Goal: Task Accomplishment & Management: Complete application form

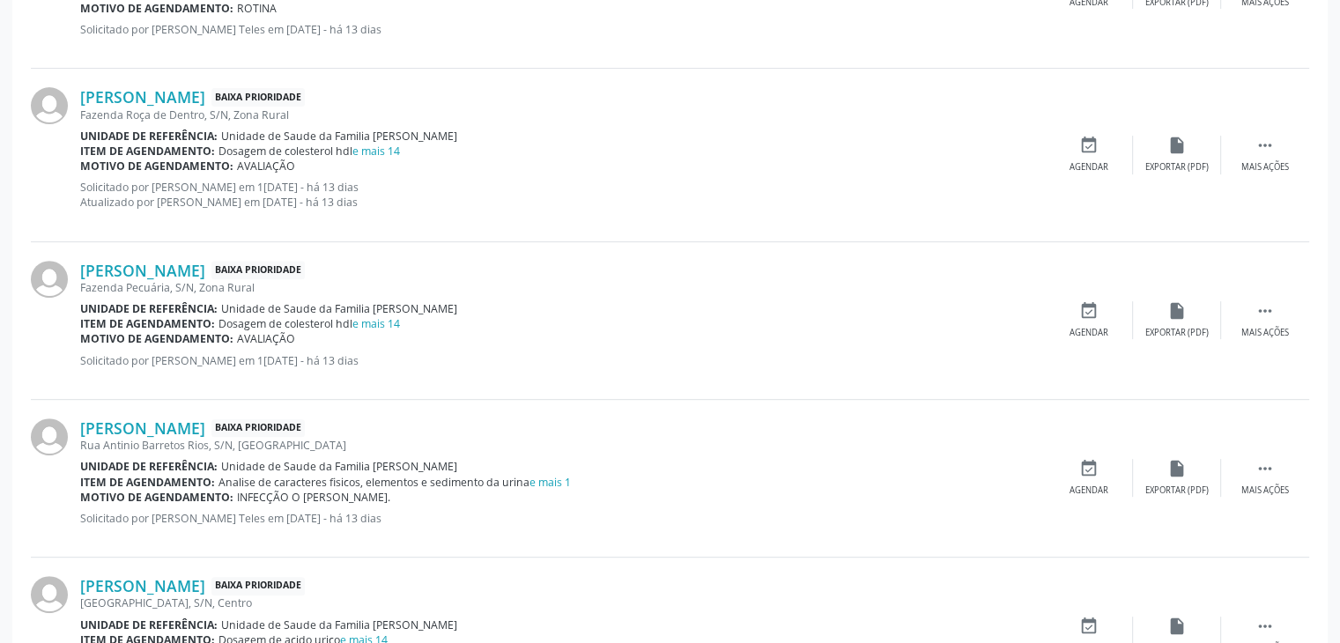
scroll to position [176, 0]
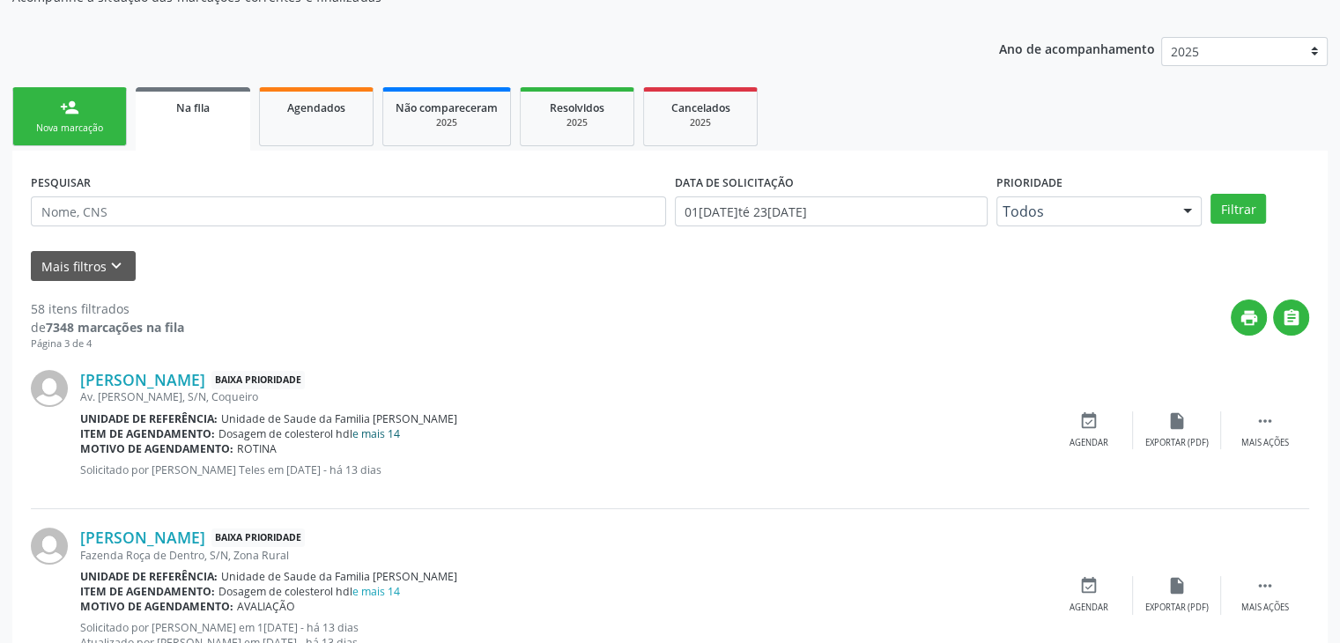
click at [379, 434] on link "e mais 14" at bounding box center [376, 433] width 48 height 15
click at [396, 434] on link "e mais 14" at bounding box center [376, 433] width 48 height 15
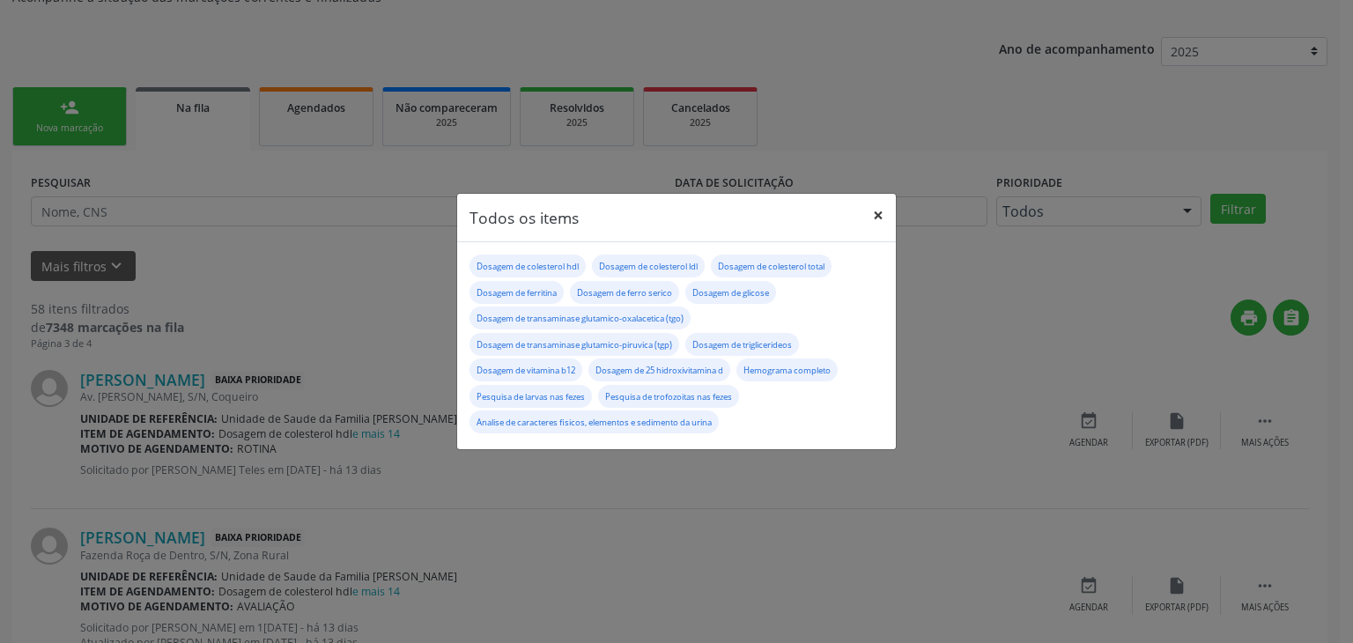
click at [881, 213] on button "×" at bounding box center [878, 215] width 35 height 43
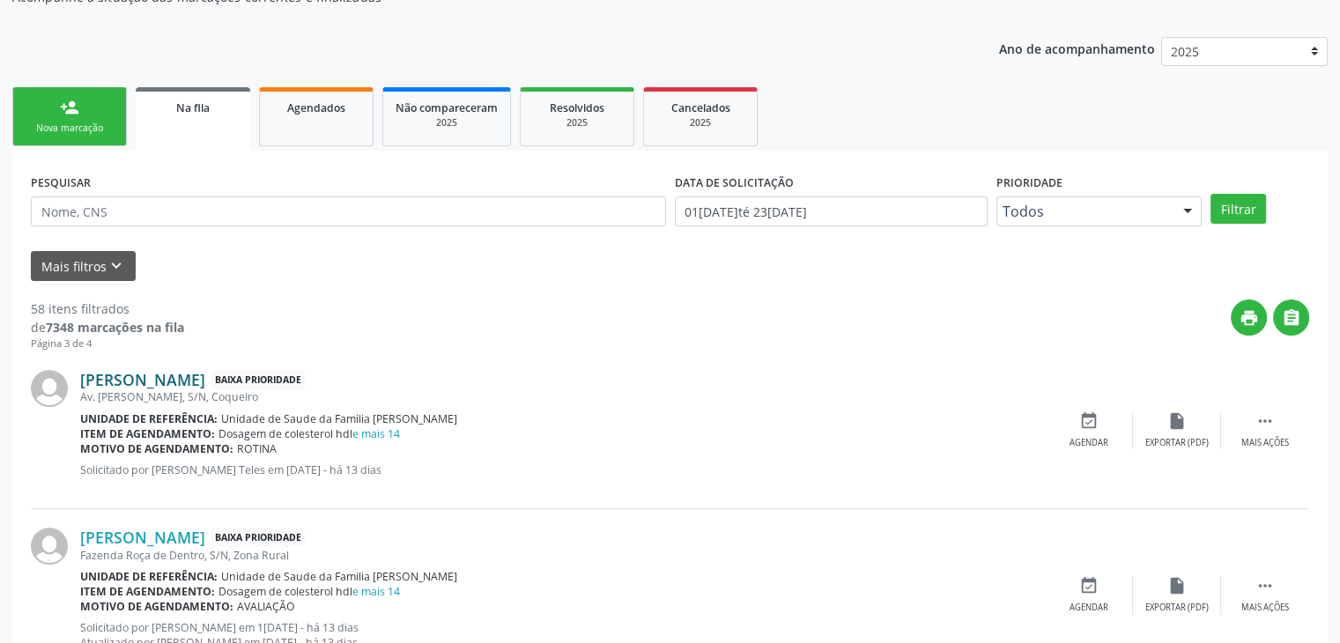
click at [190, 388] on link "Thalles da Silva Santos" at bounding box center [142, 379] width 125 height 19
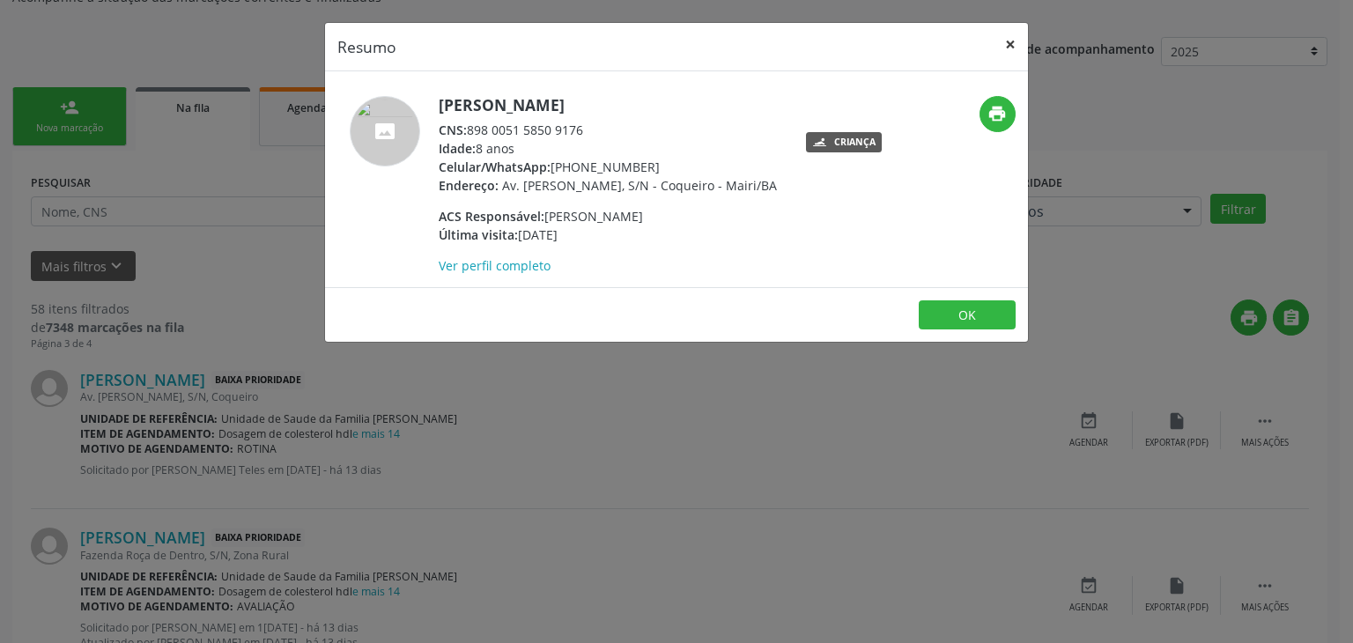
click at [1007, 48] on button "×" at bounding box center [1010, 44] width 35 height 43
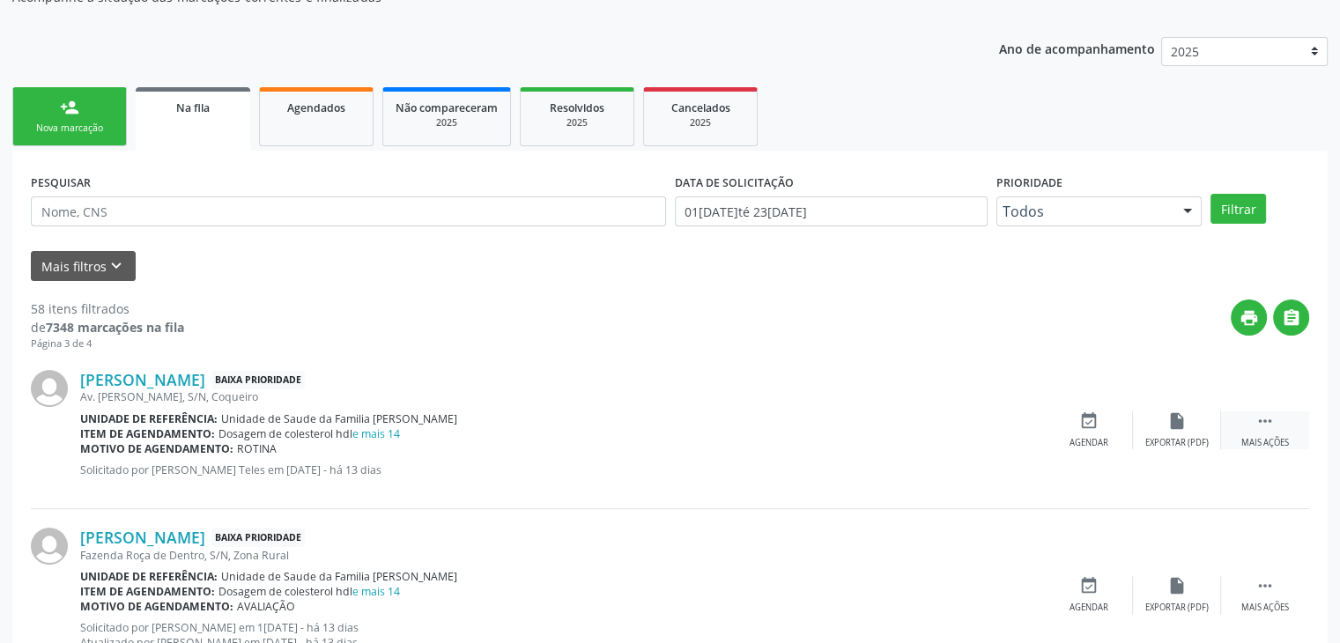
click at [1247, 437] on div "Mais ações" at bounding box center [1265, 443] width 48 height 12
click at [1159, 435] on div "edit Editar" at bounding box center [1177, 430] width 88 height 38
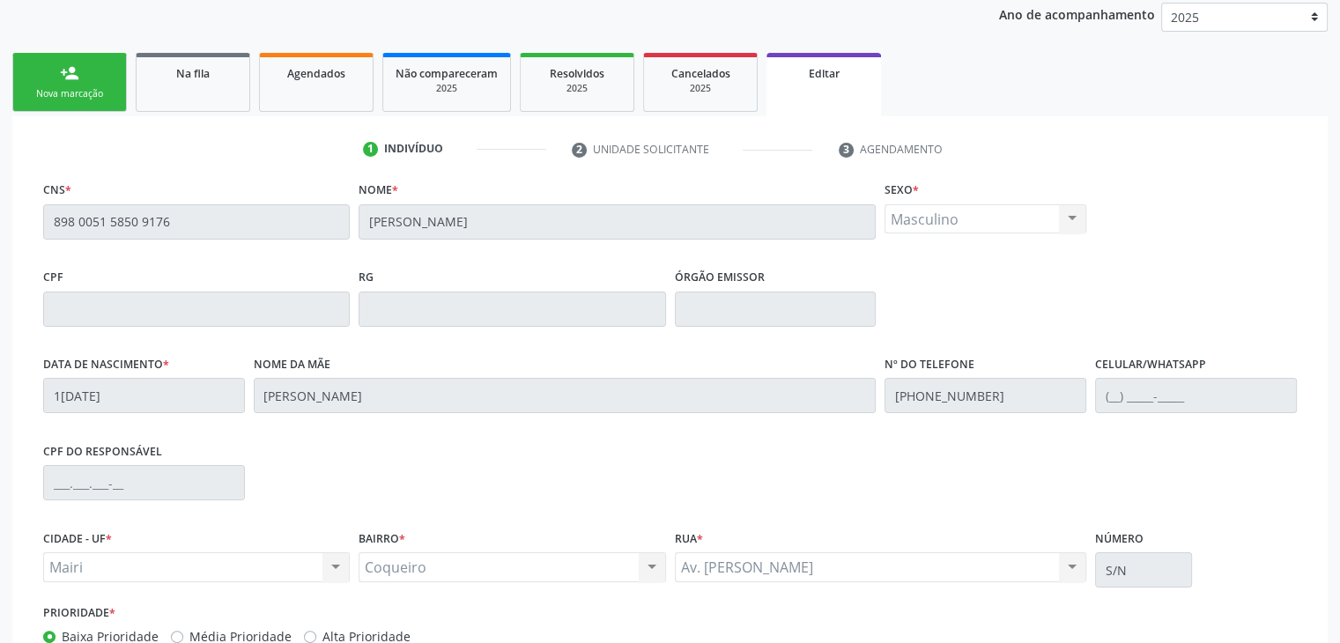
scroll to position [335, 0]
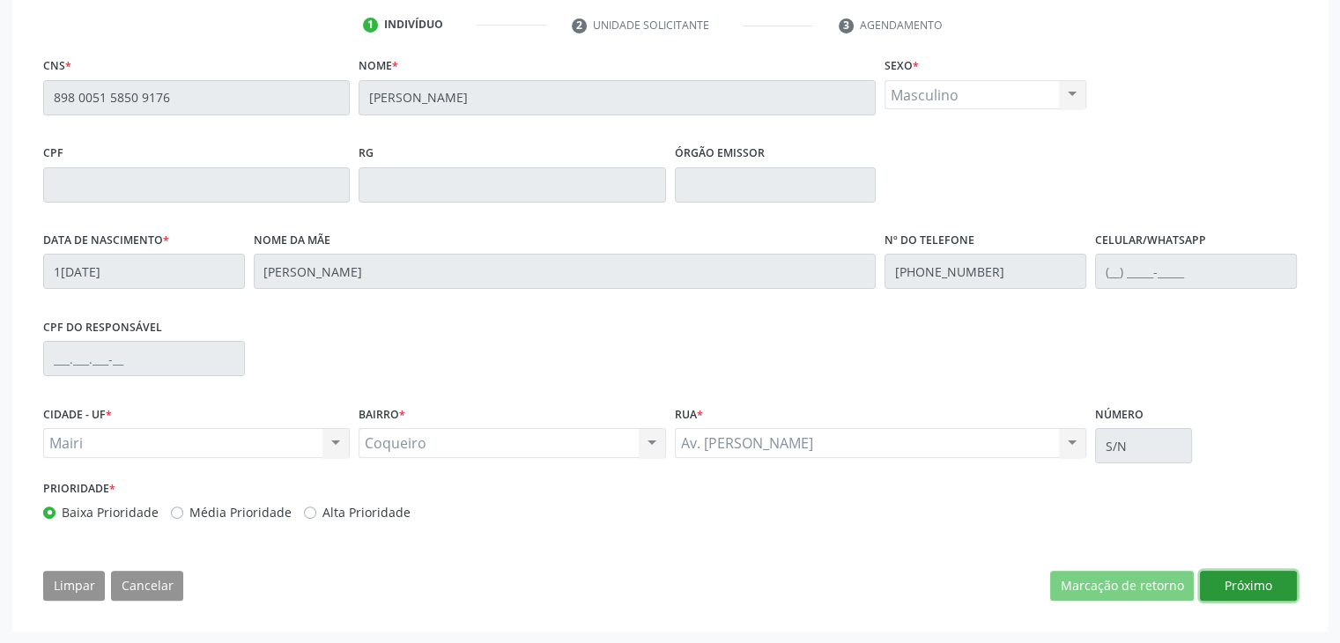
click at [1245, 582] on button "Próximo" at bounding box center [1248, 586] width 97 height 30
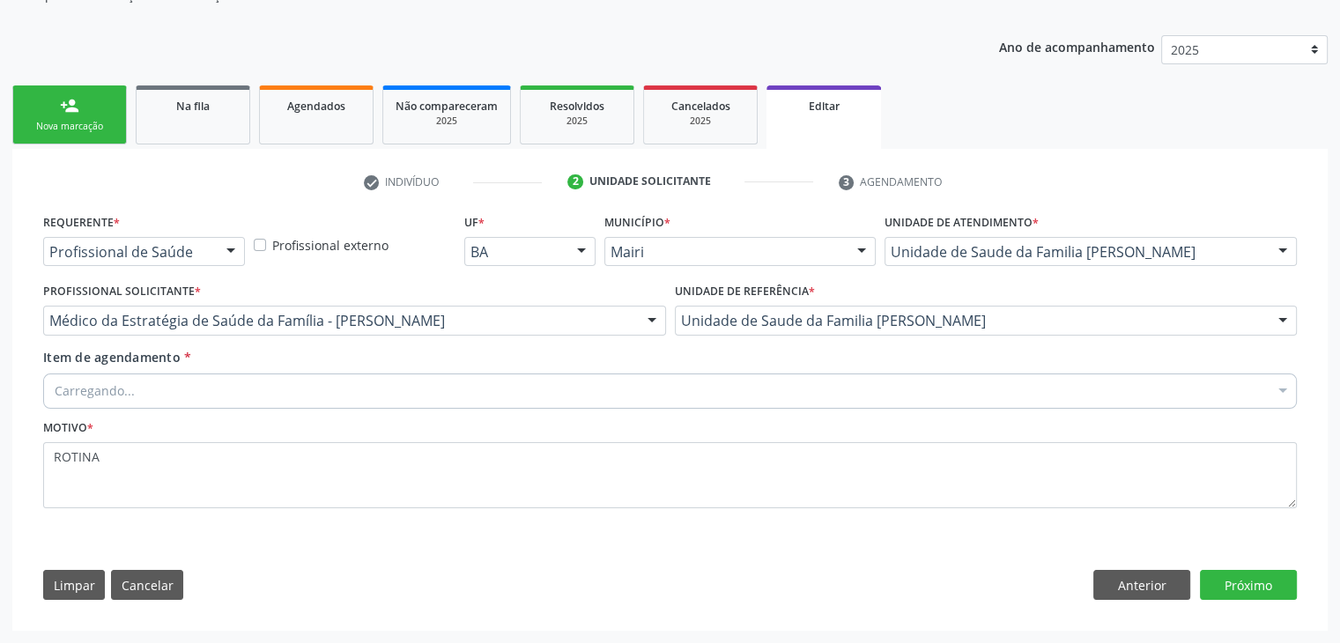
scroll to position [176, 0]
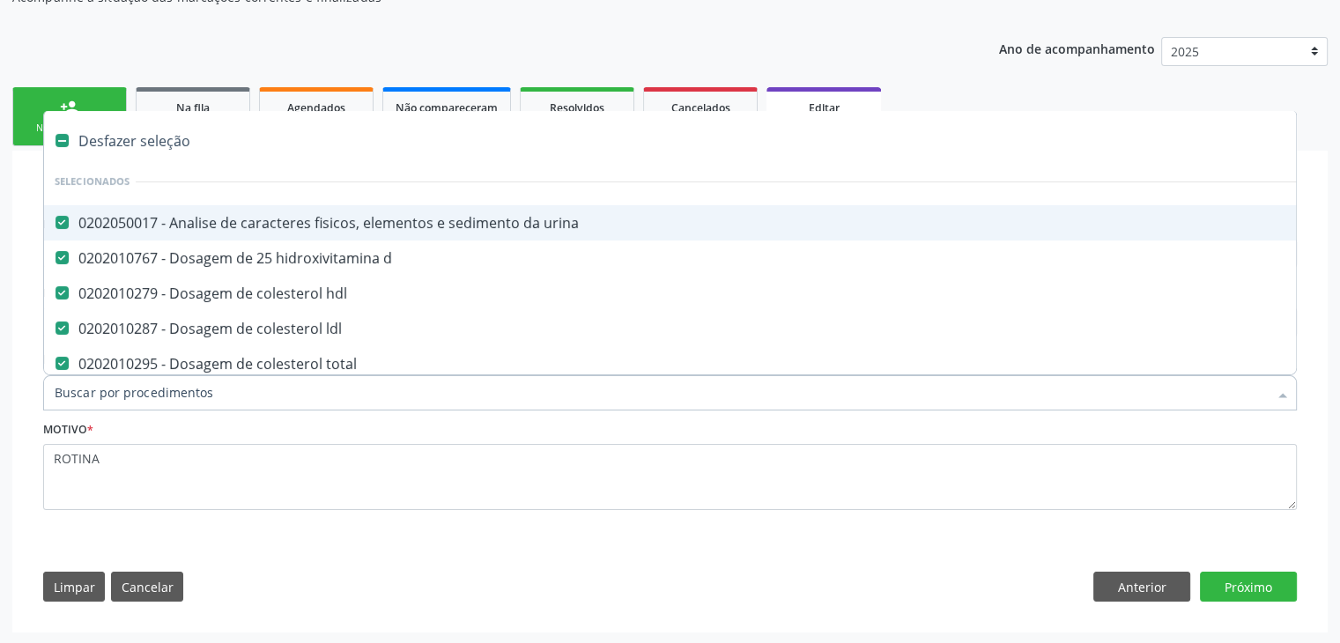
click at [144, 146] on div "Desfazer seleção" at bounding box center [732, 140] width 1377 height 35
checkbox urina "false"
checkbox d "false"
checkbox hdl "false"
checkbox ldl "false"
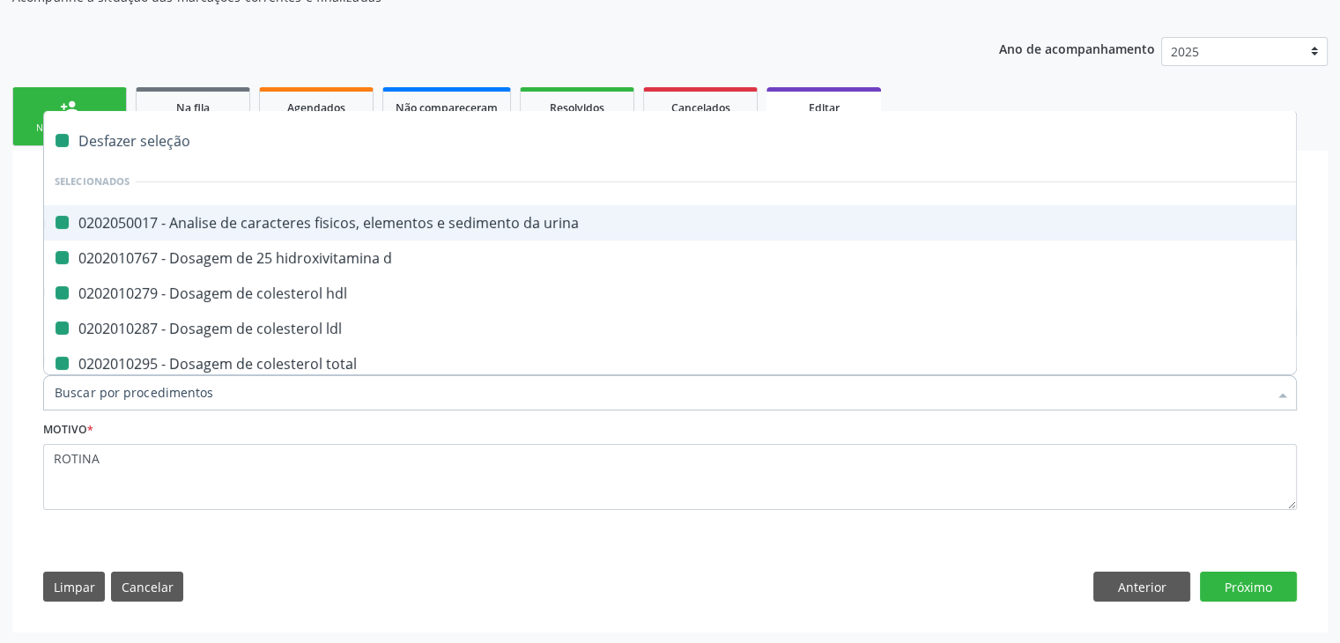
checkbox total "false"
checkbox ferritina "false"
checkbox serico "false"
checkbox glicose "false"
checkbox \(tgo\) "false"
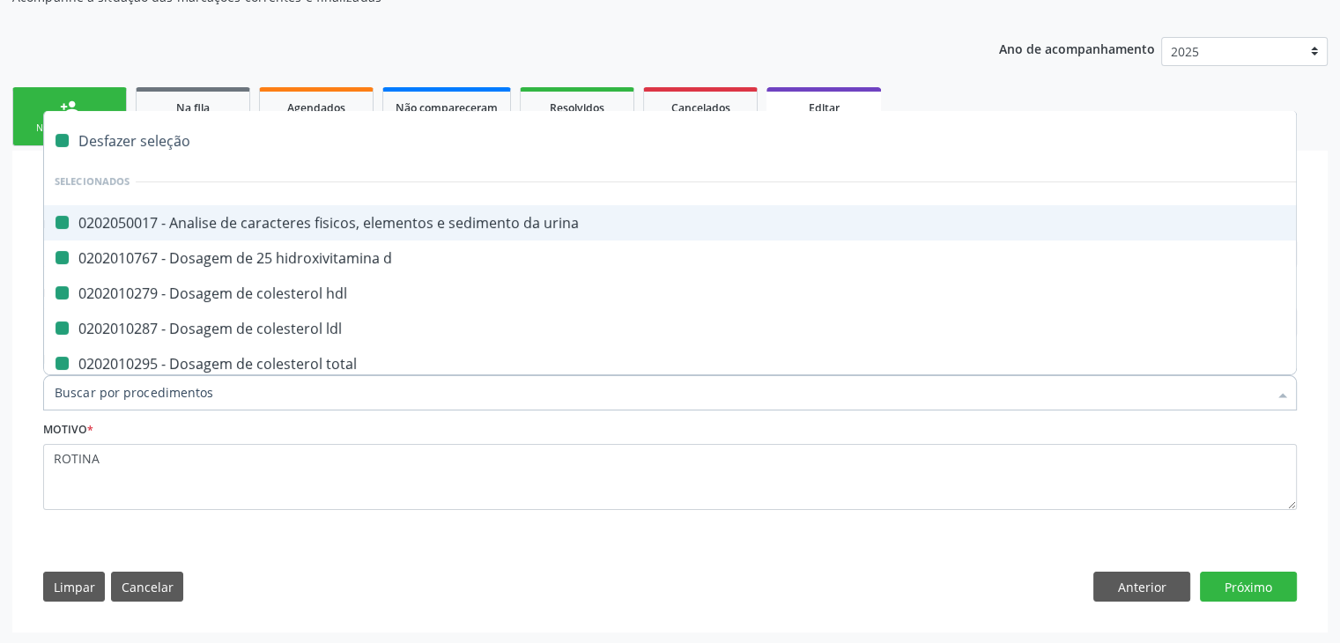
checkbox \(tgp\) "false"
checkbox triglicerideos "false"
checkbox b12 "false"
checkbox completo "false"
checkbox fezes "false"
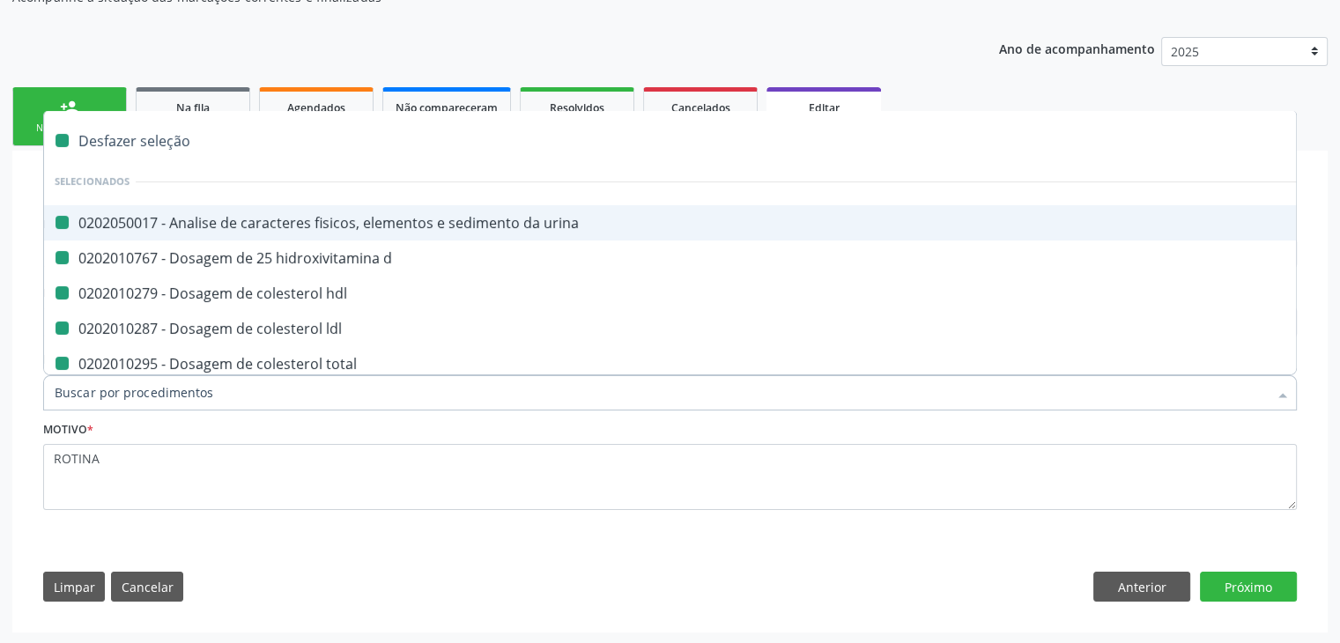
checkbox fezes "false"
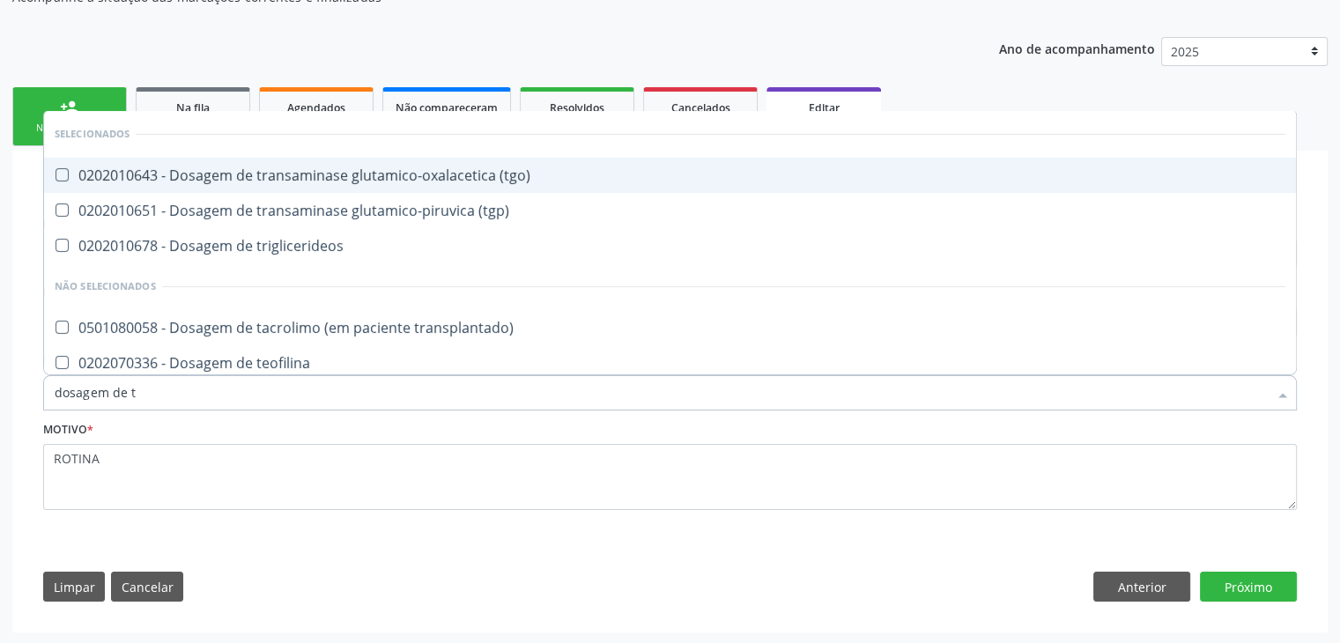
type input "dosagem de ts"
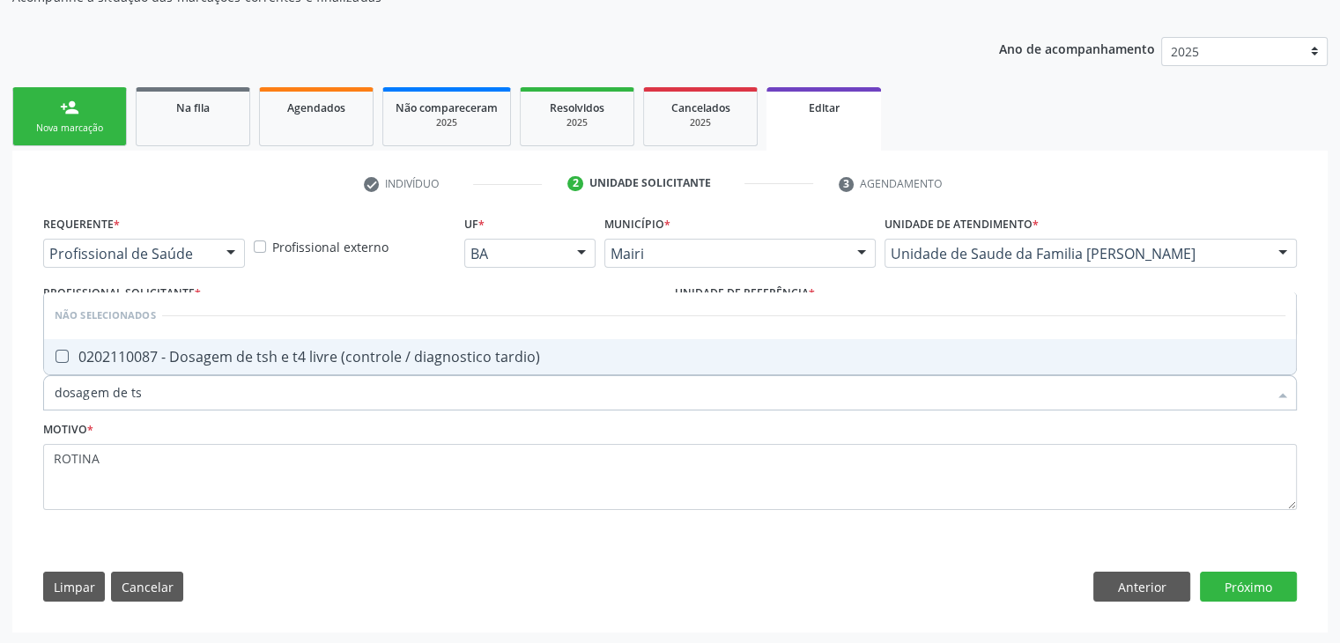
click at [243, 355] on div "0202110087 - Dosagem de tsh e t4 livre (controle / diagnostico tardio)" at bounding box center [670, 357] width 1231 height 14
checkbox tardio\) "true"
click at [1268, 575] on button "Próximo" at bounding box center [1248, 587] width 97 height 30
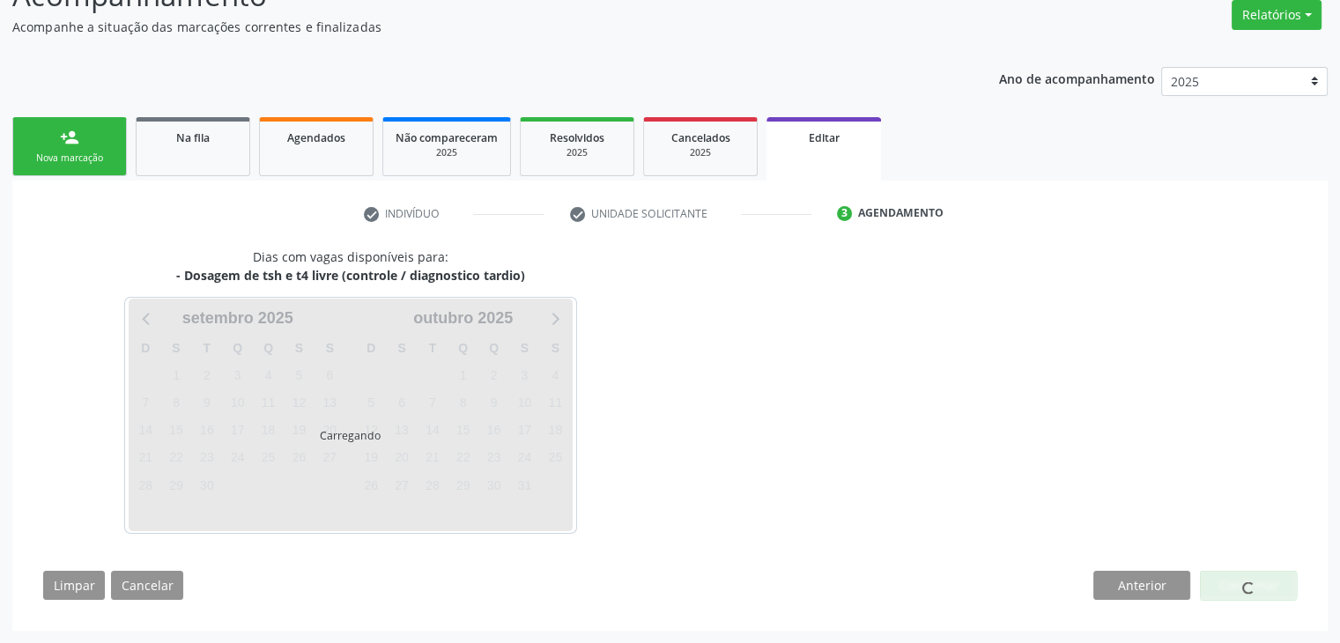
scroll to position [145, 0]
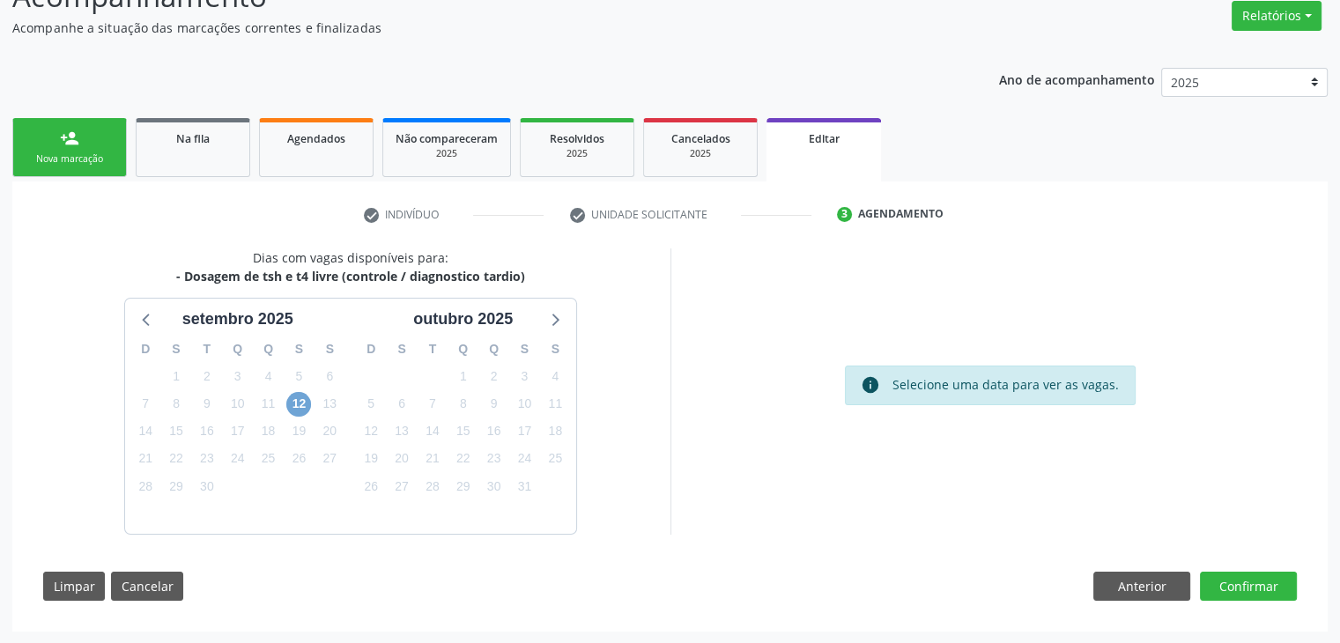
click at [292, 409] on span "12" at bounding box center [298, 404] width 25 height 25
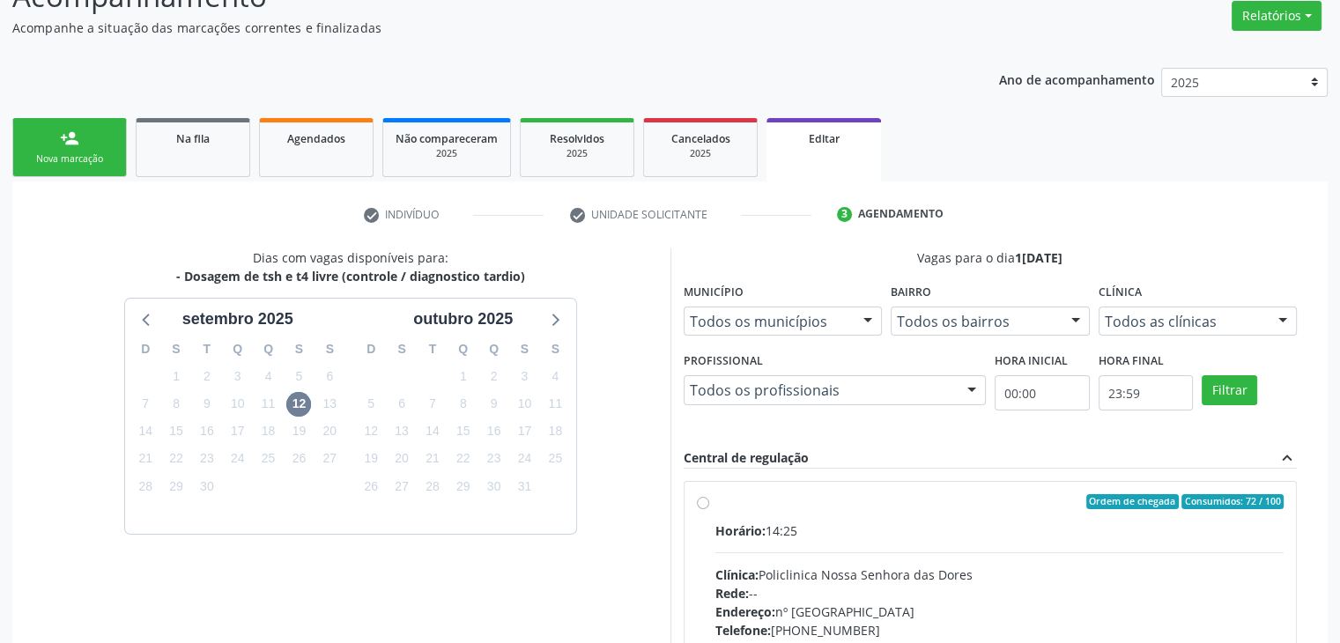
click at [748, 525] on span "Horário:" at bounding box center [740, 530] width 50 height 17
click at [709, 510] on input "Ordem de chegada Consumidos: 72 / 100 Horário: 14:25 Clínica: Policlinica Nossa…" at bounding box center [703, 502] width 12 height 16
radio input "true"
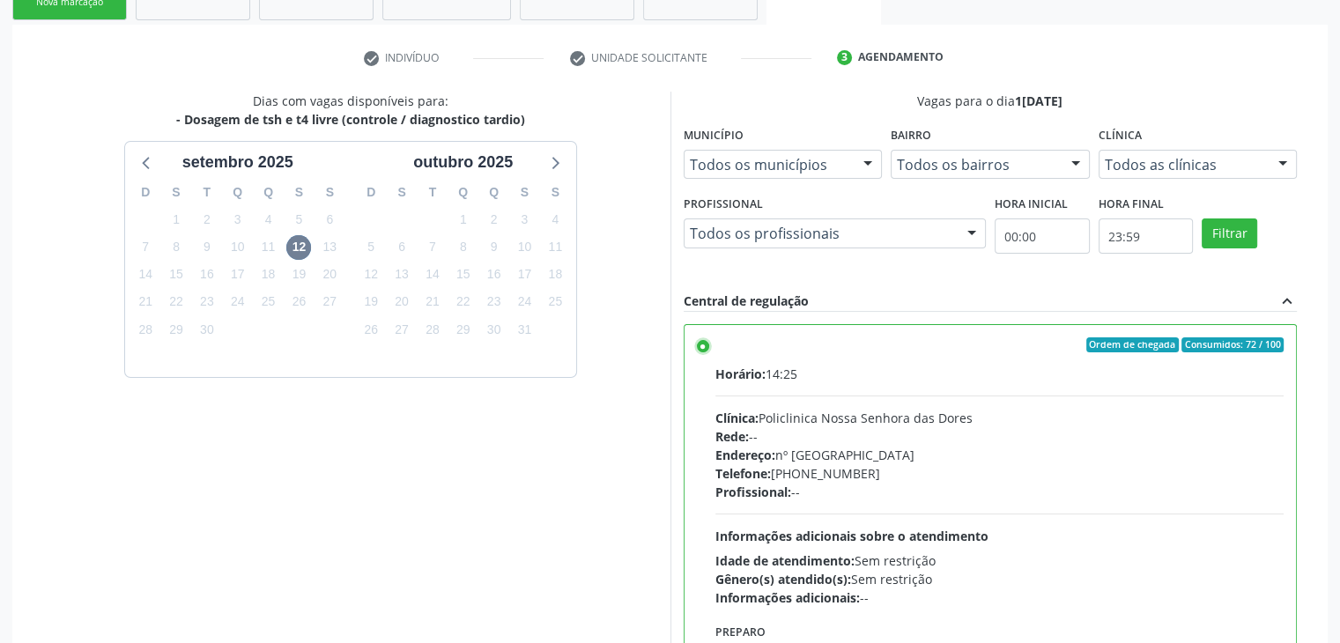
scroll to position [432, 0]
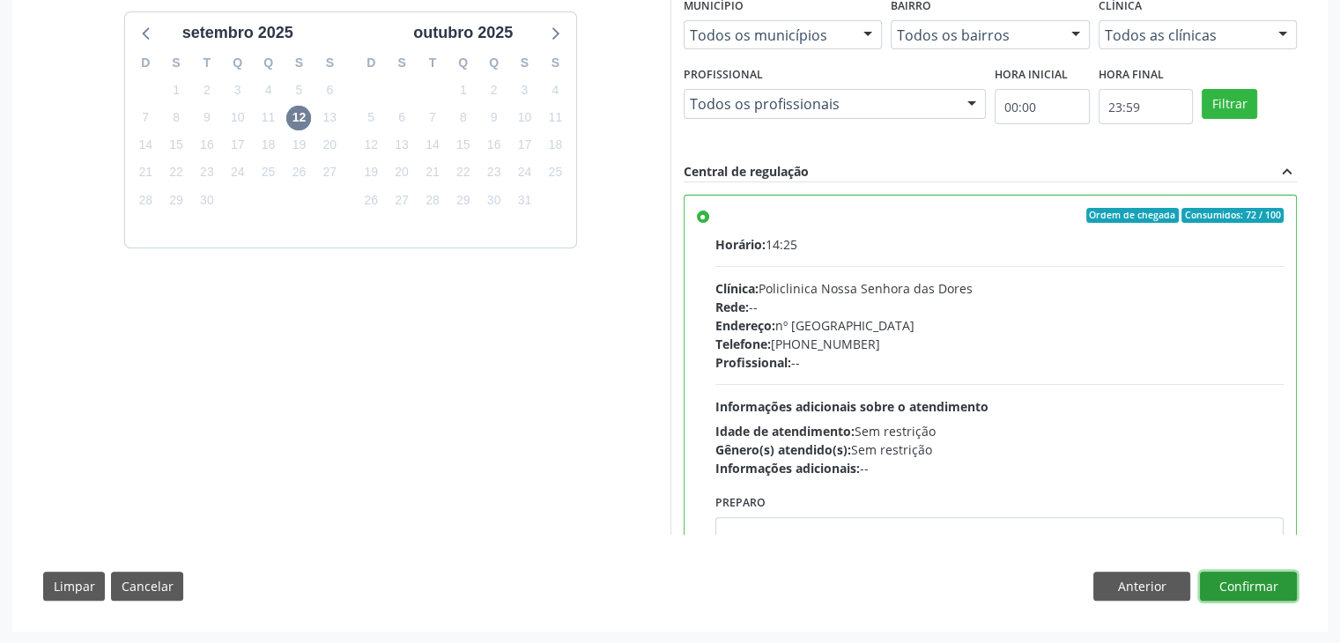
click at [1273, 579] on button "Confirmar" at bounding box center [1248, 587] width 97 height 30
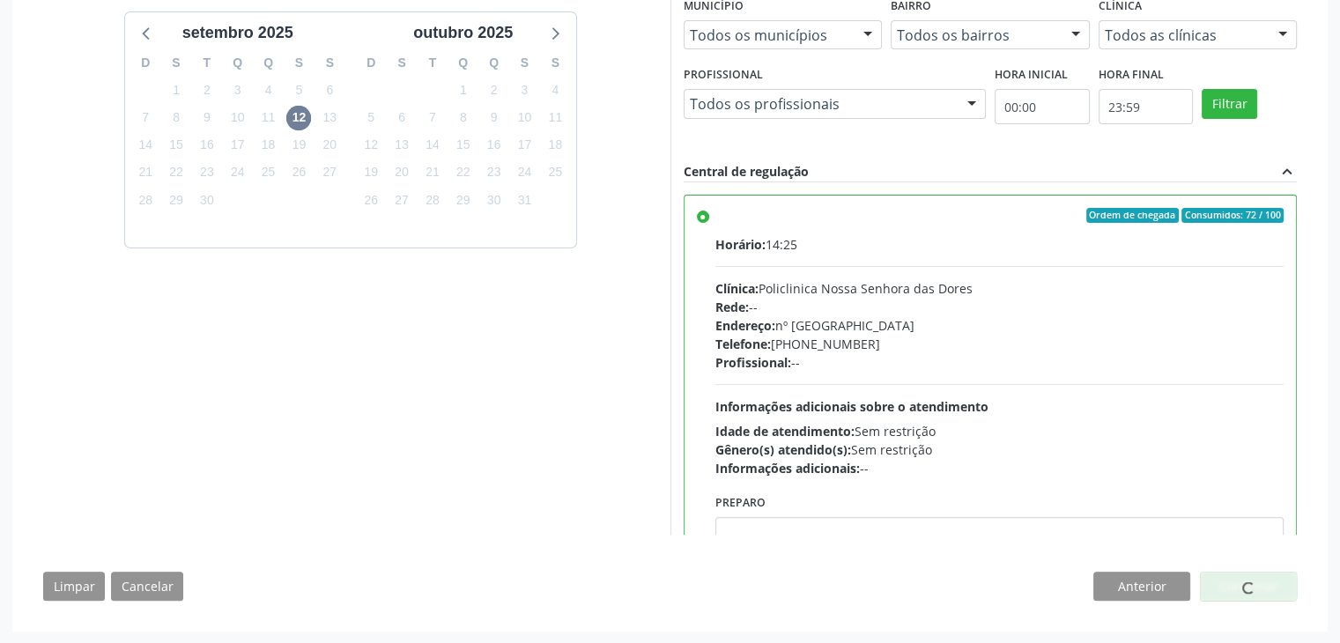
scroll to position [0, 0]
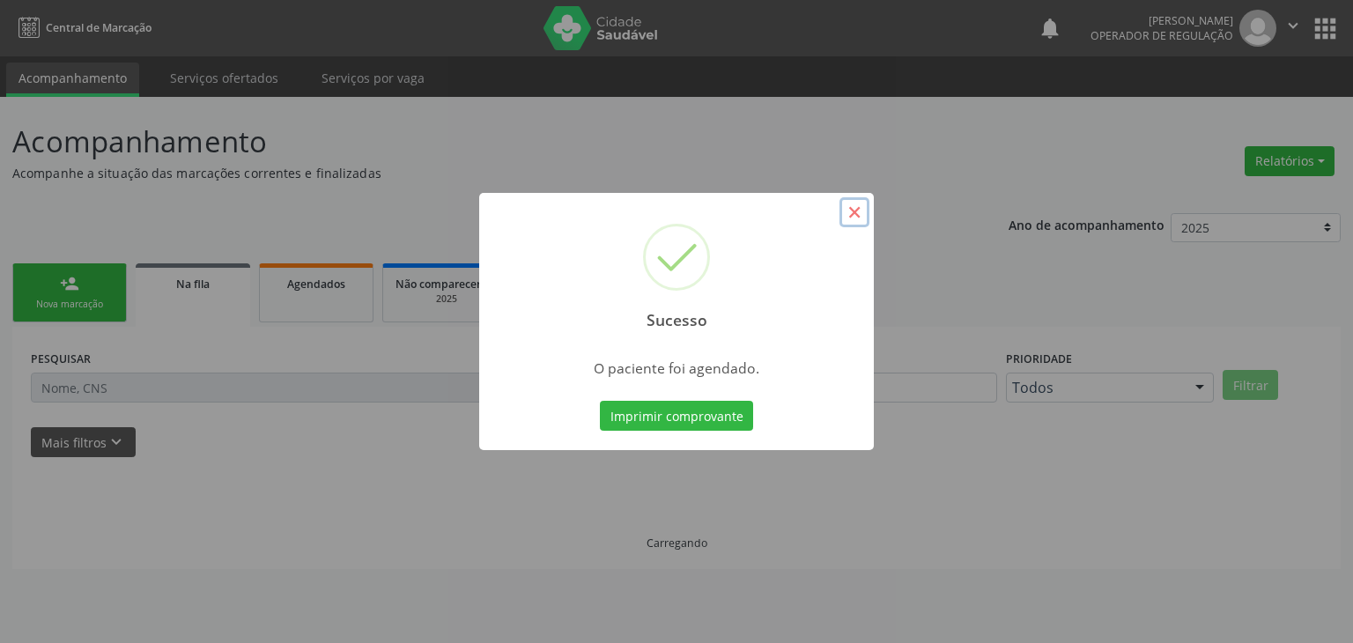
click at [858, 212] on button "×" at bounding box center [854, 212] width 30 height 30
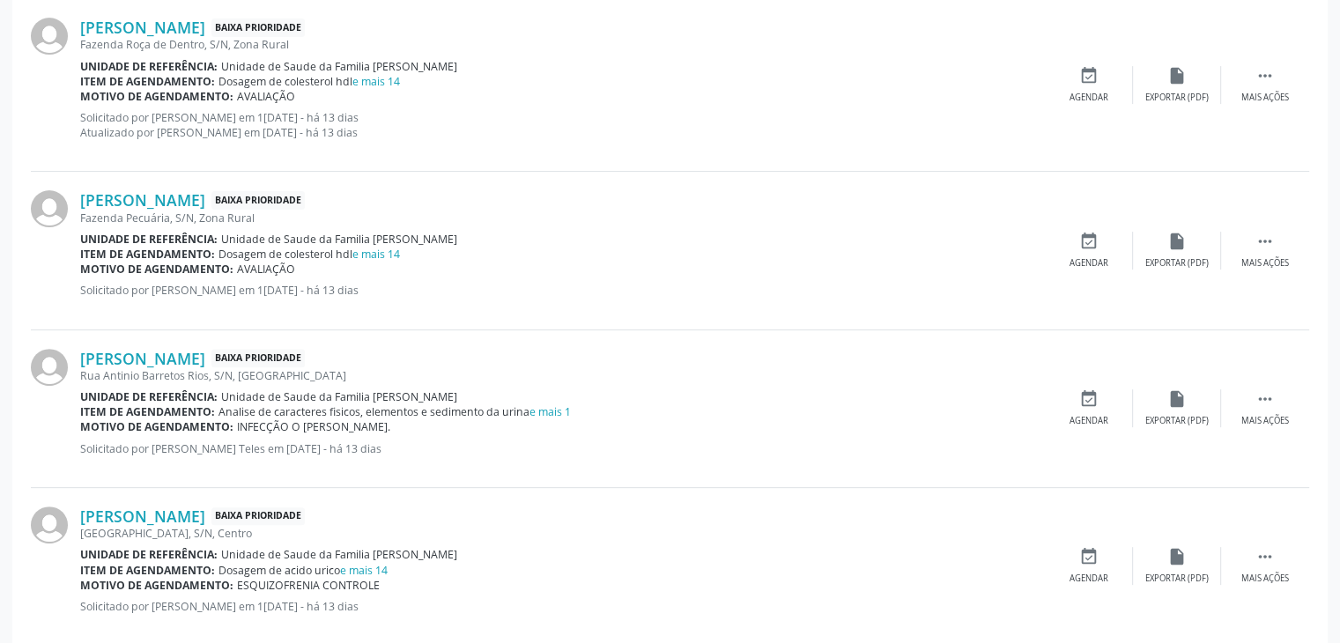
scroll to position [264, 0]
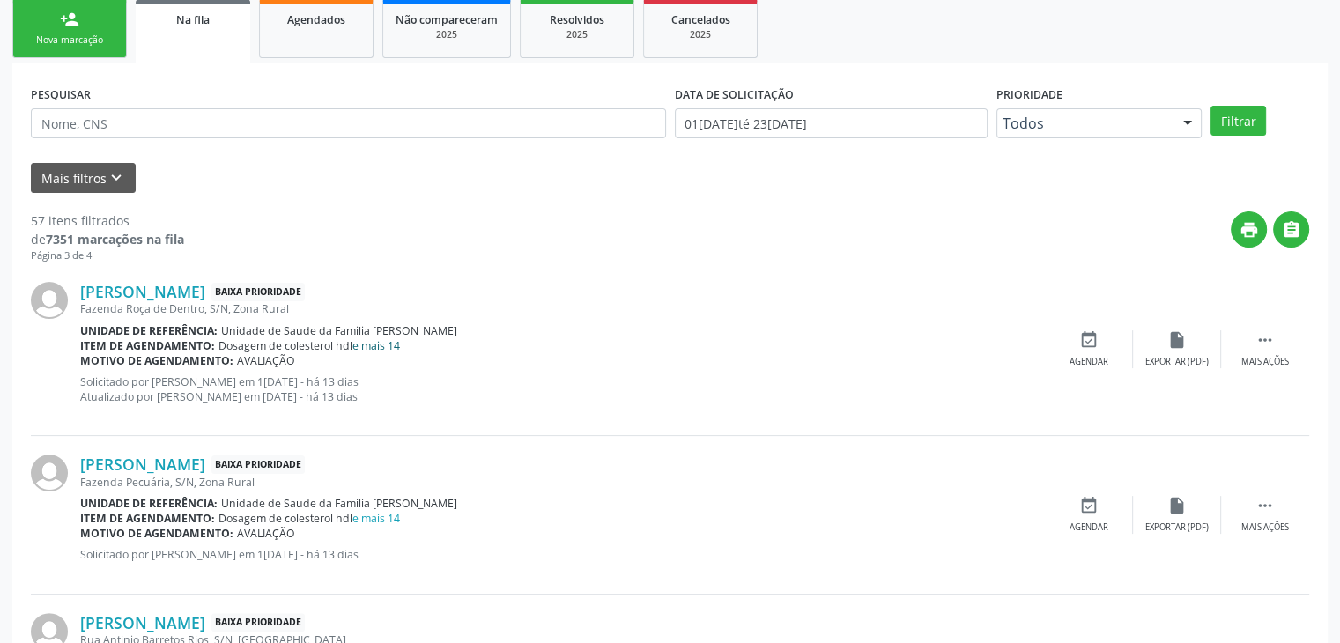
click at [389, 339] on link "e mais 14" at bounding box center [376, 345] width 48 height 15
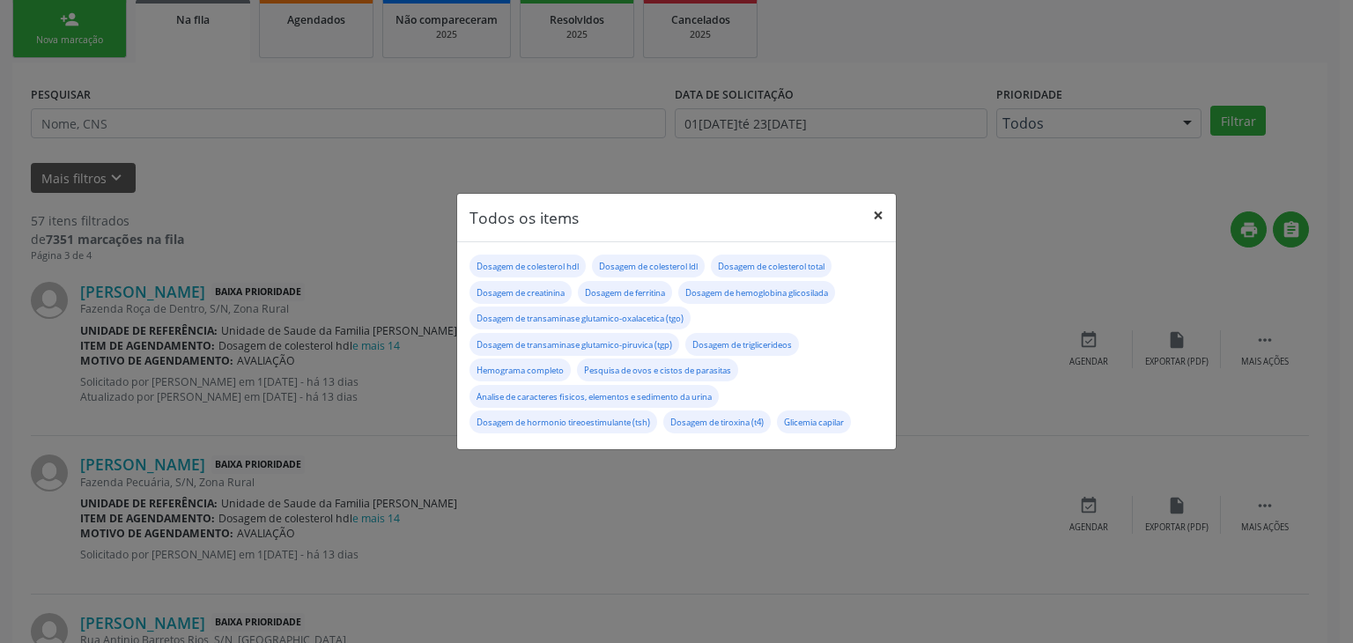
click at [873, 208] on button "×" at bounding box center [878, 215] width 35 height 43
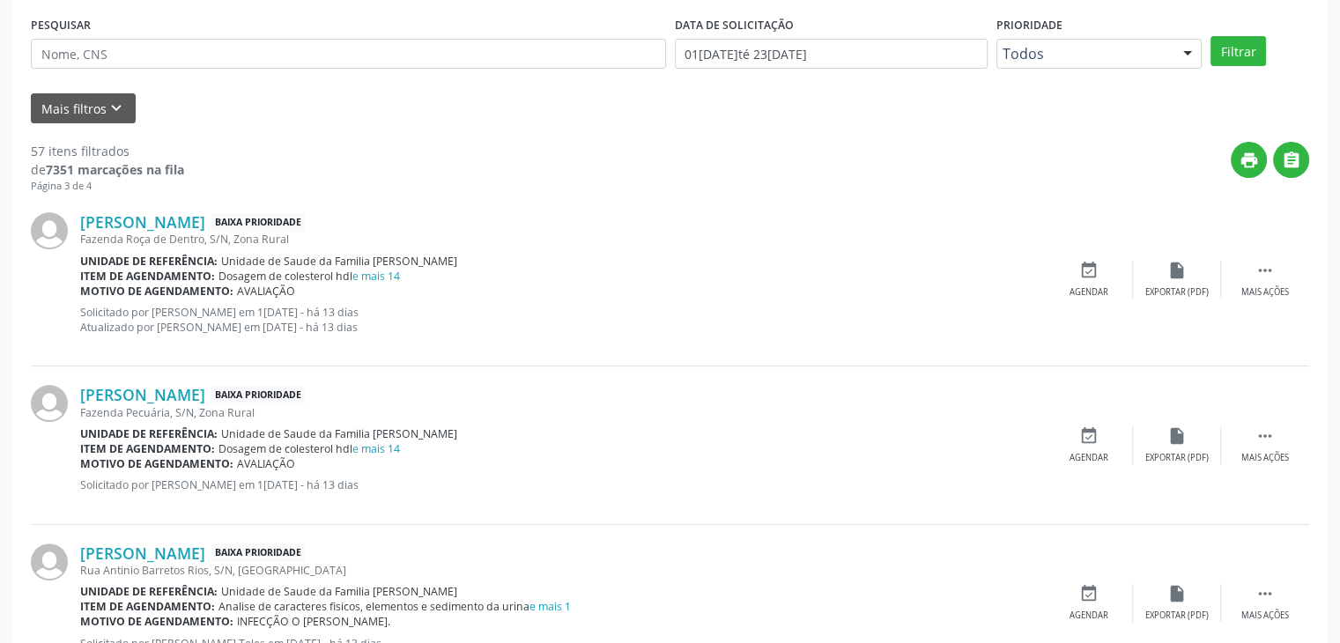
scroll to position [440, 0]
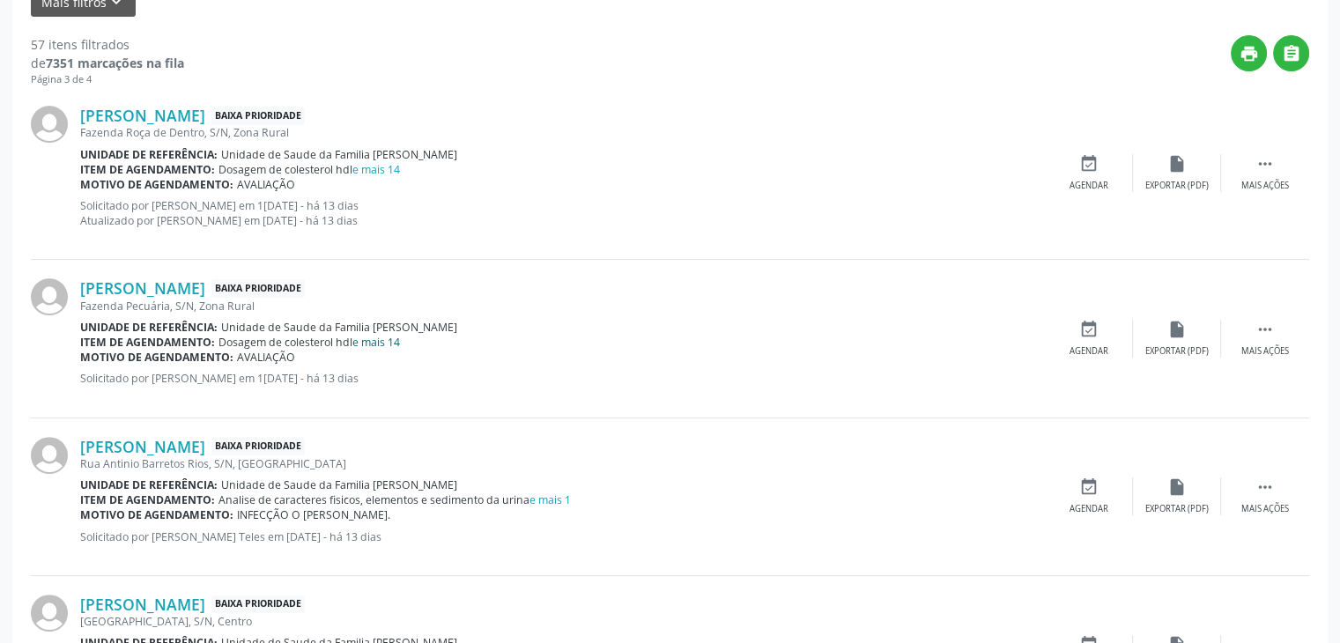
click at [391, 339] on link "e mais 14" at bounding box center [376, 342] width 48 height 15
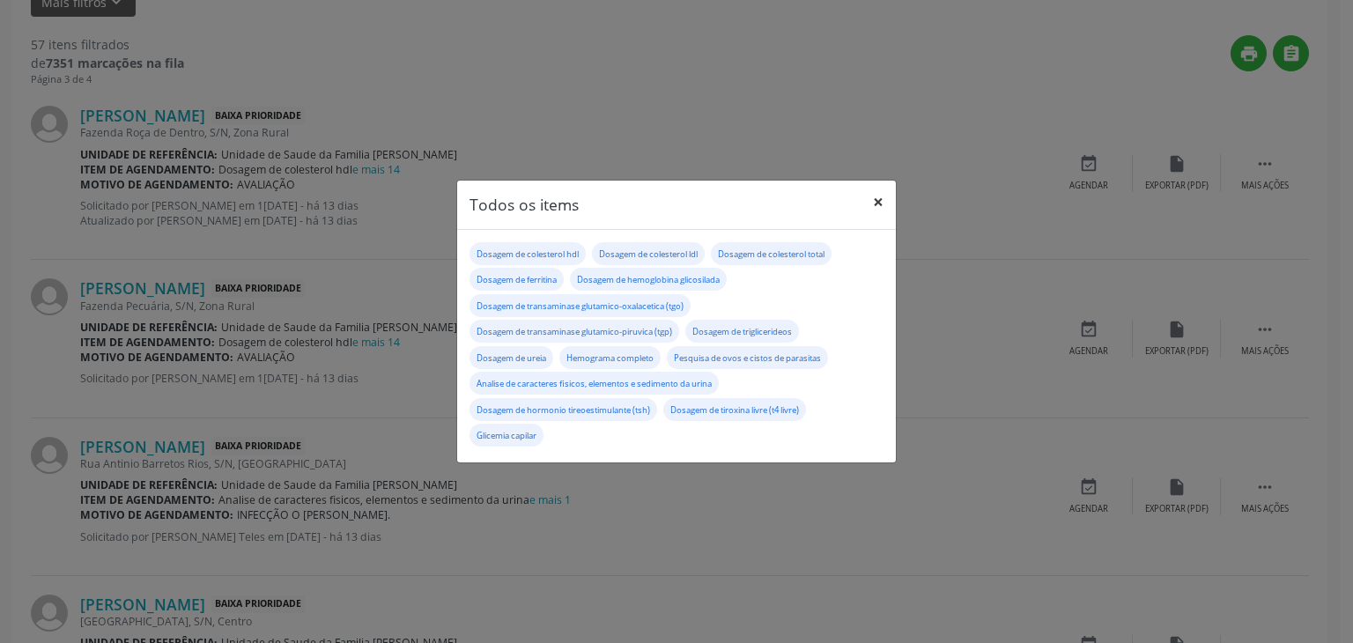
click at [884, 207] on button "×" at bounding box center [878, 202] width 35 height 43
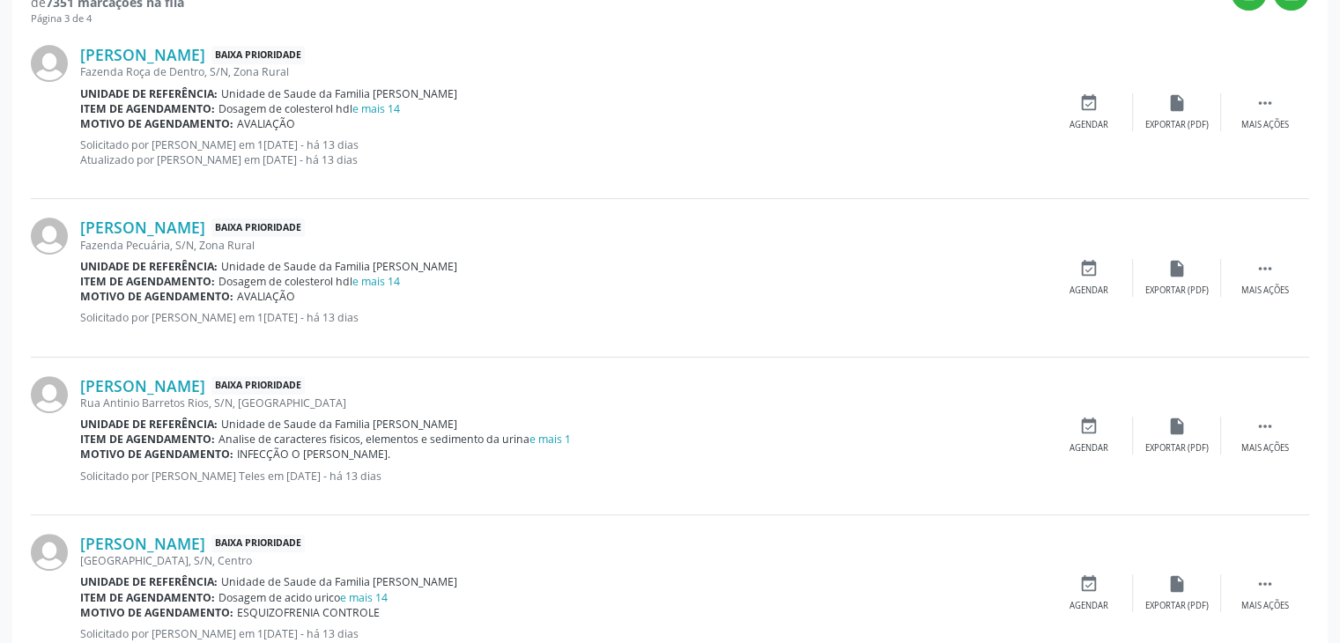
scroll to position [528, 0]
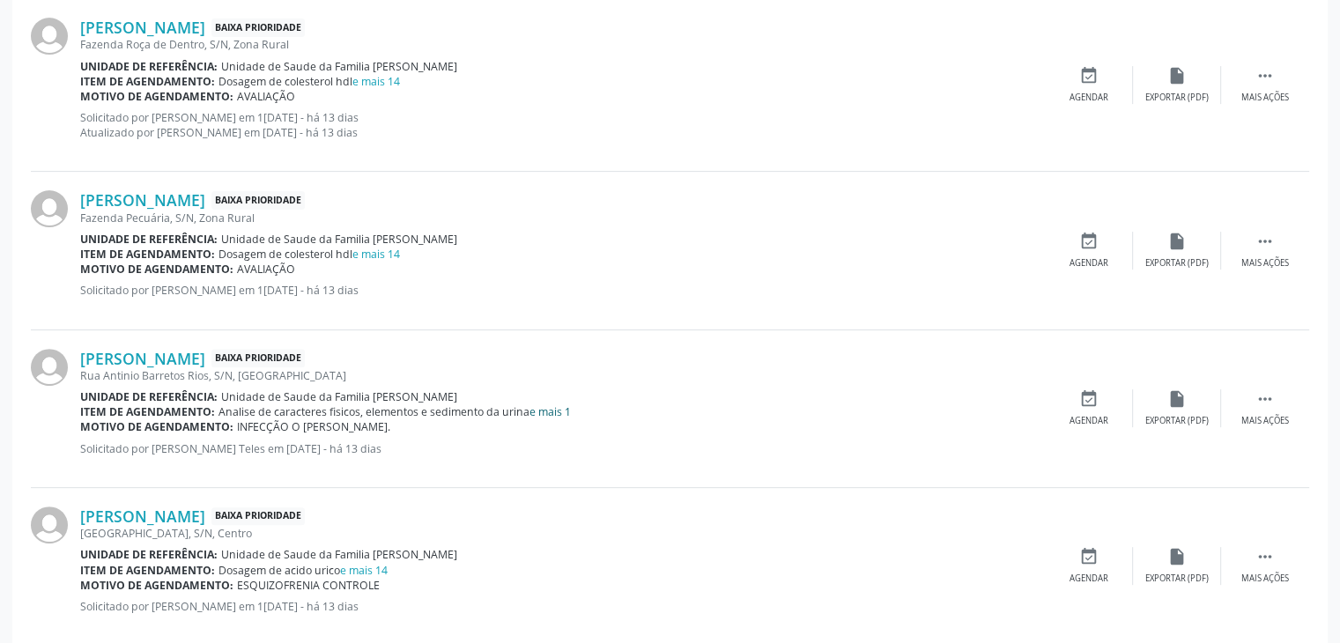
click at [552, 416] on link "e mais 1" at bounding box center [549, 411] width 41 height 15
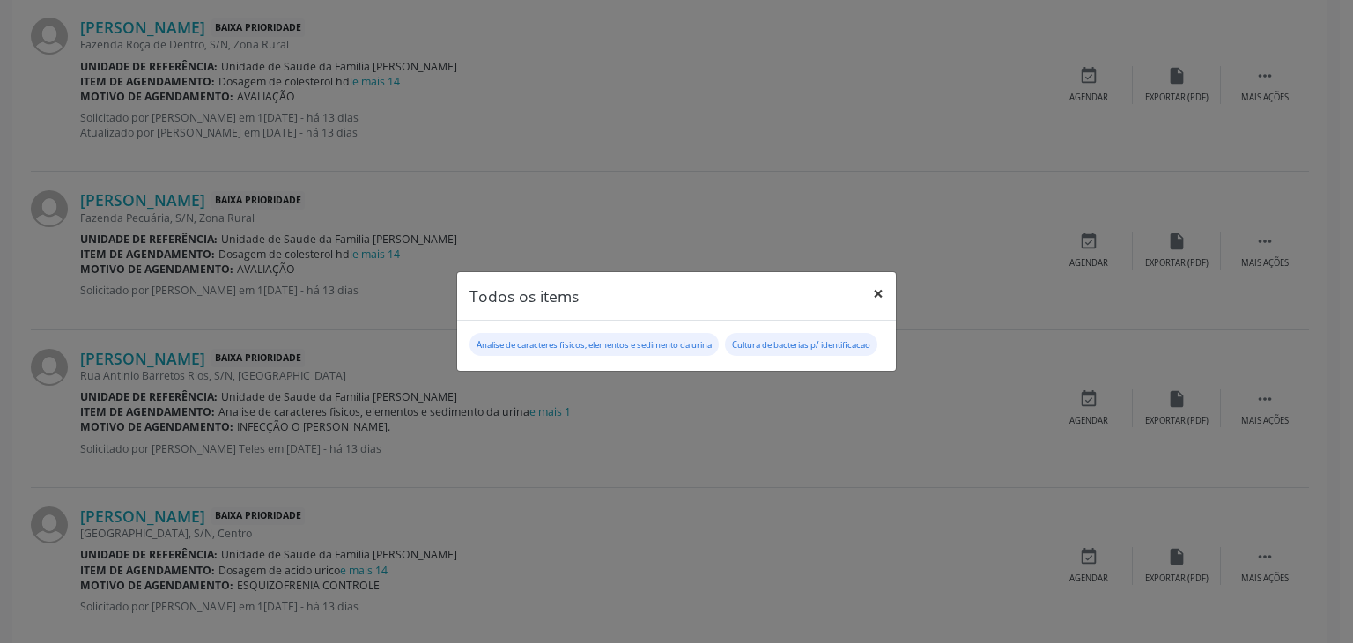
click at [878, 280] on button "×" at bounding box center [878, 293] width 35 height 43
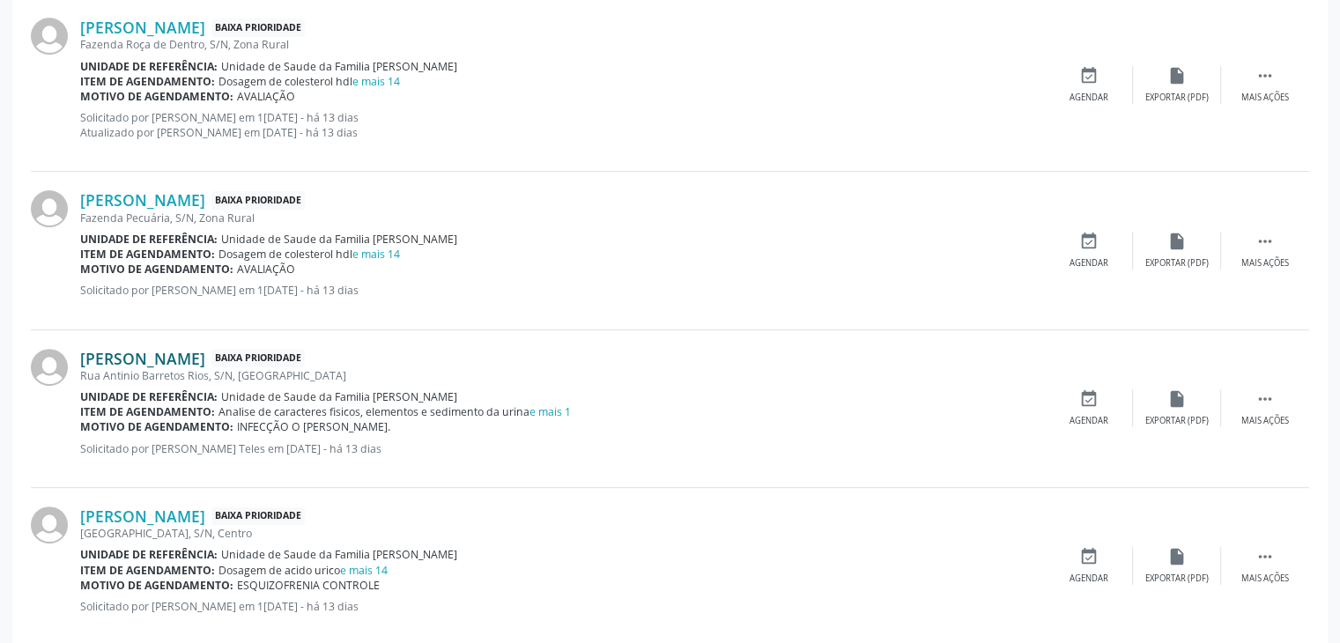
click at [152, 354] on link "Juliana da Silva Sena" at bounding box center [142, 358] width 125 height 19
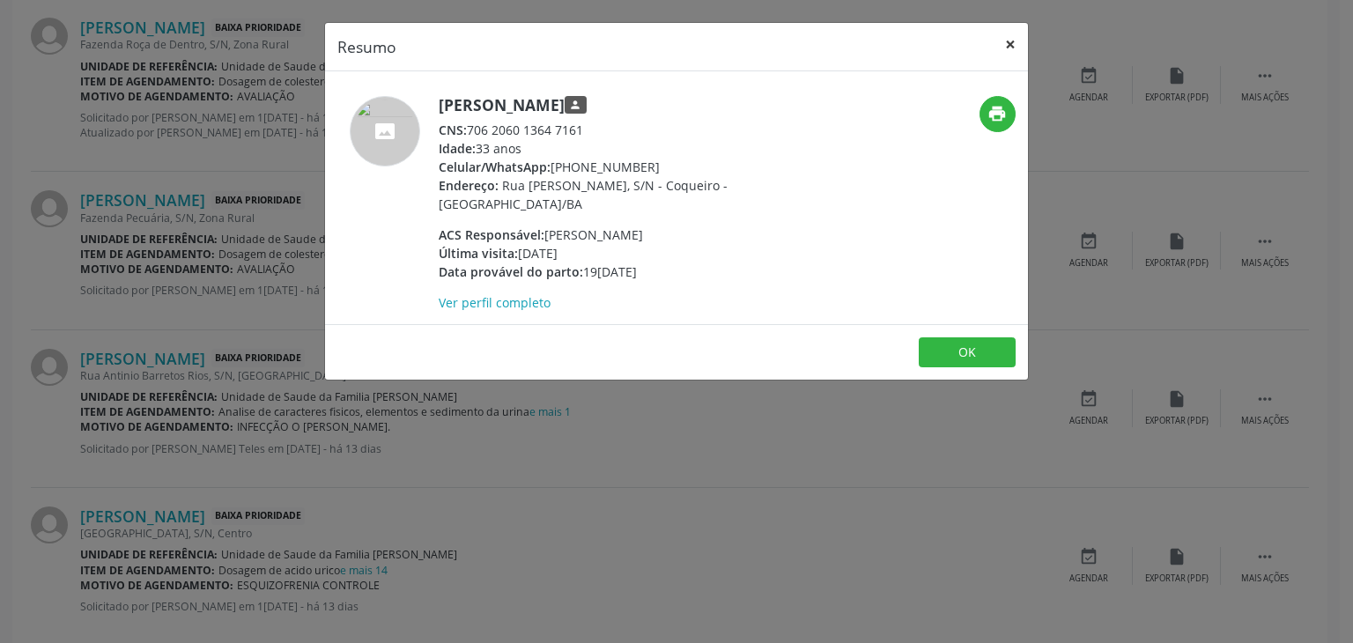
click at [1012, 38] on button "×" at bounding box center [1010, 44] width 35 height 43
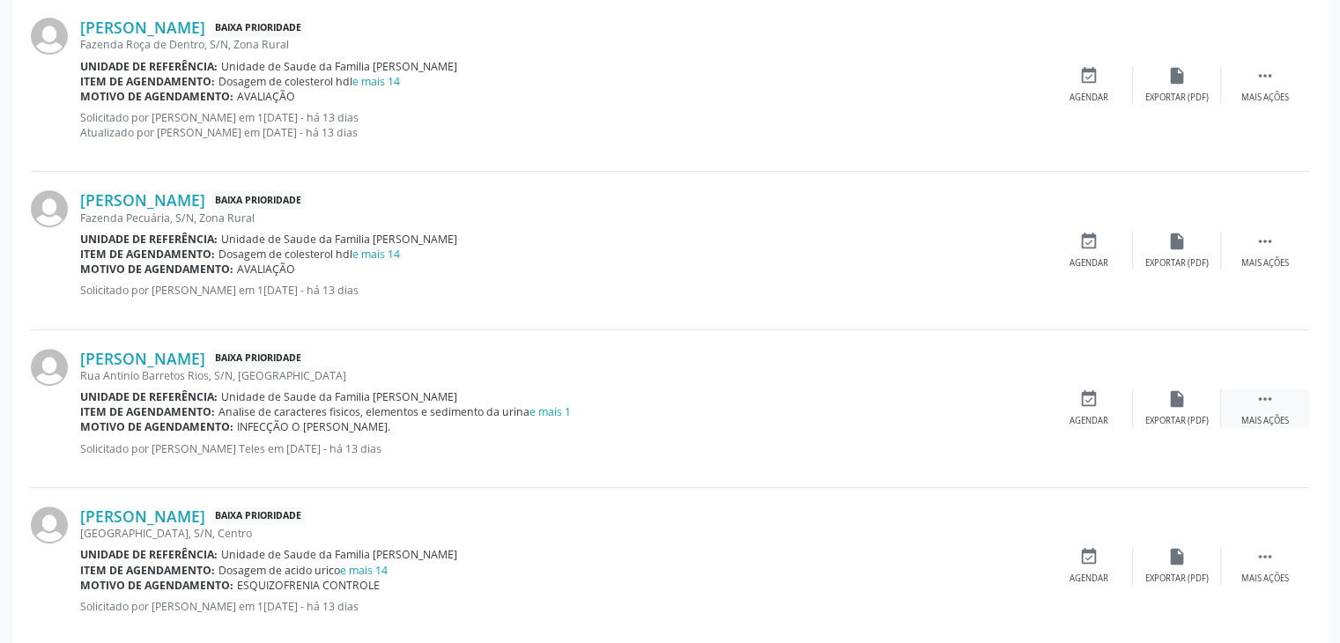
click at [1273, 408] on div " Mais ações" at bounding box center [1265, 408] width 88 height 38
click at [1155, 398] on div "edit Editar" at bounding box center [1177, 408] width 88 height 38
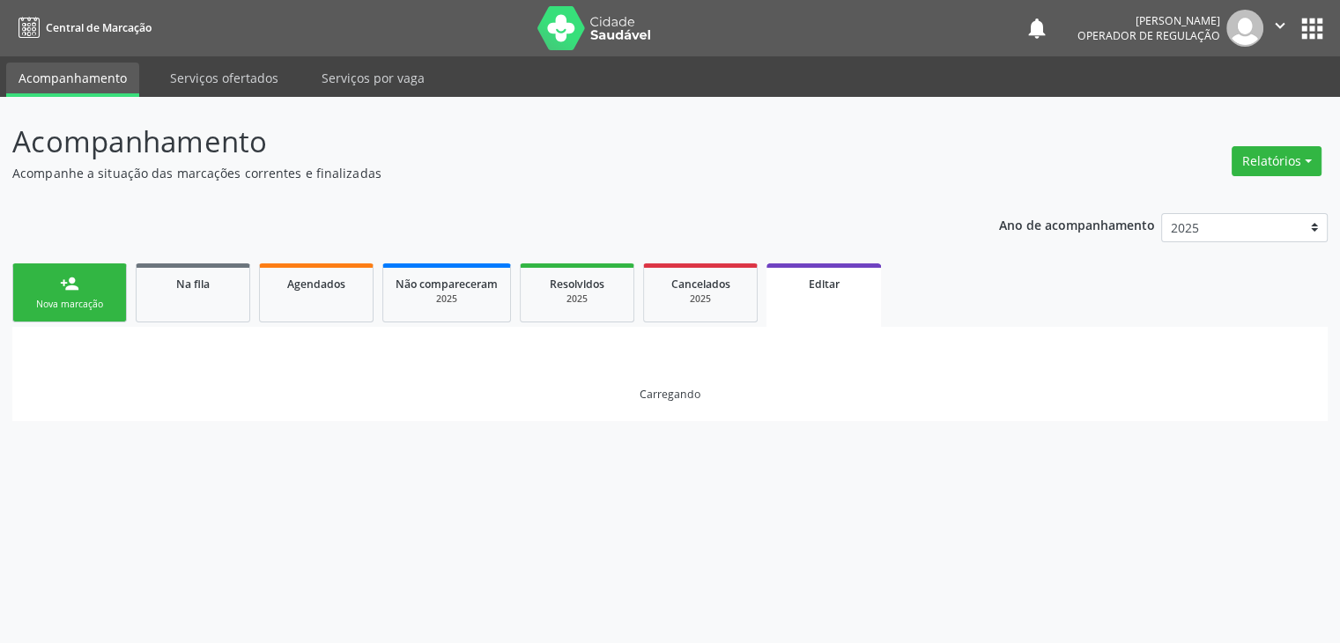
scroll to position [0, 0]
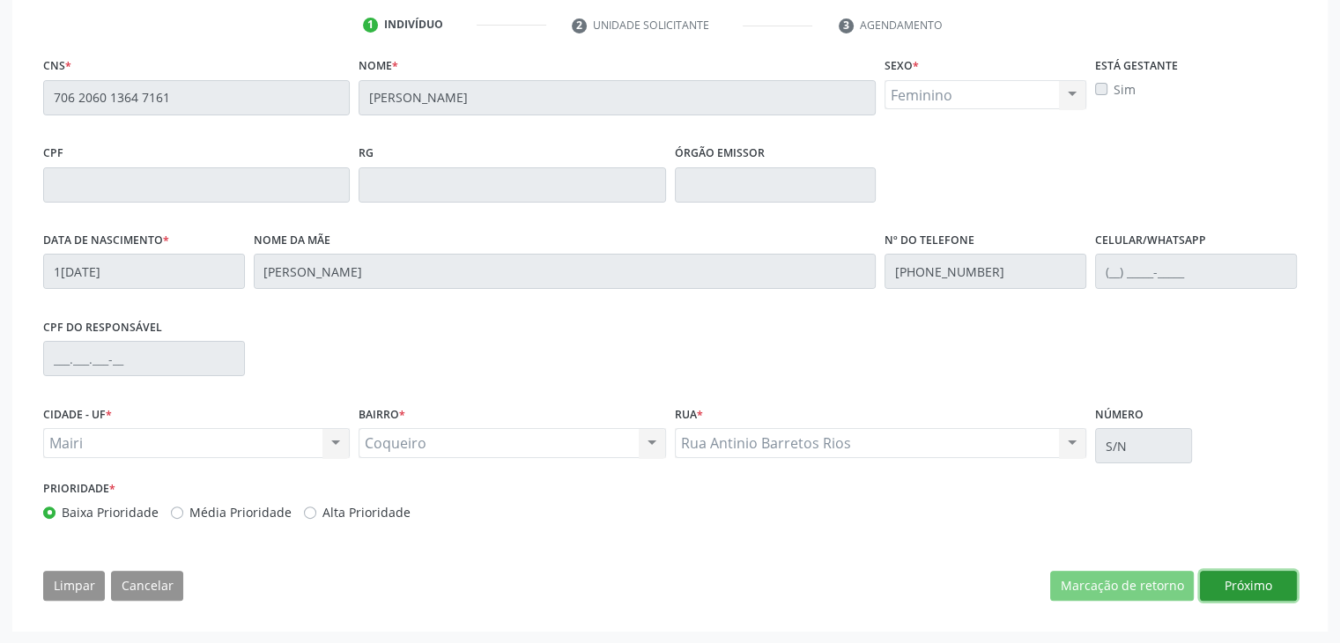
click at [1247, 578] on button "Próximo" at bounding box center [1248, 586] width 97 height 30
click at [0, 0] on button "Próximo" at bounding box center [0, 0] width 0 height 0
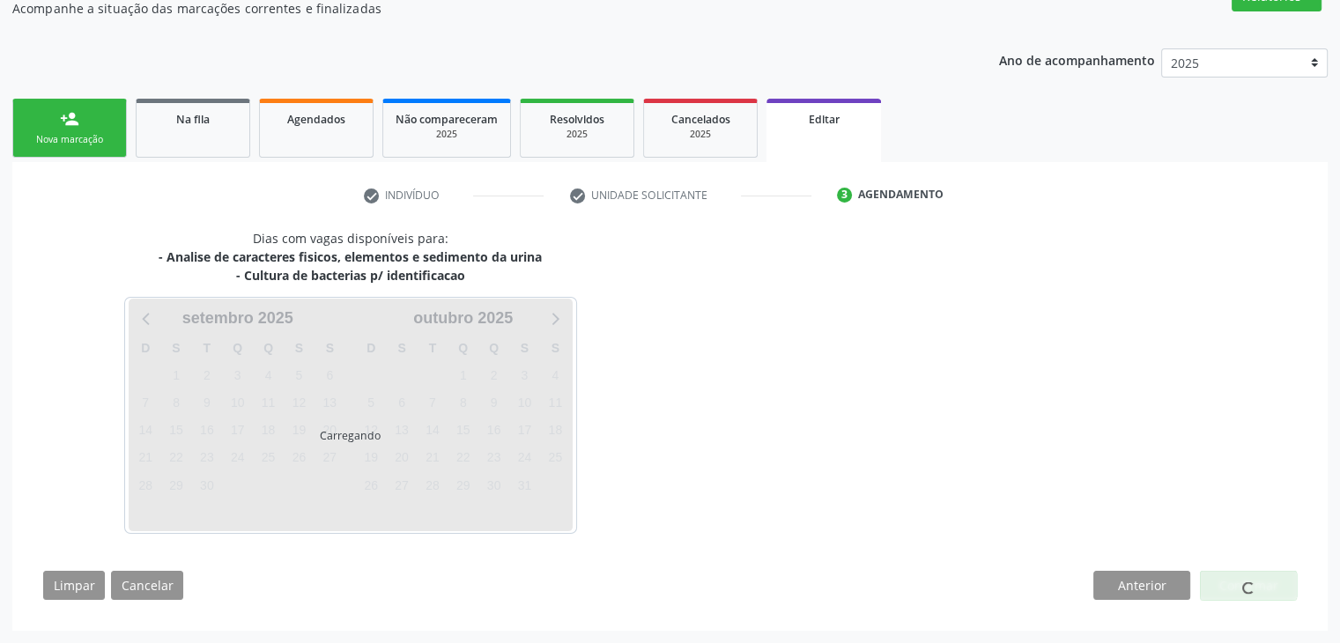
scroll to position [164, 0]
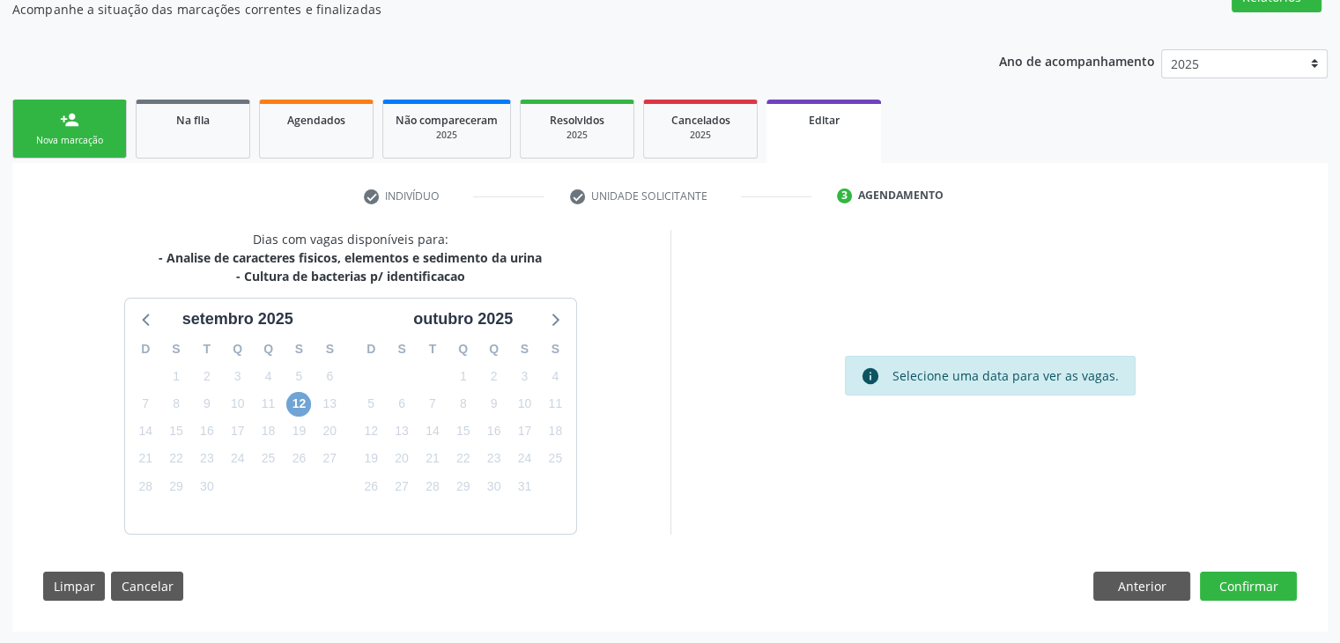
click at [307, 408] on span "12" at bounding box center [298, 404] width 25 height 25
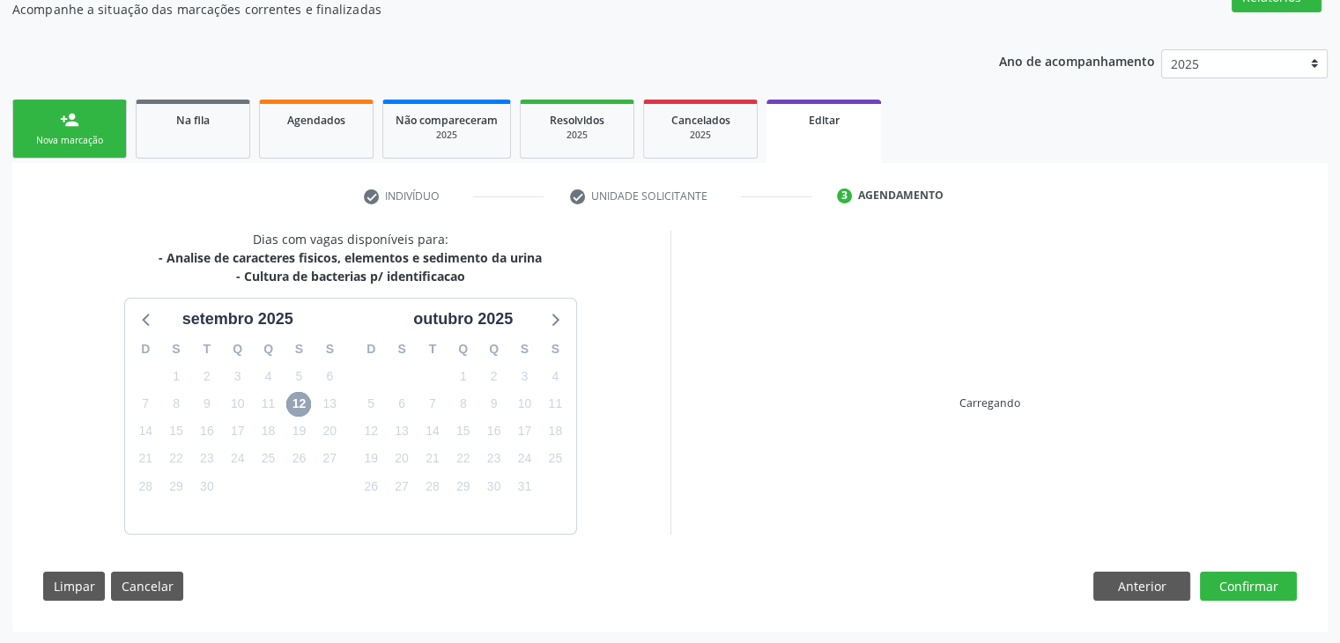
click at [307, 408] on span "12" at bounding box center [298, 404] width 25 height 25
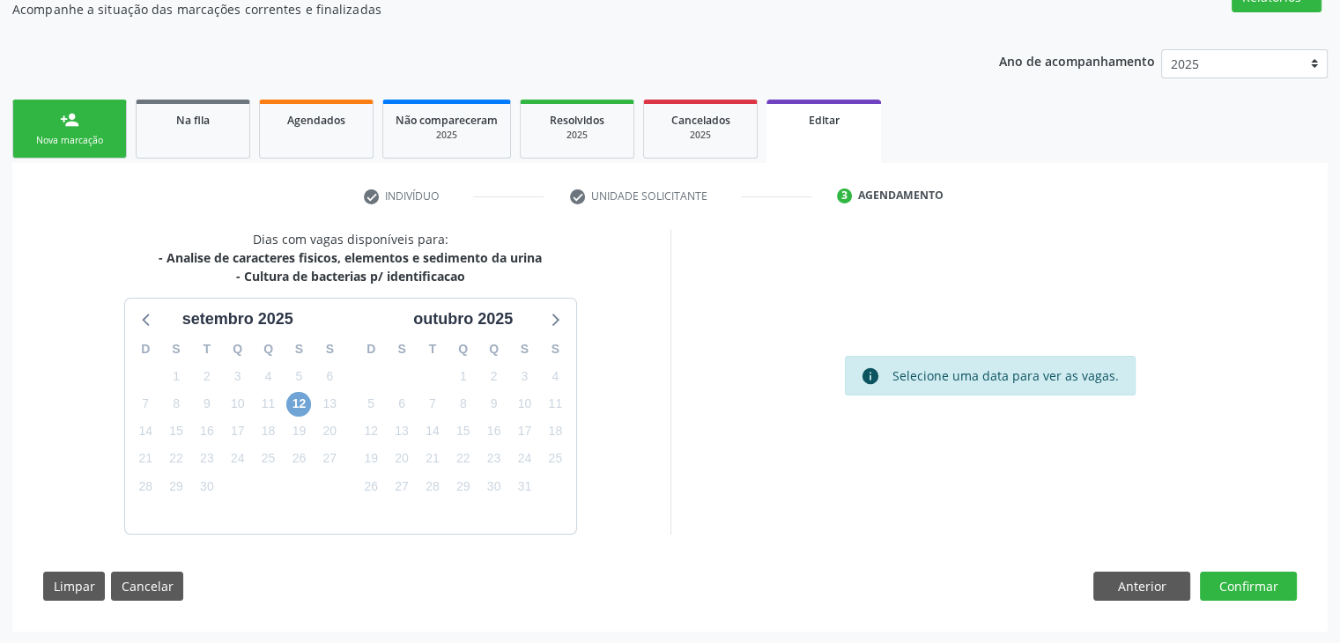
click at [307, 403] on span "12" at bounding box center [298, 404] width 25 height 25
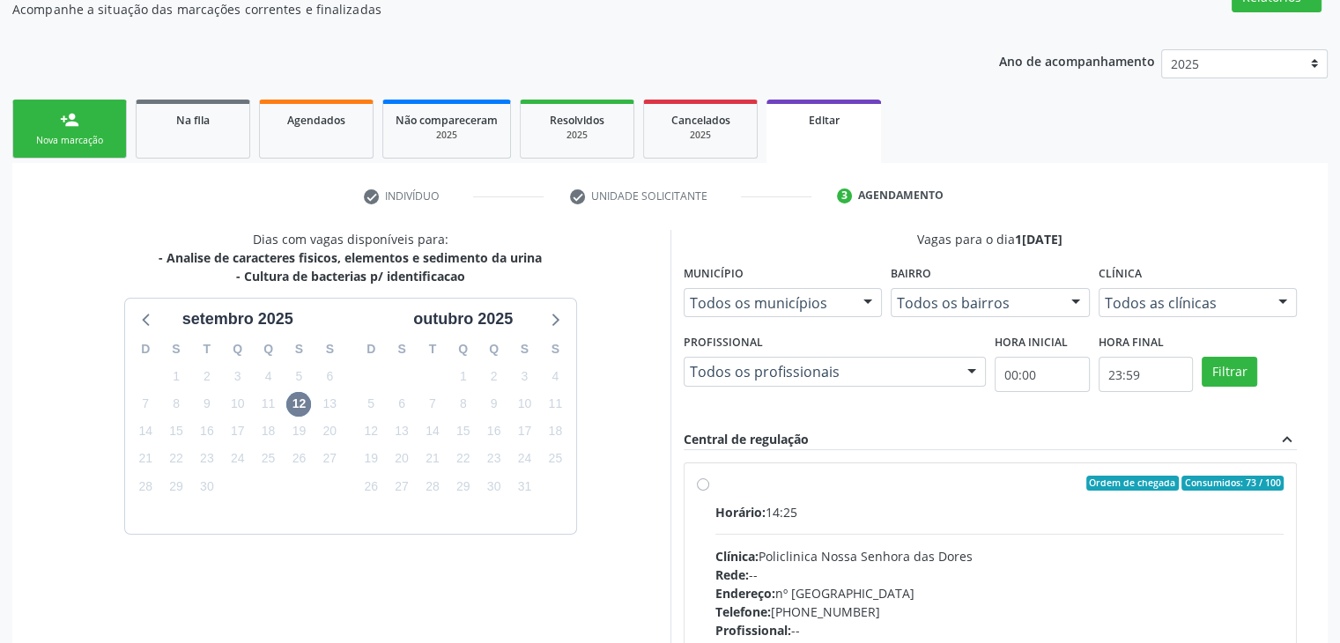
click at [862, 558] on div "Clínica: Policlinica Nossa Senhora das Dores" at bounding box center [999, 556] width 569 height 18
click at [709, 491] on input "Ordem de chegada Consumidos: 73 / 100 Horário: 14:25 Clínica: Policlinica Nossa…" at bounding box center [703, 484] width 12 height 16
radio input "true"
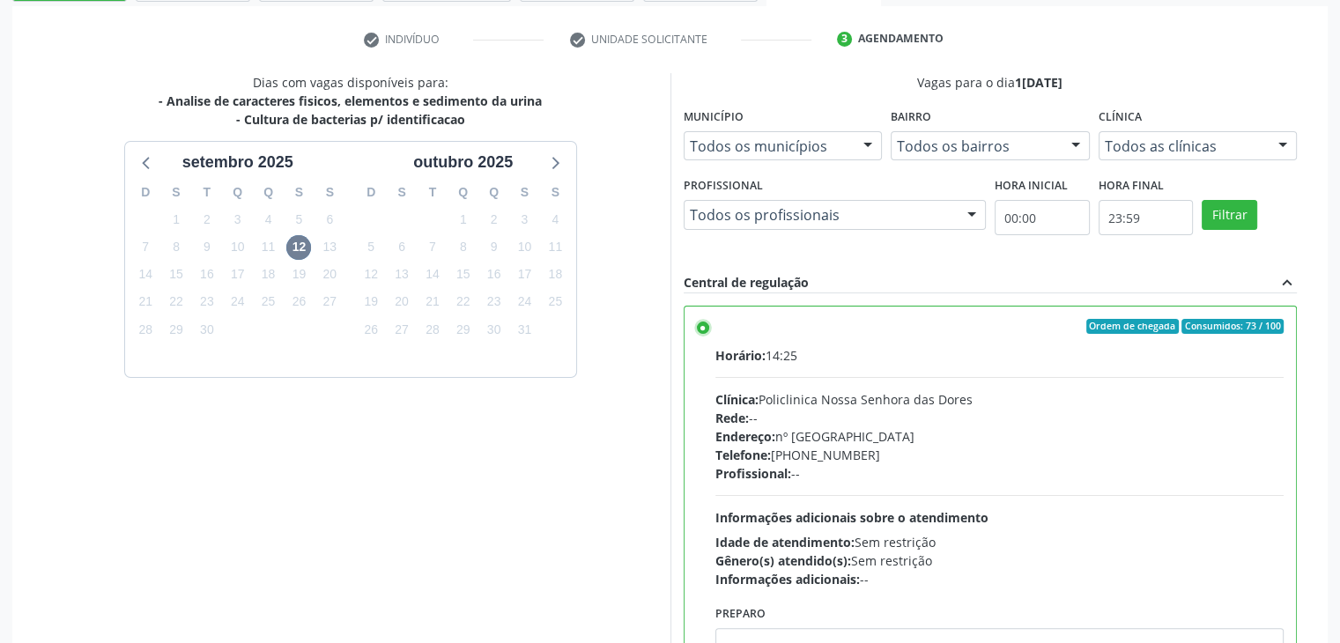
scroll to position [432, 0]
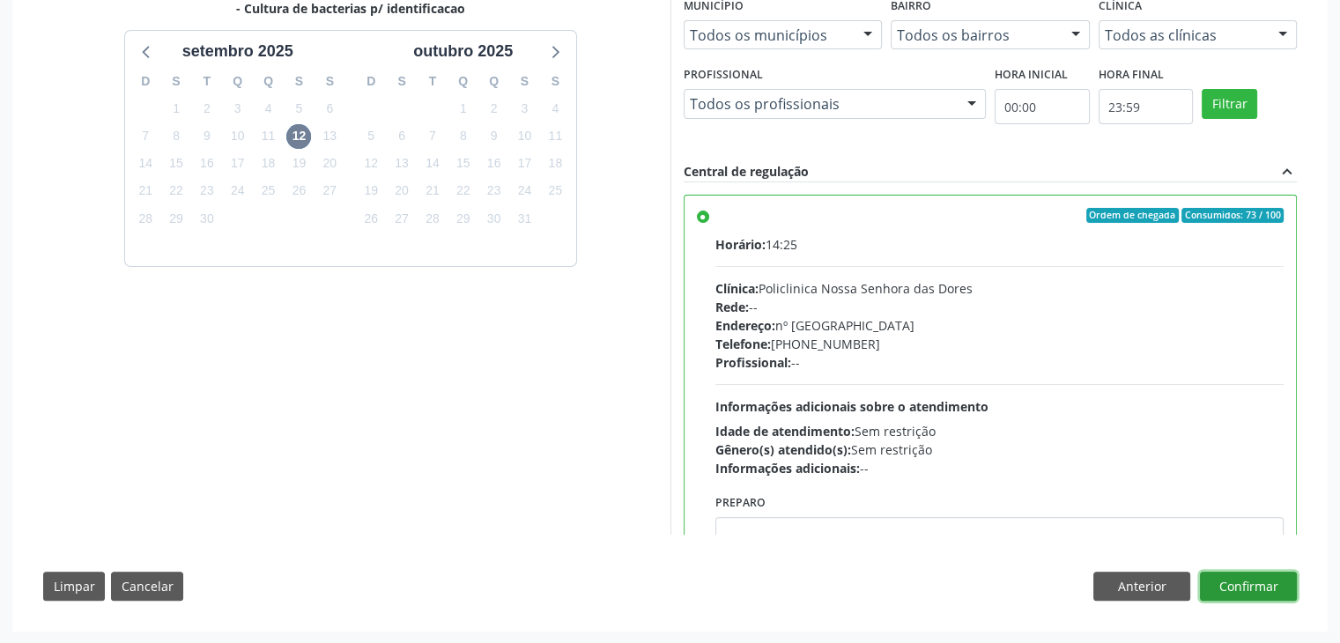
click at [1244, 573] on button "Confirmar" at bounding box center [1248, 587] width 97 height 30
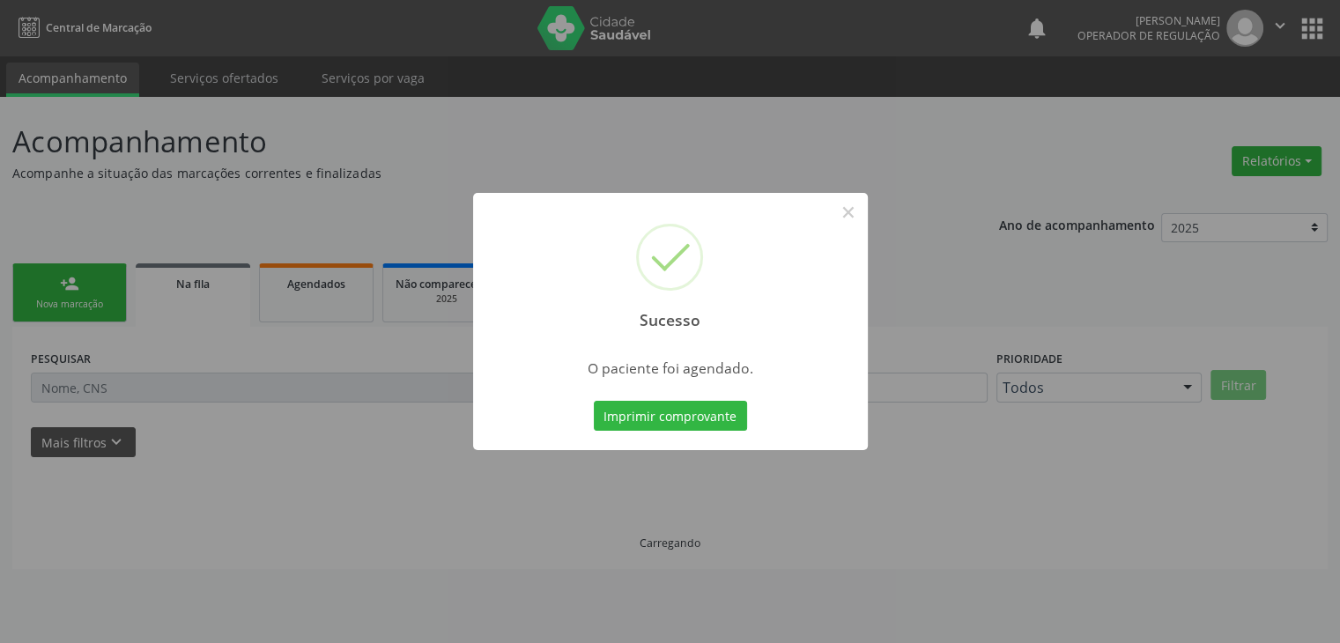
scroll to position [0, 0]
click at [850, 205] on button "×" at bounding box center [854, 212] width 30 height 30
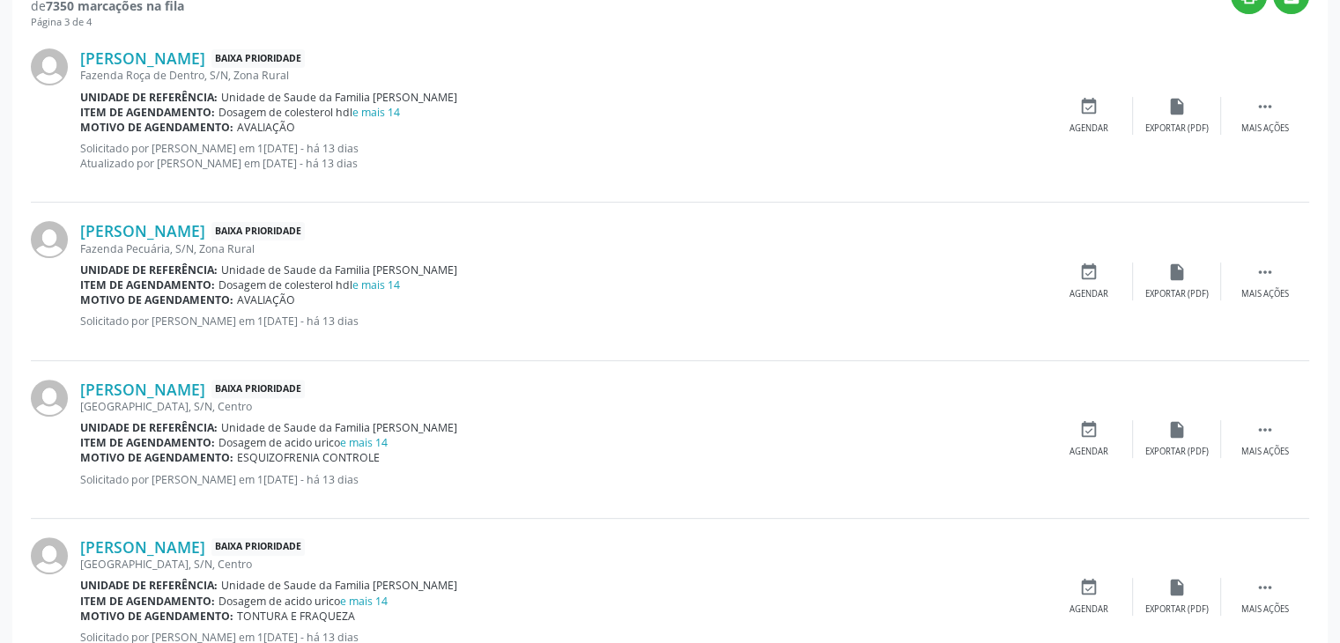
scroll to position [705, 0]
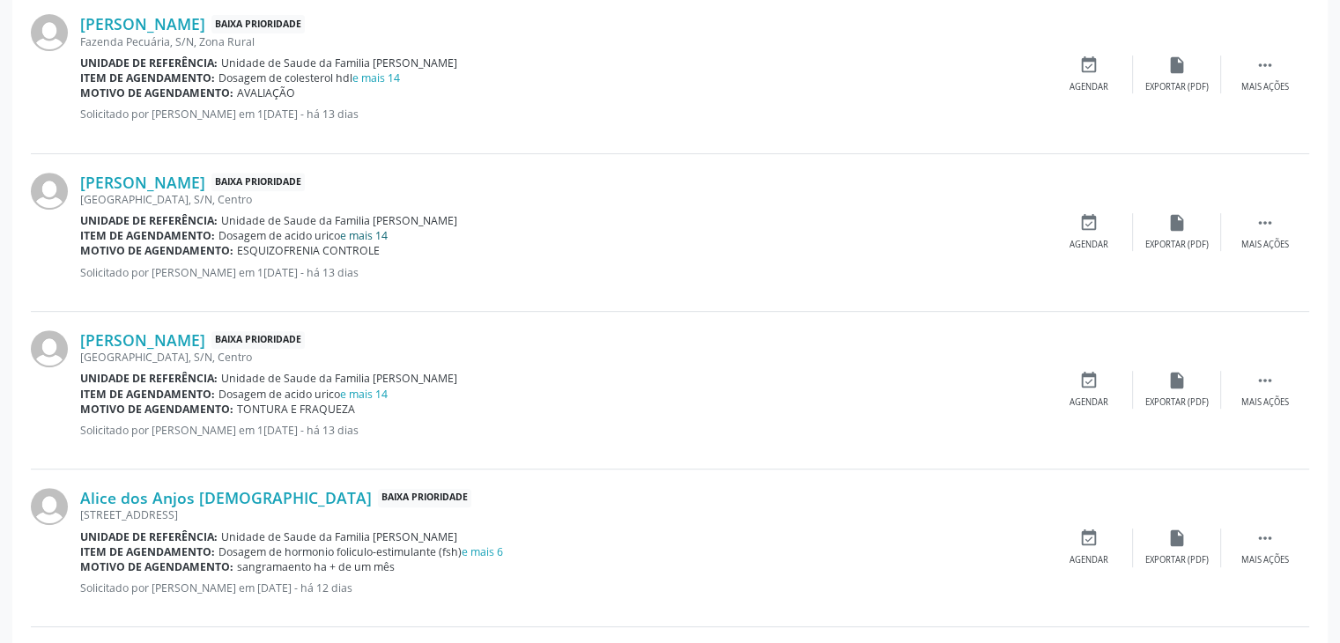
click at [374, 233] on link "e mais 14" at bounding box center [364, 235] width 48 height 15
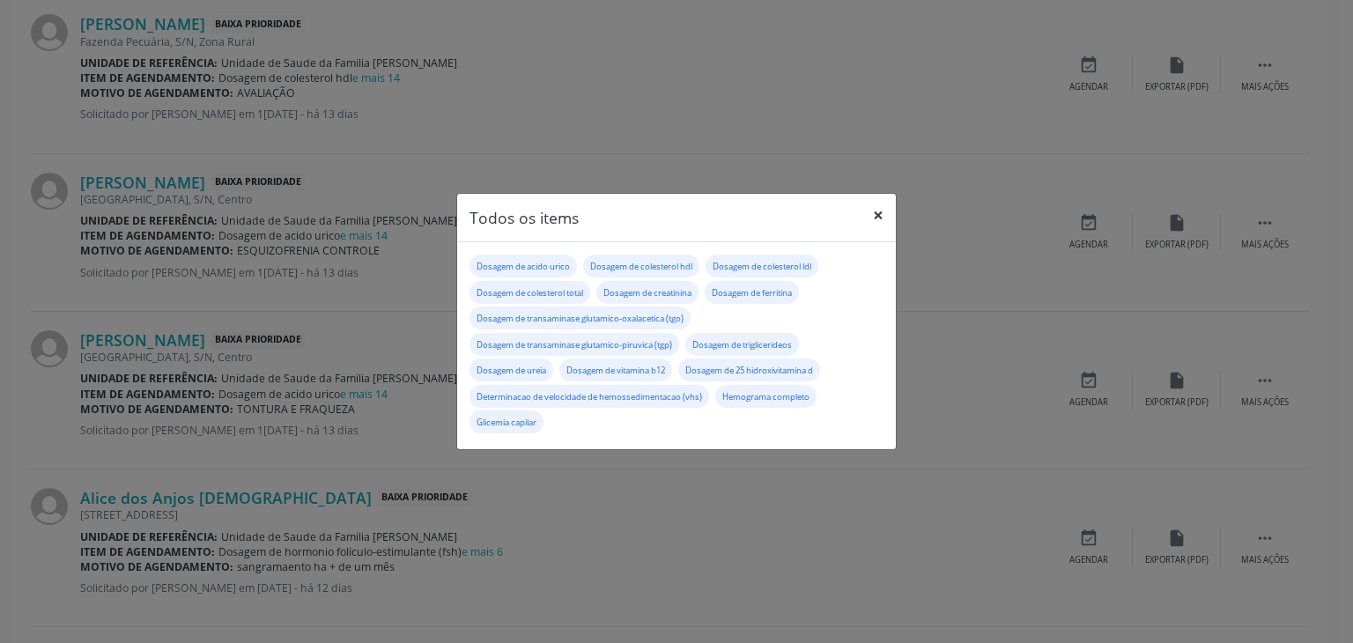
click at [876, 218] on button "×" at bounding box center [878, 215] width 35 height 43
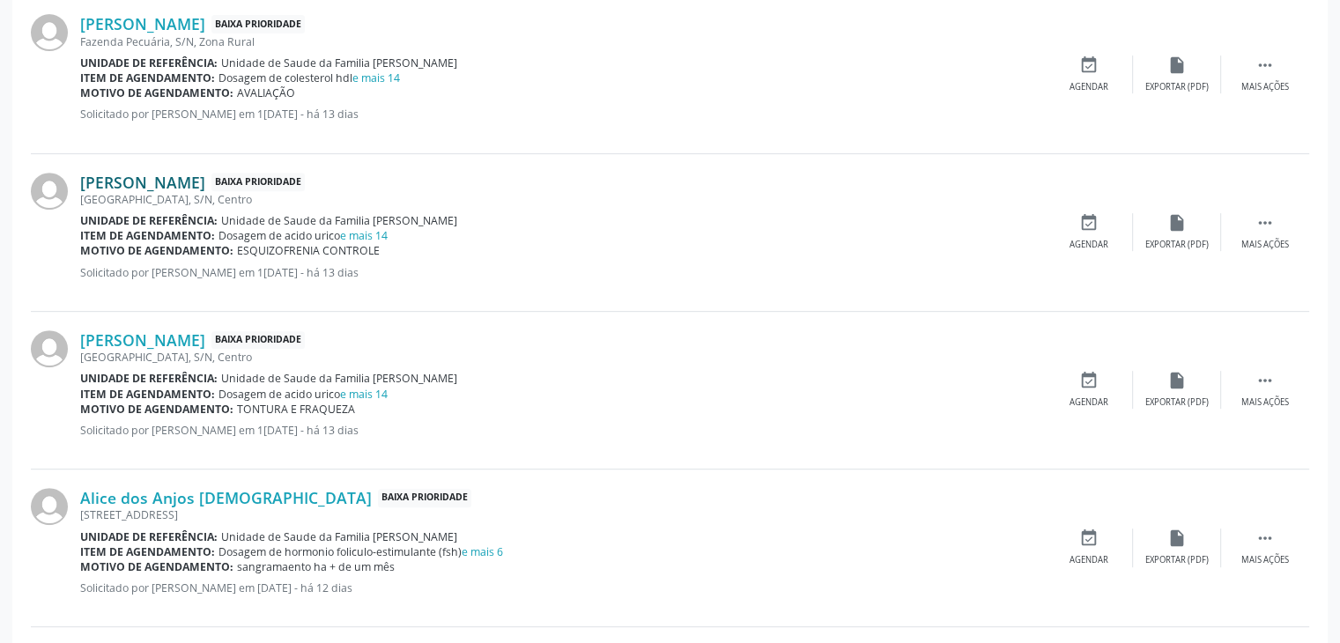
click at [174, 181] on link "Vitória Silva Pereira" at bounding box center [142, 182] width 125 height 19
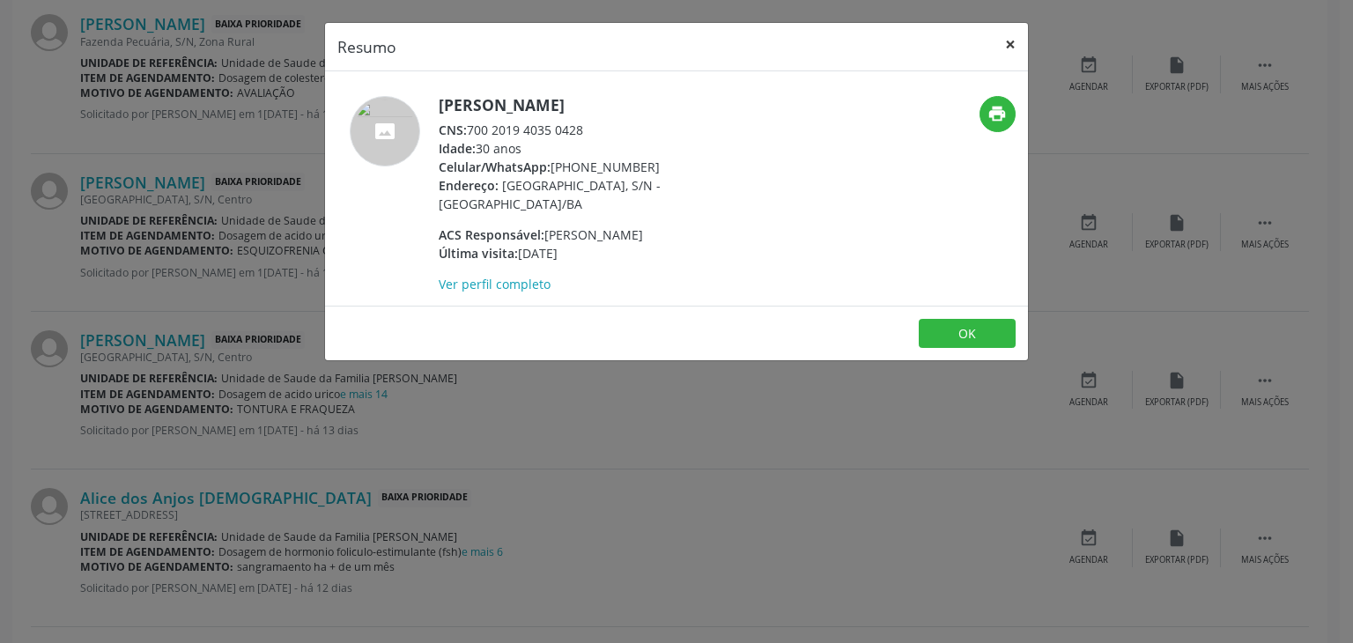
click at [1006, 45] on button "×" at bounding box center [1010, 44] width 35 height 43
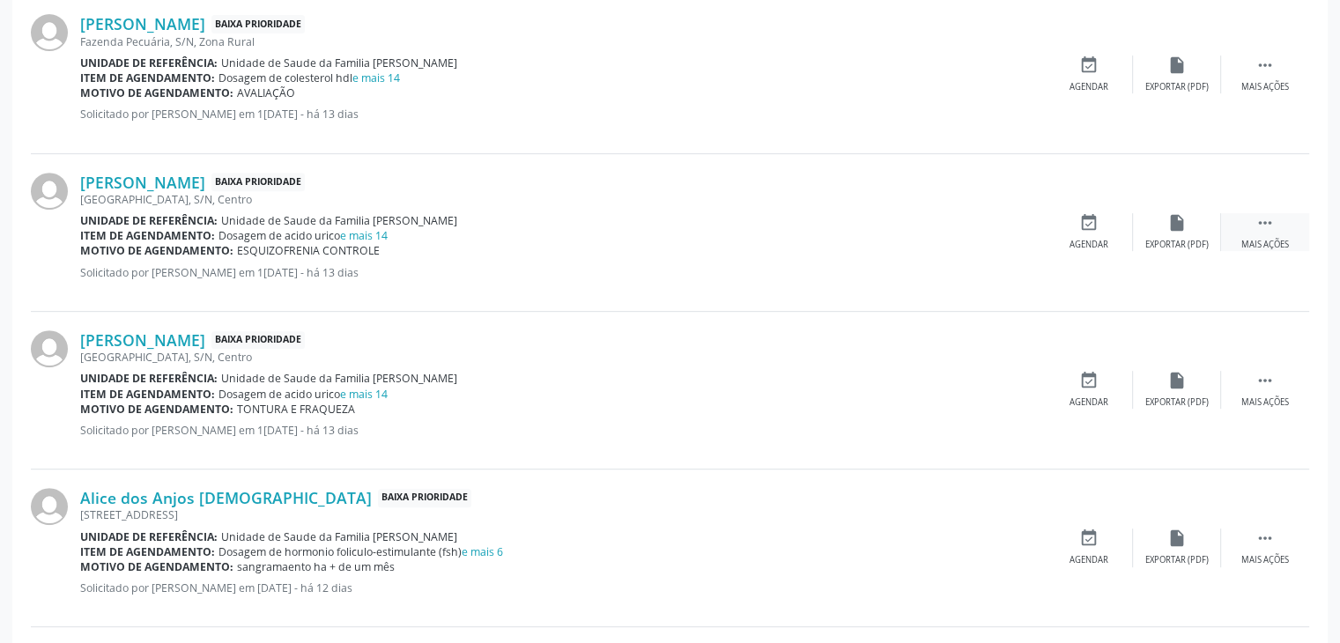
click at [1250, 228] on div " Mais ações" at bounding box center [1265, 232] width 88 height 38
click at [1194, 226] on div "edit Editar" at bounding box center [1177, 232] width 88 height 38
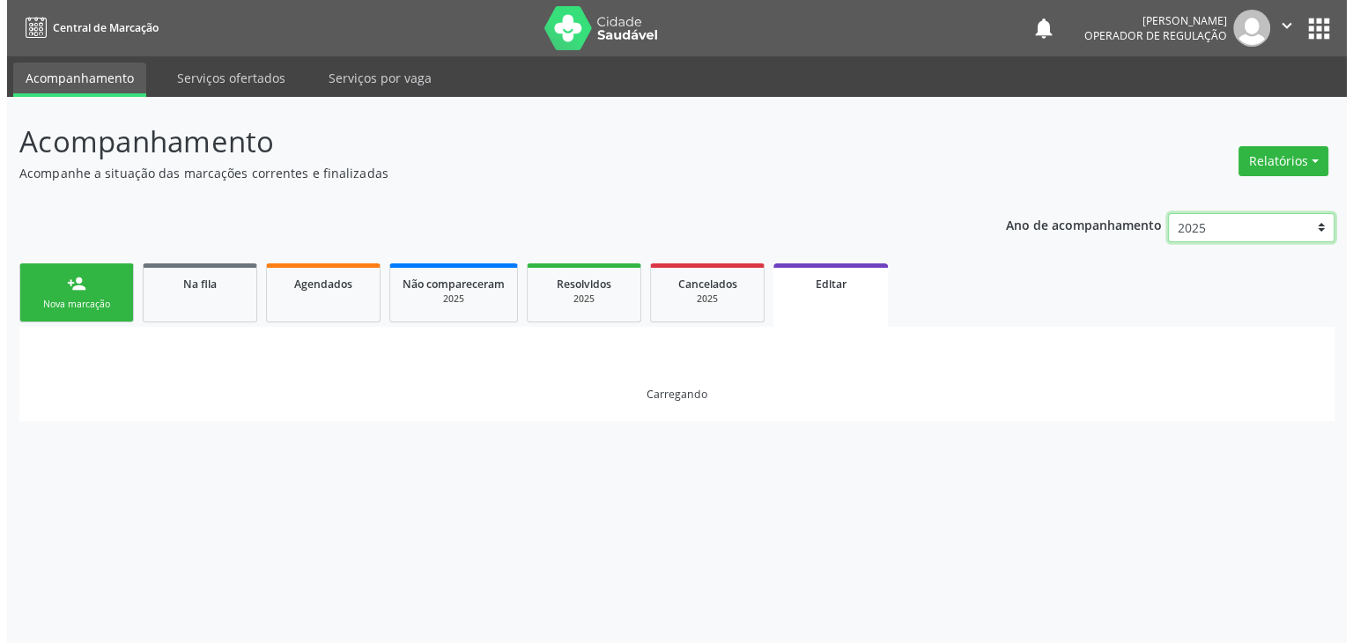
scroll to position [0, 0]
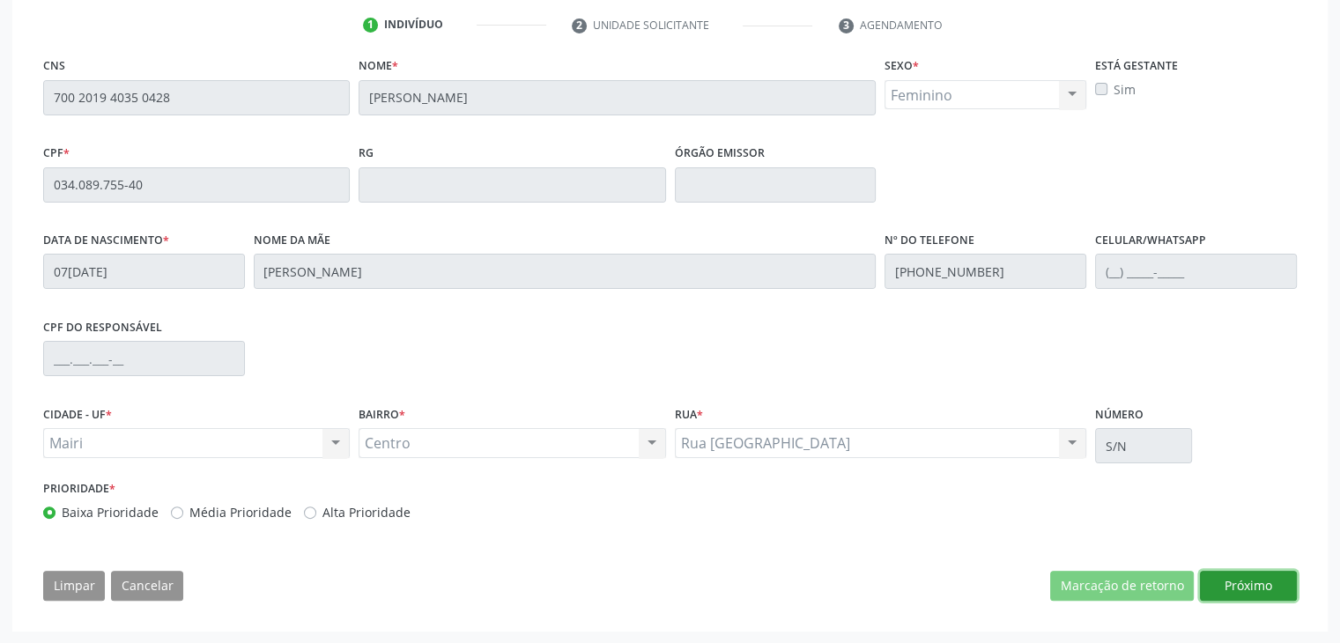
click at [1226, 593] on button "Próximo" at bounding box center [1248, 586] width 97 height 30
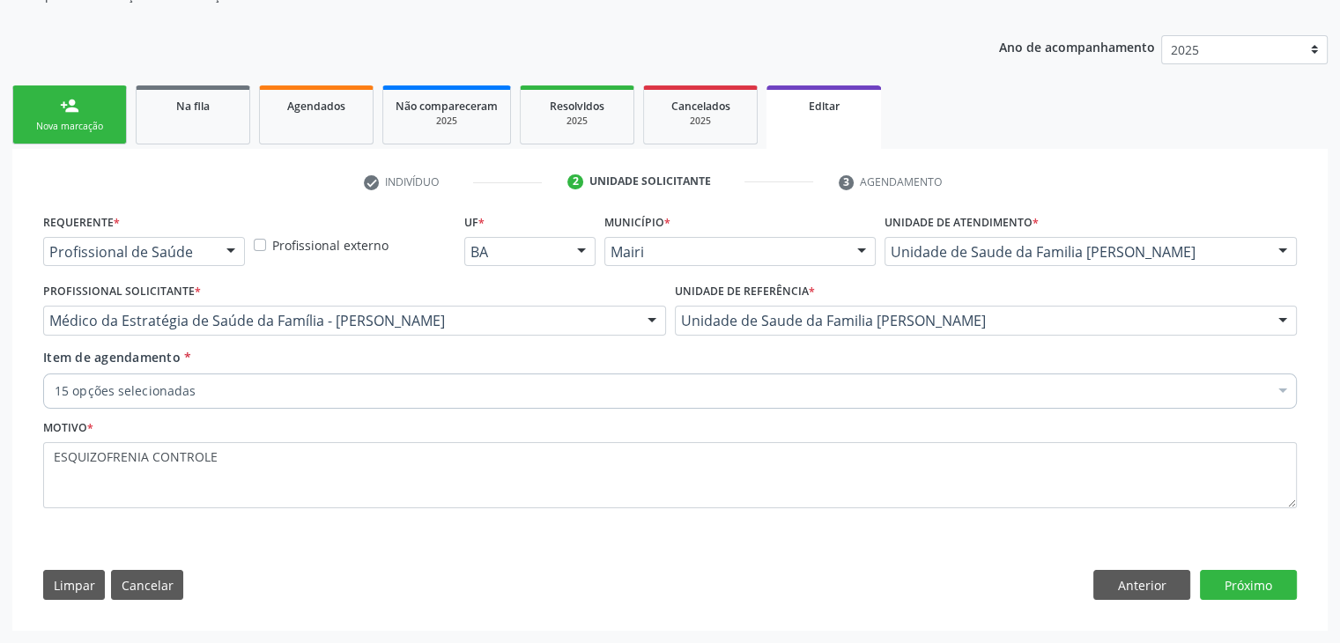
scroll to position [176, 0]
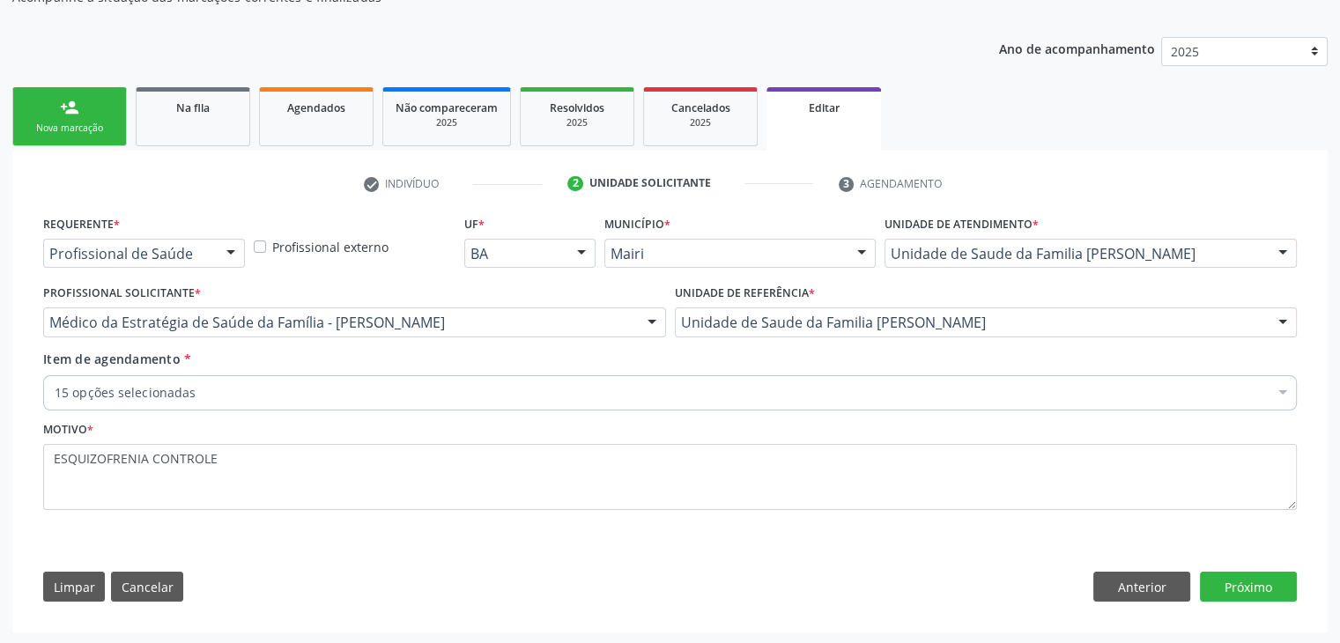
click at [55, 381] on input "Item de agendamento *" at bounding box center [55, 392] width 0 height 35
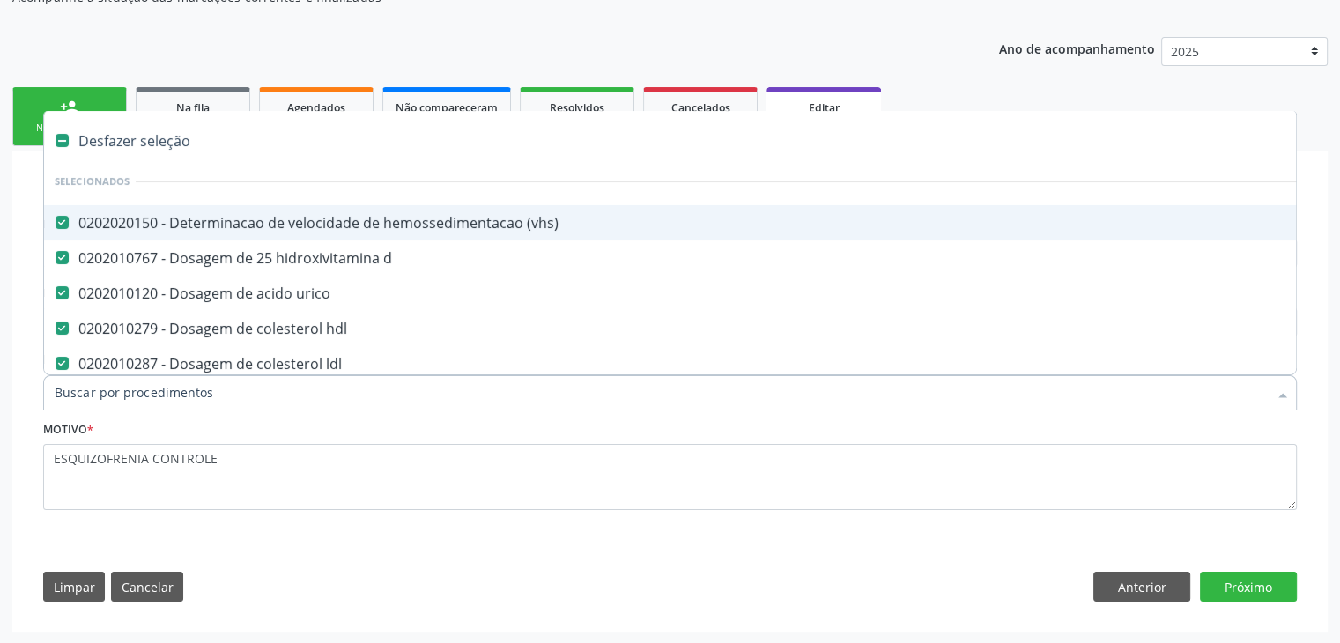
click at [128, 124] on div "Desfazer seleção" at bounding box center [732, 140] width 1377 height 35
checkbox \(vhs\) "false"
checkbox d "false"
checkbox urico "false"
checkbox hdl "false"
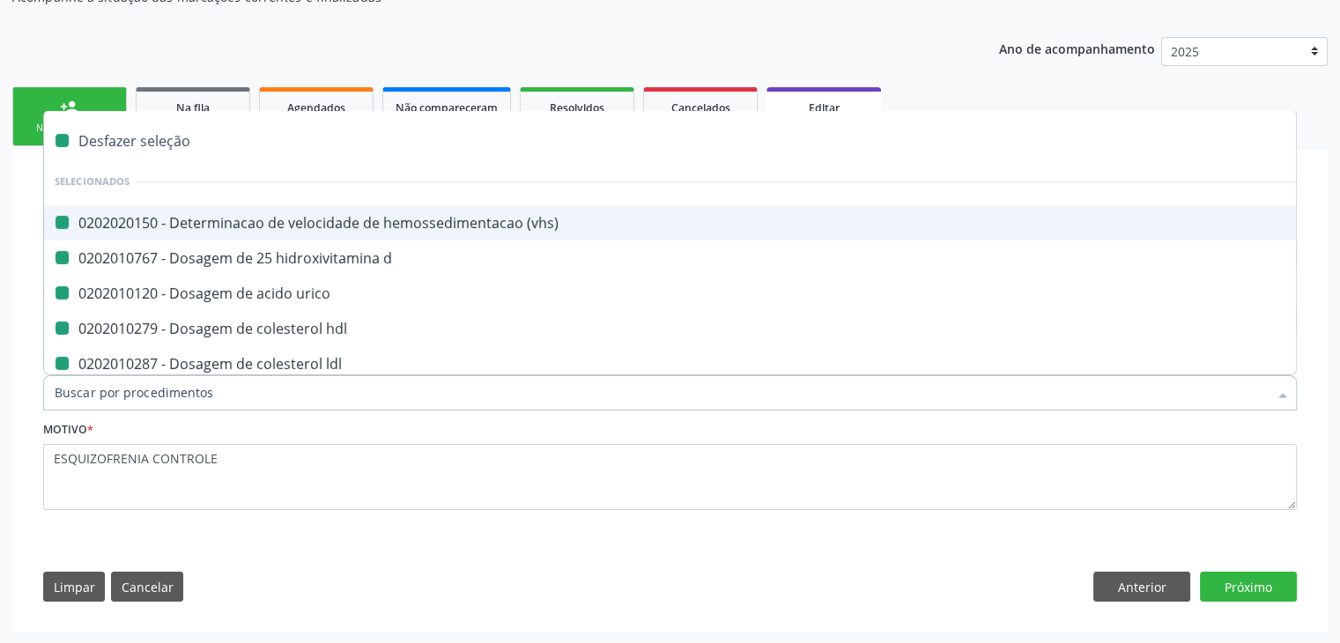
checkbox ldl "false"
checkbox total "false"
checkbox creatinina "false"
checkbox ferritina "false"
checkbox \(tgo\) "false"
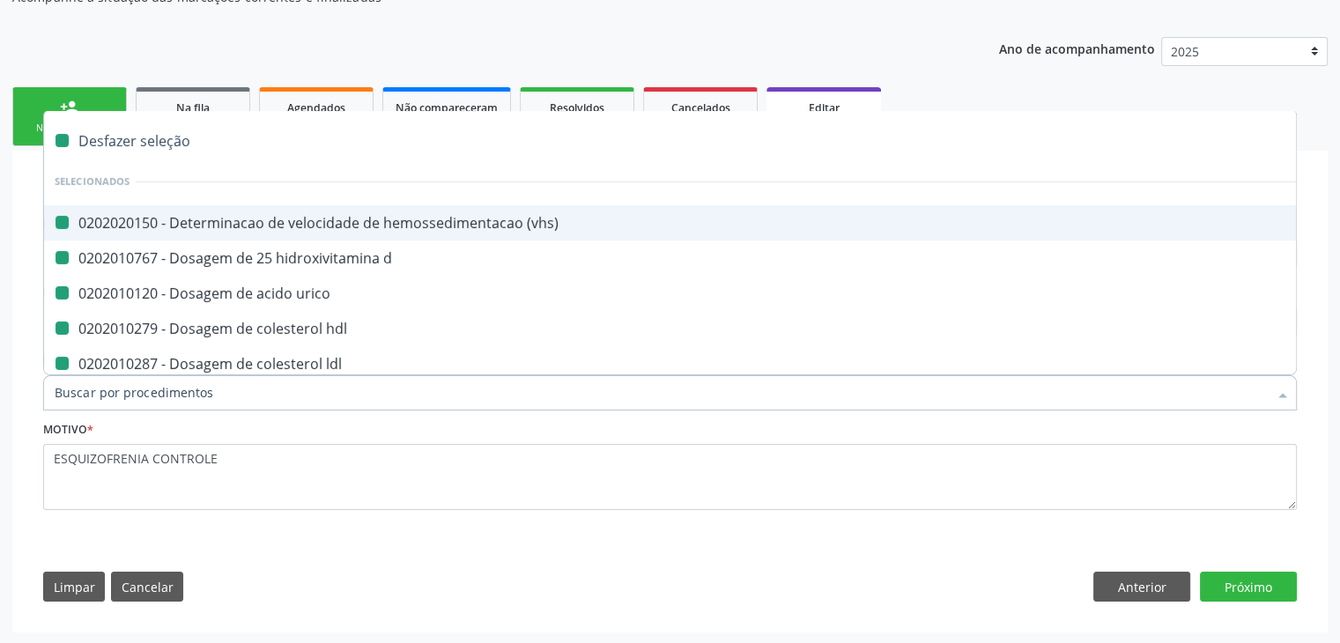
checkbox \(tgp\) "false"
checkbox triglicerideos "false"
checkbox ureia "false"
checkbox b12 "false"
checkbox capilar "false"
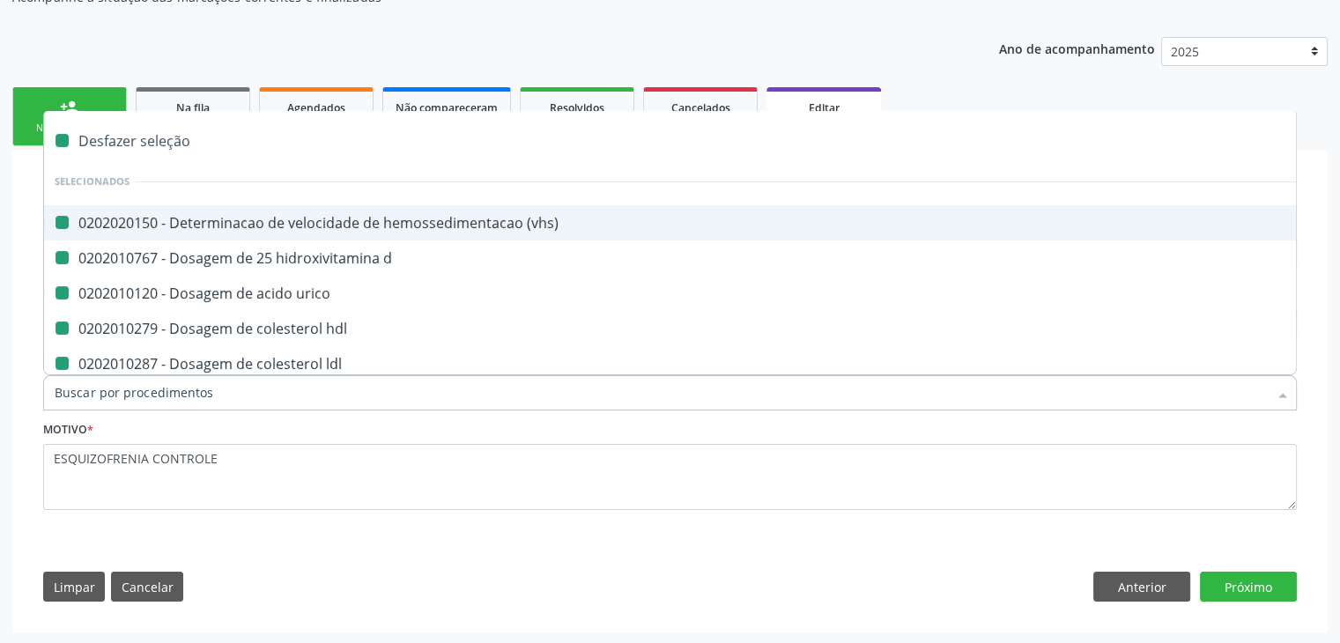
checkbox completo "false"
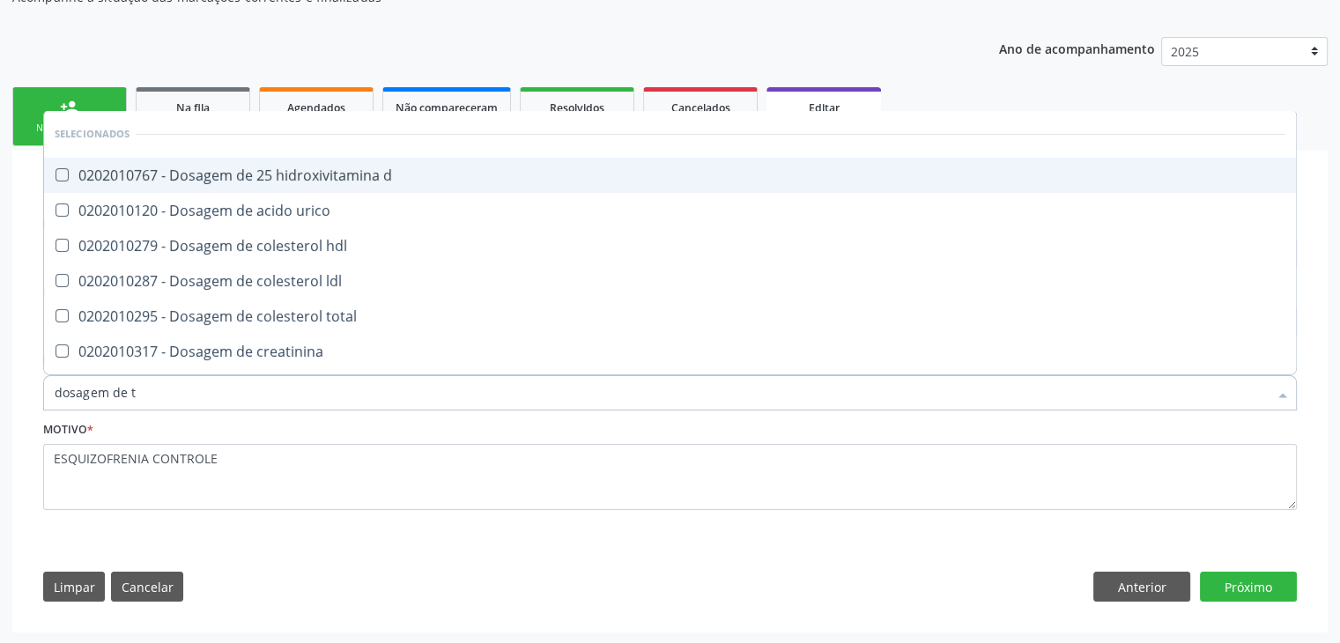
type input "dosagem de ts"
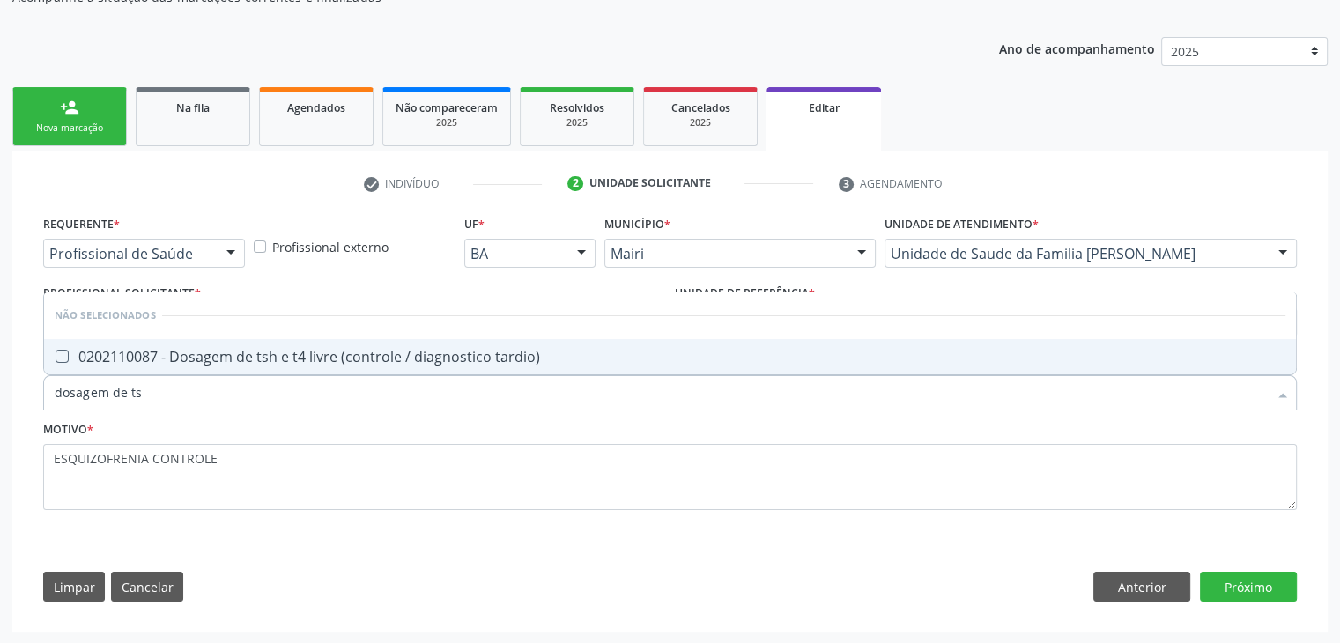
click at [314, 365] on span "0202110087 - Dosagem de tsh e t4 livre (controle / diagnostico tardio)" at bounding box center [670, 356] width 1252 height 35
click at [529, 357] on div "0202110087 - Dosagem de tsh e t4 livre (controle / diagnostico tardio)" at bounding box center [670, 357] width 1231 height 14
checkbox tardio\) "true"
click at [1275, 589] on button "Próximo" at bounding box center [1248, 587] width 97 height 30
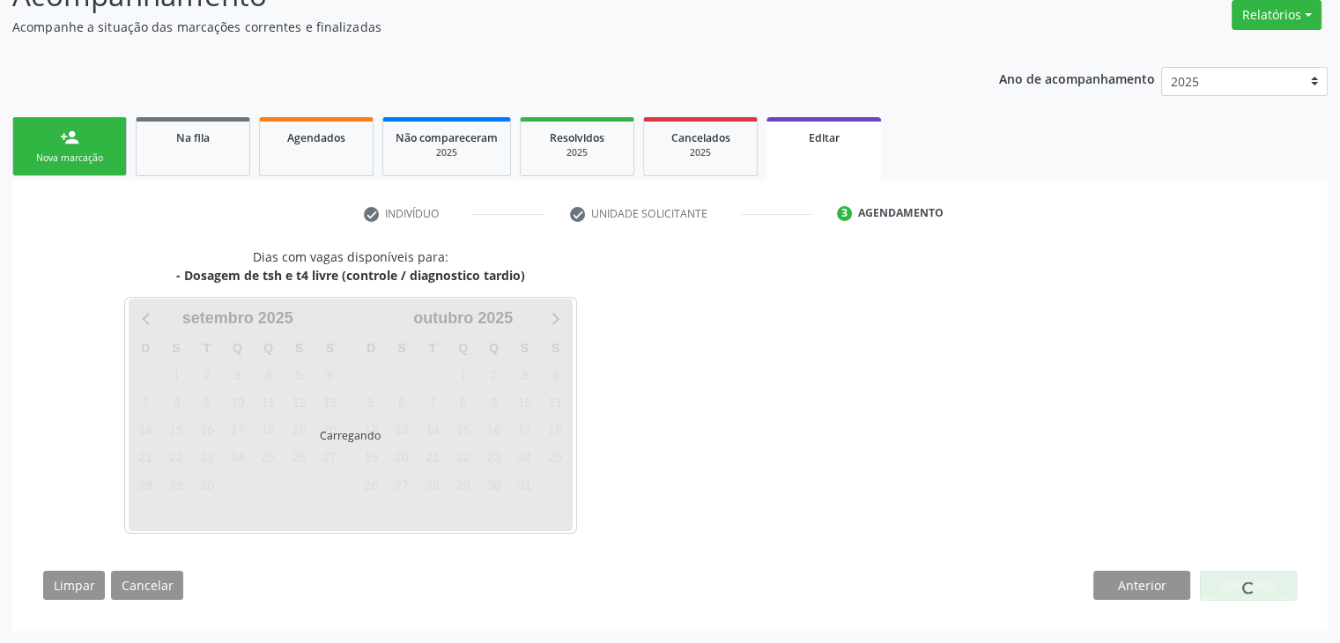
scroll to position [145, 0]
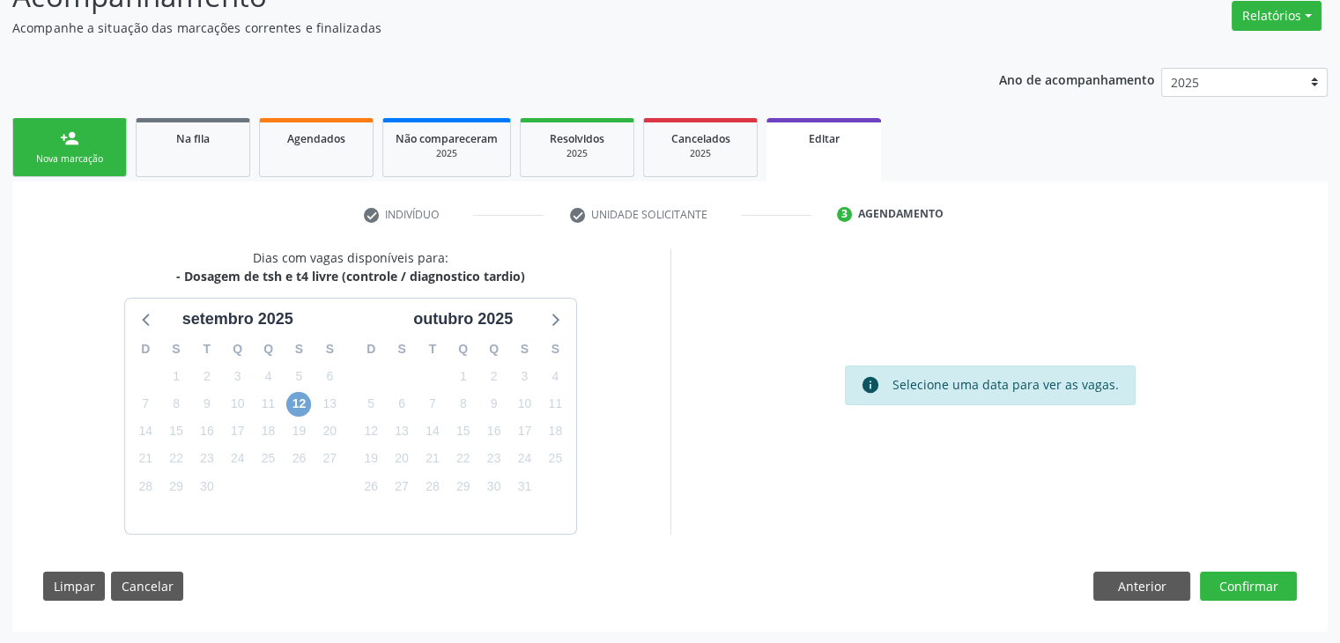
click at [294, 406] on span "12" at bounding box center [298, 404] width 25 height 25
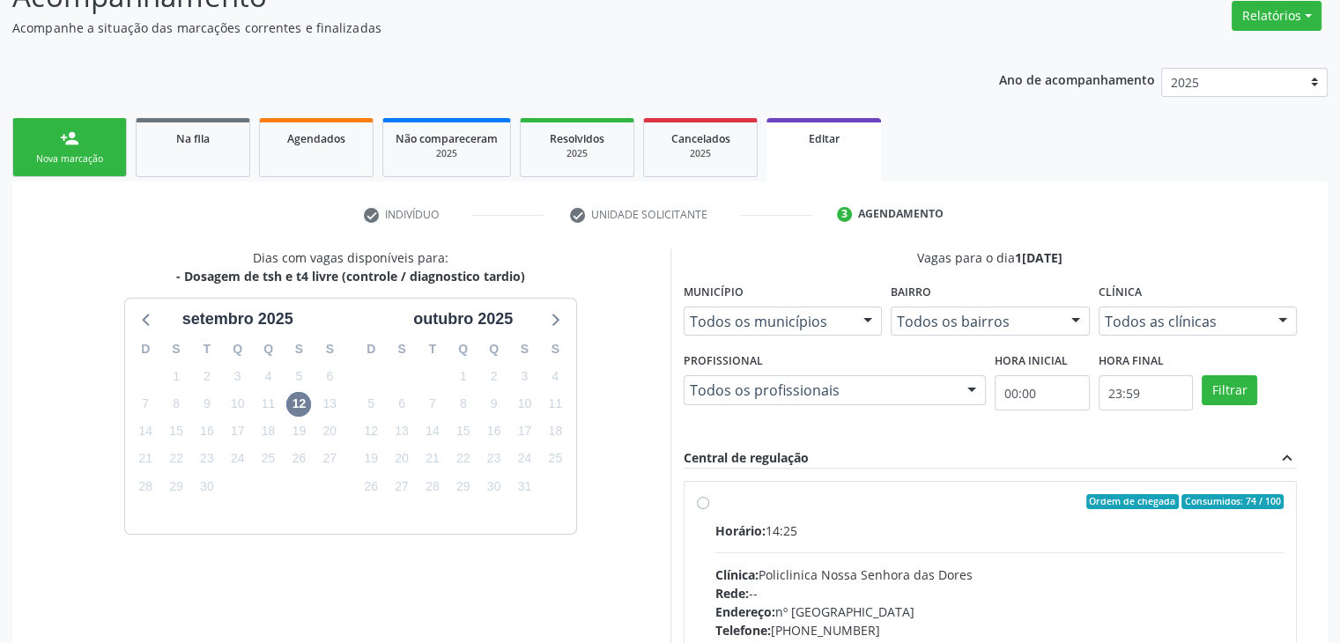
click at [912, 573] on div "Clínica: Policlinica Nossa Senhora das Dores" at bounding box center [999, 574] width 569 height 18
click at [709, 510] on input "Ordem de chegada Consumidos: 74 / 100 Horário: 14:25 Clínica: Policlinica Nossa…" at bounding box center [703, 502] width 12 height 16
radio input "true"
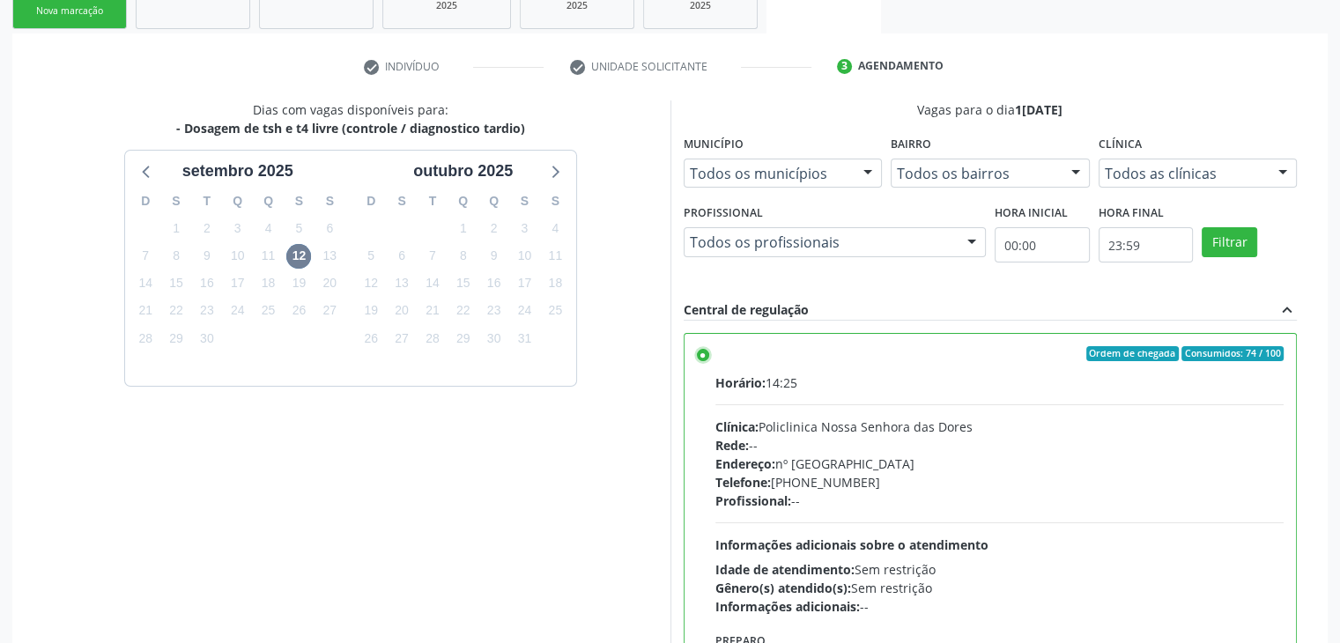
scroll to position [432, 0]
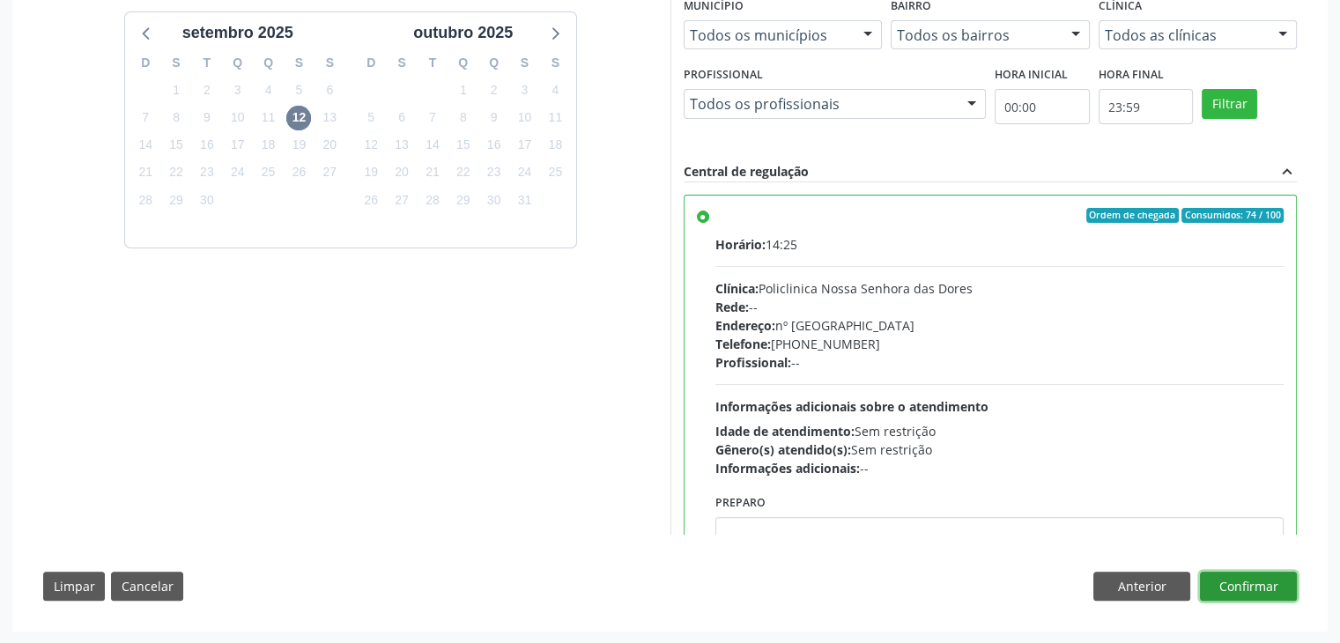
click at [1260, 594] on button "Confirmar" at bounding box center [1248, 587] width 97 height 30
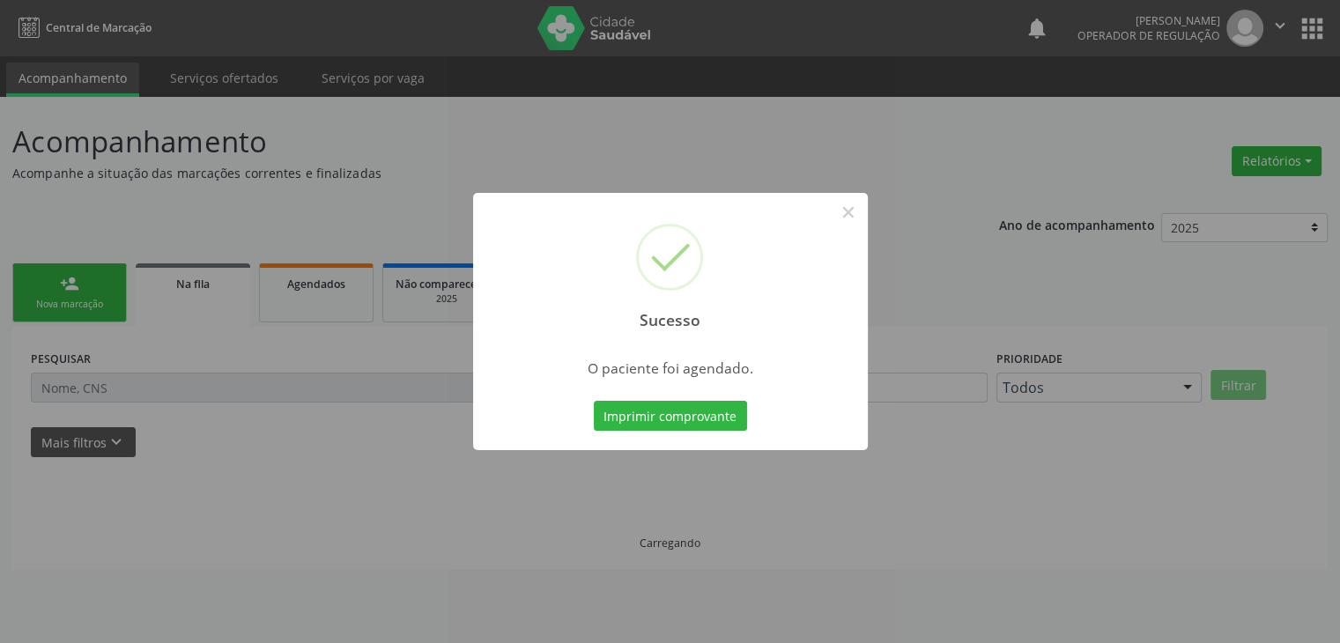
scroll to position [0, 0]
click at [855, 213] on button "×" at bounding box center [854, 212] width 30 height 30
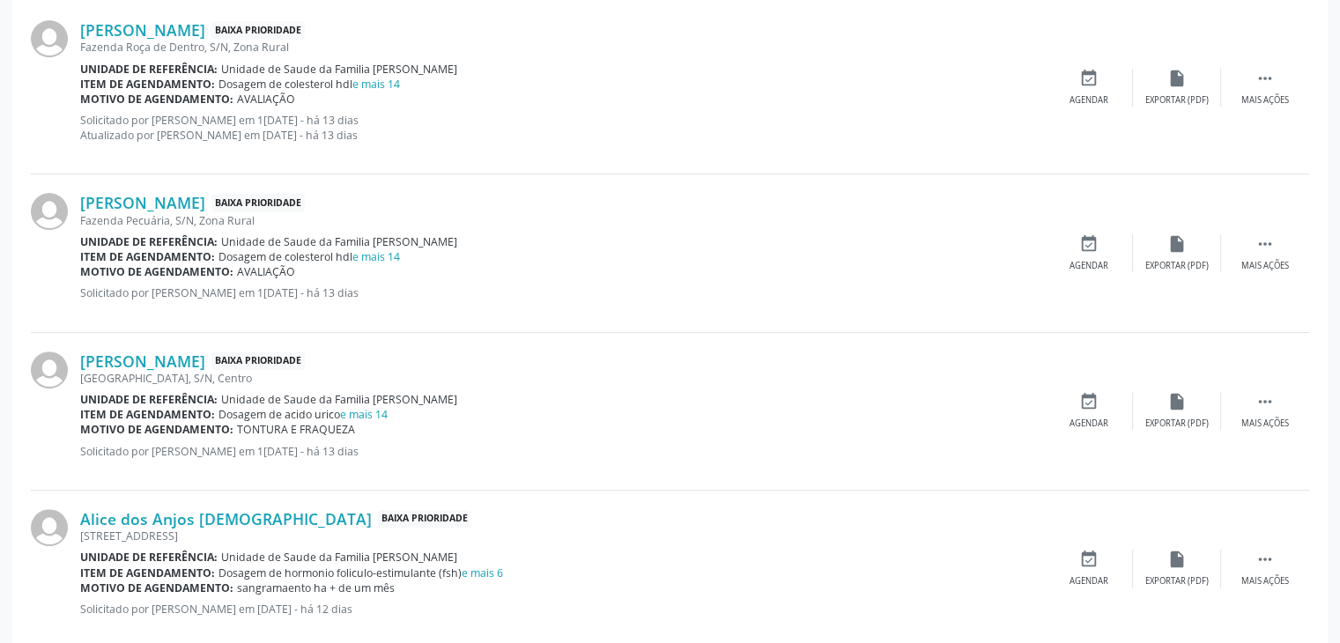
scroll to position [528, 0]
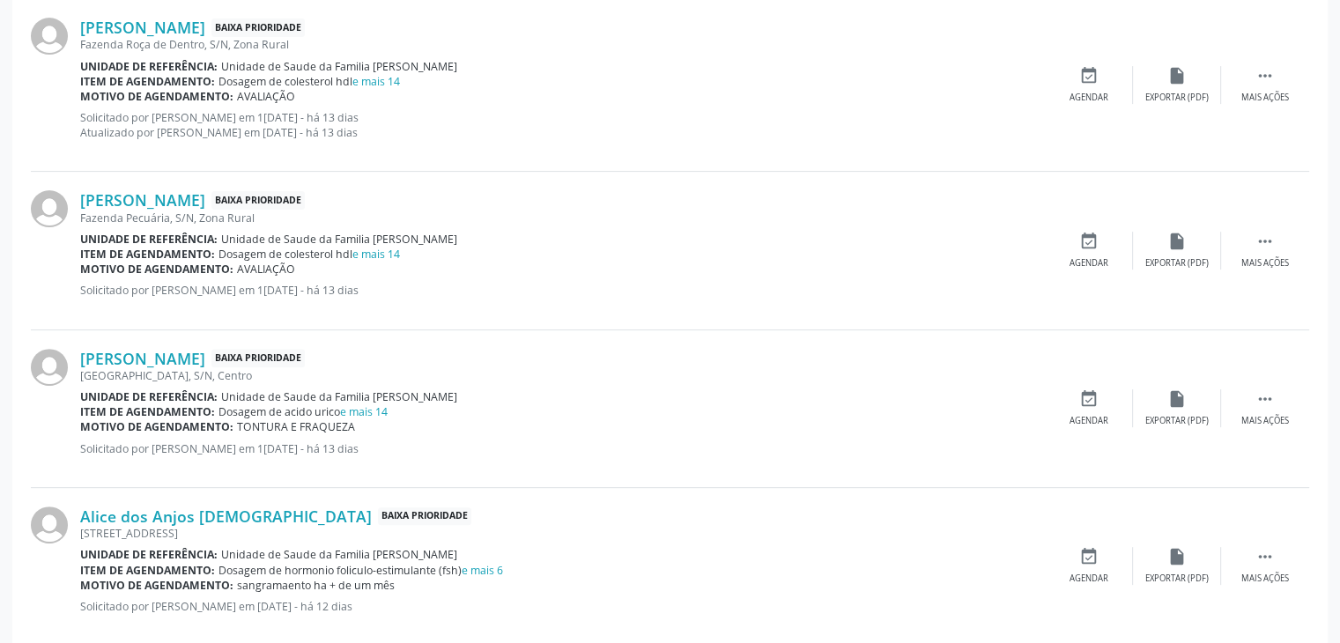
click at [1277, 427] on div "Helena Silva Baixa Prioridade Rua sem Terra de Cima, S/N, Centro Unidade de ref…" at bounding box center [670, 409] width 1278 height 158
click at [1261, 393] on icon "" at bounding box center [1264, 398] width 19 height 19
click at [1189, 403] on div "edit Editar" at bounding box center [1177, 408] width 88 height 38
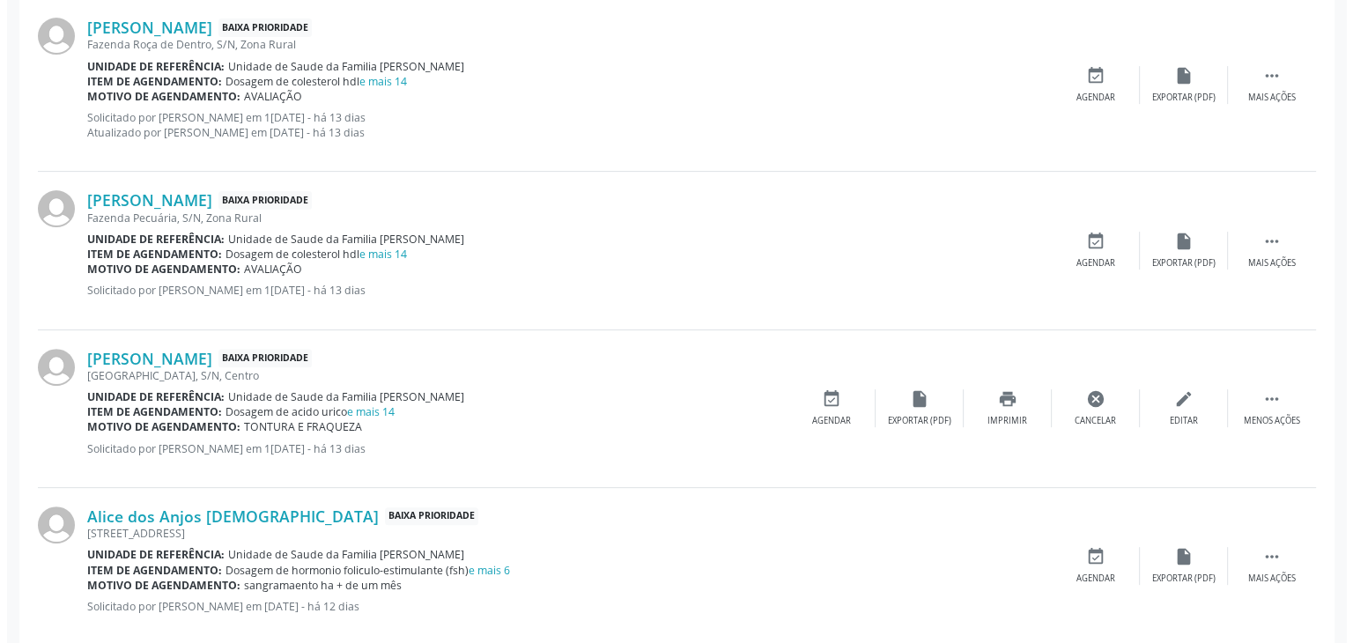
scroll to position [0, 0]
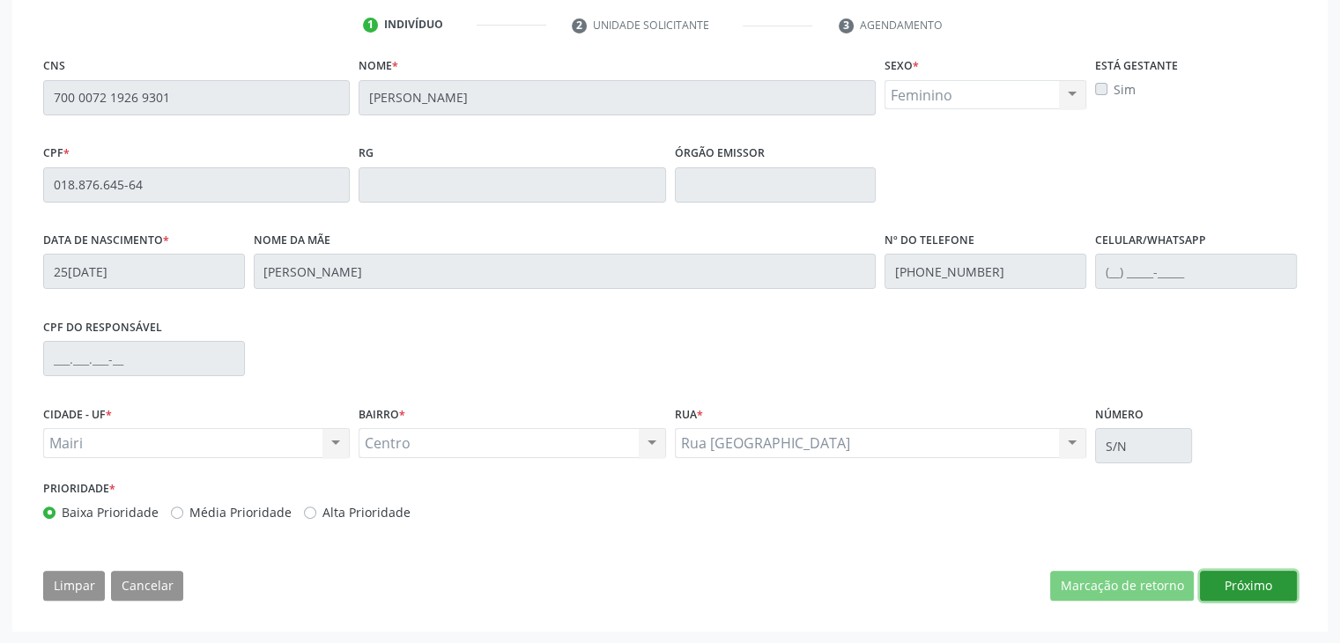
click at [1252, 586] on button "Próximo" at bounding box center [1248, 586] width 97 height 30
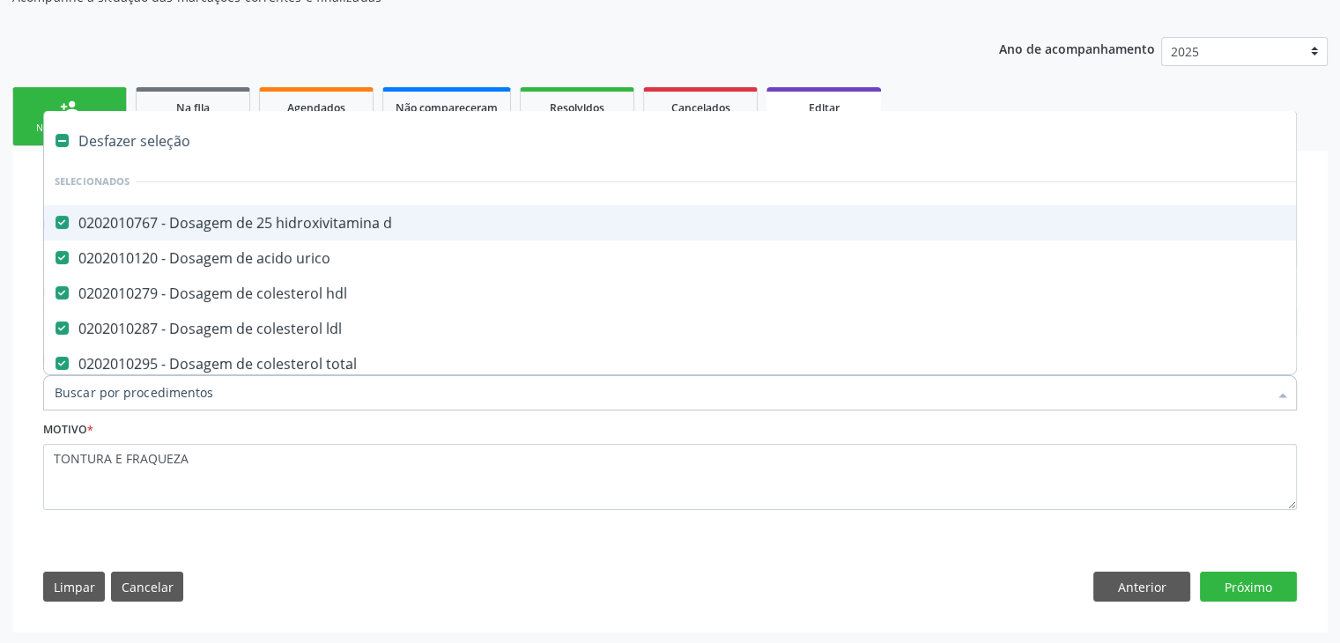
click at [144, 142] on div "Desfazer seleção" at bounding box center [732, 140] width 1377 height 35
checkbox d "false"
checkbox urico "false"
checkbox hdl "false"
checkbox ldl "false"
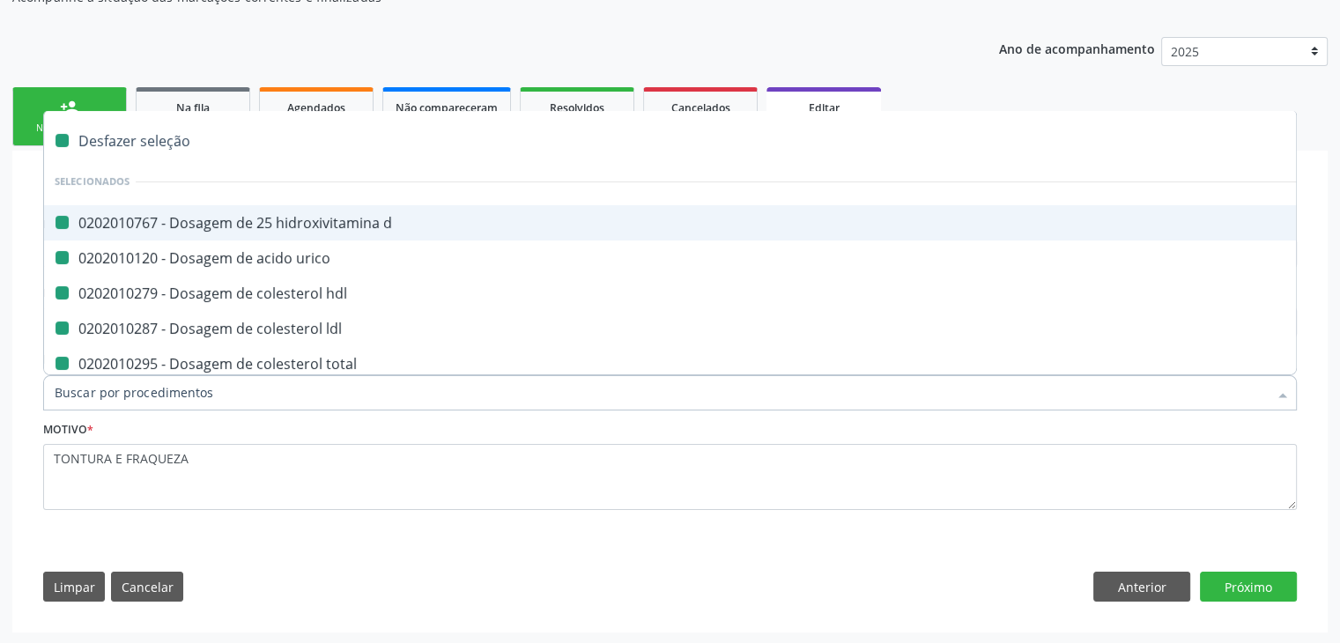
checkbox total "false"
checkbox creatinina "false"
checkbox ferritina "false"
checkbox \(tgo\) "false"
checkbox \(tgp\) "false"
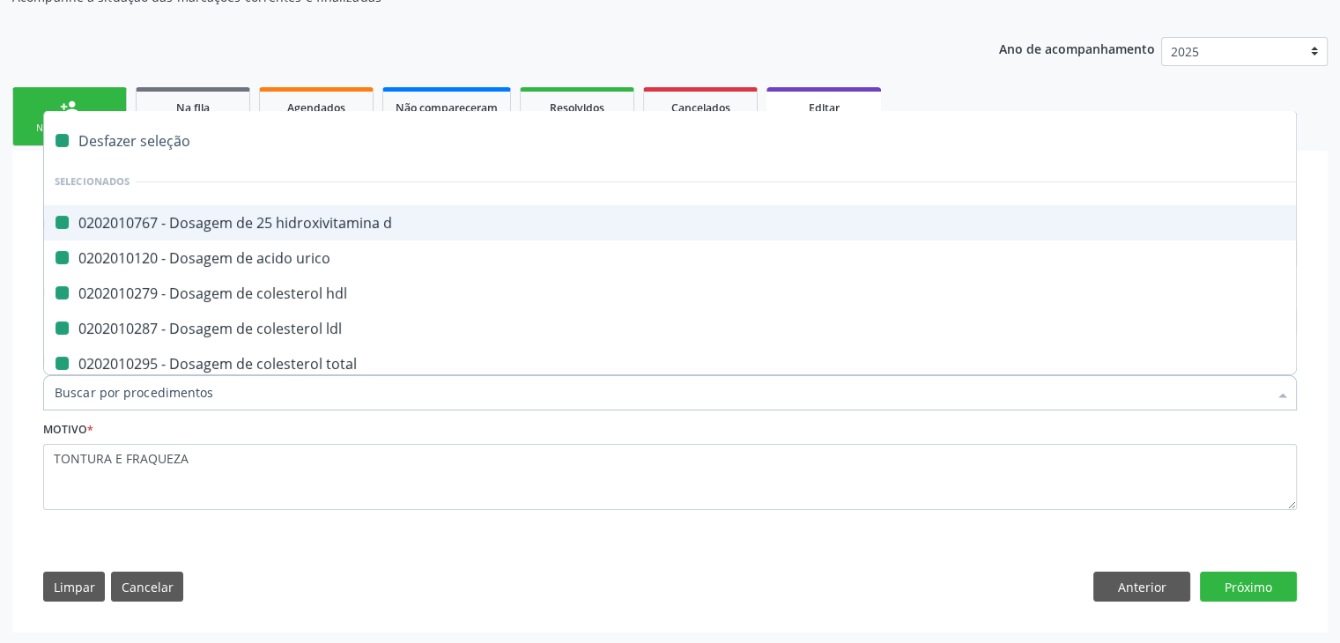
checkbox triglicerideos "false"
checkbox ureia "false"
checkbox b12 "false"
checkbox capilar "false"
checkbox completo "false"
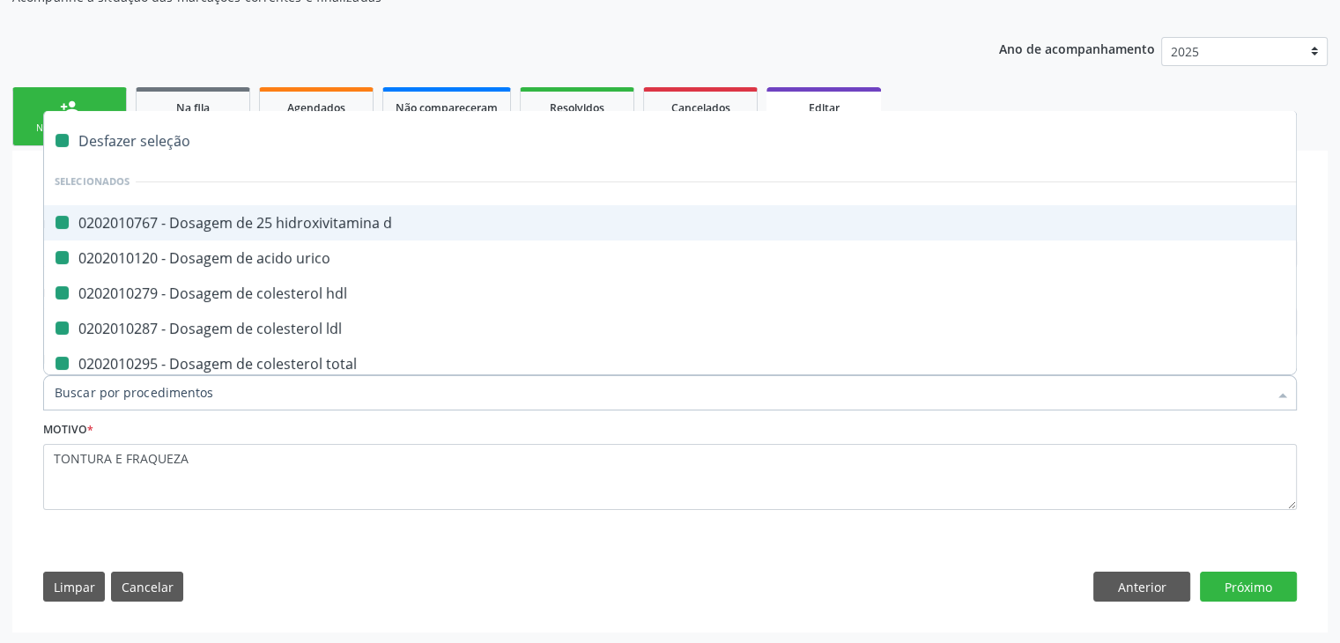
checkbox parasitas "false"
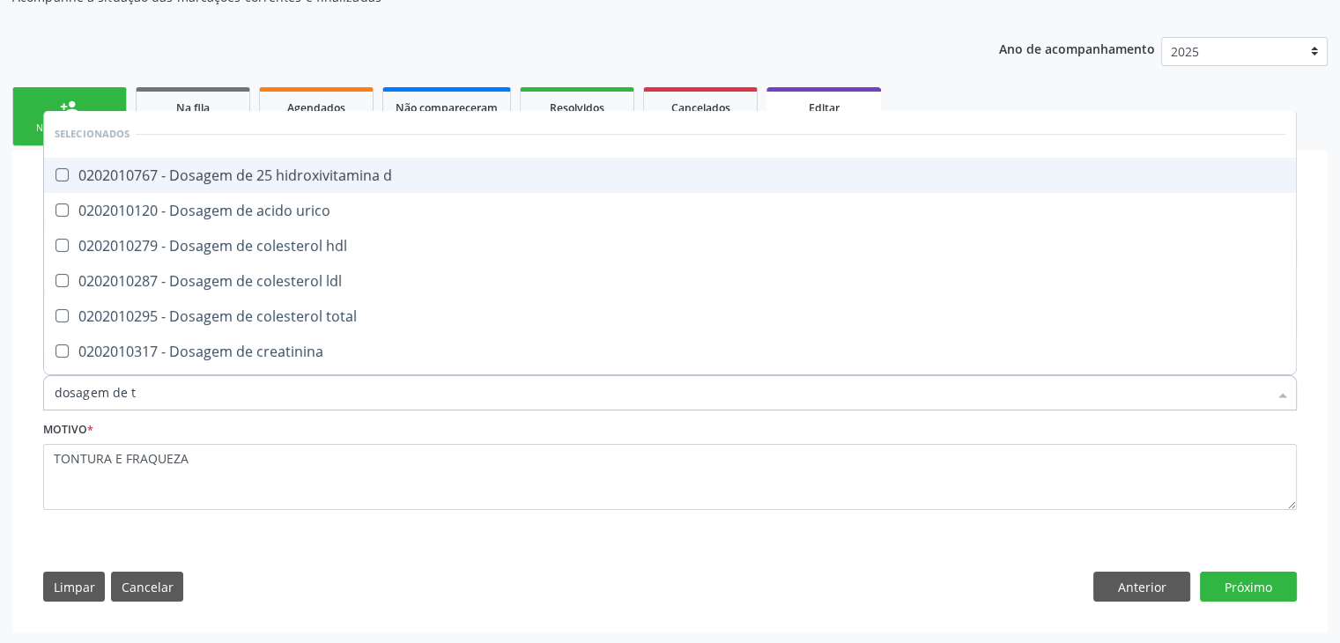
type input "dosagem de ts"
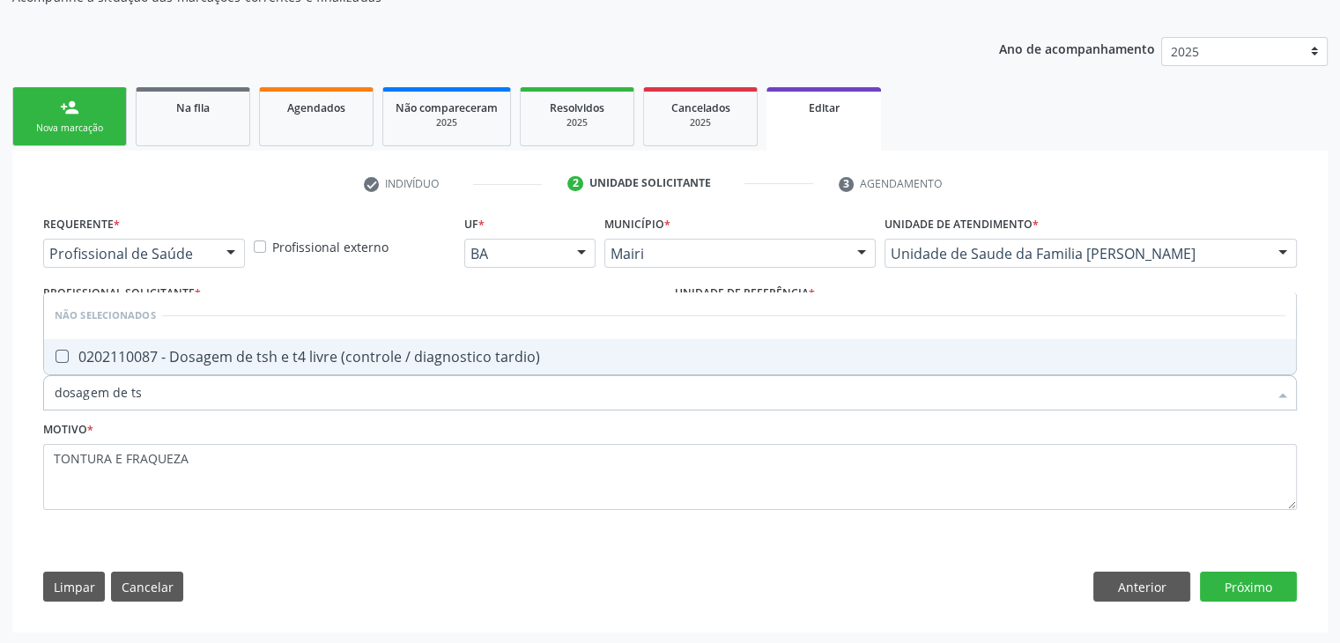
click at [285, 360] on div "0202110087 - Dosagem de tsh e t4 livre (controle / diagnostico tardio)" at bounding box center [670, 357] width 1231 height 14
checkbox tardio\) "true"
click at [1226, 594] on button "Próximo" at bounding box center [1248, 587] width 97 height 30
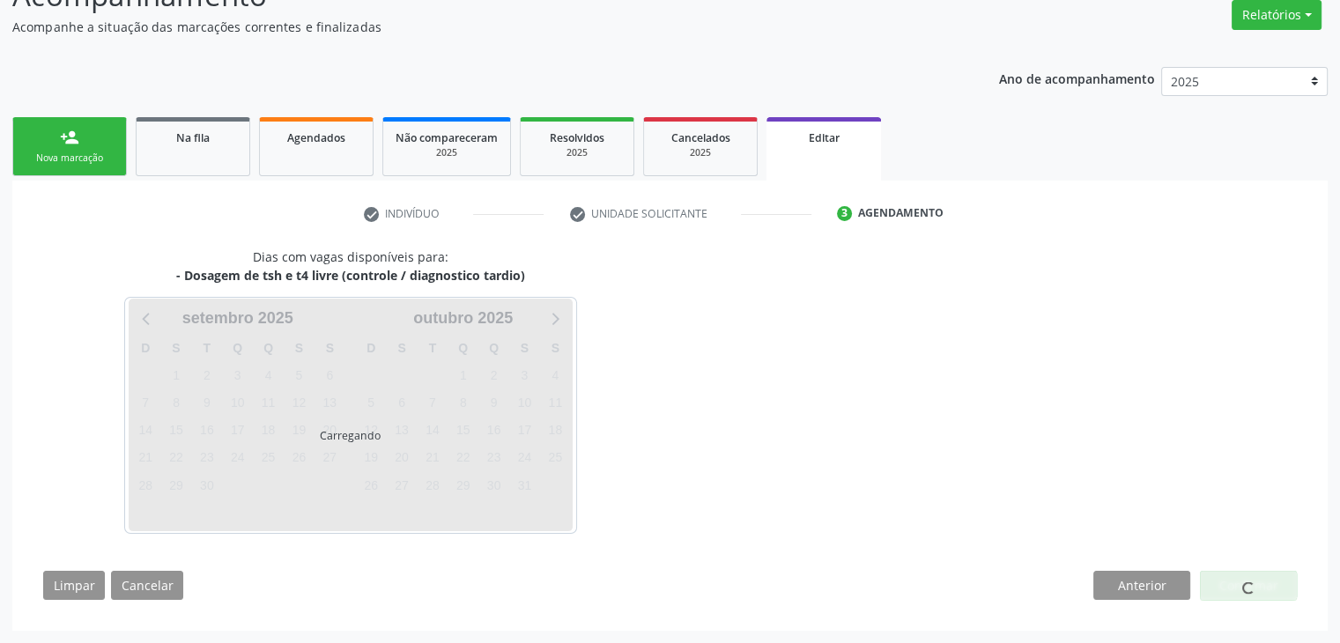
scroll to position [145, 0]
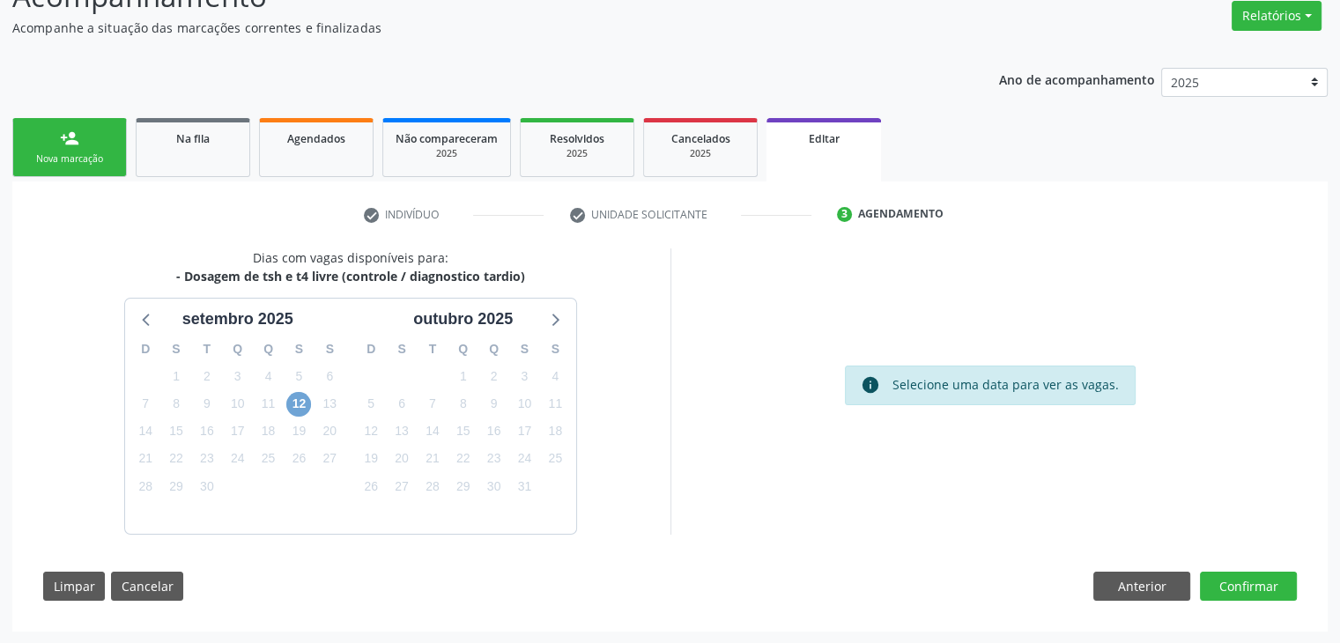
click at [303, 403] on span "12" at bounding box center [298, 404] width 25 height 25
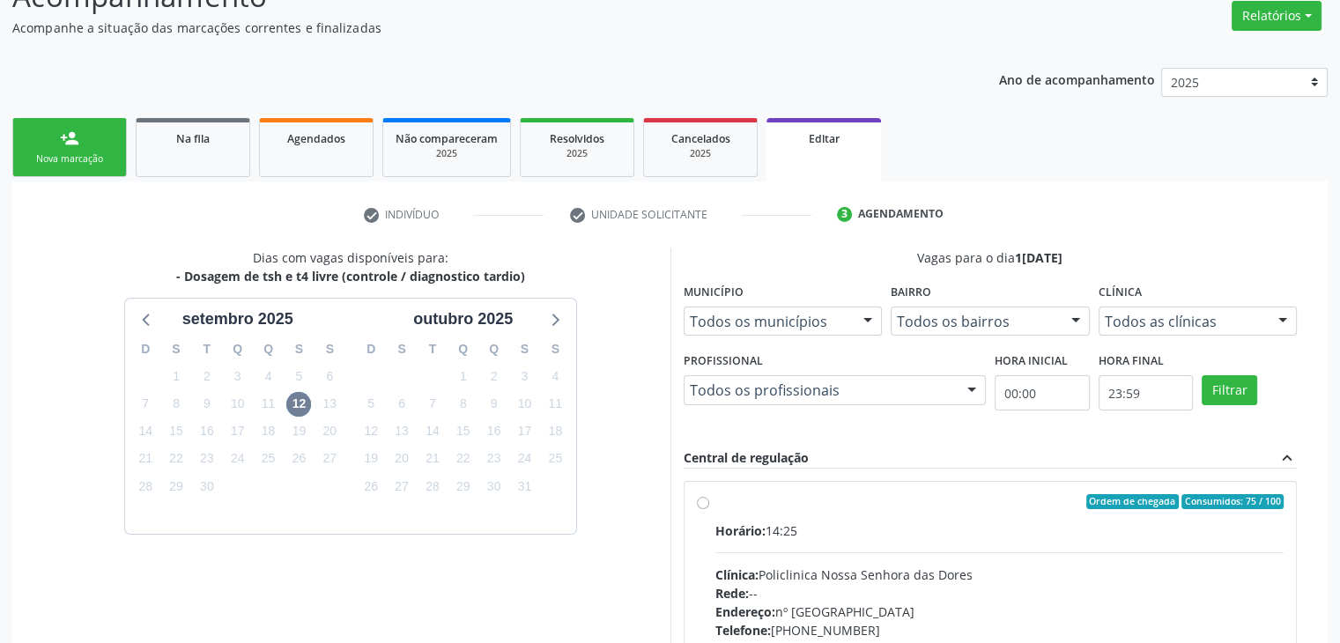
click at [894, 589] on div "Rede: --" at bounding box center [999, 593] width 569 height 18
click at [709, 510] on input "Ordem de chegada Consumidos: 75 / 100 Horário: 14:25 Clínica: Policlinica Nossa…" at bounding box center [703, 502] width 12 height 16
radio input "true"
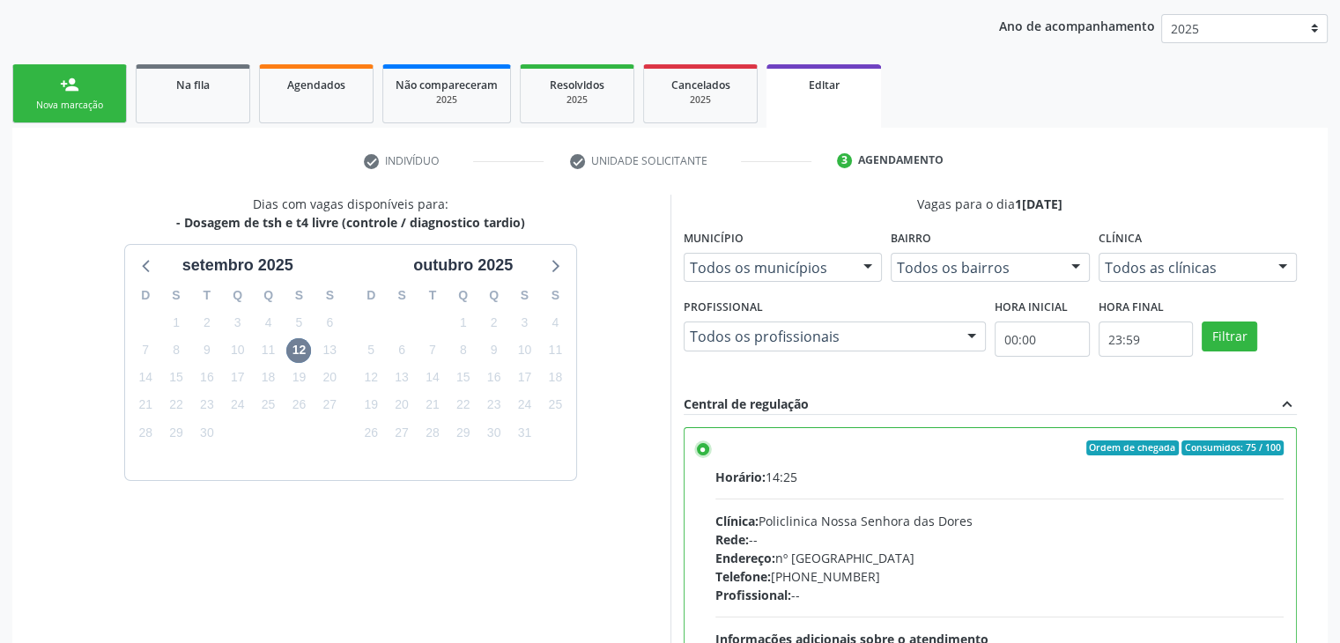
scroll to position [432, 0]
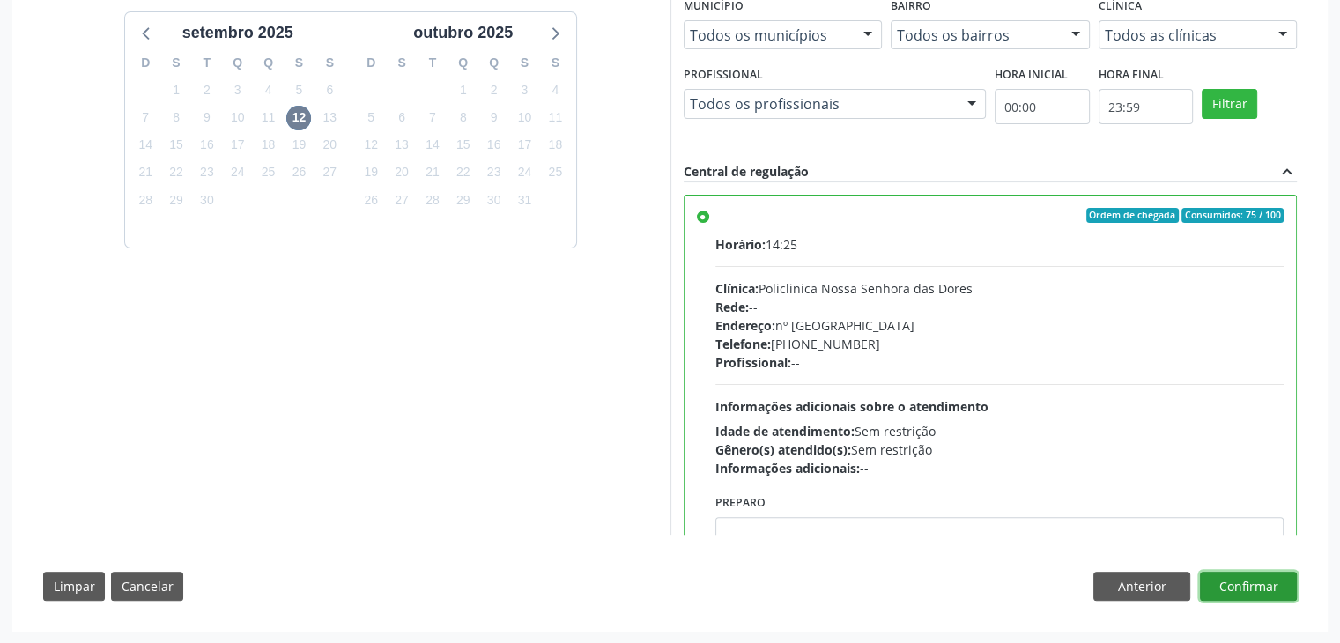
click at [1264, 589] on button "Confirmar" at bounding box center [1248, 587] width 97 height 30
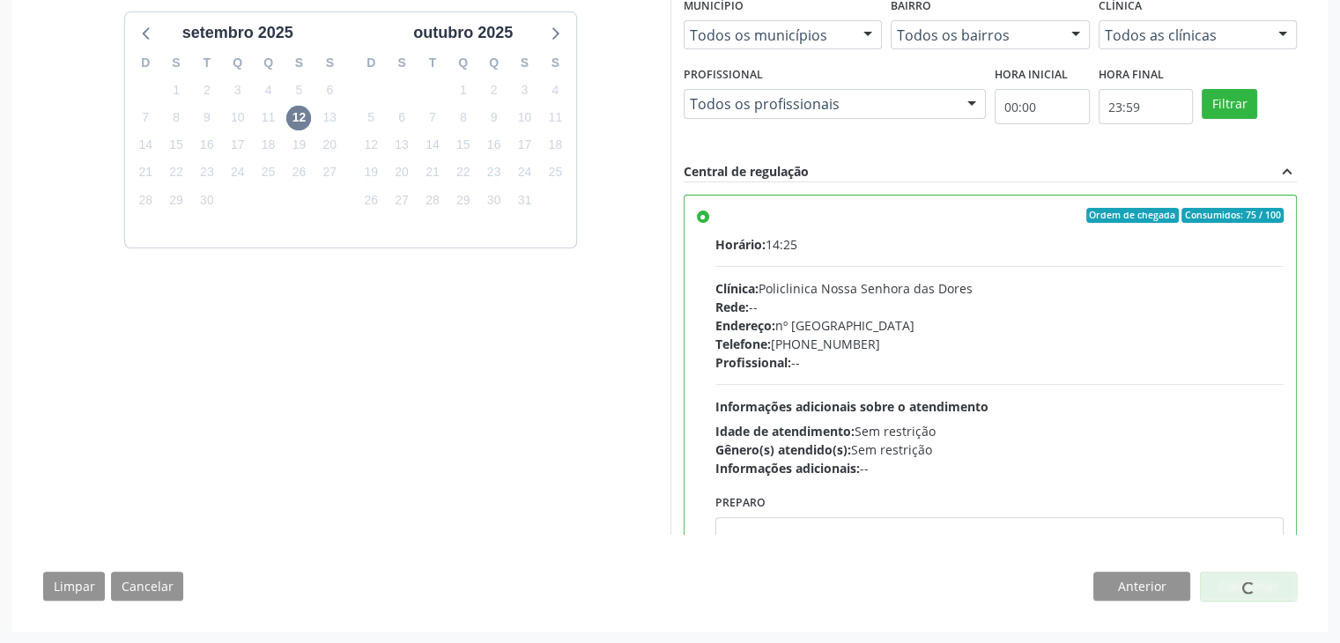
scroll to position [0, 0]
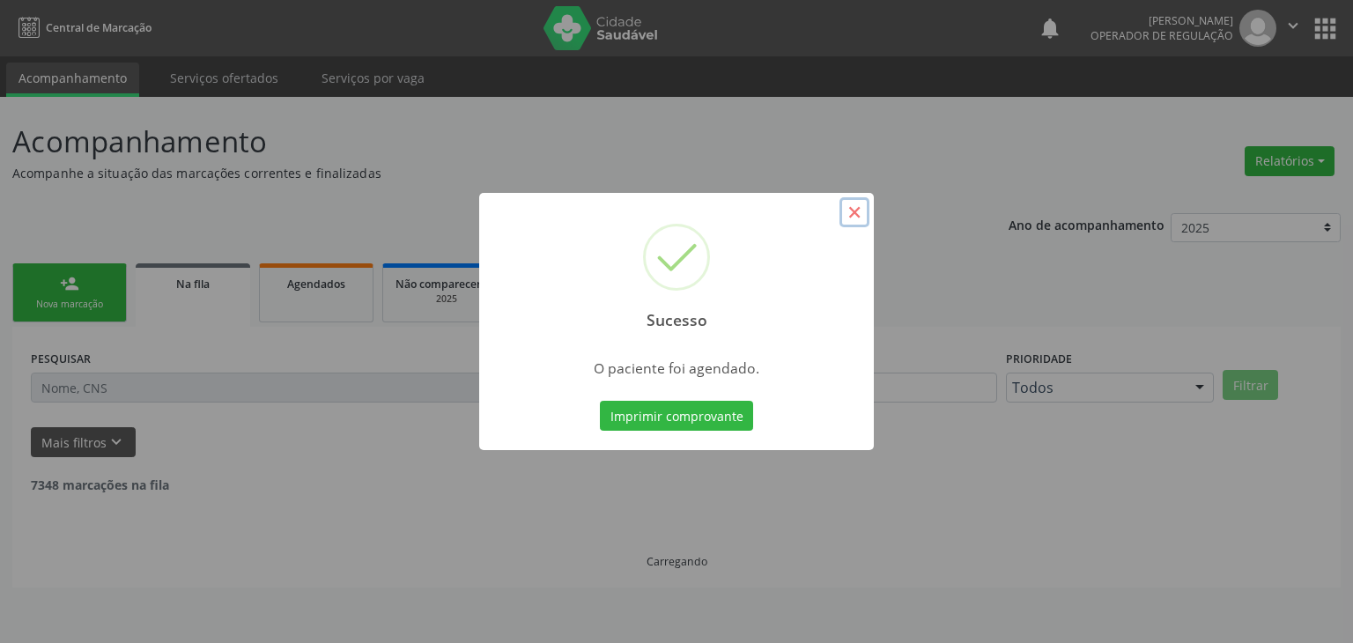
click at [854, 209] on button "×" at bounding box center [854, 212] width 30 height 30
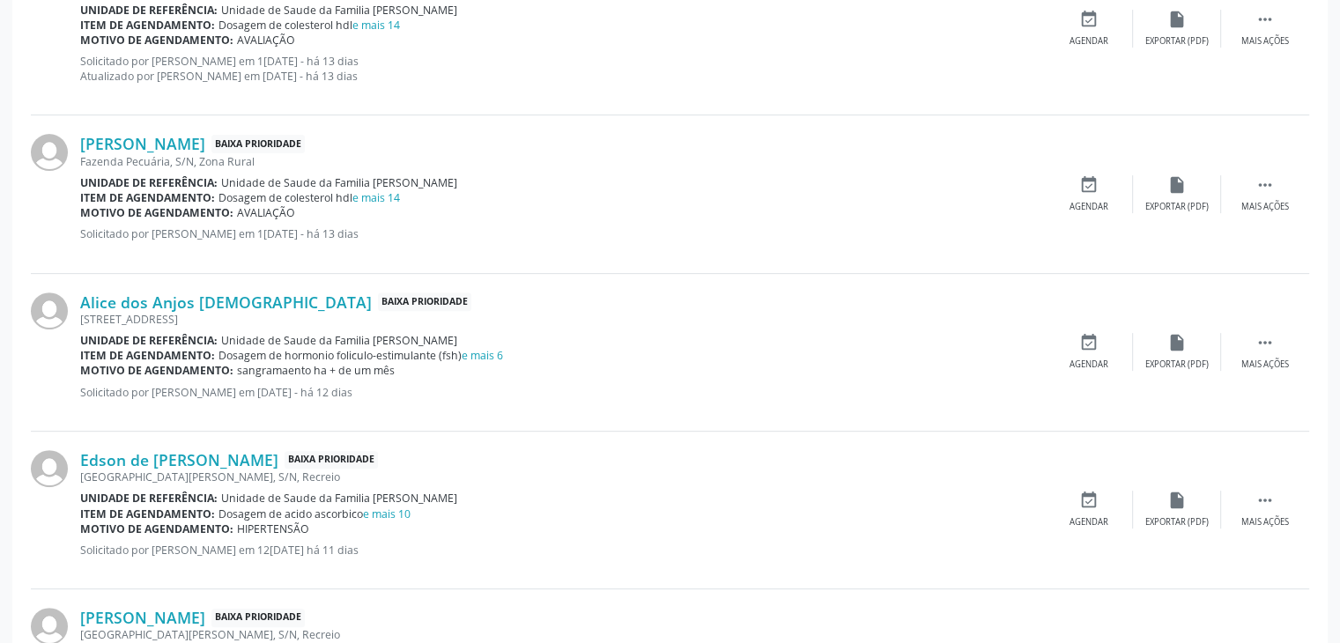
scroll to position [617, 0]
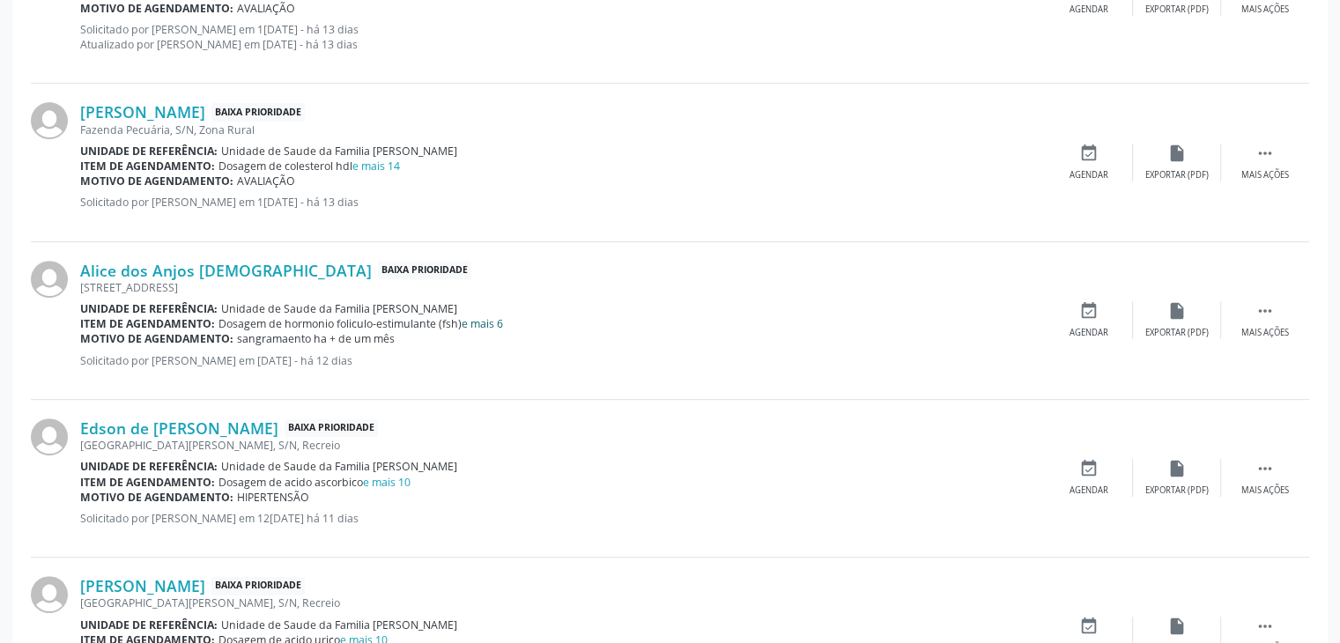
click at [484, 321] on link "e mais 6" at bounding box center [482, 323] width 41 height 15
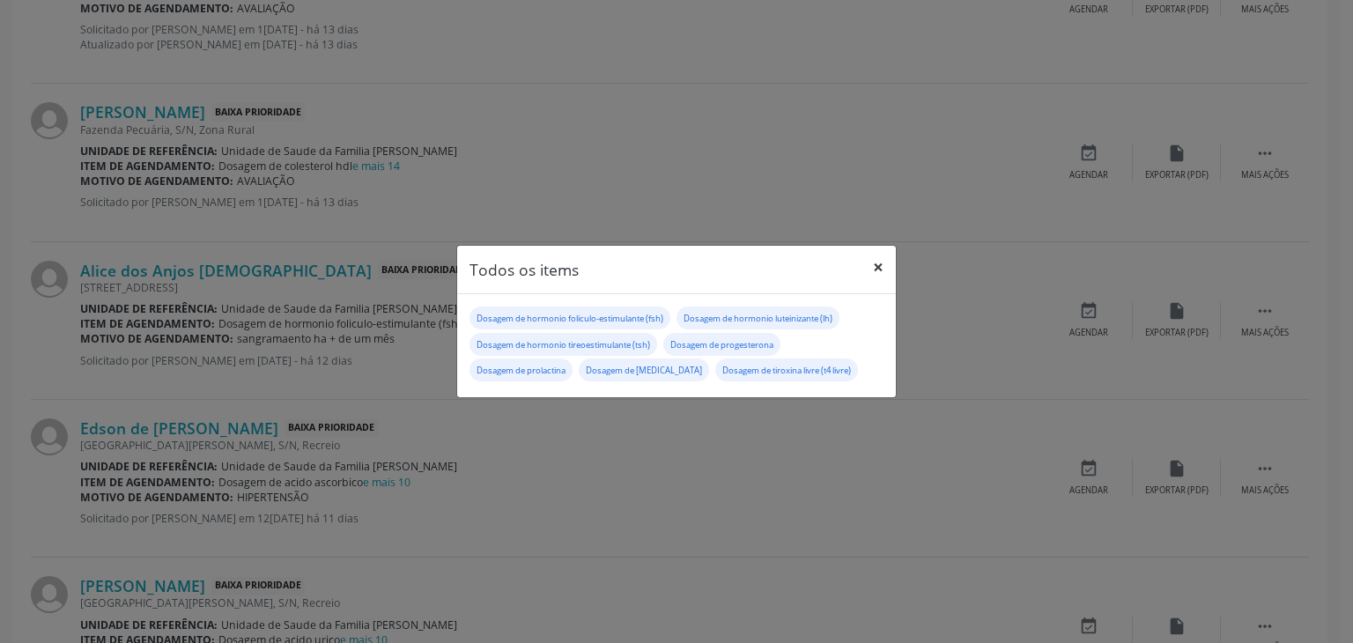
click at [875, 279] on button "×" at bounding box center [878, 267] width 35 height 43
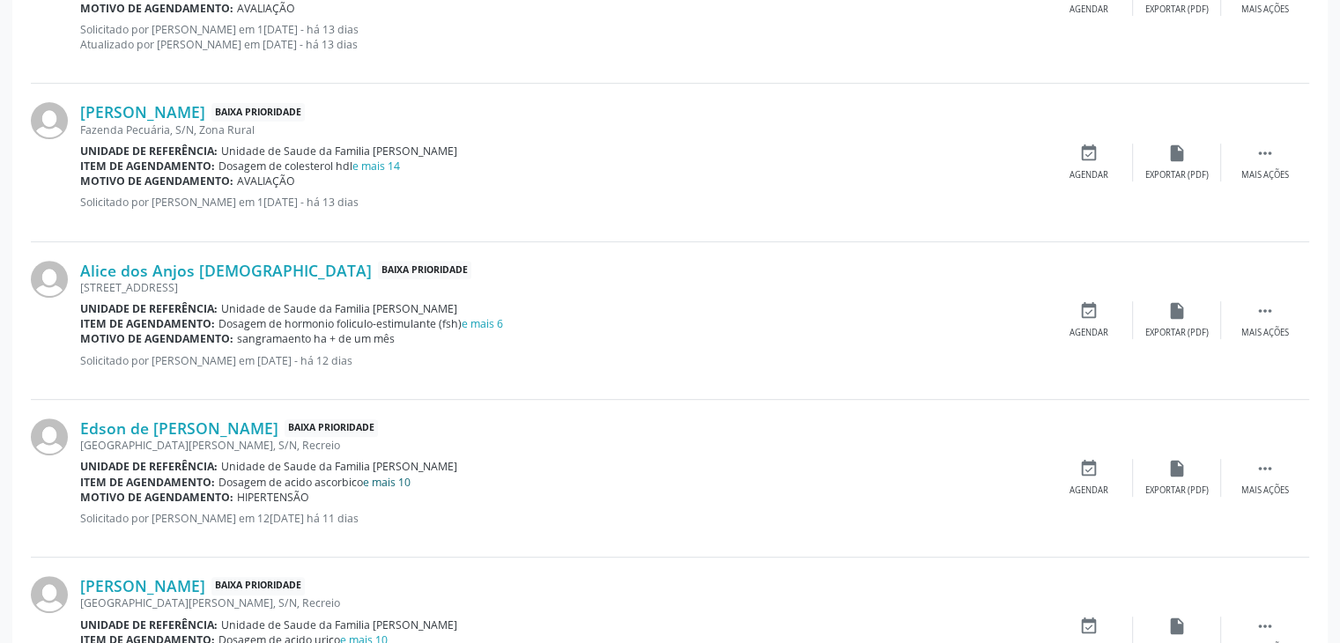
click at [399, 475] on link "e mais 10" at bounding box center [387, 482] width 48 height 15
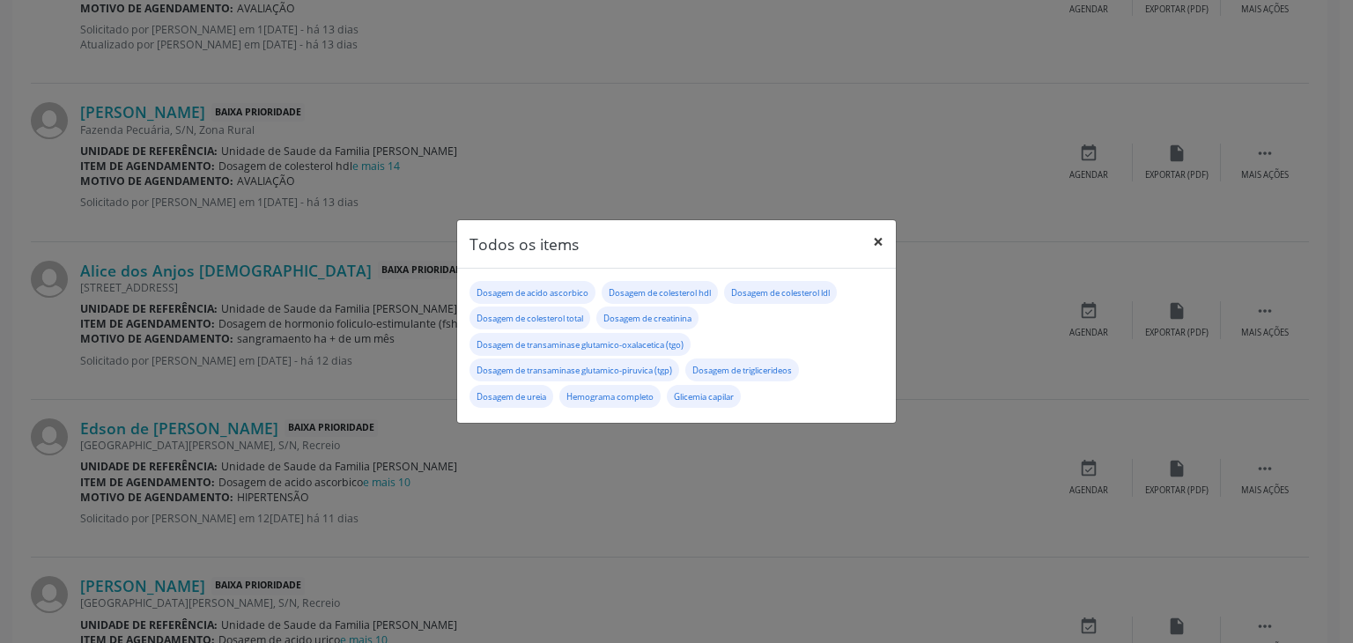
click at [876, 244] on button "×" at bounding box center [878, 241] width 35 height 43
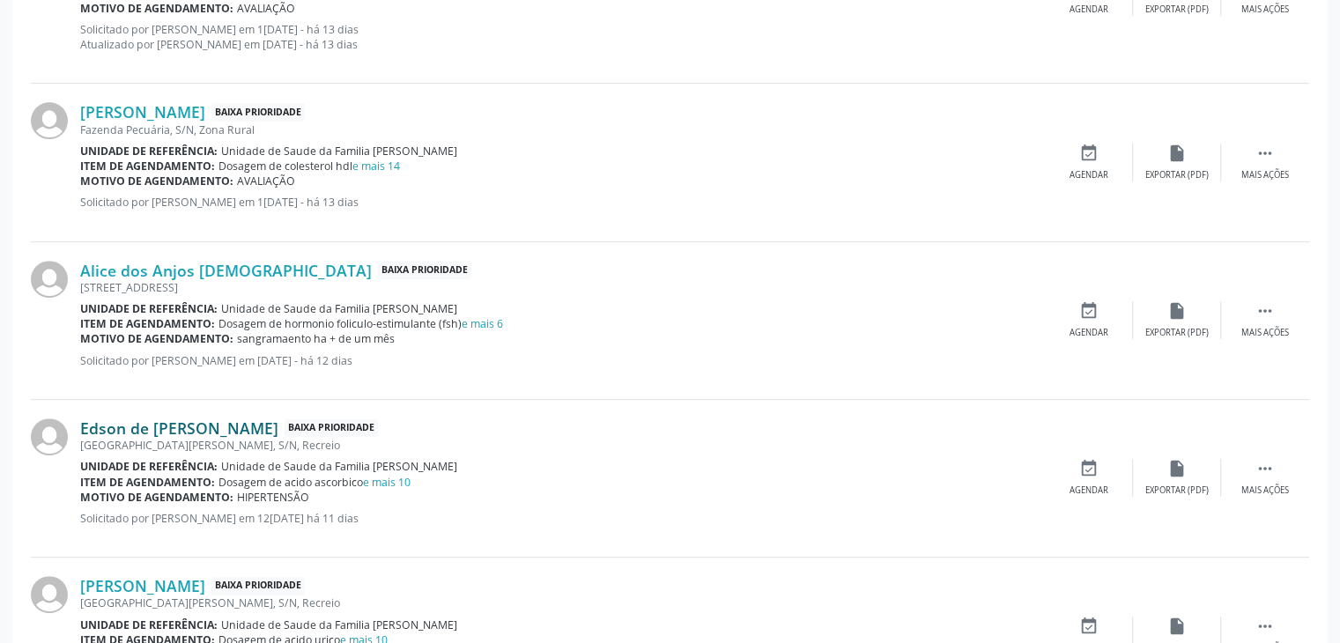
click at [115, 429] on link "Edson de Jesus Lima" at bounding box center [179, 427] width 198 height 19
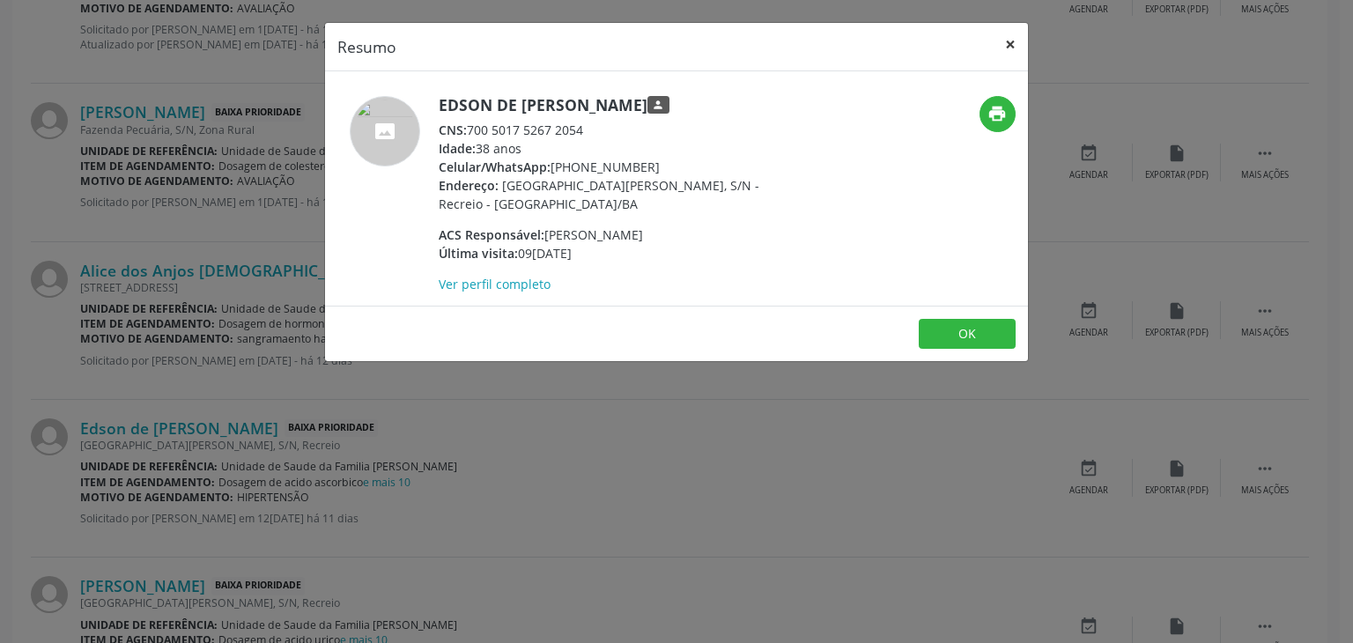
click at [1018, 45] on button "×" at bounding box center [1010, 44] width 35 height 43
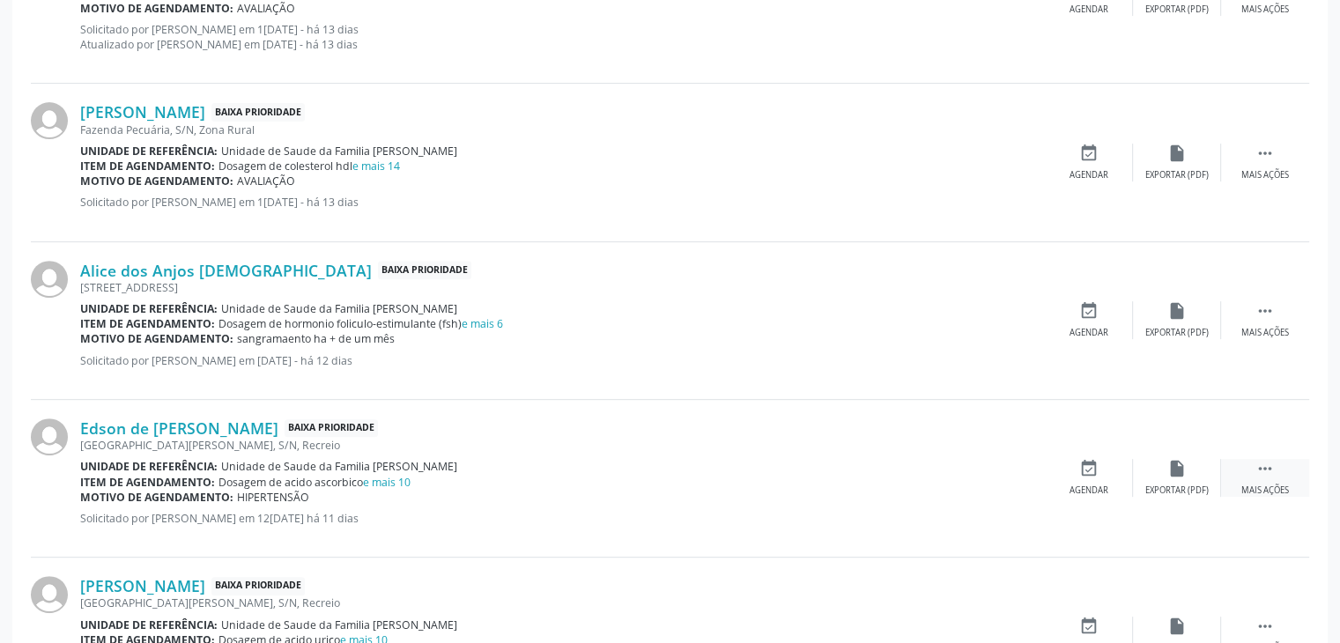
click at [1258, 477] on div " Mais ações" at bounding box center [1265, 478] width 88 height 38
click at [1164, 472] on div "edit Editar" at bounding box center [1177, 478] width 88 height 38
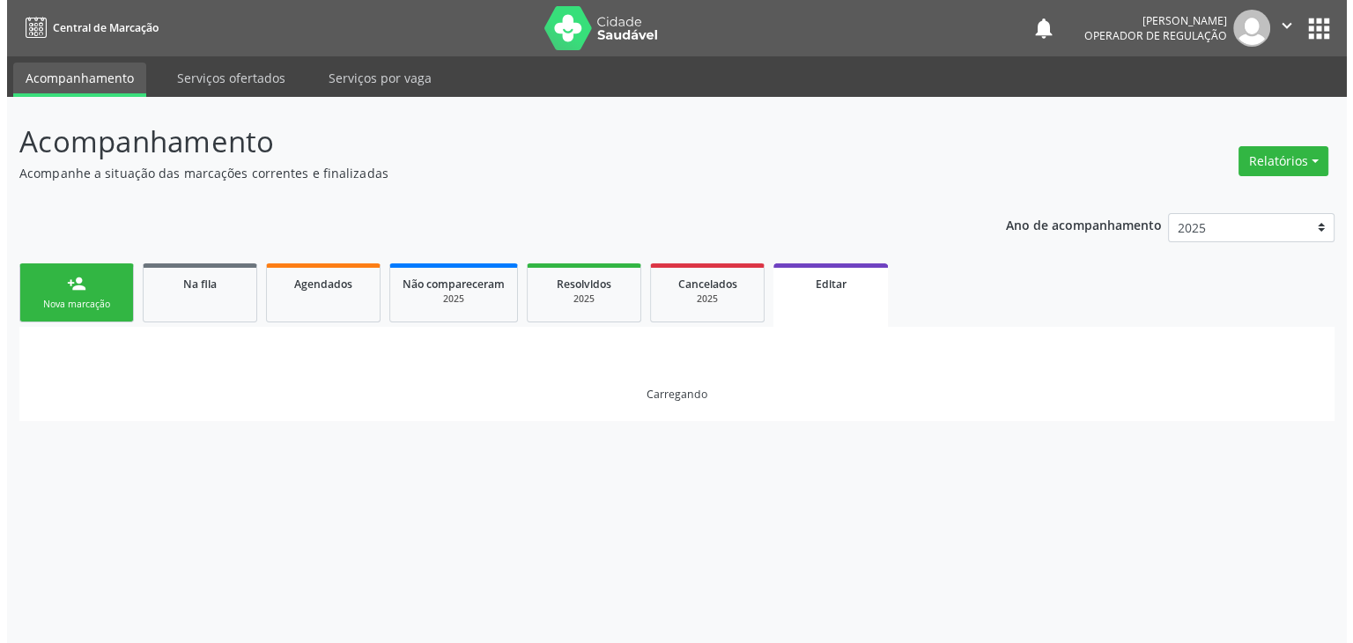
scroll to position [0, 0]
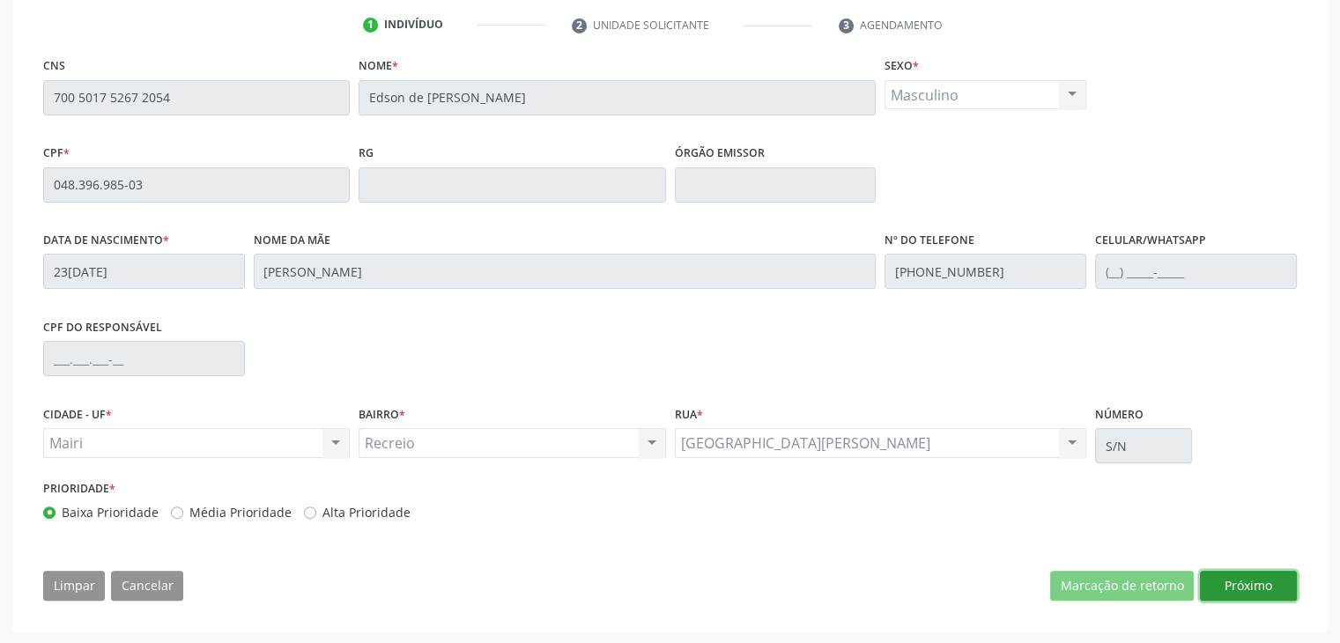
click at [1251, 584] on button "Próximo" at bounding box center [1248, 586] width 97 height 30
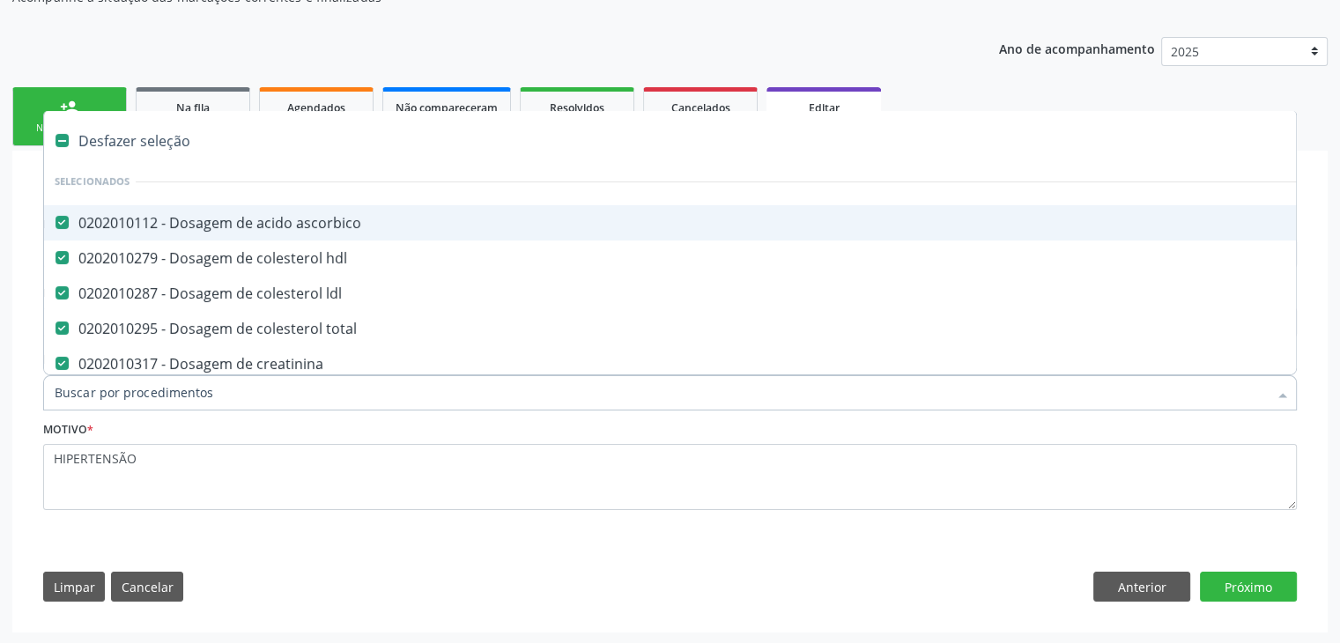
click at [171, 146] on div "Desfazer seleção" at bounding box center [732, 140] width 1377 height 35
checkbox ascorbico "false"
checkbox hdl "false"
checkbox ldl "false"
checkbox total "false"
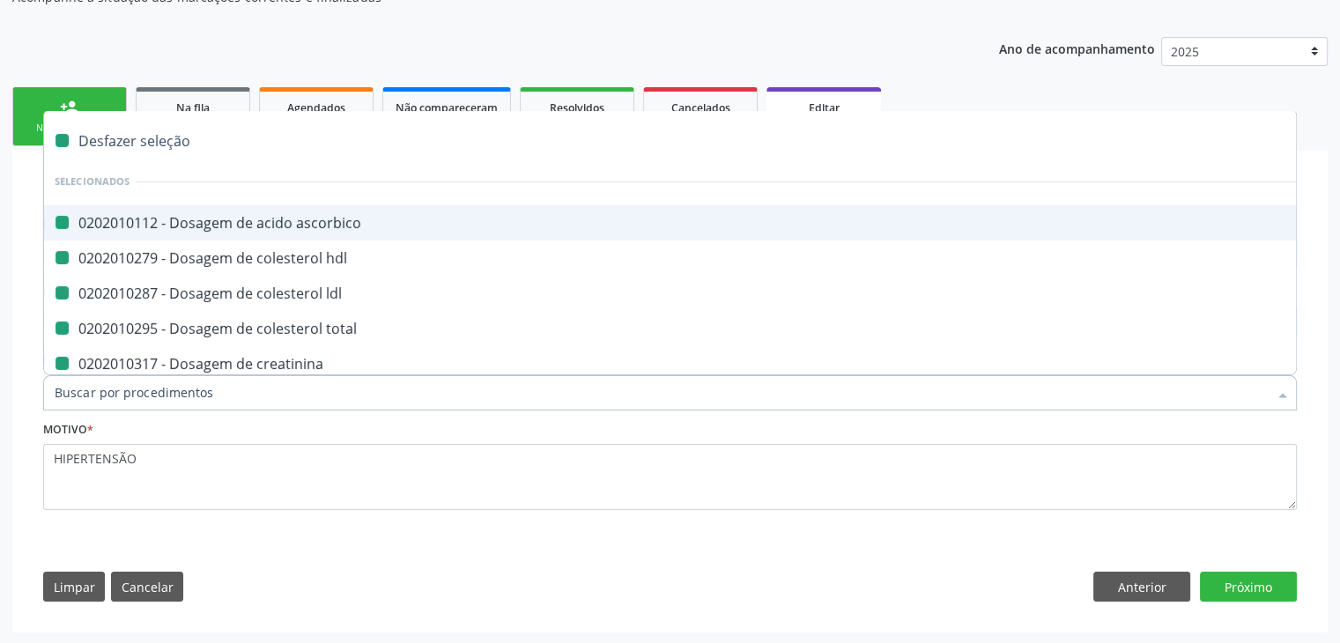
checkbox creatinina "false"
checkbox \(tgo\) "false"
checkbox \(tgp\) "false"
checkbox triglicerideos "false"
checkbox ureia "false"
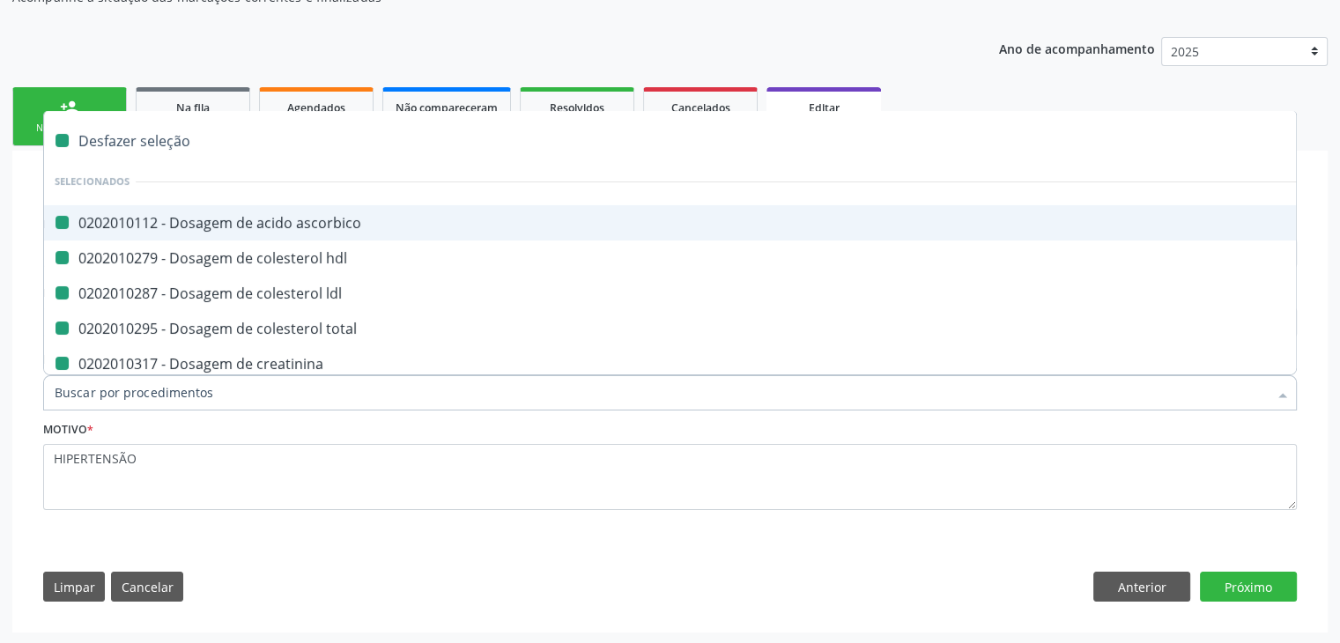
checkbox capilar "false"
checkbox completo "false"
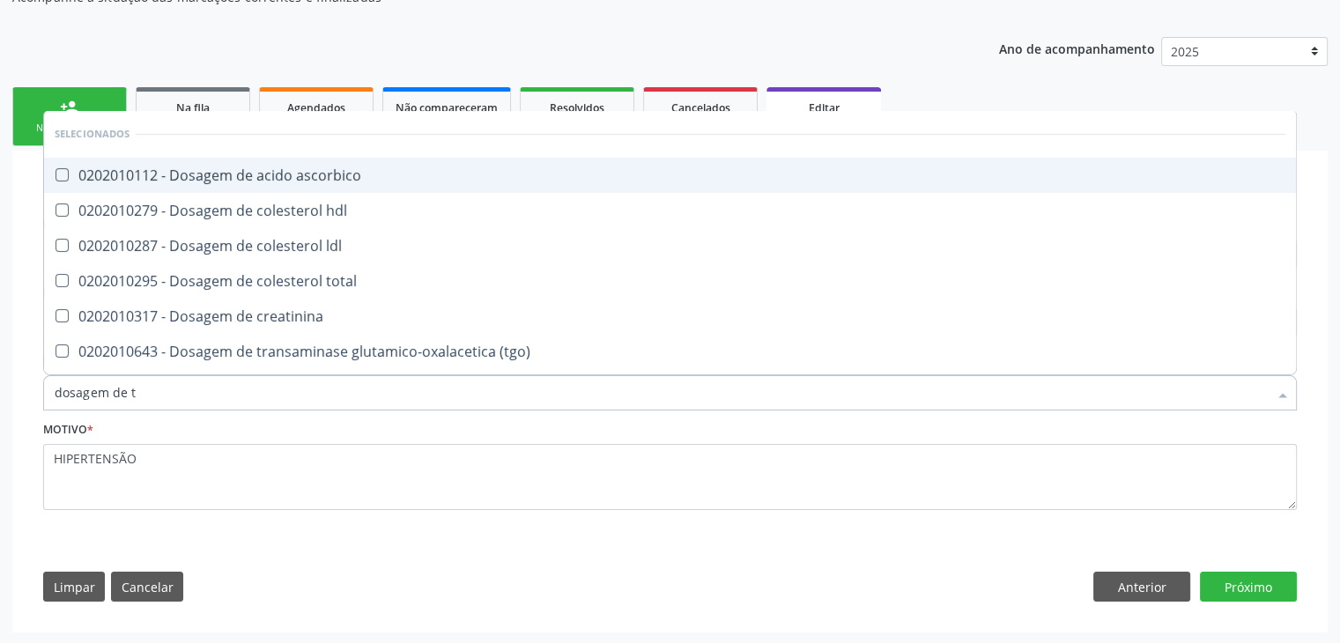
type input "dosagem de ts"
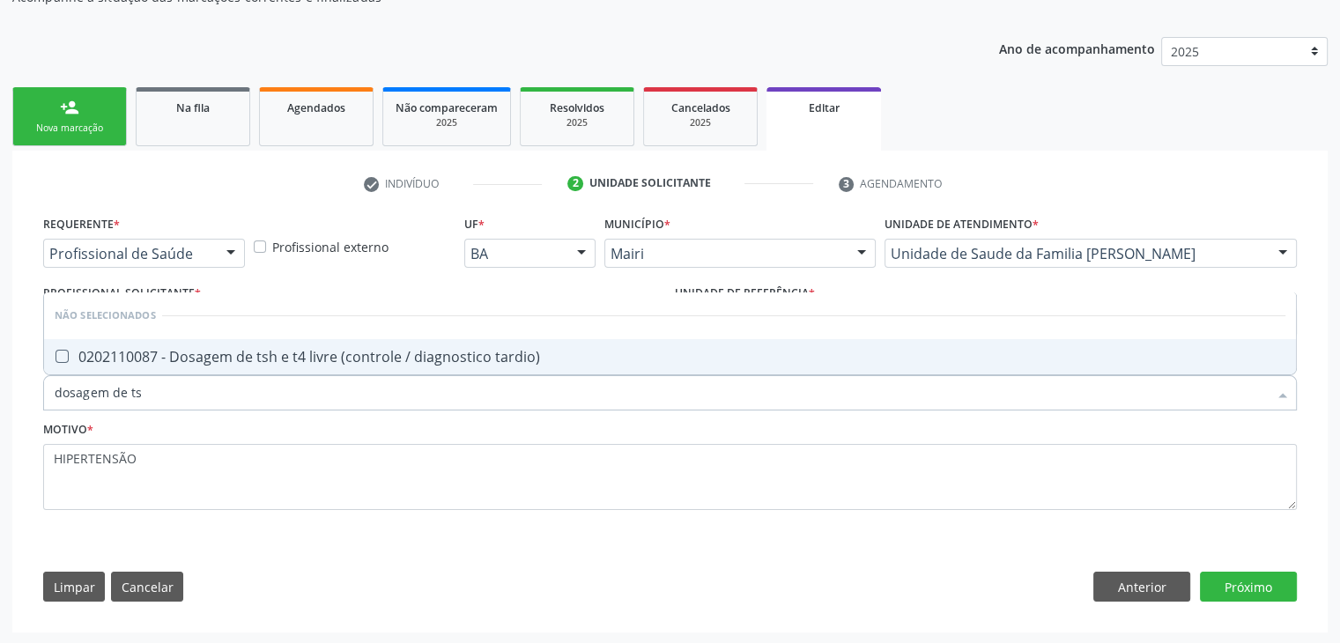
click at [238, 350] on div "0202110087 - Dosagem de tsh e t4 livre (controle / diagnostico tardio)" at bounding box center [670, 357] width 1231 height 14
checkbox tardio\) "true"
click at [1238, 590] on button "Próximo" at bounding box center [1248, 587] width 97 height 30
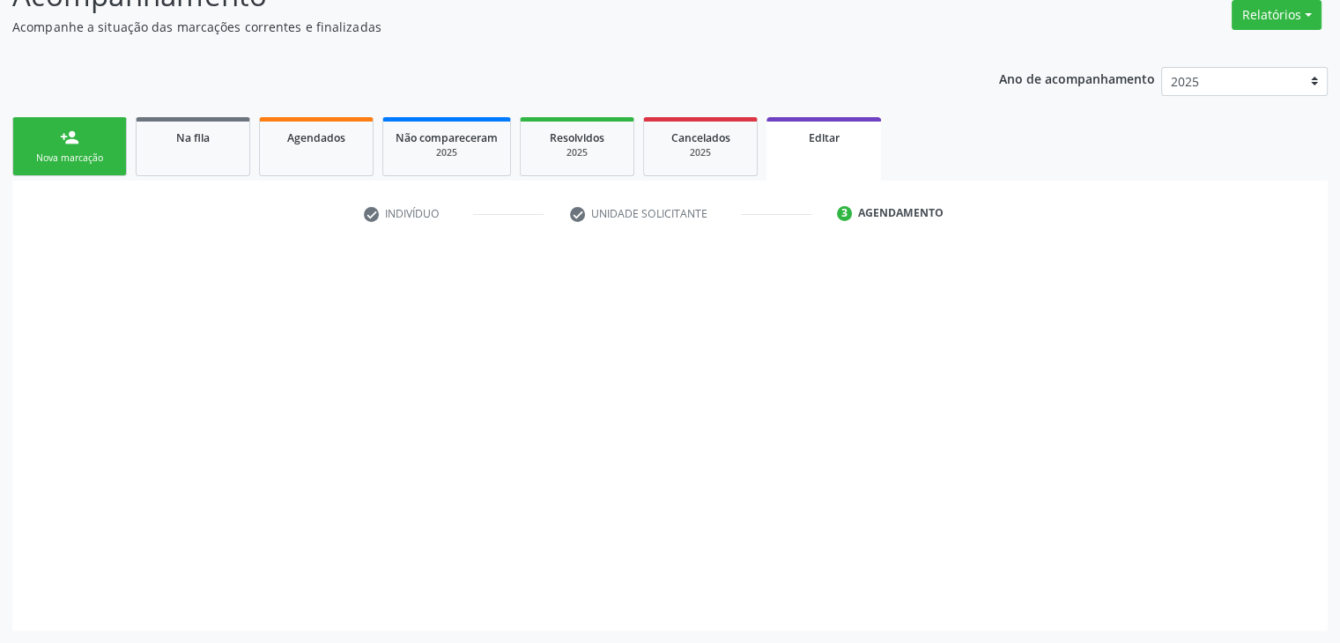
scroll to position [145, 0]
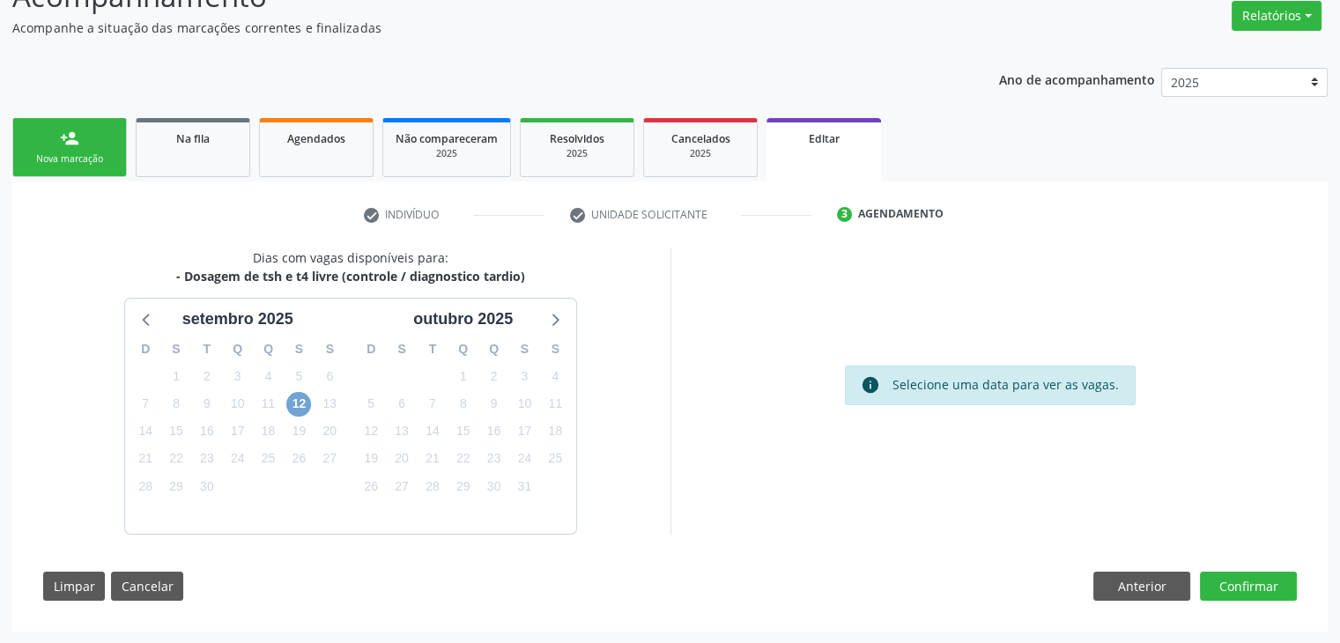
click at [296, 403] on span "12" at bounding box center [298, 404] width 25 height 25
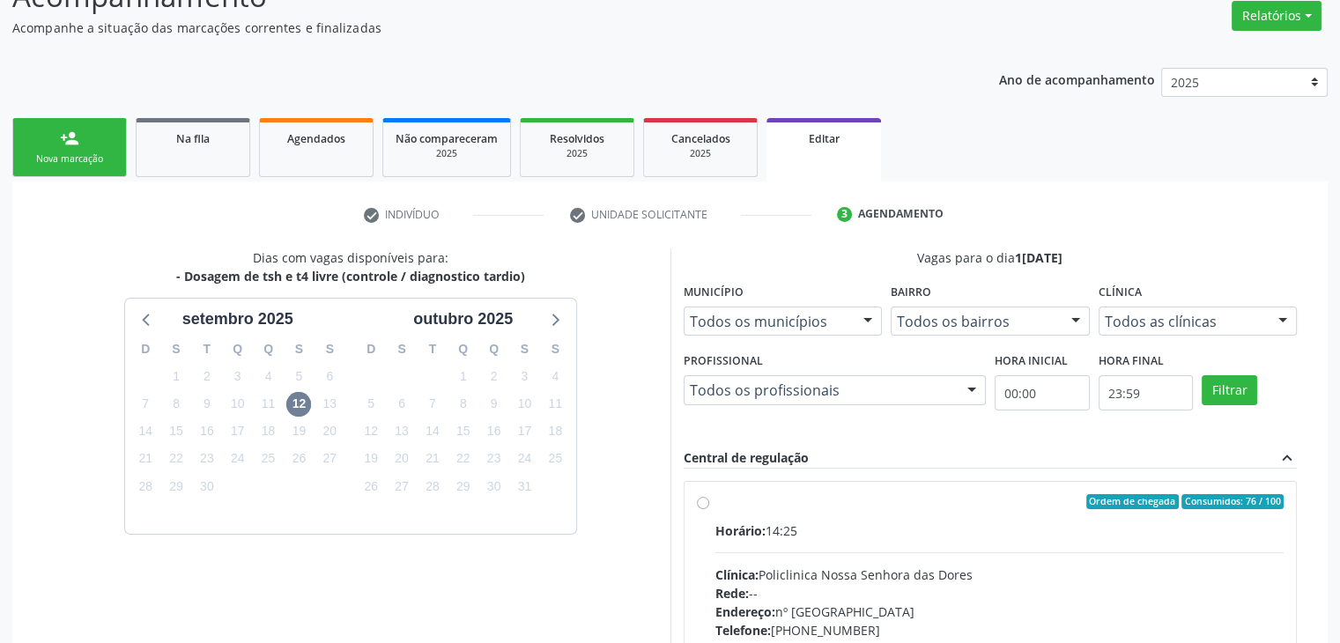
click at [860, 510] on label "Ordem de chegada Consumidos: 76 / 100 Horário: 14:25 Clínica: Policlinica Nossa…" at bounding box center [999, 629] width 569 height 270
click at [709, 510] on input "Ordem de chegada Consumidos: 76 / 100 Horário: 14:25 Clínica: Policlinica Nossa…" at bounding box center [703, 502] width 12 height 16
radio input "true"
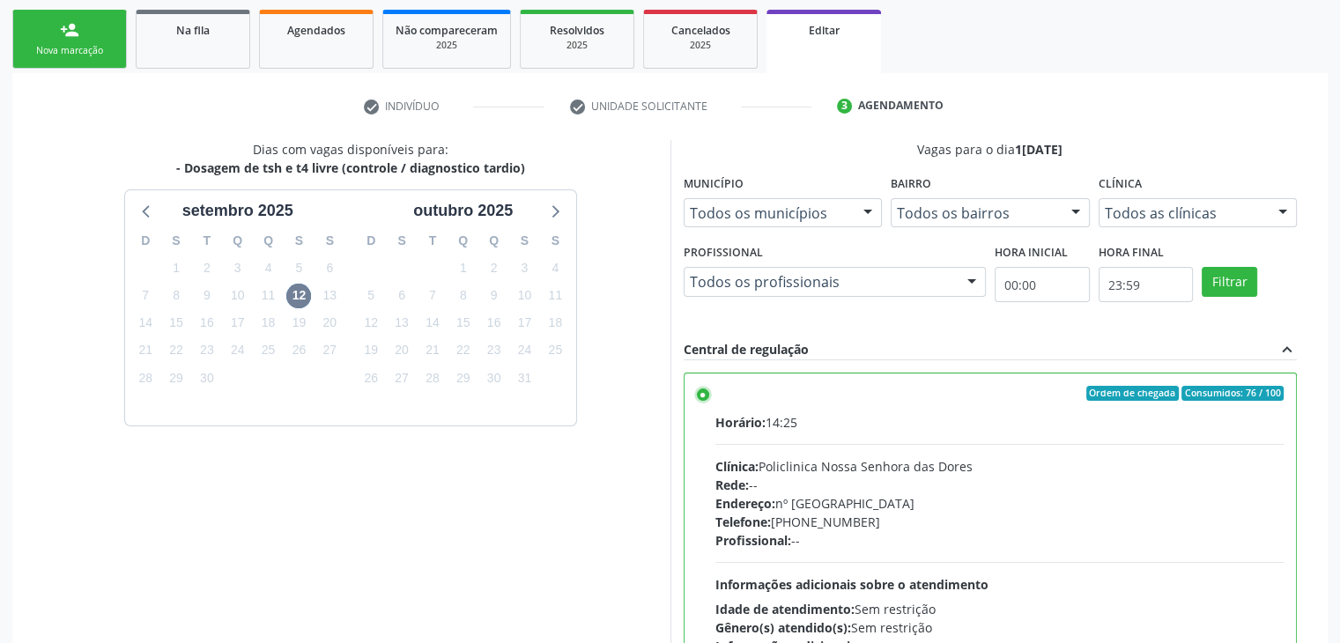
scroll to position [432, 0]
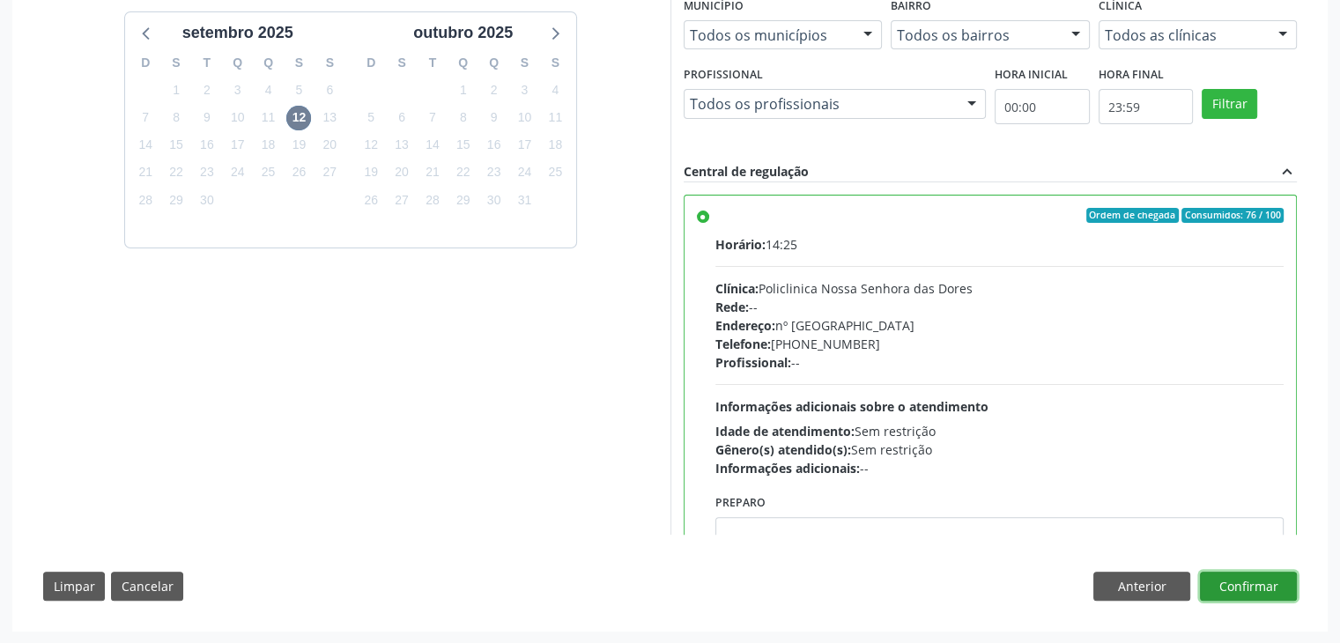
click at [1253, 589] on button "Confirmar" at bounding box center [1248, 587] width 97 height 30
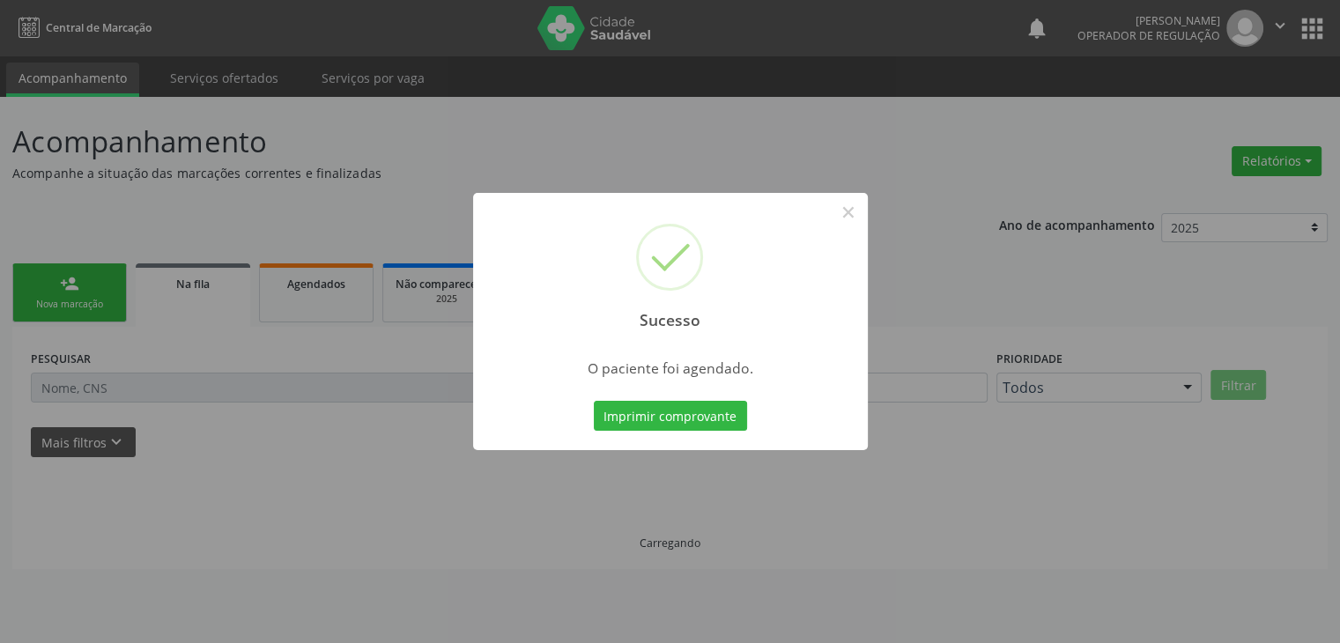
scroll to position [0, 0]
click at [852, 218] on button "×" at bounding box center [854, 212] width 30 height 30
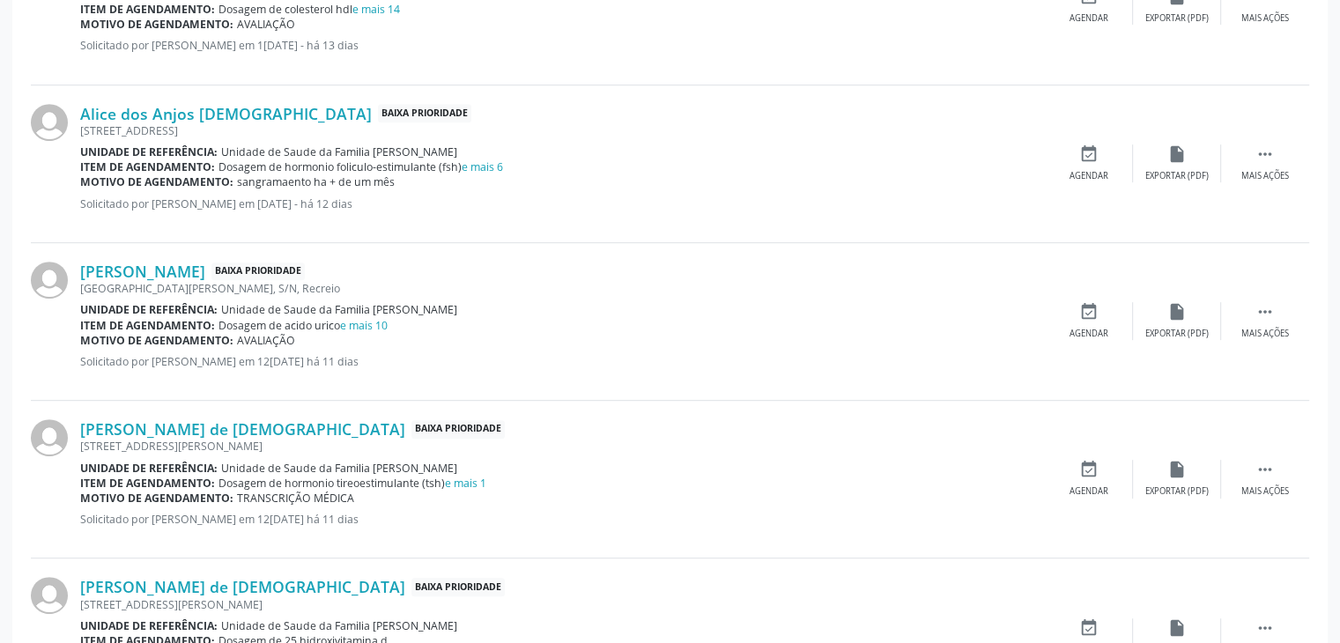
scroll to position [793, 0]
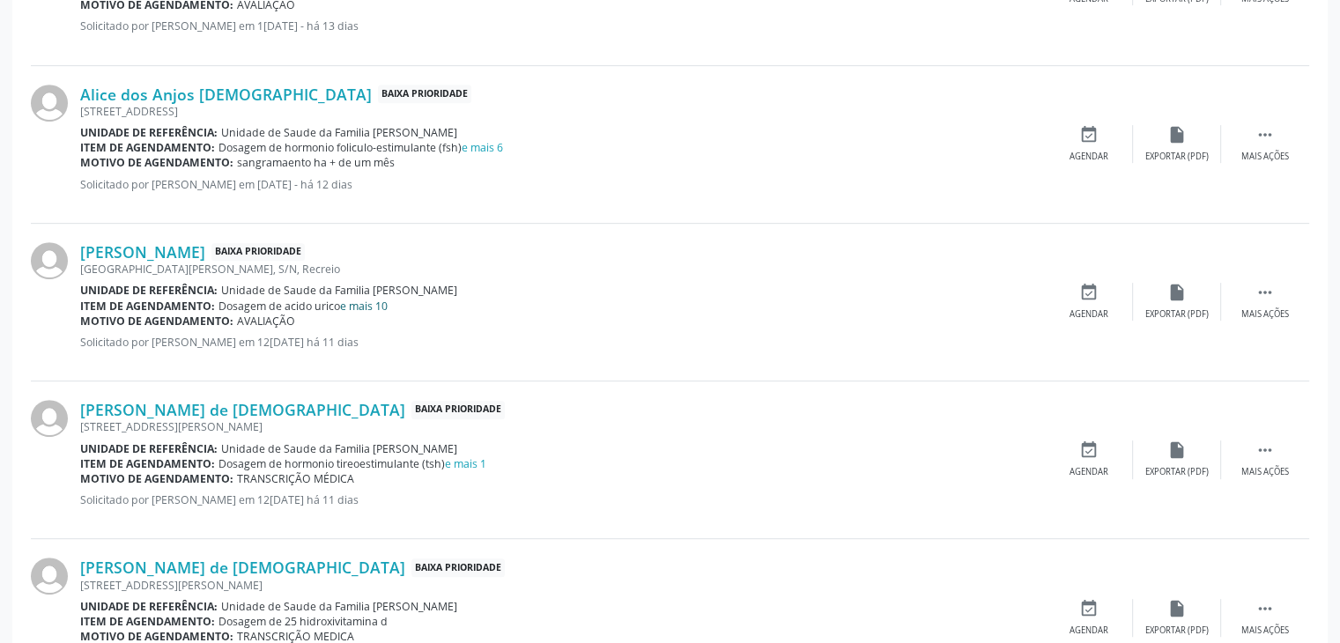
click at [373, 307] on link "e mais 10" at bounding box center [364, 306] width 48 height 15
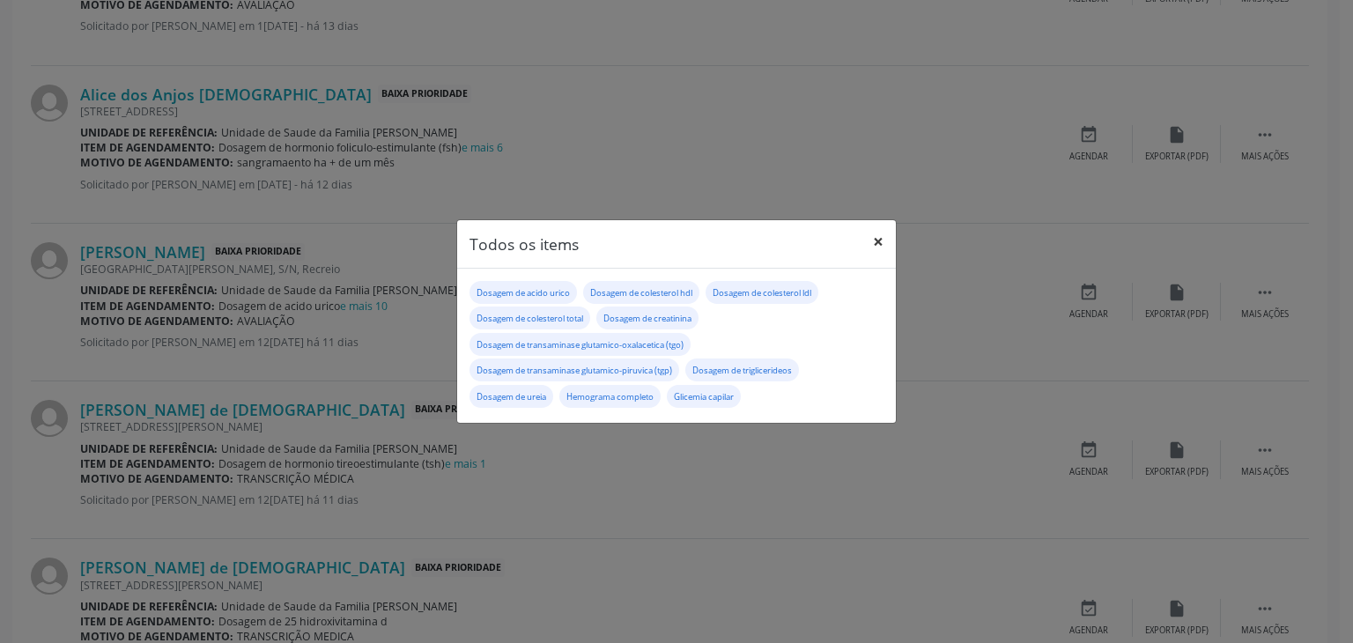
click at [884, 226] on button "×" at bounding box center [878, 241] width 35 height 43
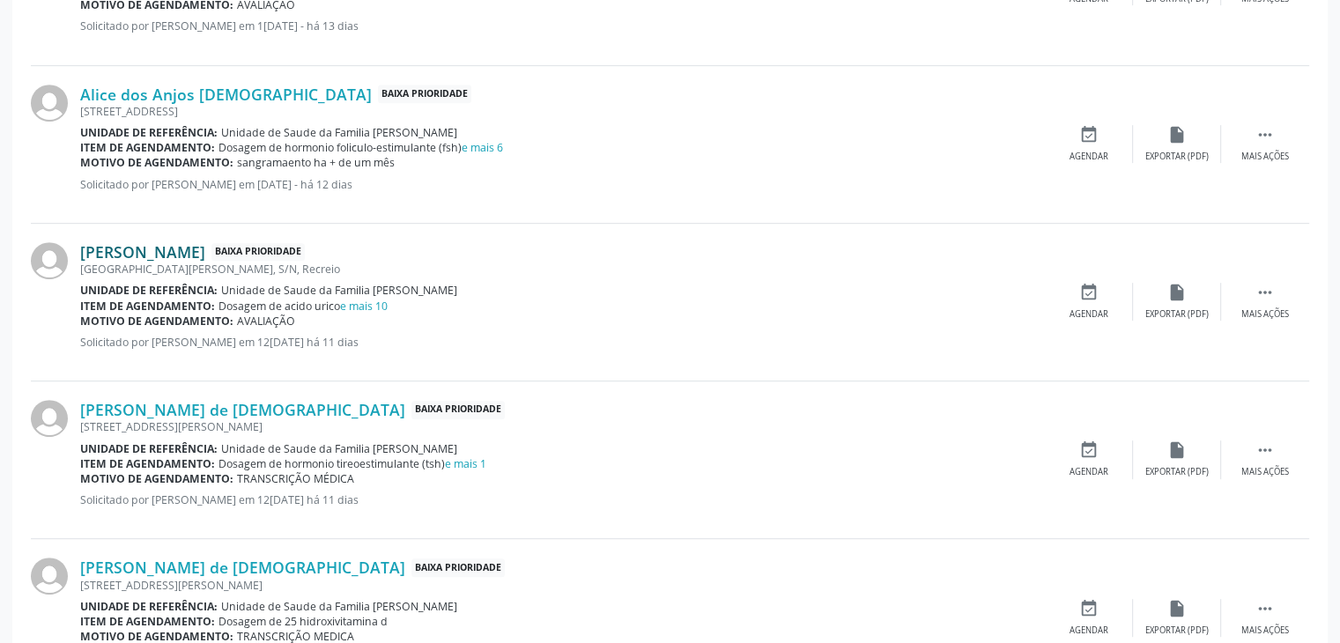
click at [198, 251] on link "Caio dos Santos Lima" at bounding box center [142, 251] width 125 height 19
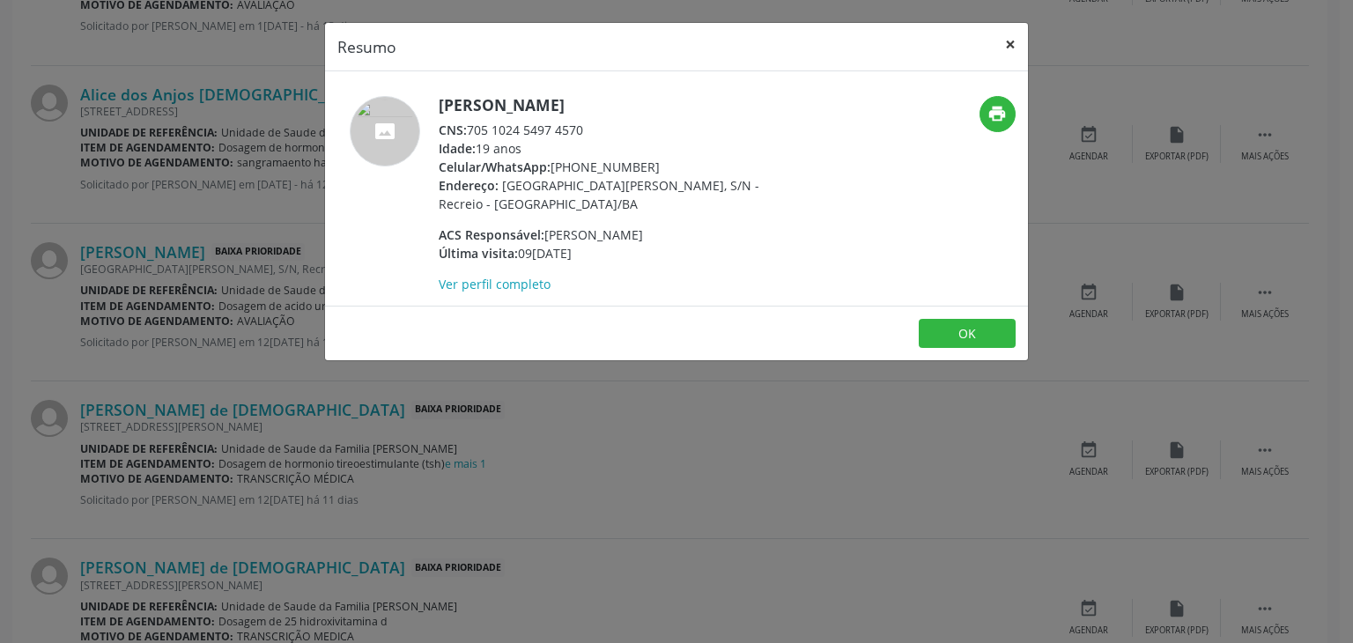
click at [1011, 35] on button "×" at bounding box center [1010, 44] width 35 height 43
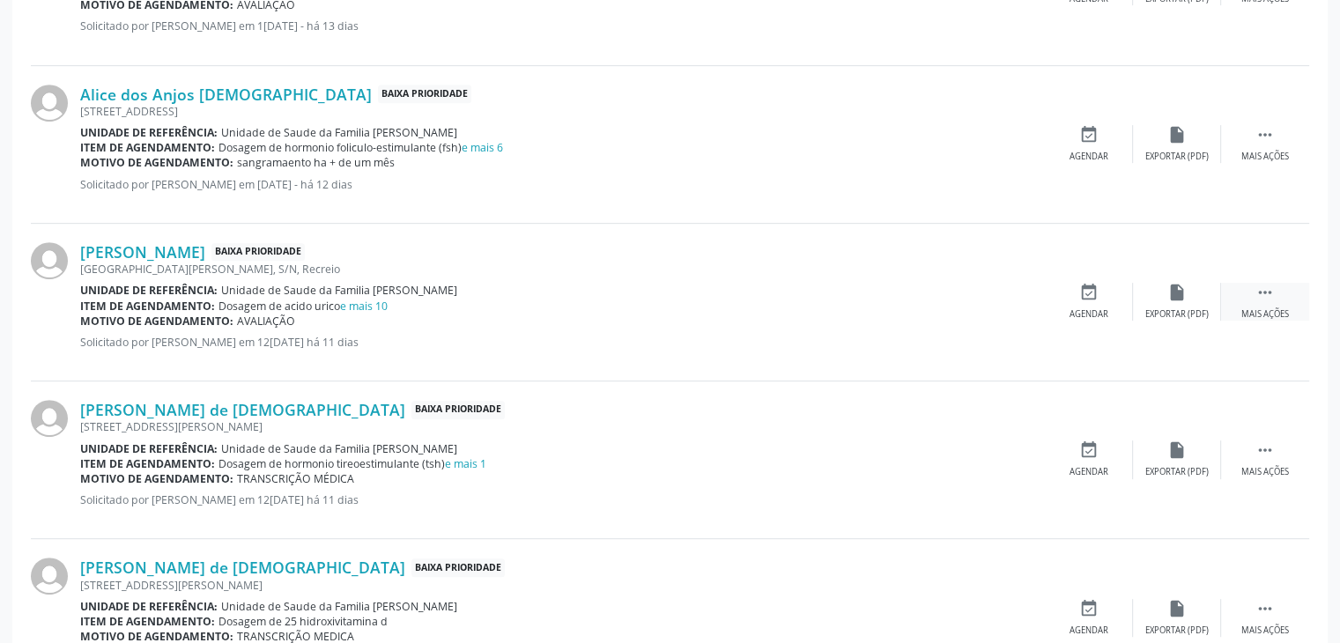
click at [1280, 308] on div "Mais ações" at bounding box center [1265, 314] width 48 height 12
click at [1195, 320] on div "Caio dos Santos Lima Baixa Prioridade Avenida Antonio Carlos Magalhães, S/N, Re…" at bounding box center [670, 303] width 1278 height 158
click at [1180, 311] on div "Editar" at bounding box center [1177, 314] width 28 height 12
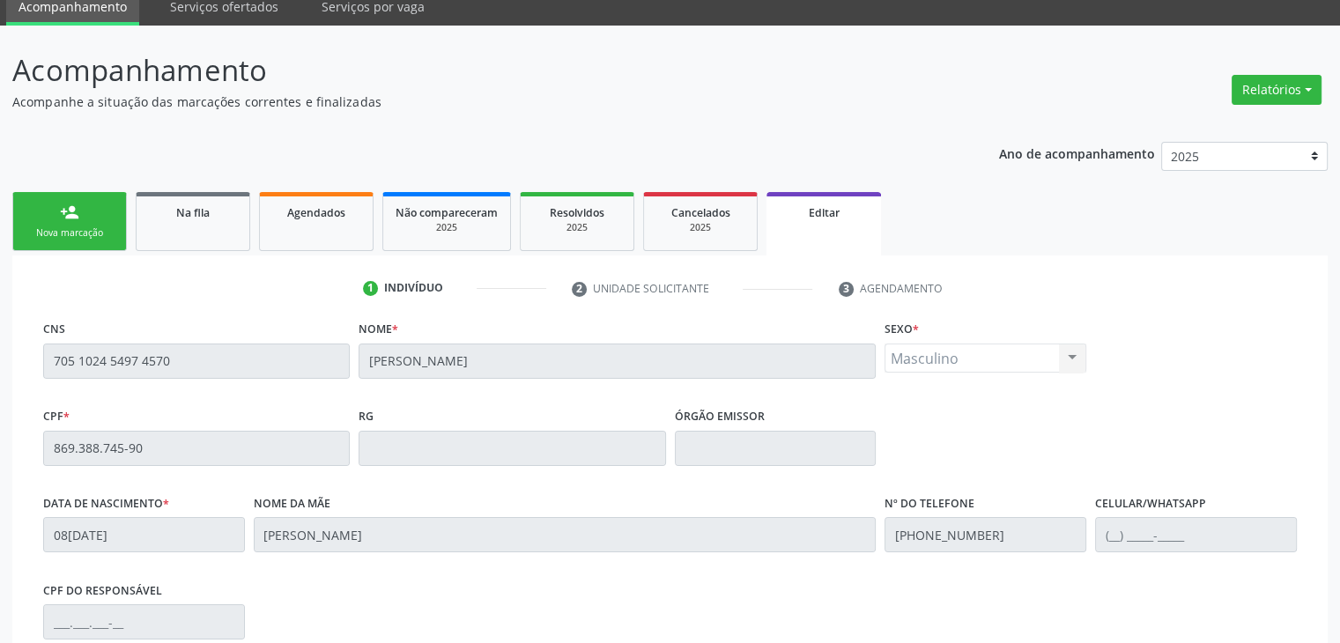
scroll to position [335, 0]
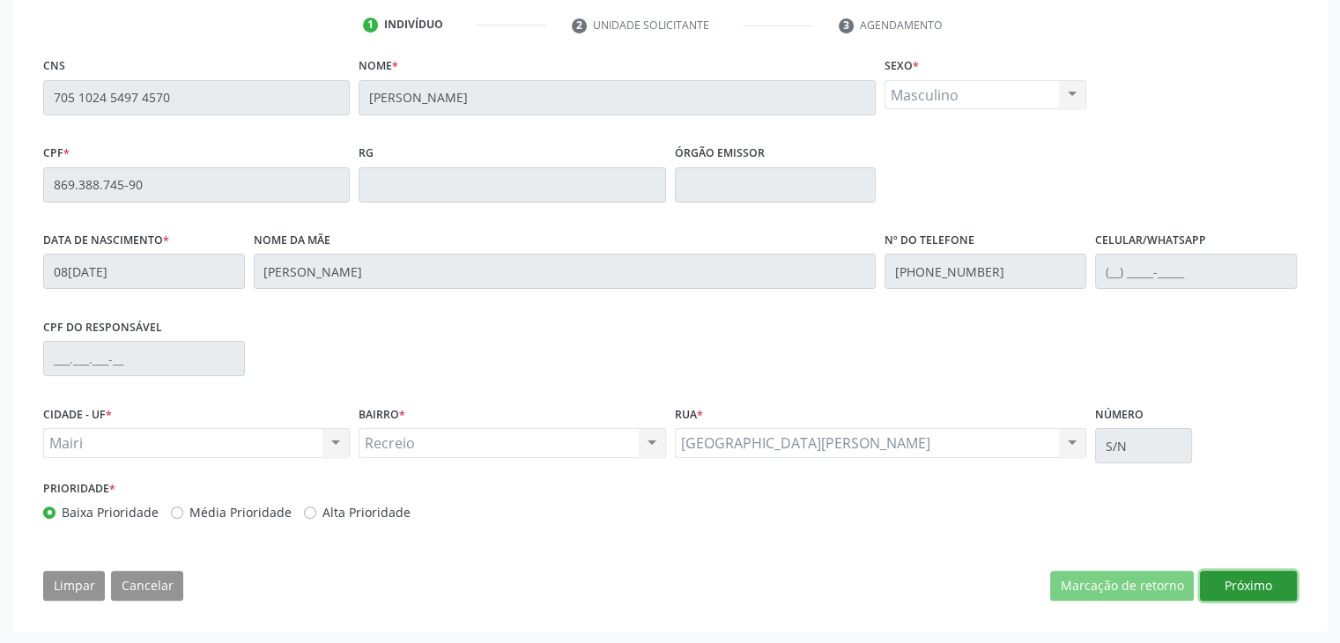
click at [1225, 577] on button "Próximo" at bounding box center [1248, 586] width 97 height 30
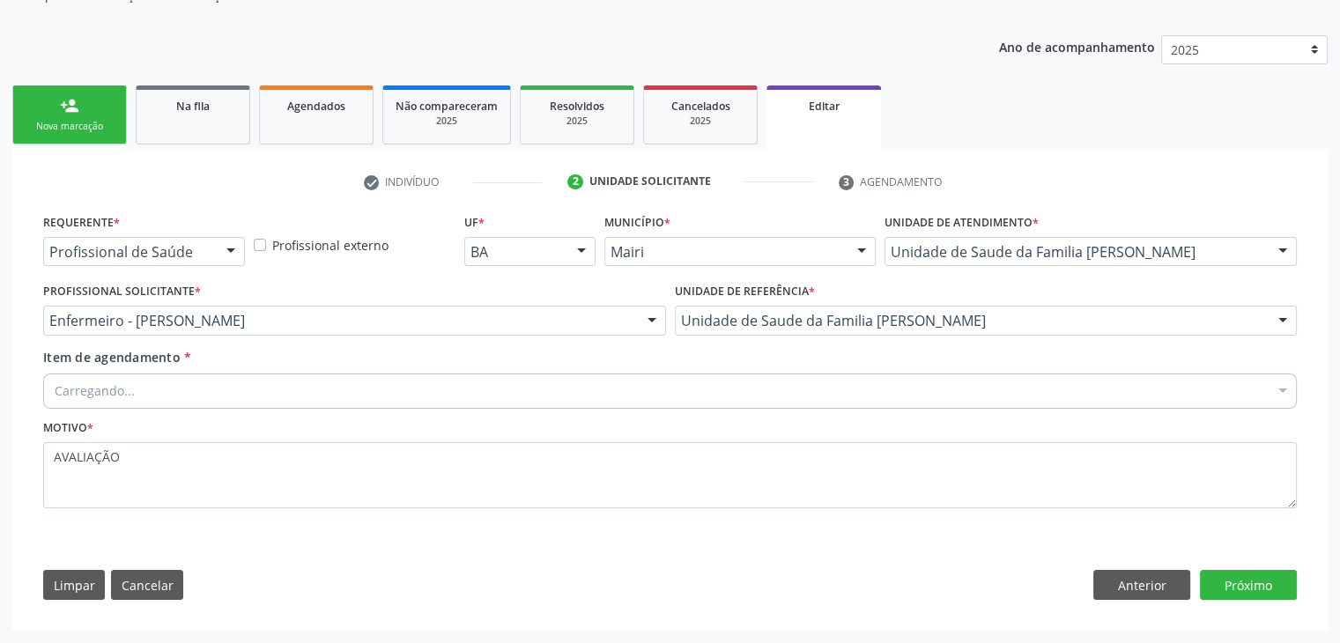
scroll to position [176, 0]
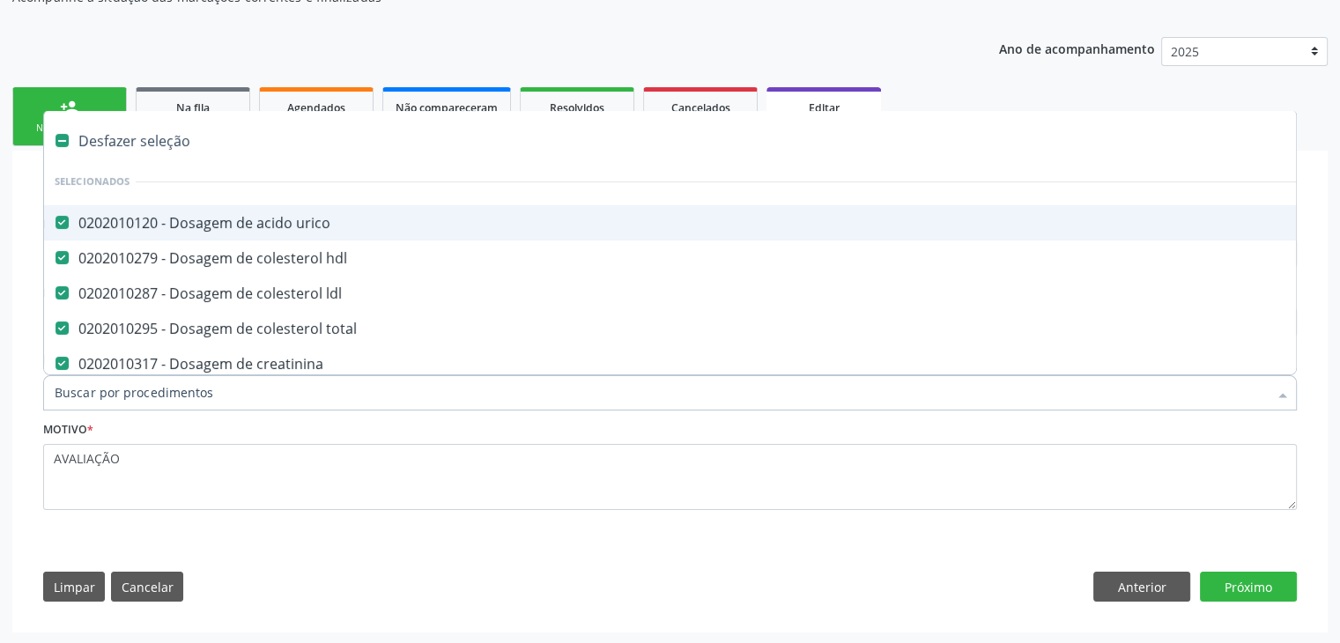
click at [136, 139] on div "Desfazer seleção" at bounding box center [732, 140] width 1377 height 35
checkbox urico "false"
checkbox hdl "false"
checkbox ldl "false"
checkbox total "false"
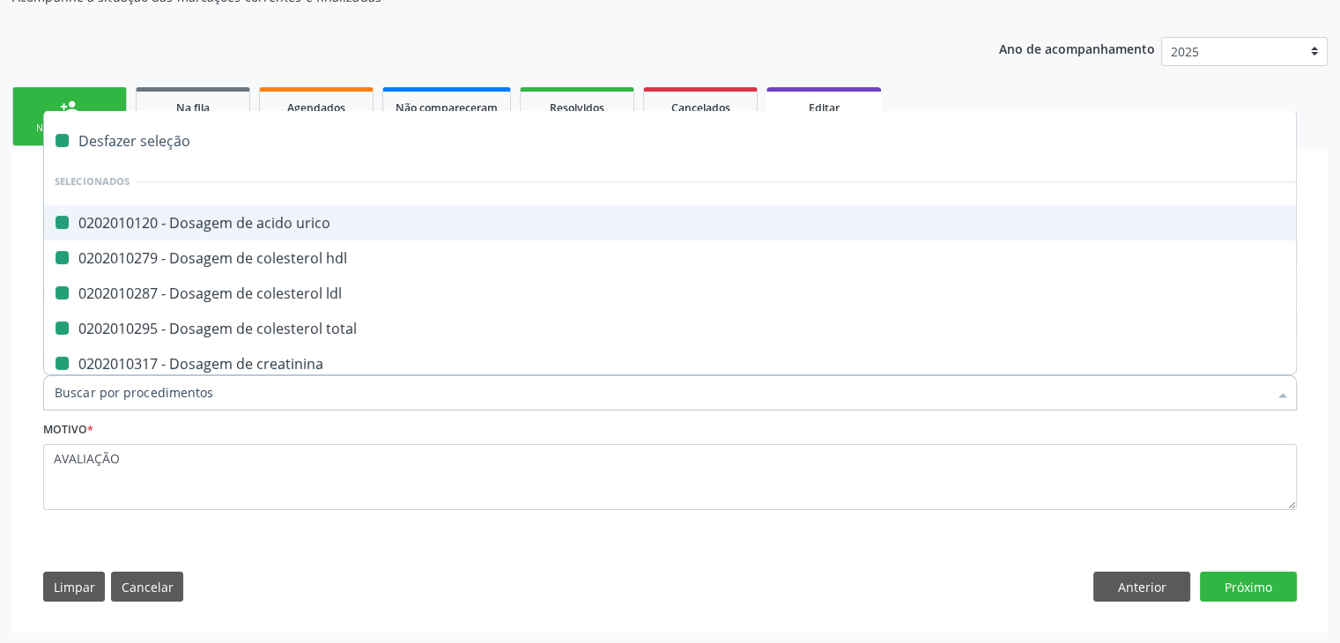
checkbox creatinina "false"
checkbox \(tgo\) "false"
checkbox \(tgp\) "false"
checkbox triglicerideos "false"
checkbox ureia "false"
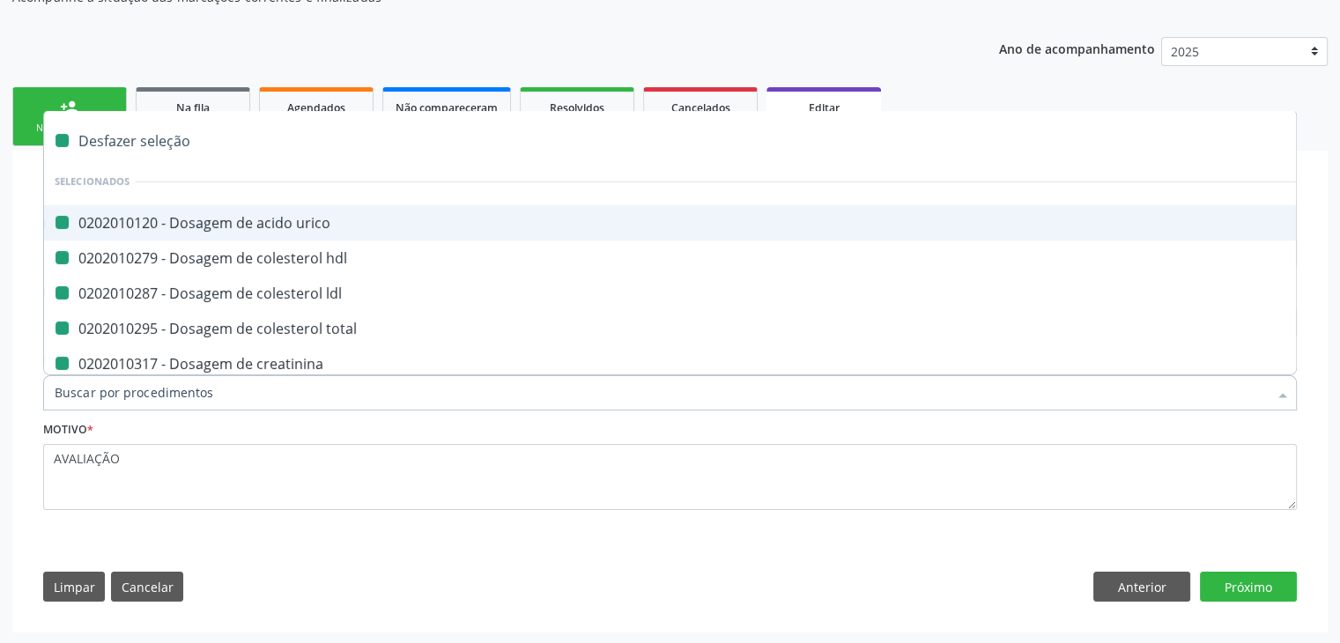
checkbox capilar "false"
checkbox completo "false"
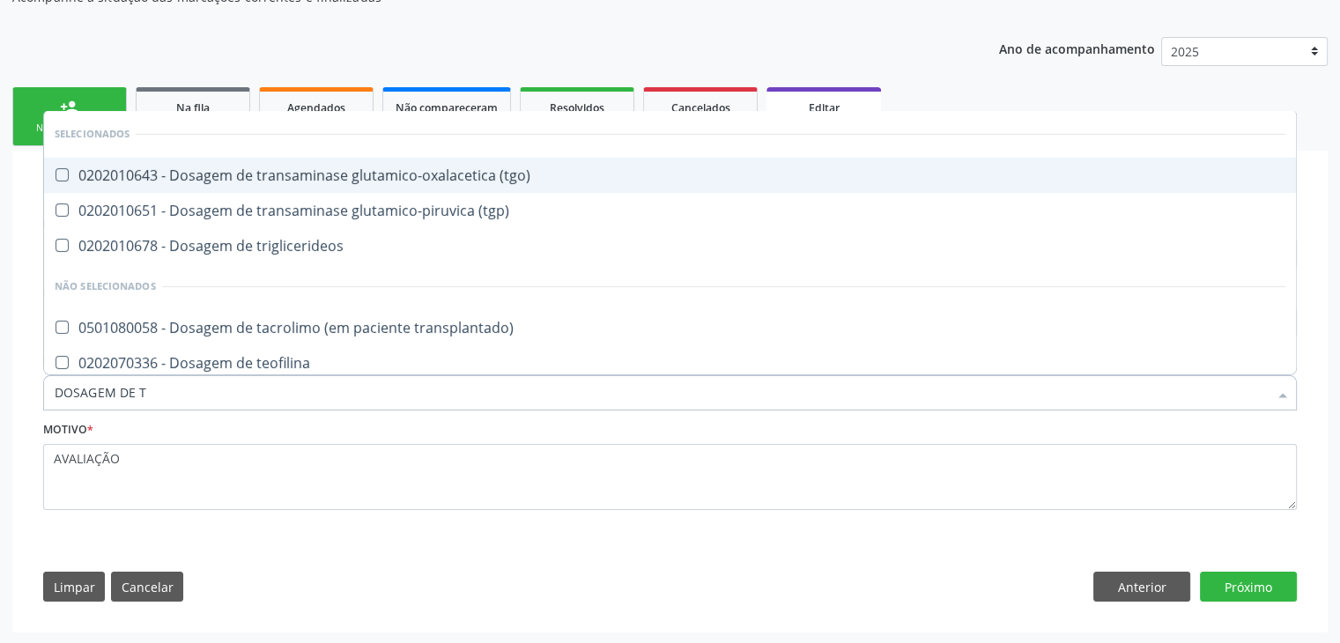
type input "DOSAGEM DE TS"
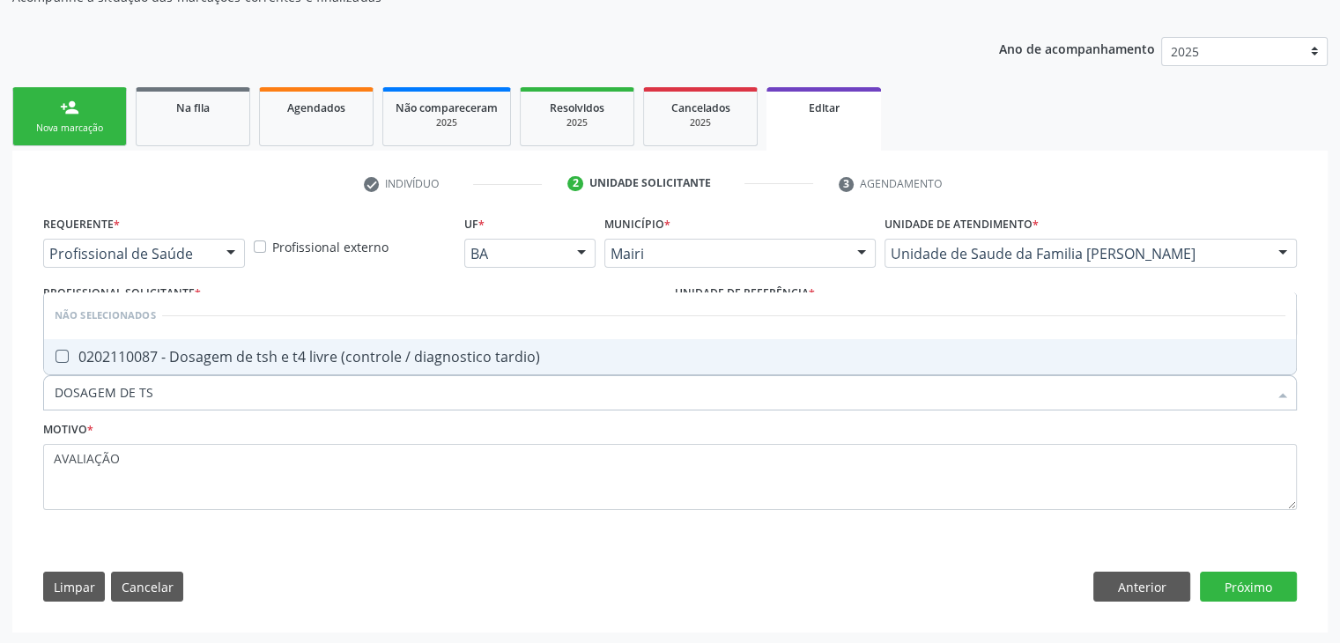
click at [254, 359] on div "0202110087 - Dosagem de tsh e t4 livre (controle / diagnostico tardio)" at bounding box center [670, 357] width 1231 height 14
checkbox tardio\) "true"
click at [1238, 588] on button "Próximo" at bounding box center [1248, 587] width 97 height 30
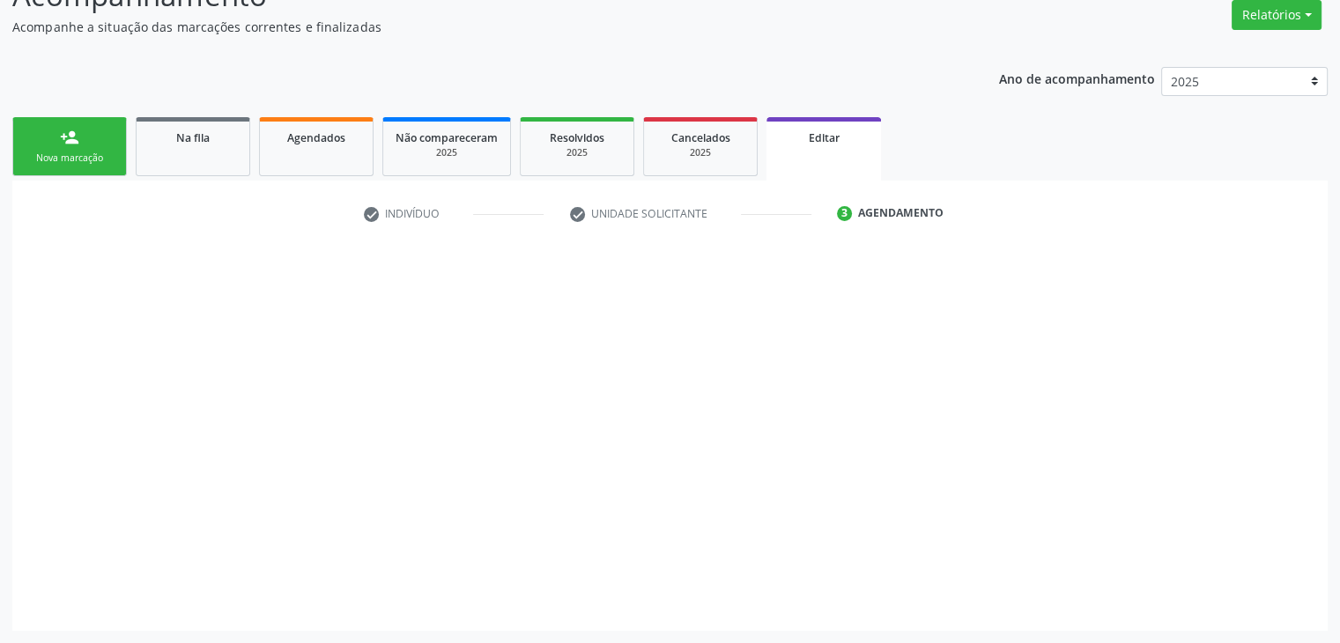
scroll to position [145, 0]
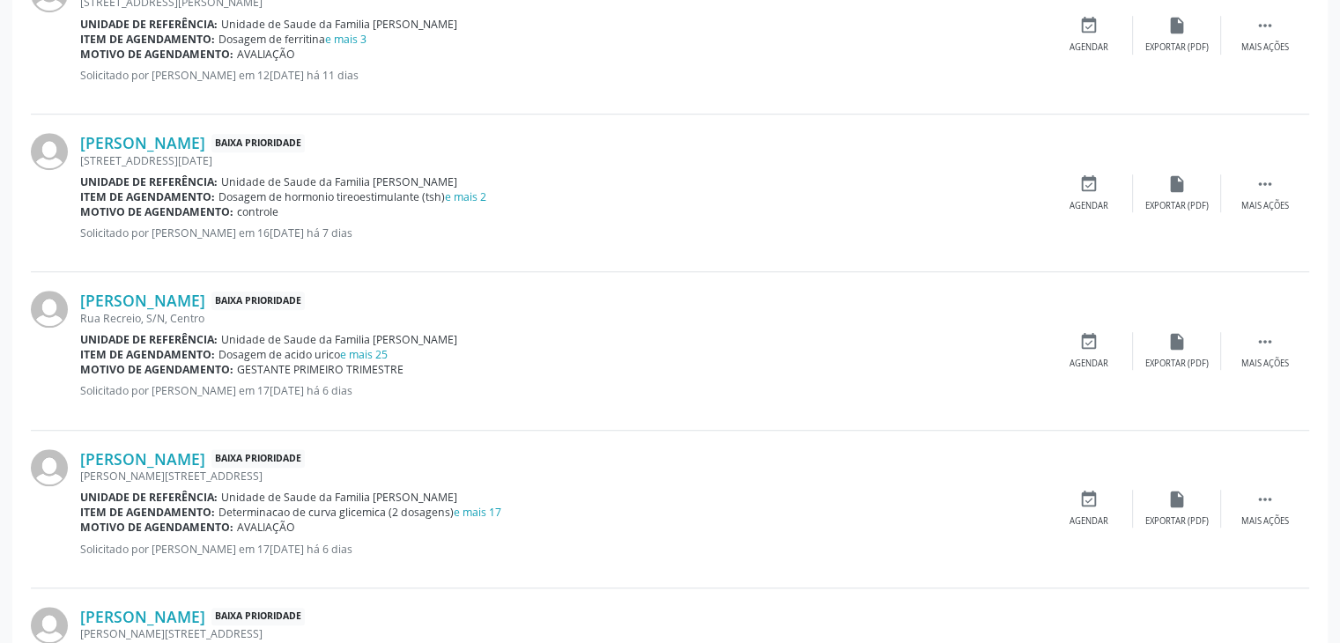
scroll to position [1321, 0]
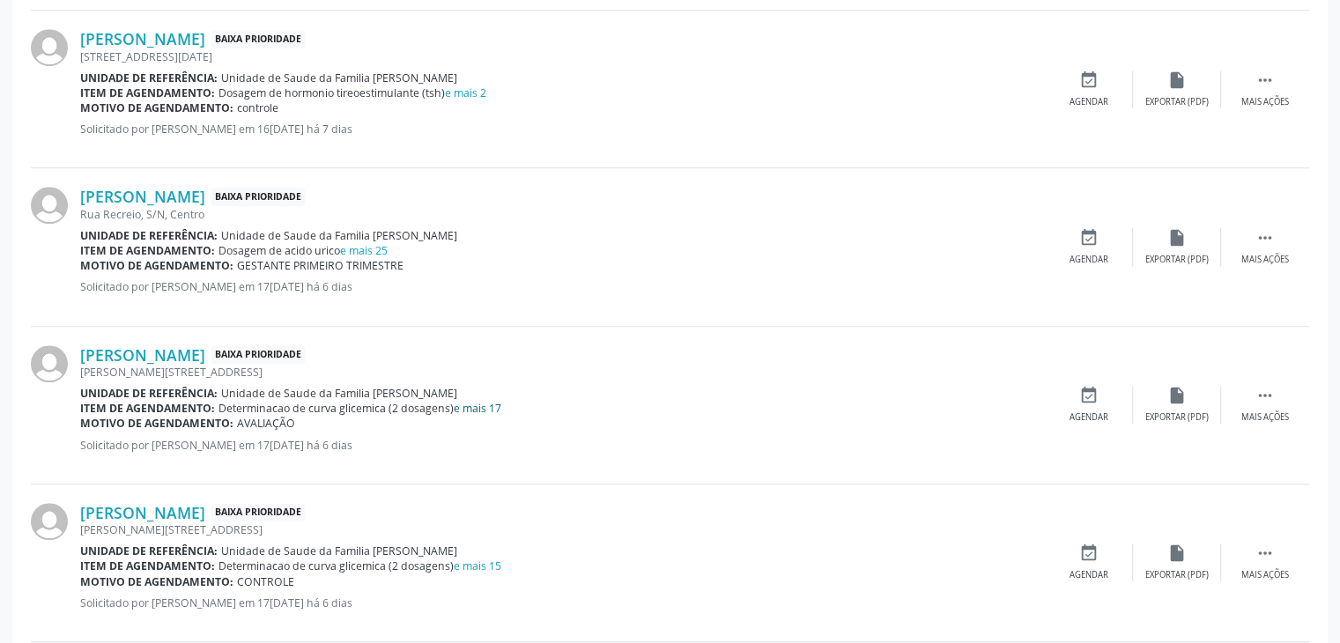
click at [472, 401] on link "e mais 17" at bounding box center [478, 408] width 48 height 15
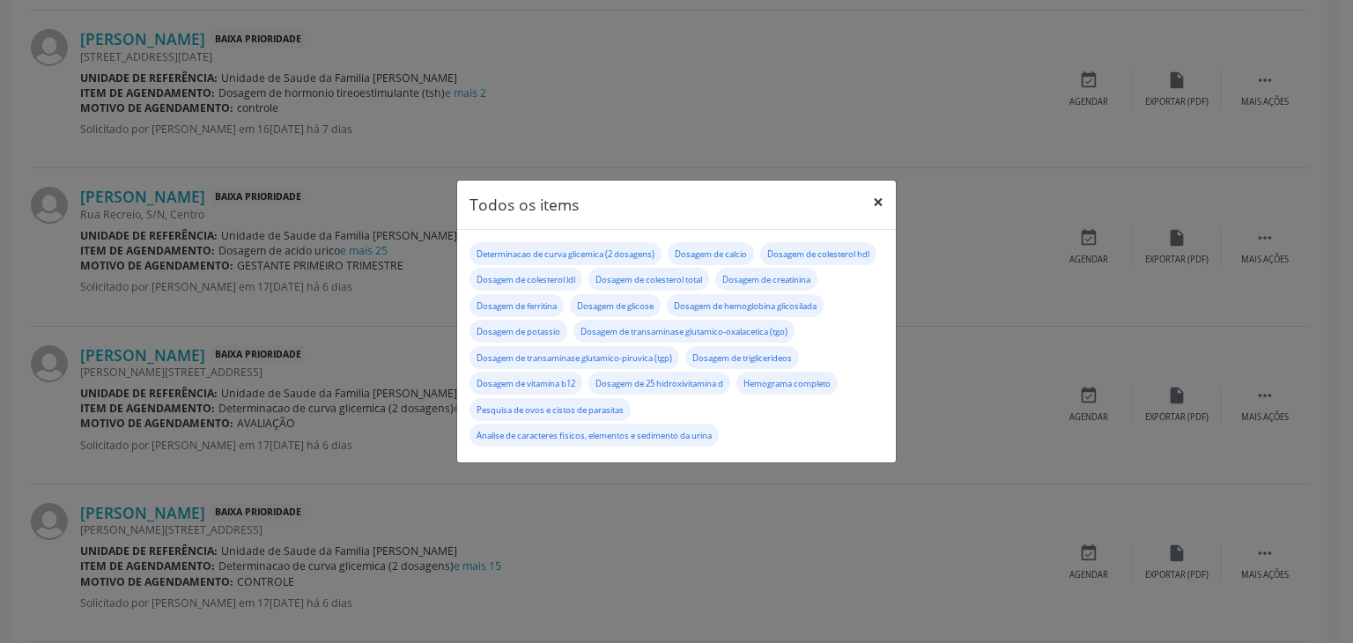
click at [885, 191] on button "×" at bounding box center [878, 202] width 35 height 43
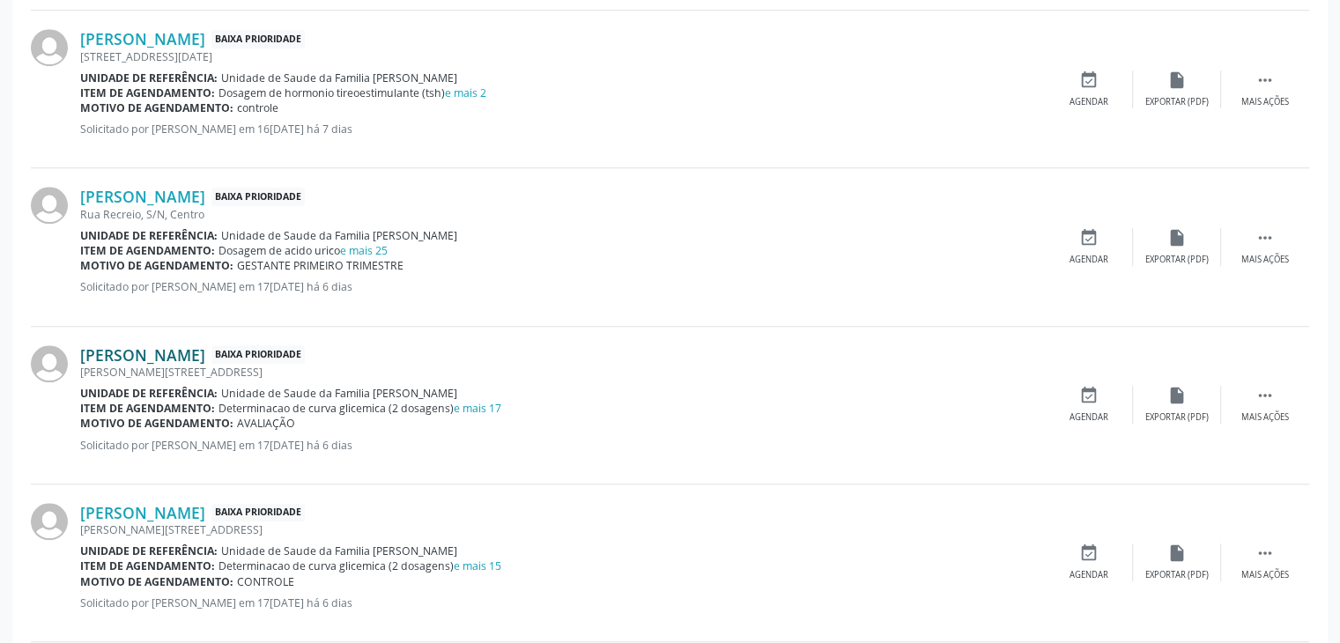
click at [120, 355] on link "[PERSON_NAME]" at bounding box center [142, 354] width 125 height 19
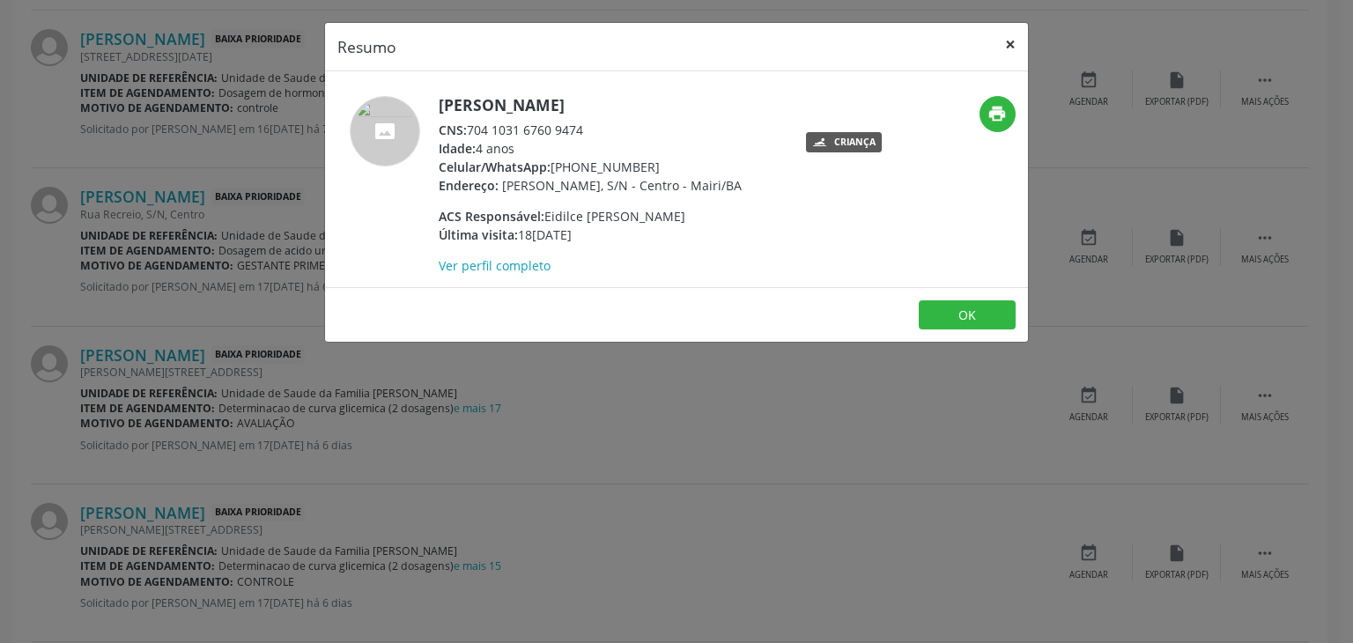
click at [1009, 50] on button "×" at bounding box center [1010, 44] width 35 height 43
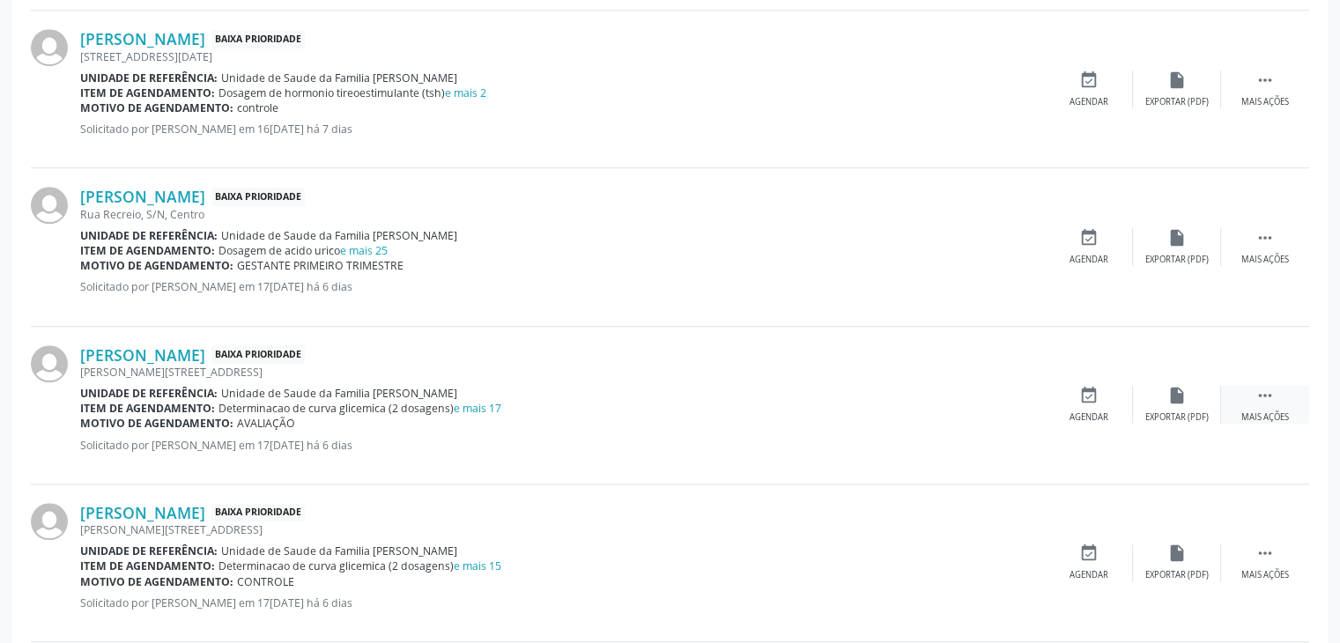
click at [1260, 412] on div "Mais ações" at bounding box center [1265, 417] width 48 height 12
click at [1140, 411] on div "edit Editar" at bounding box center [1177, 405] width 88 height 38
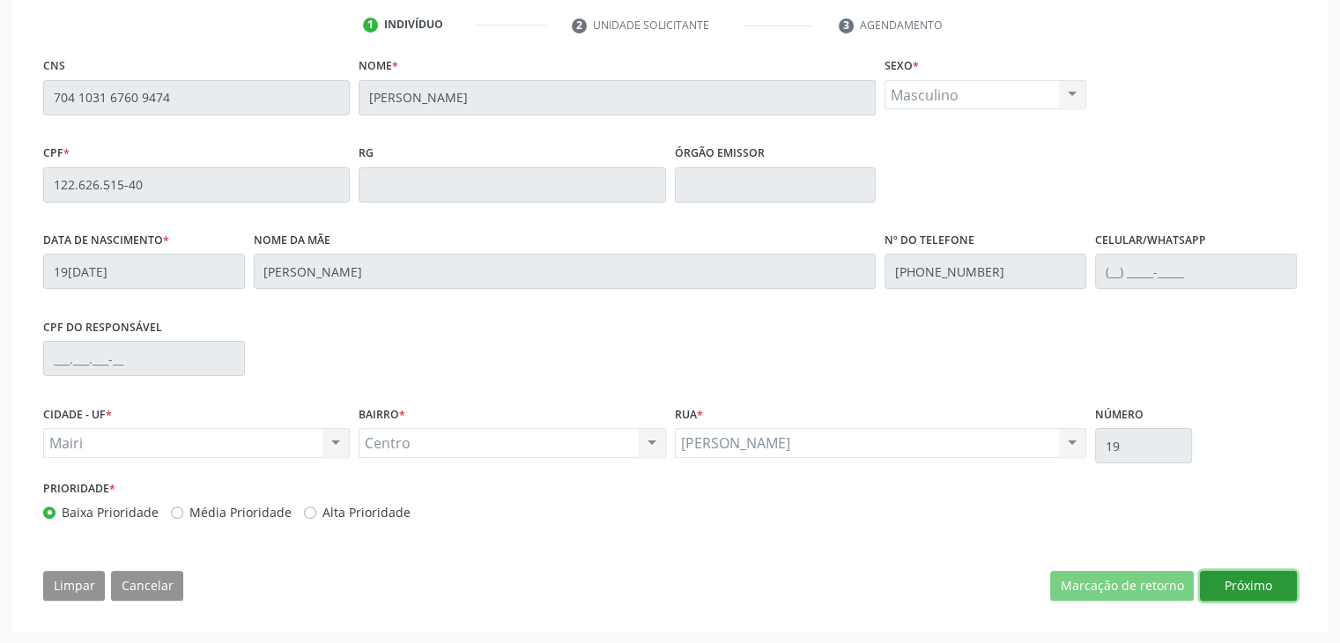
click at [1227, 571] on button "Próximo" at bounding box center [1248, 586] width 97 height 30
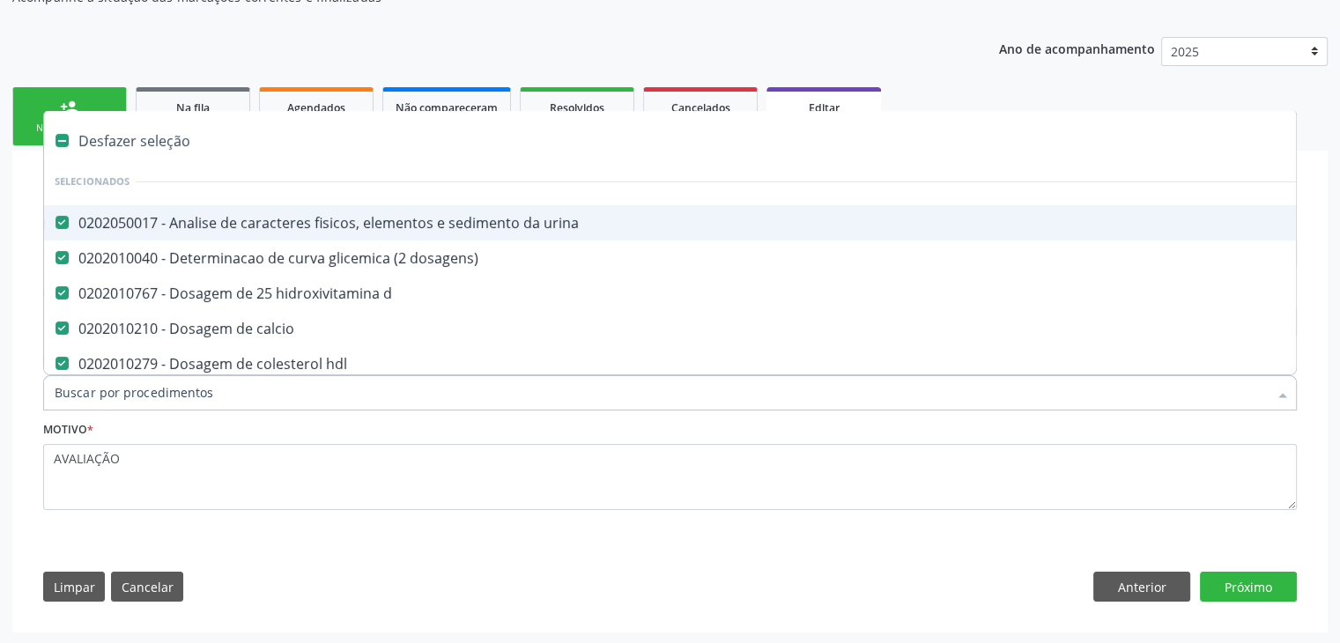
click at [163, 131] on div "Desfazer seleção" at bounding box center [732, 140] width 1377 height 35
checkbox urina "false"
checkbox dosagens\) "false"
checkbox d "false"
checkbox calcio "false"
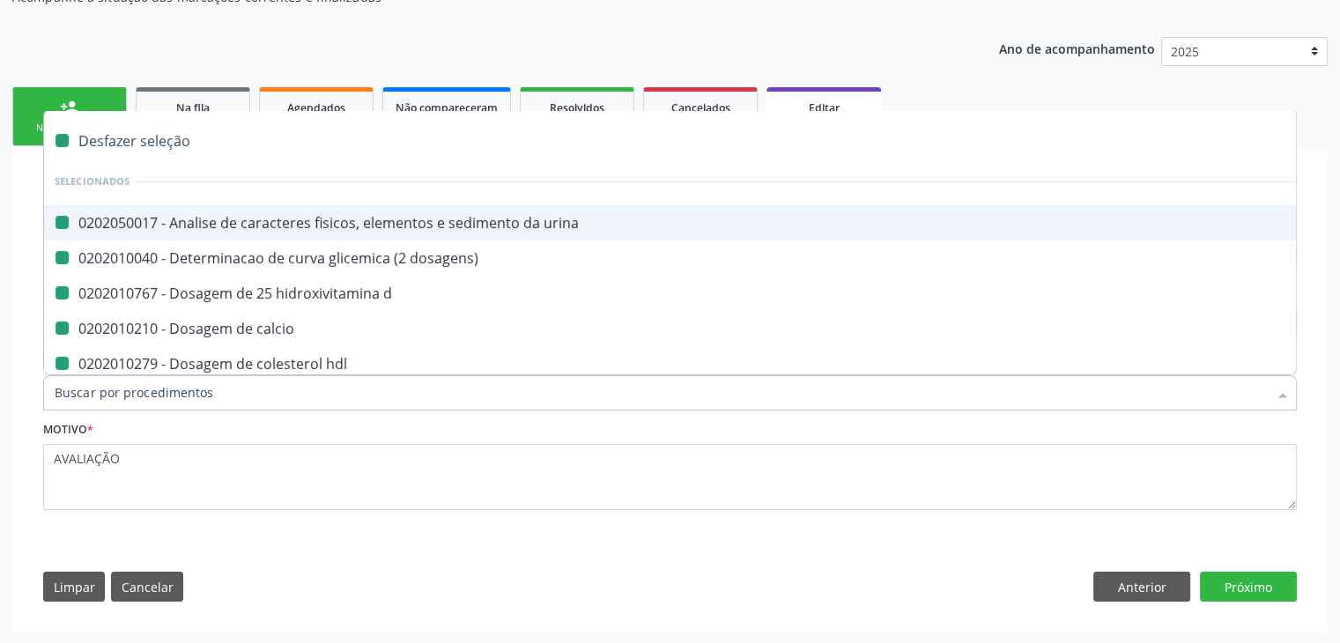
checkbox hdl "false"
checkbox ldl "false"
checkbox total "false"
checkbox creatinina "false"
checkbox ferritina "false"
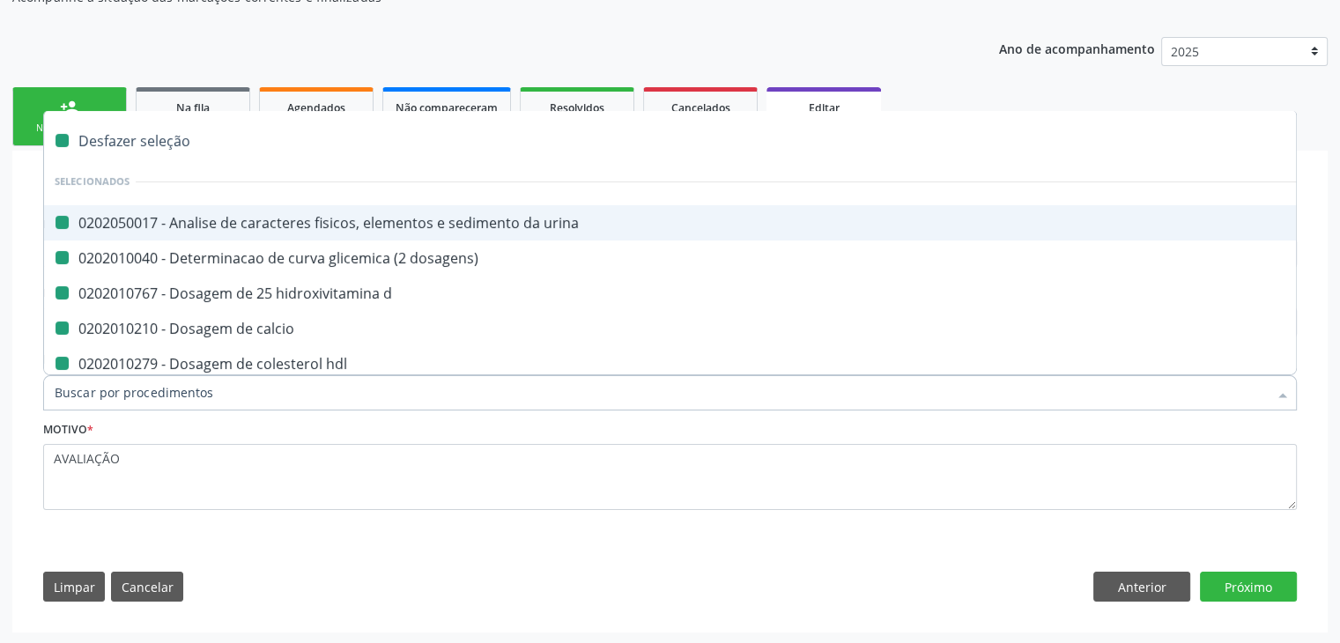
checkbox glicose "false"
checkbox glicosilada "false"
checkbox potassio "false"
checkbox \(tgo\) "false"
checkbox \(tgp\) "false"
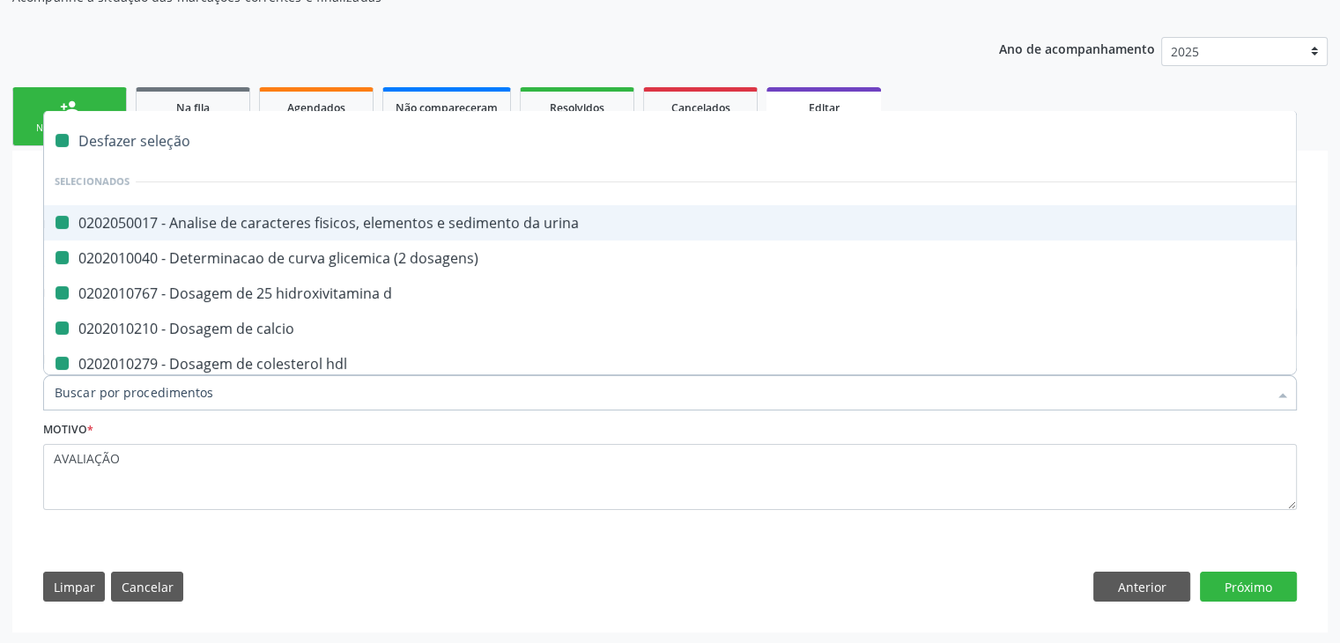
checkbox triglicerideos "false"
checkbox b12 "false"
checkbox completo "false"
checkbox parasitas "false"
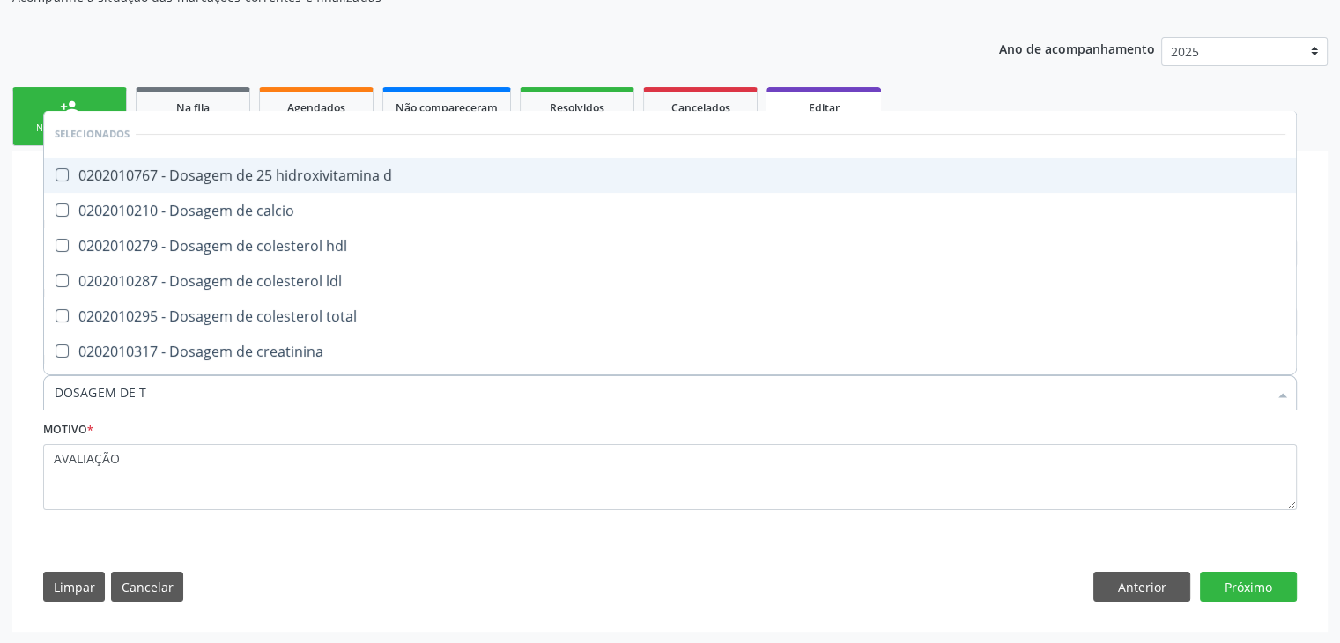
type input "DOSAGEM DE TS"
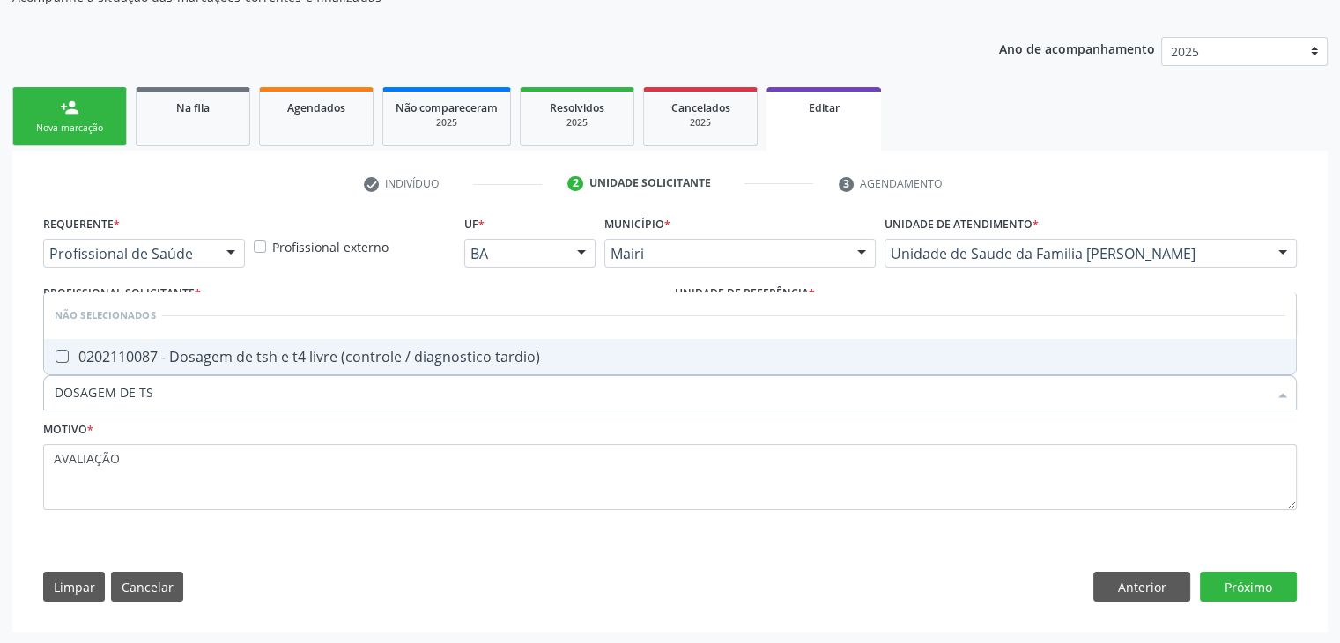
click at [216, 350] on div "0202110087 - Dosagem de tsh e t4 livre (controle / diagnostico tardio)" at bounding box center [670, 357] width 1231 height 14
checkbox tardio\) "true"
click at [1259, 589] on button "Próximo" at bounding box center [1248, 587] width 97 height 30
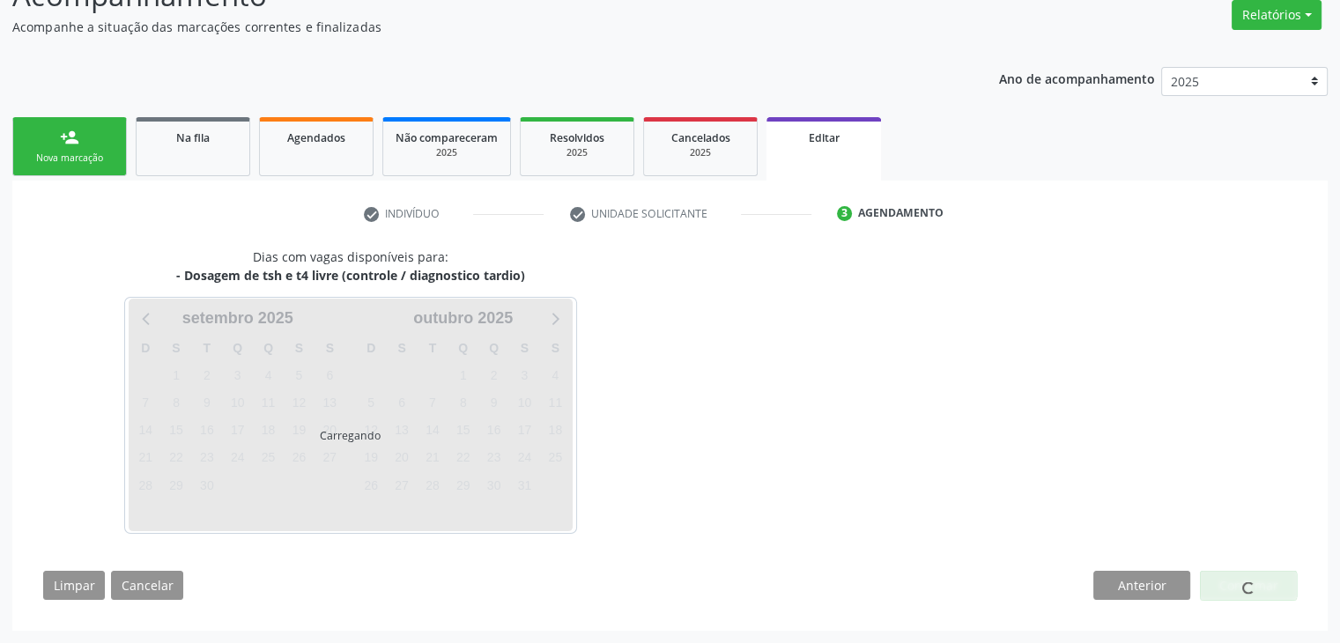
scroll to position [145, 0]
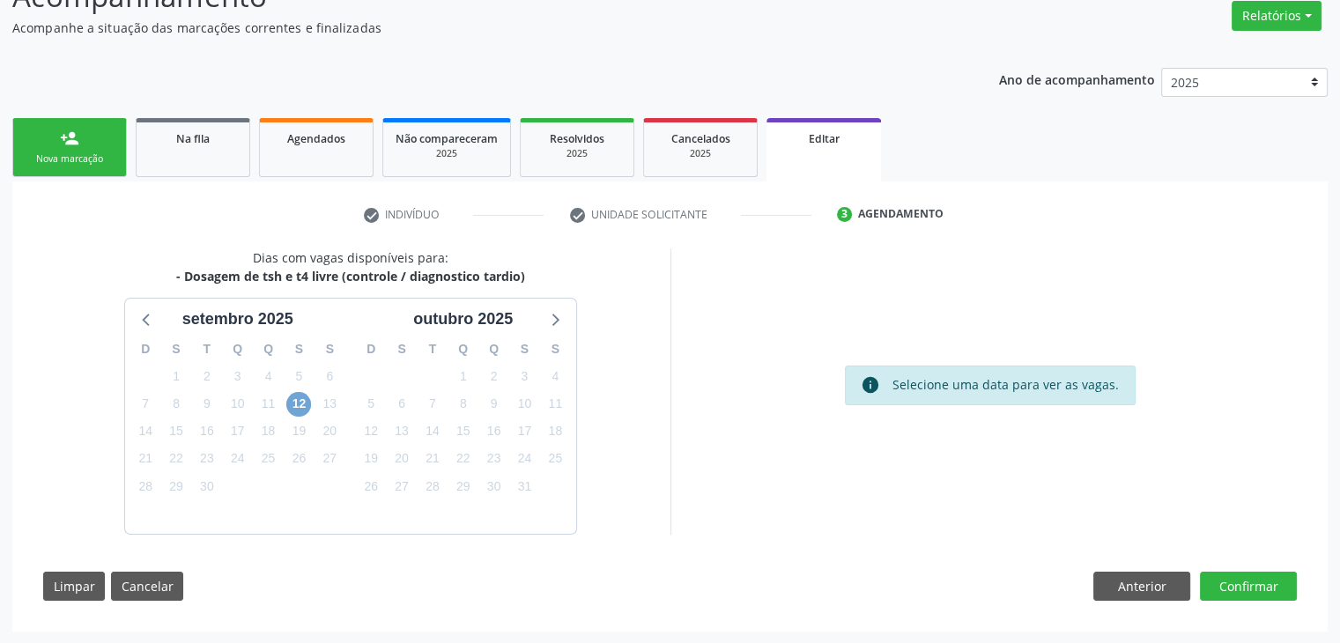
click at [301, 407] on span "12" at bounding box center [298, 404] width 25 height 25
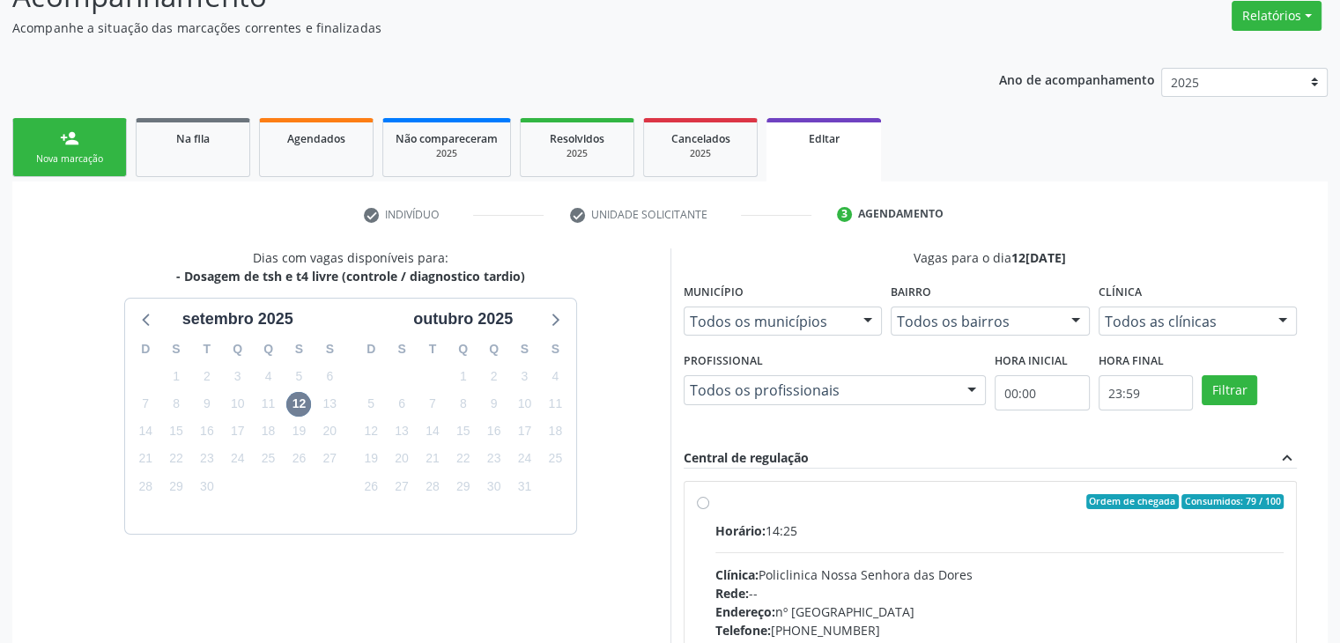
click at [859, 521] on div "Horário: 14:25" at bounding box center [999, 530] width 569 height 18
click at [709, 510] on input "Ordem de chegada Consumidos: 79 / 100 Horário: 14:25 Clínica: Policlinica Nossa…" at bounding box center [703, 502] width 12 height 16
radio input "true"
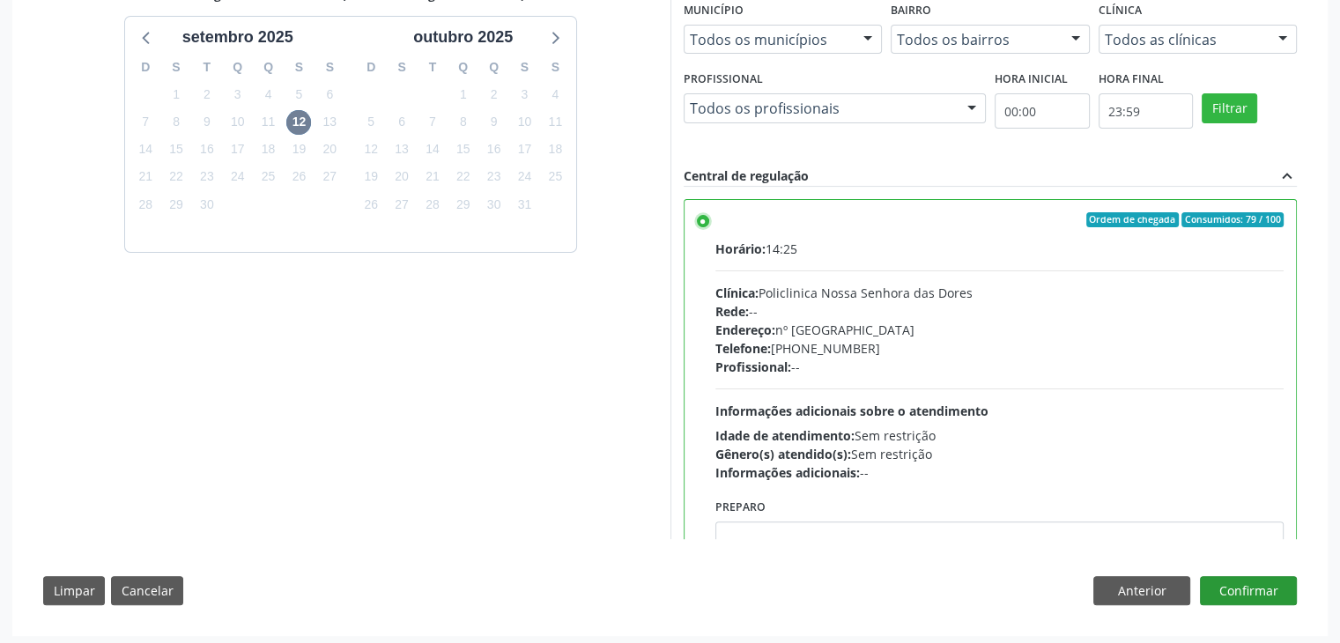
scroll to position [432, 0]
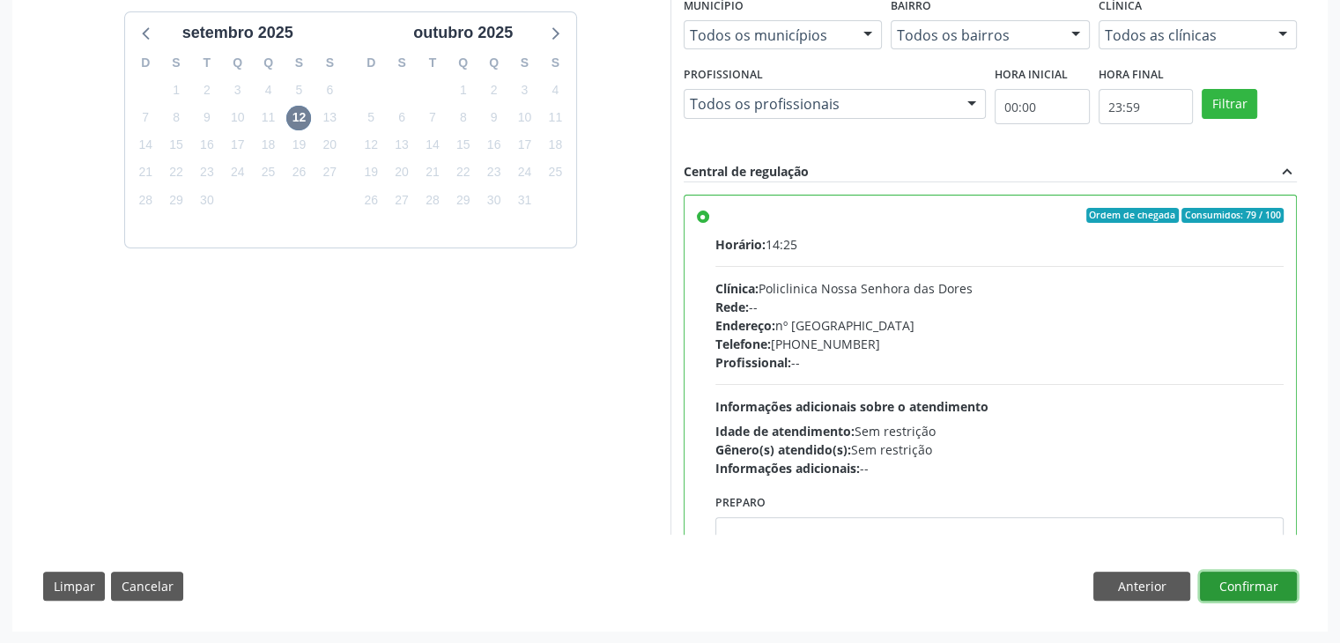
click at [1252, 572] on button "Confirmar" at bounding box center [1248, 587] width 97 height 30
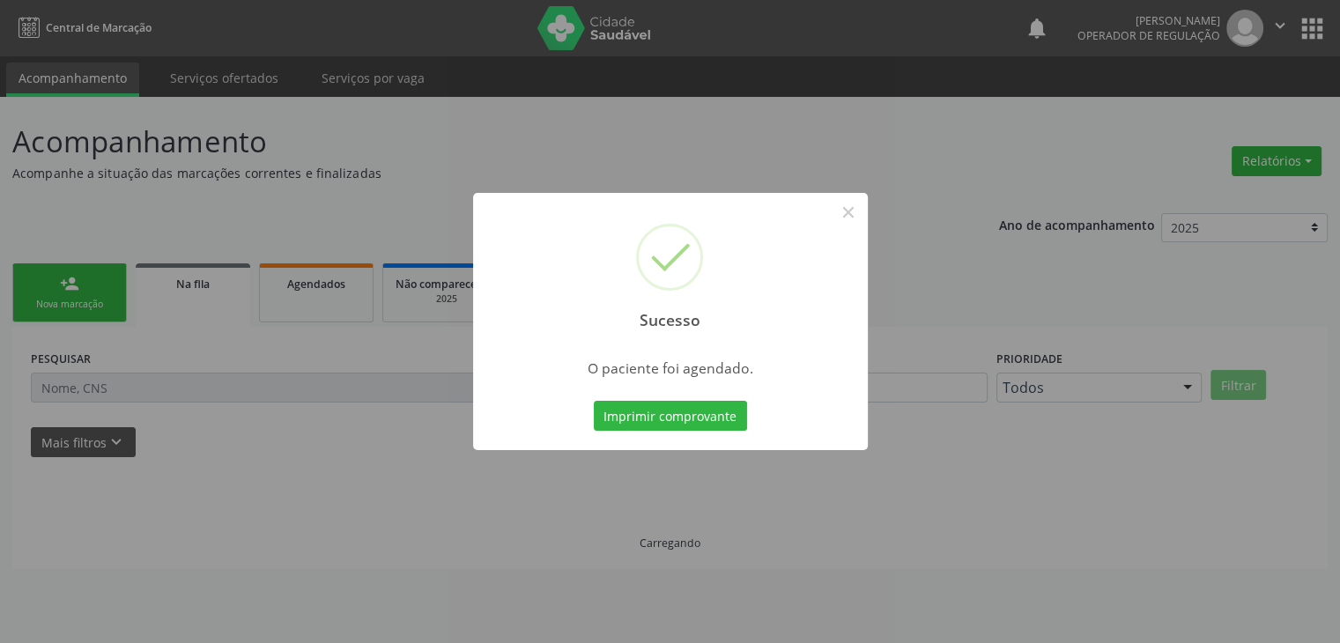
scroll to position [0, 0]
click at [854, 210] on button "×" at bounding box center [854, 212] width 30 height 30
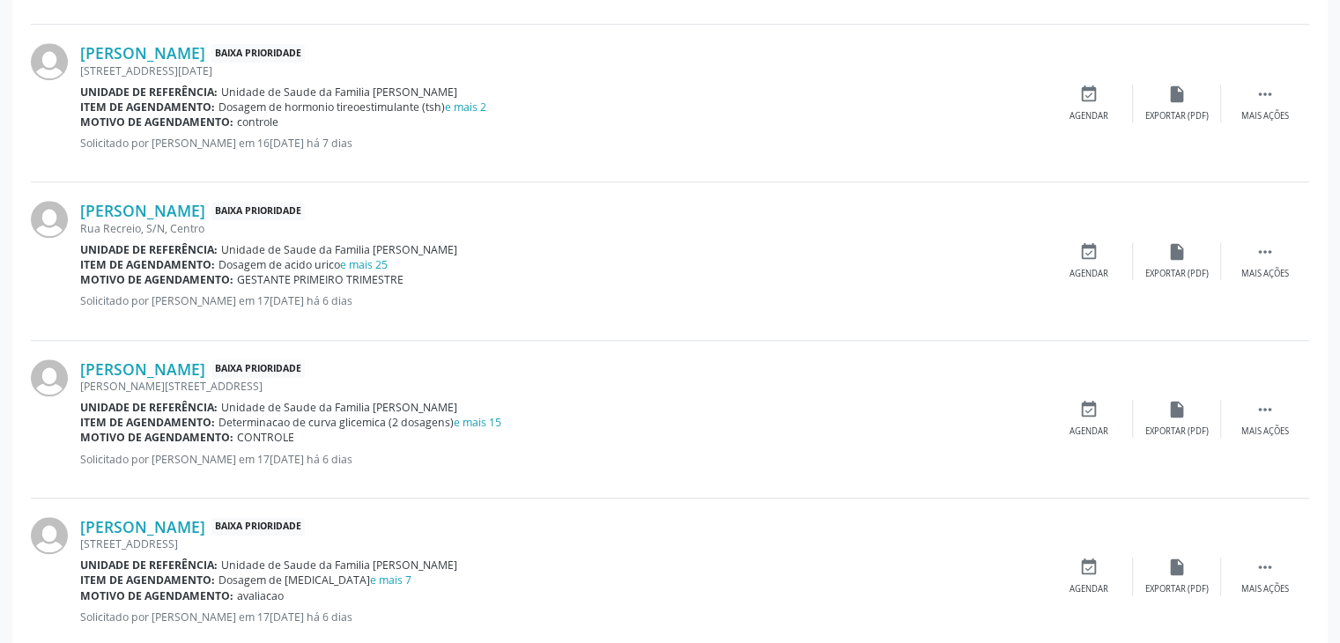
scroll to position [1409, 0]
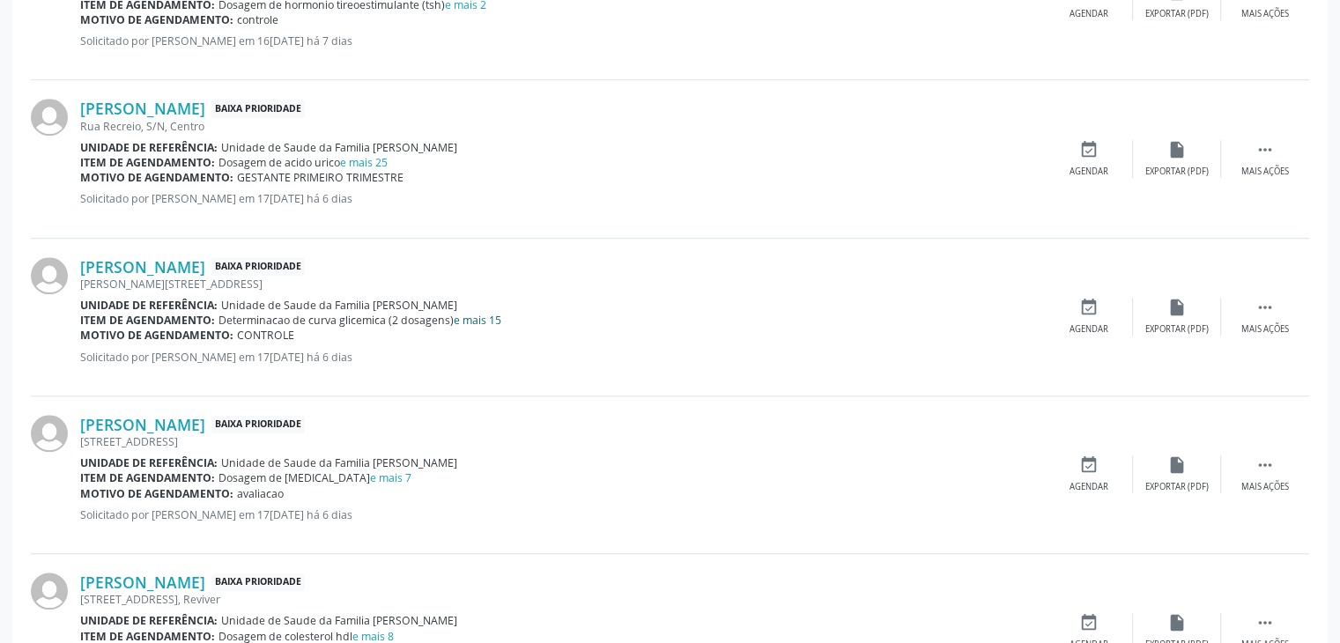
click at [473, 313] on link "e mais 15" at bounding box center [478, 320] width 48 height 15
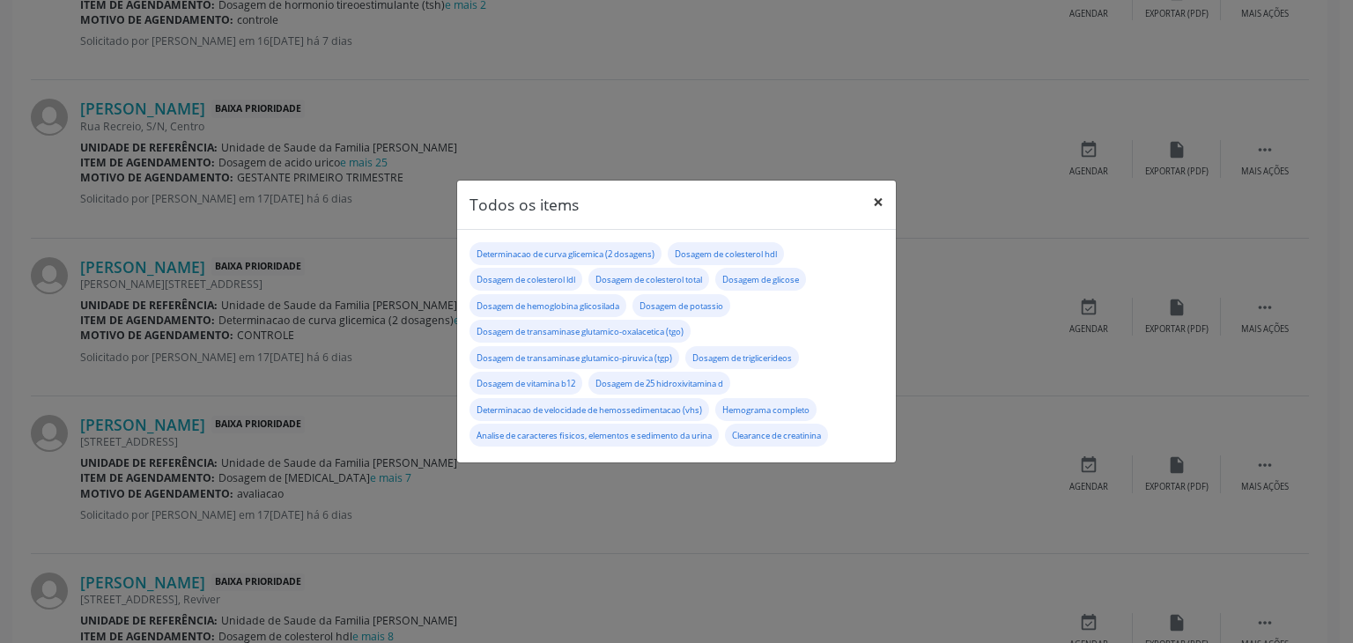
click at [875, 198] on button "×" at bounding box center [878, 202] width 35 height 43
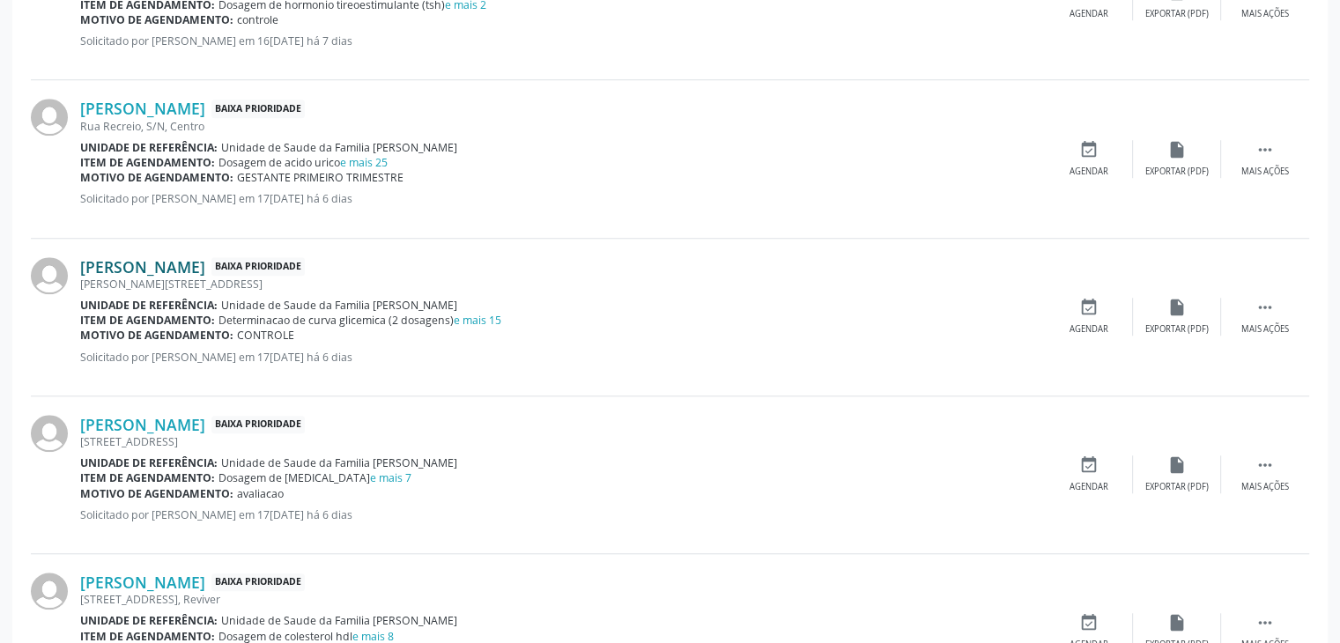
click at [166, 262] on link "[PERSON_NAME]" at bounding box center [142, 266] width 125 height 19
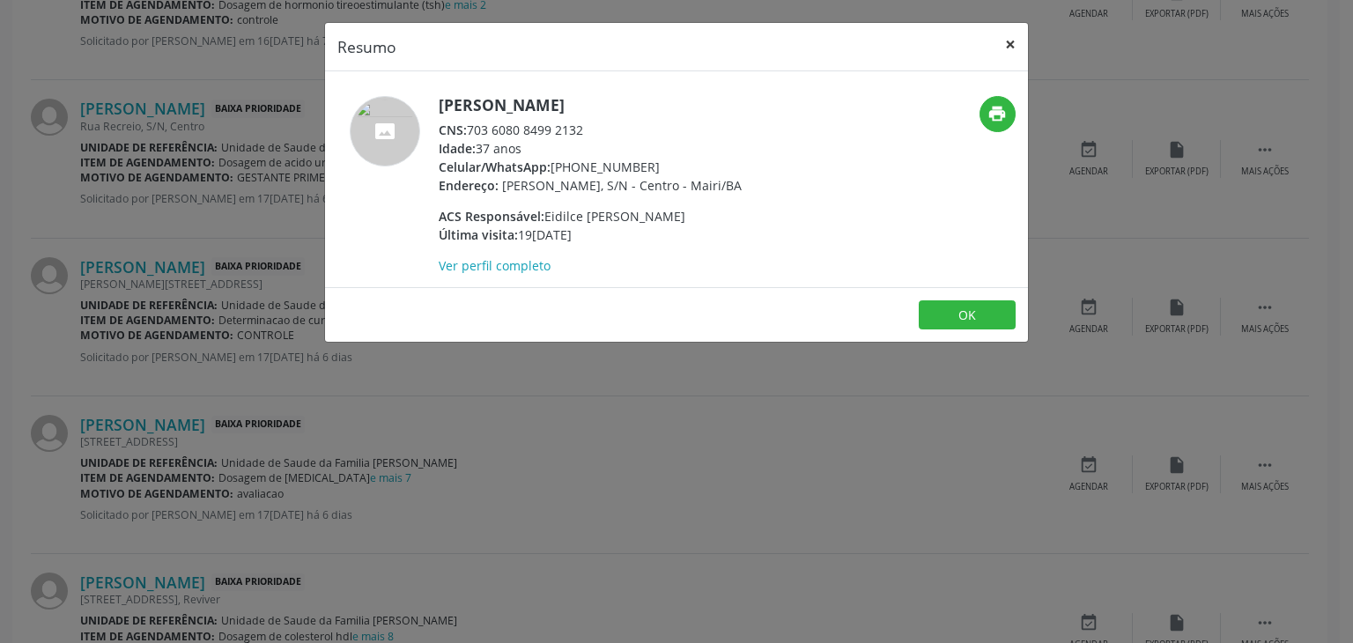
click at [1008, 26] on button "×" at bounding box center [1010, 44] width 35 height 43
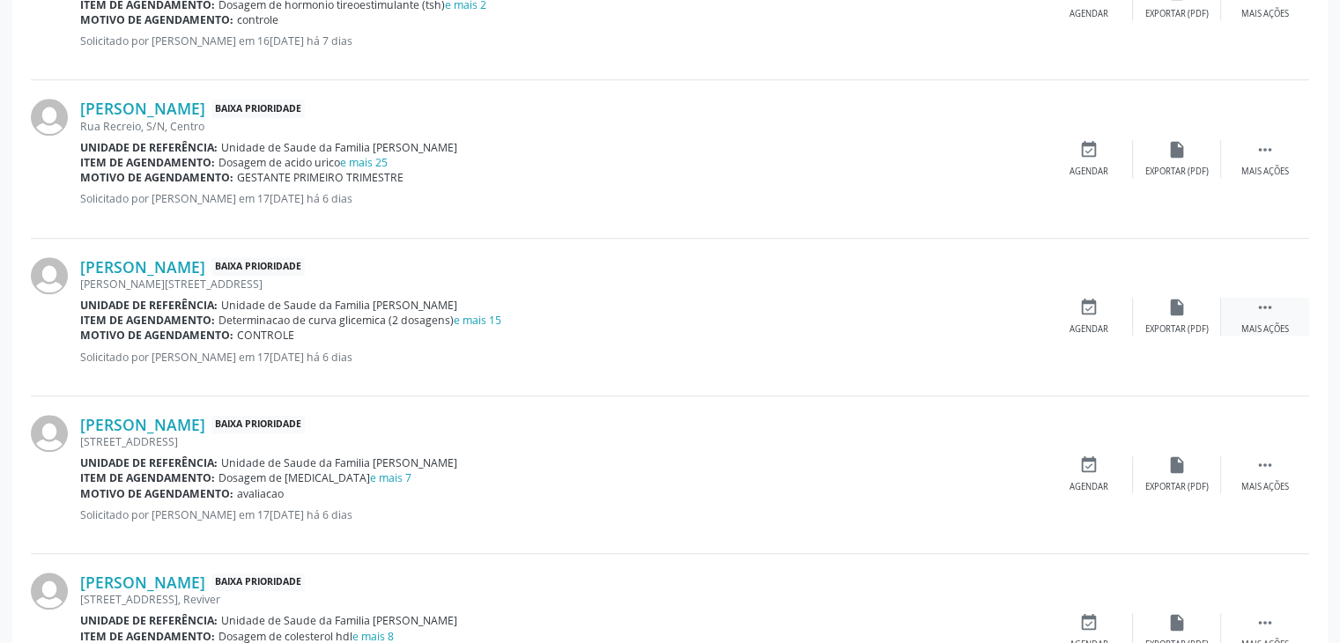
click at [1261, 307] on icon "" at bounding box center [1264, 307] width 19 height 19
click at [1172, 323] on div "Editar" at bounding box center [1177, 329] width 28 height 12
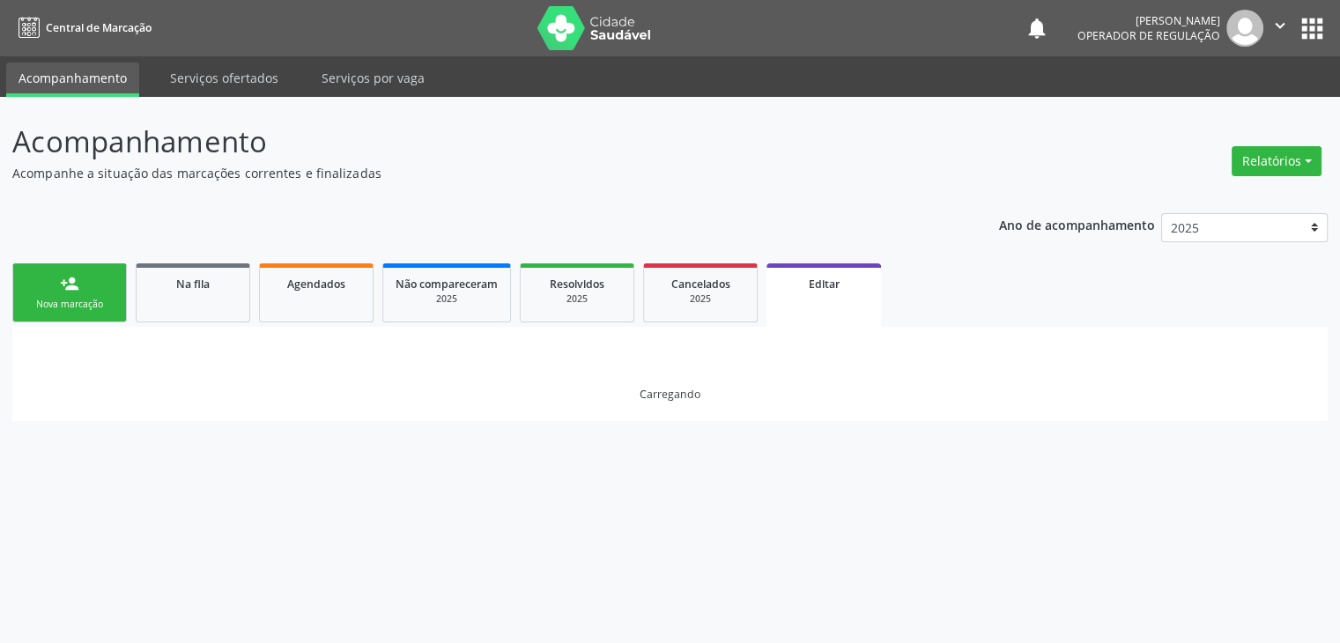
scroll to position [0, 0]
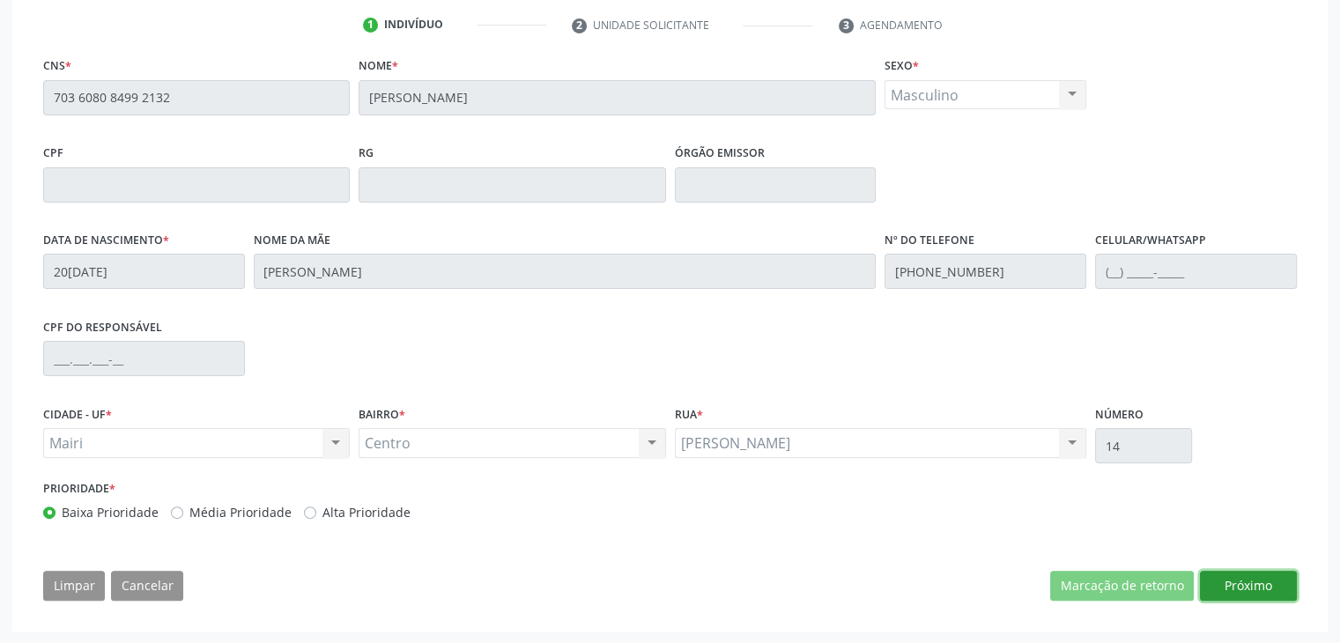
click at [1259, 577] on button "Próximo" at bounding box center [1248, 586] width 97 height 30
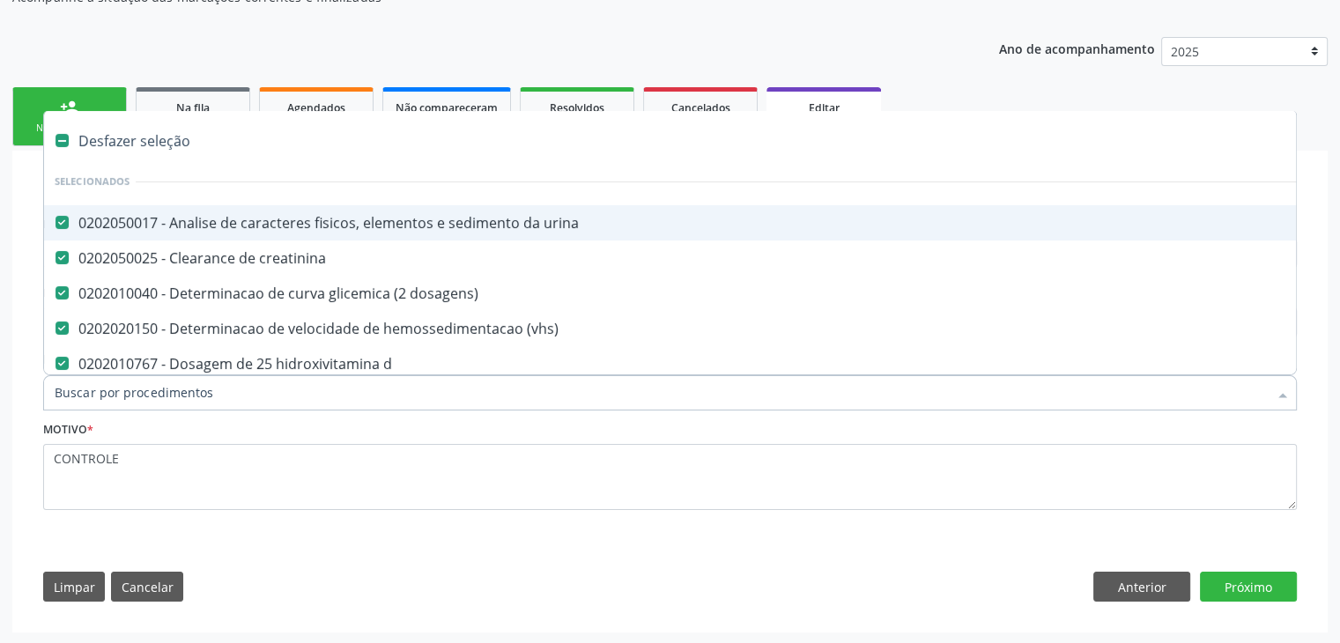
click at [132, 133] on div "Desfazer seleção" at bounding box center [732, 140] width 1377 height 35
checkbox urina "false"
checkbox creatinina "false"
checkbox dosagens\) "false"
checkbox \(vhs\) "false"
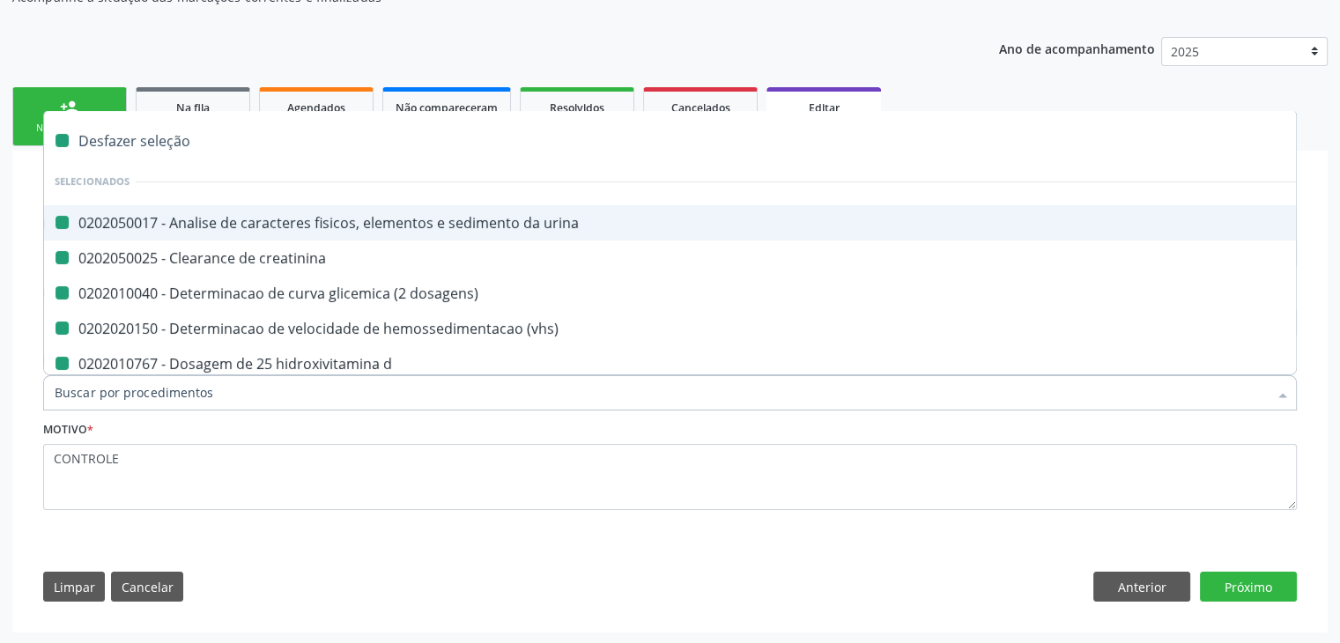
checkbox d "false"
checkbox hdl "false"
checkbox ldl "false"
checkbox total "false"
checkbox glicose "false"
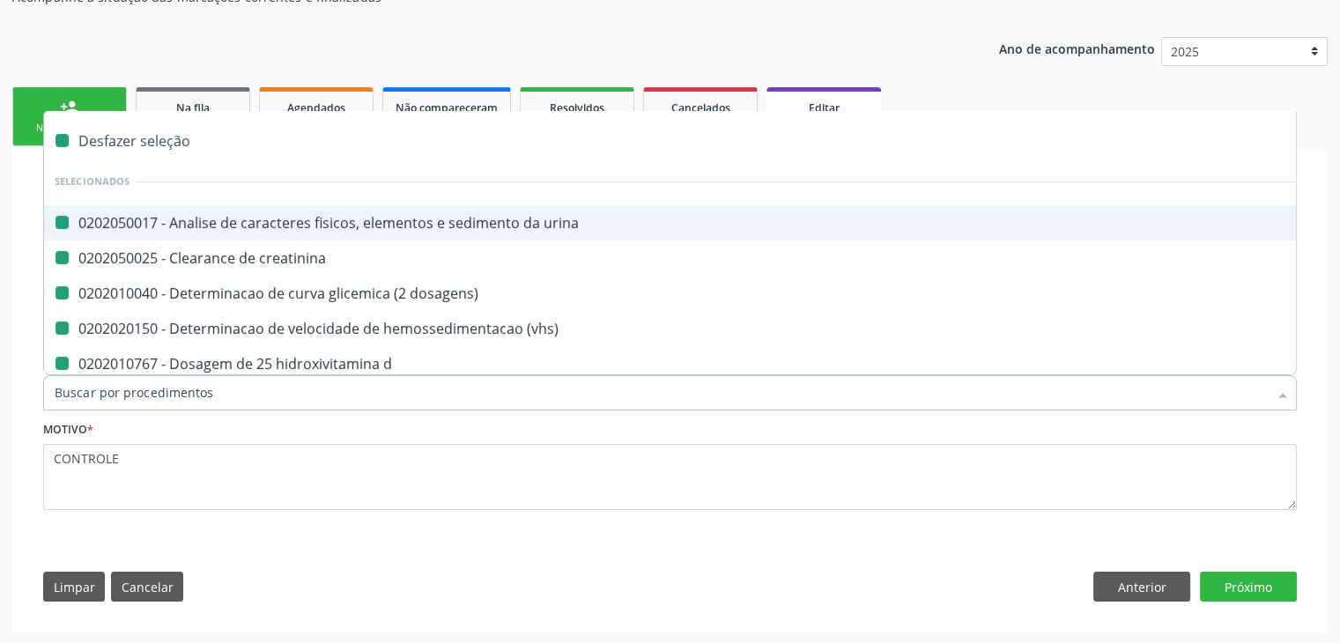
checkbox glicosilada "false"
checkbox potassio "false"
checkbox \(tgo\) "false"
checkbox \(tgp\) "false"
checkbox triglicerideos "false"
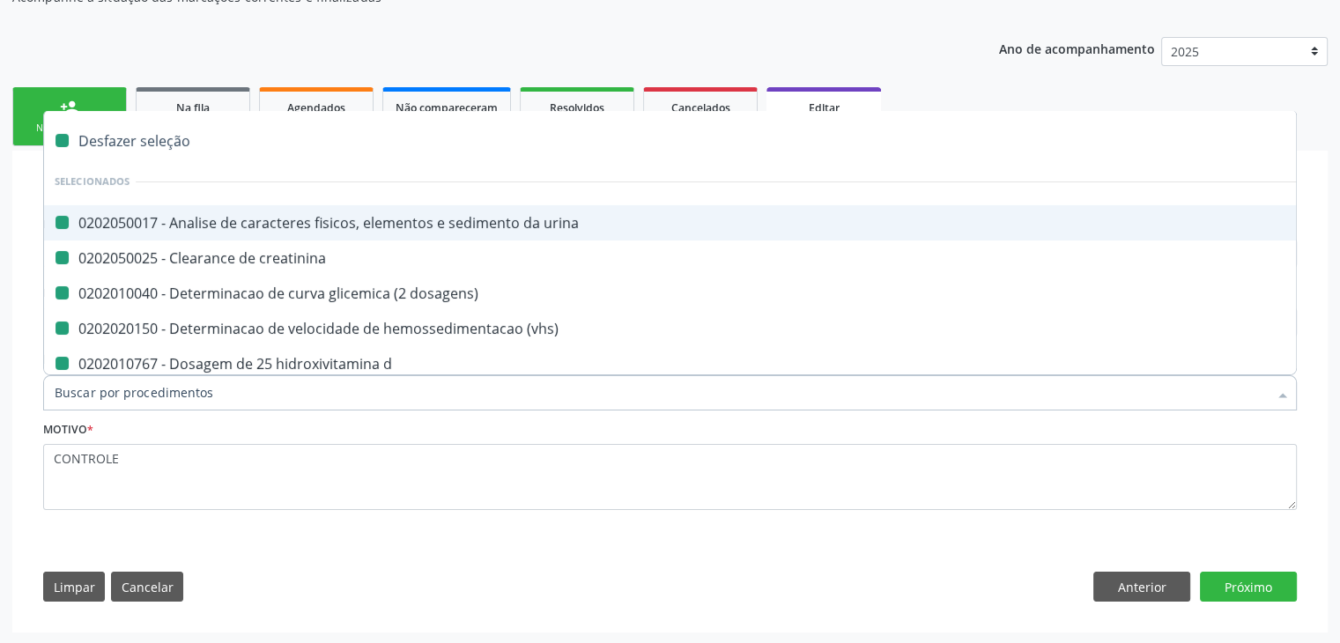
checkbox b12 "false"
checkbox completo "false"
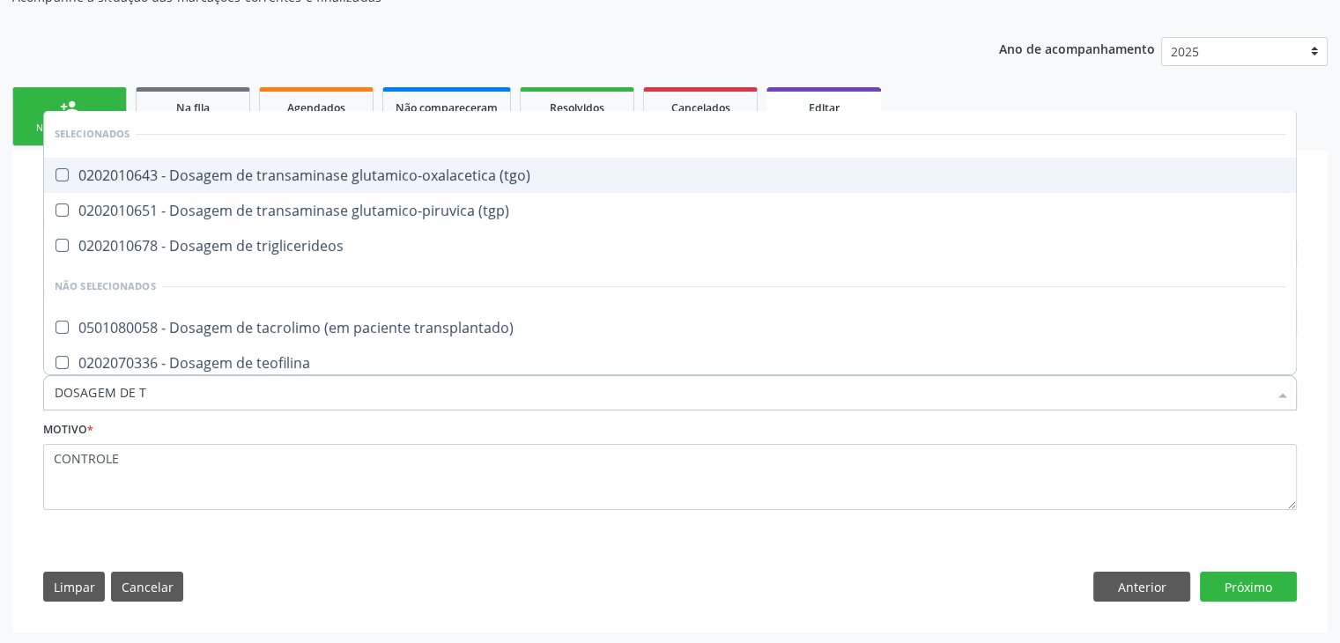
type input "DOSAGEM DE TS"
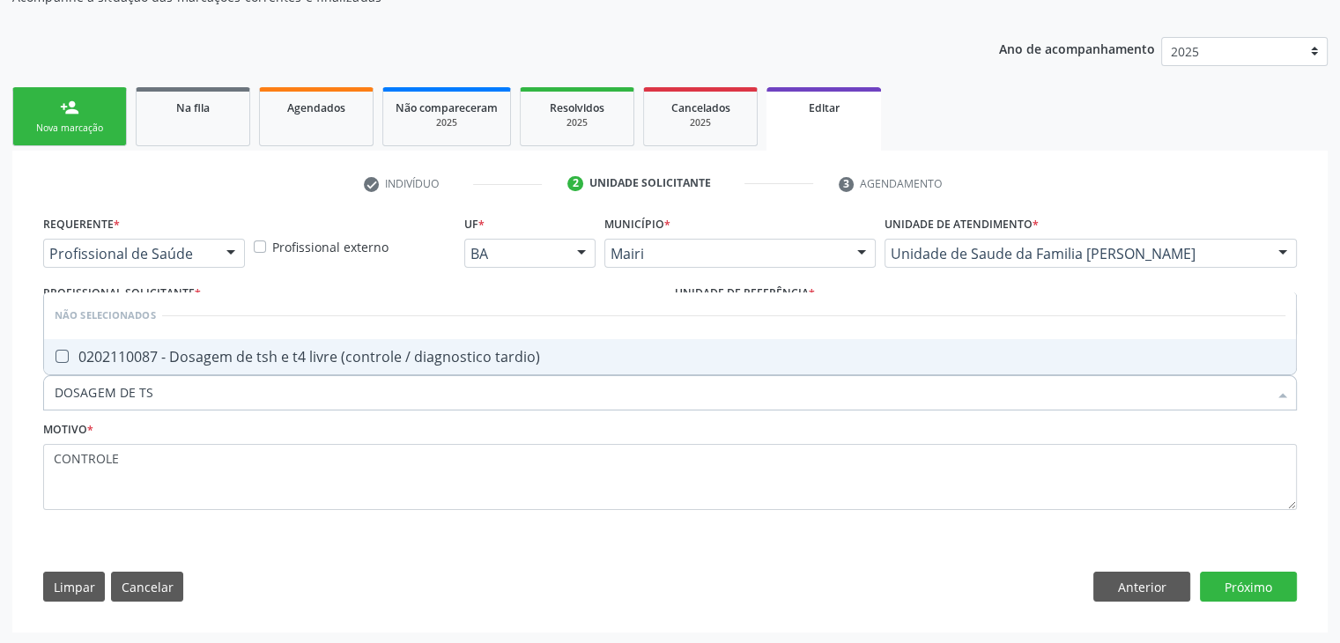
click at [248, 351] on div "0202110087 - Dosagem de tsh e t4 livre (controle / diagnostico tardio)" at bounding box center [670, 357] width 1231 height 14
checkbox tardio\) "true"
click at [1260, 585] on button "Próximo" at bounding box center [1248, 587] width 97 height 30
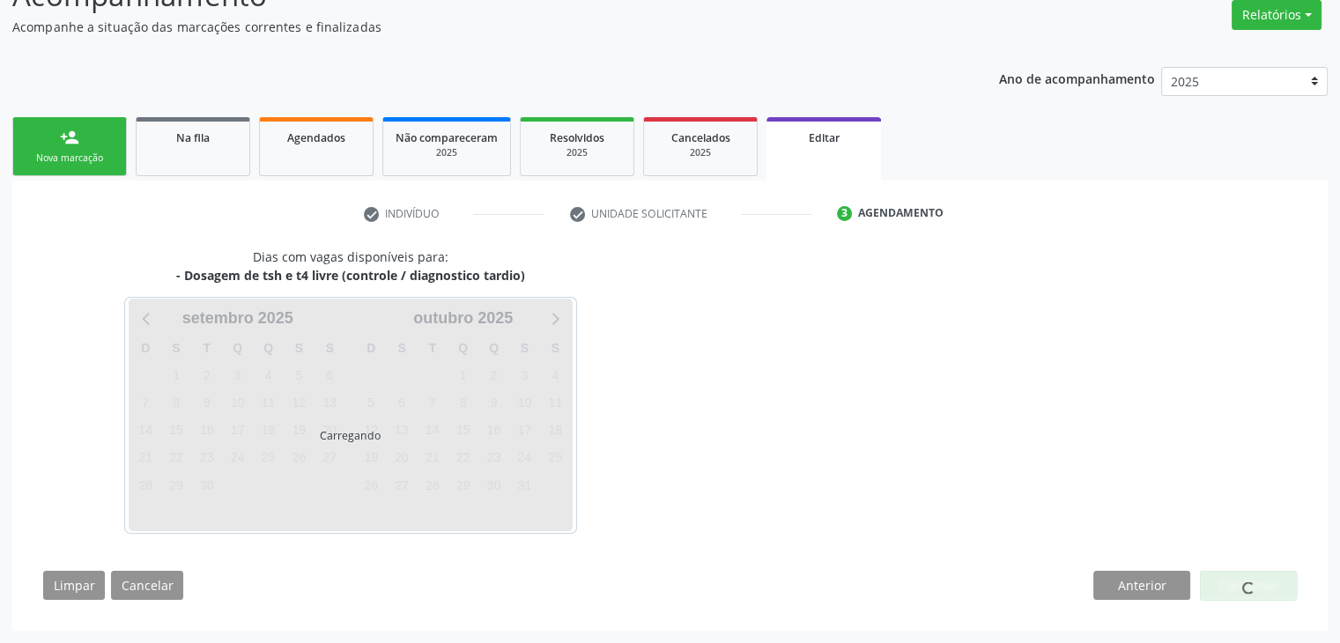
scroll to position [145, 0]
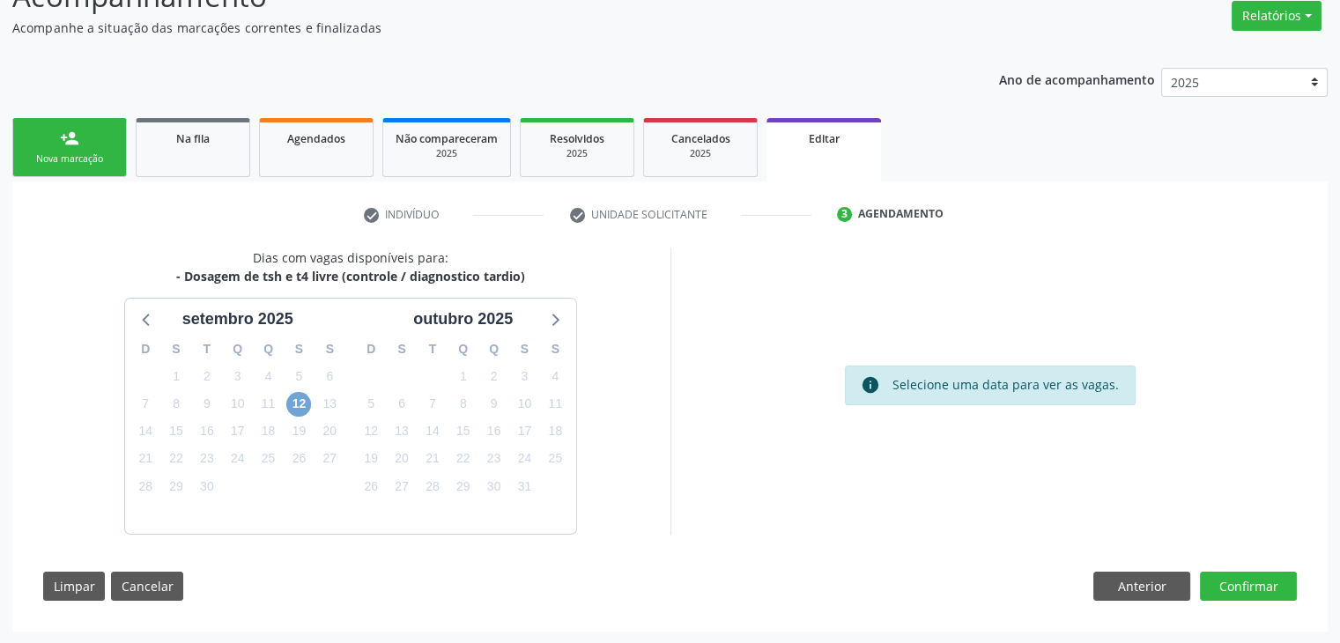
click at [296, 401] on span "12" at bounding box center [298, 404] width 25 height 25
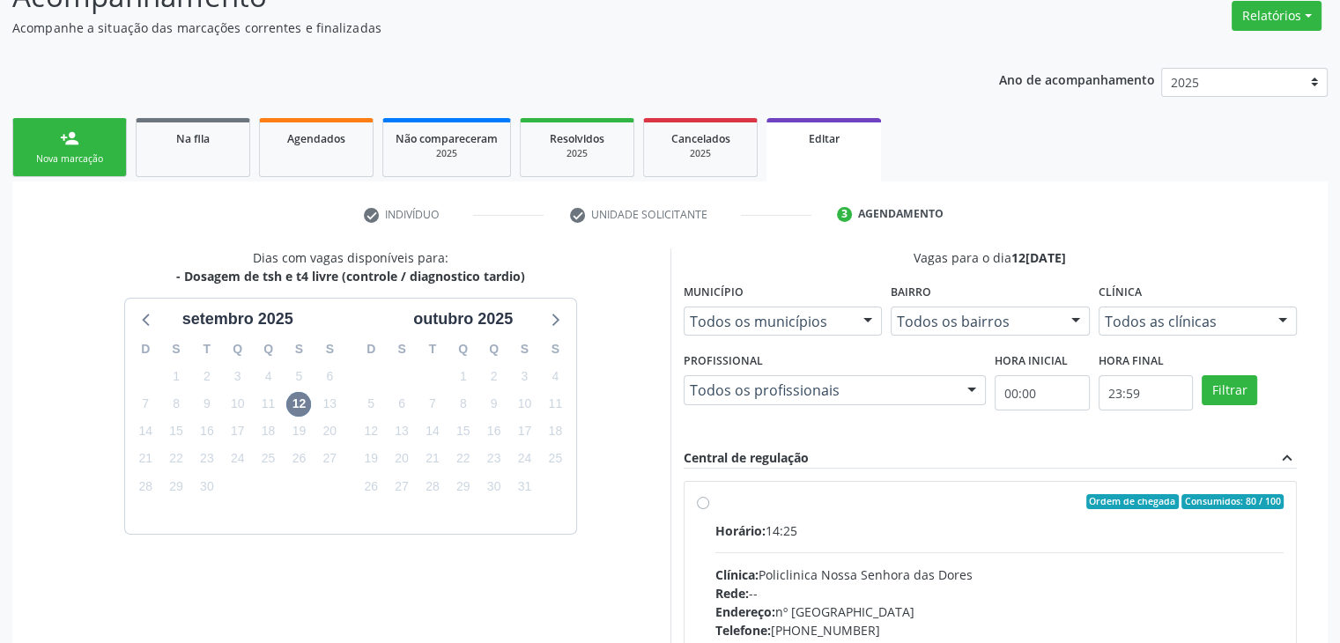
click at [895, 537] on div "Horário: 14:25" at bounding box center [999, 530] width 569 height 18
click at [709, 510] on input "Ordem de chegada Consumidos: 80 / 100 Horário: 14:25 Clínica: Policlinica Nossa…" at bounding box center [703, 502] width 12 height 16
radio input "true"
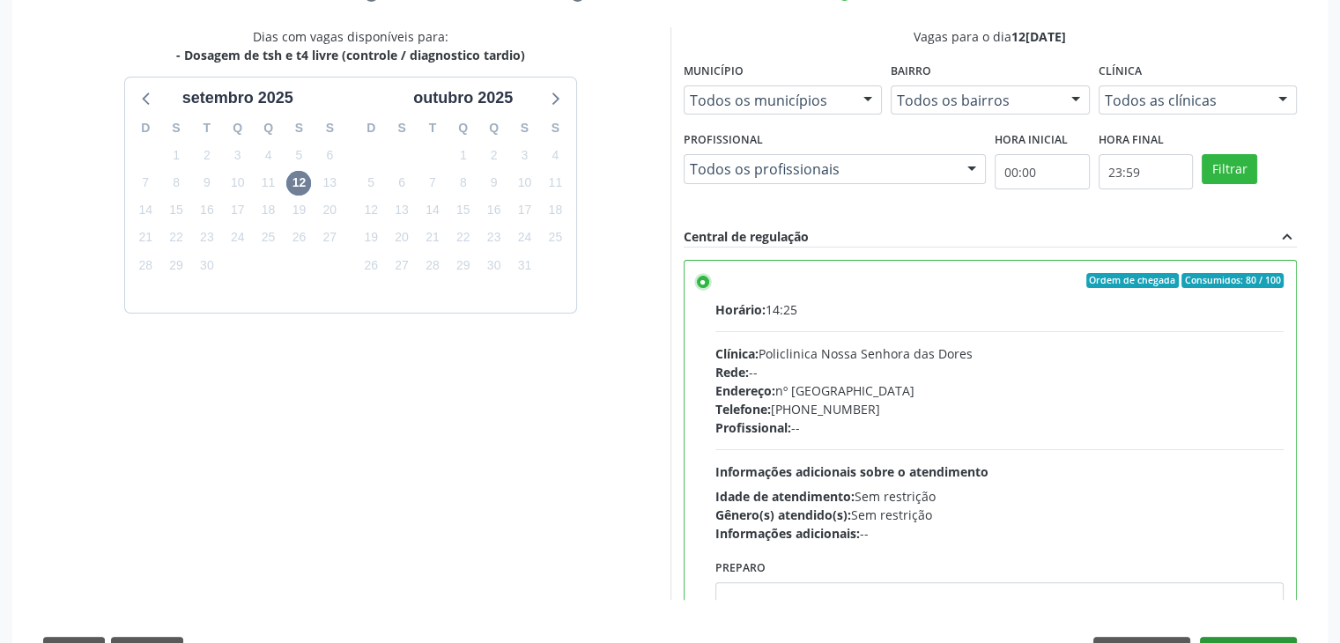
scroll to position [432, 0]
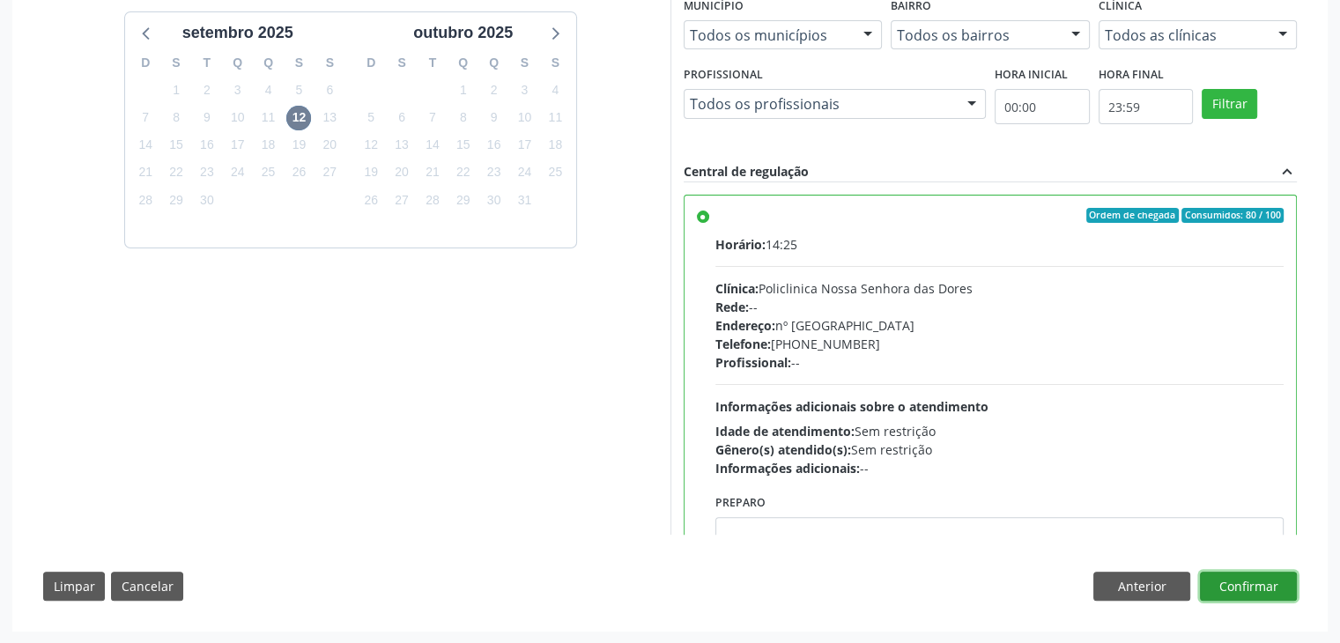
click at [1250, 588] on button "Confirmar" at bounding box center [1248, 587] width 97 height 30
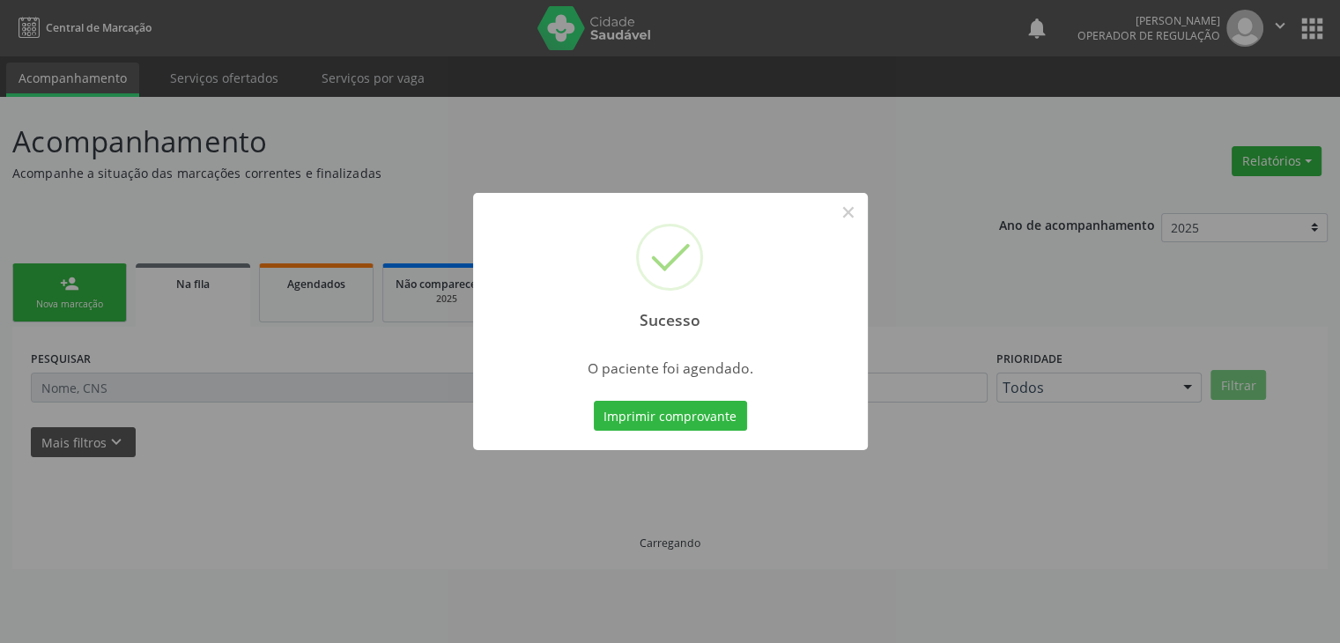
scroll to position [0, 0]
click at [857, 213] on button "×" at bounding box center [854, 212] width 30 height 30
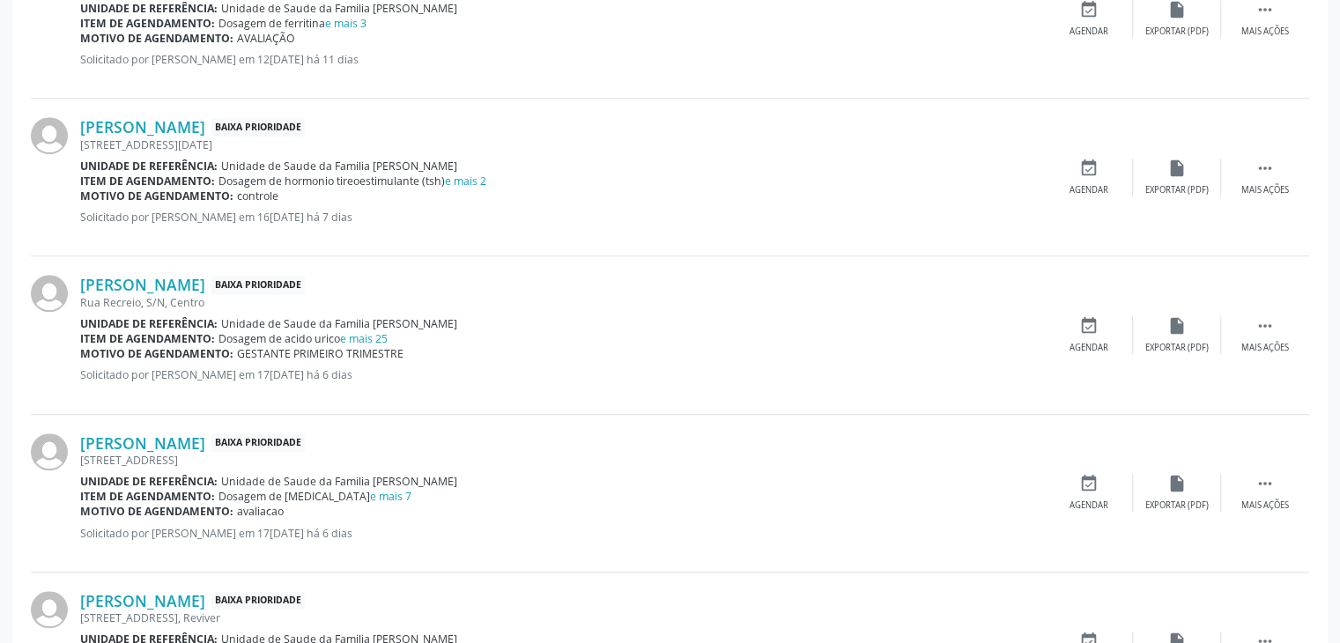
scroll to position [1409, 0]
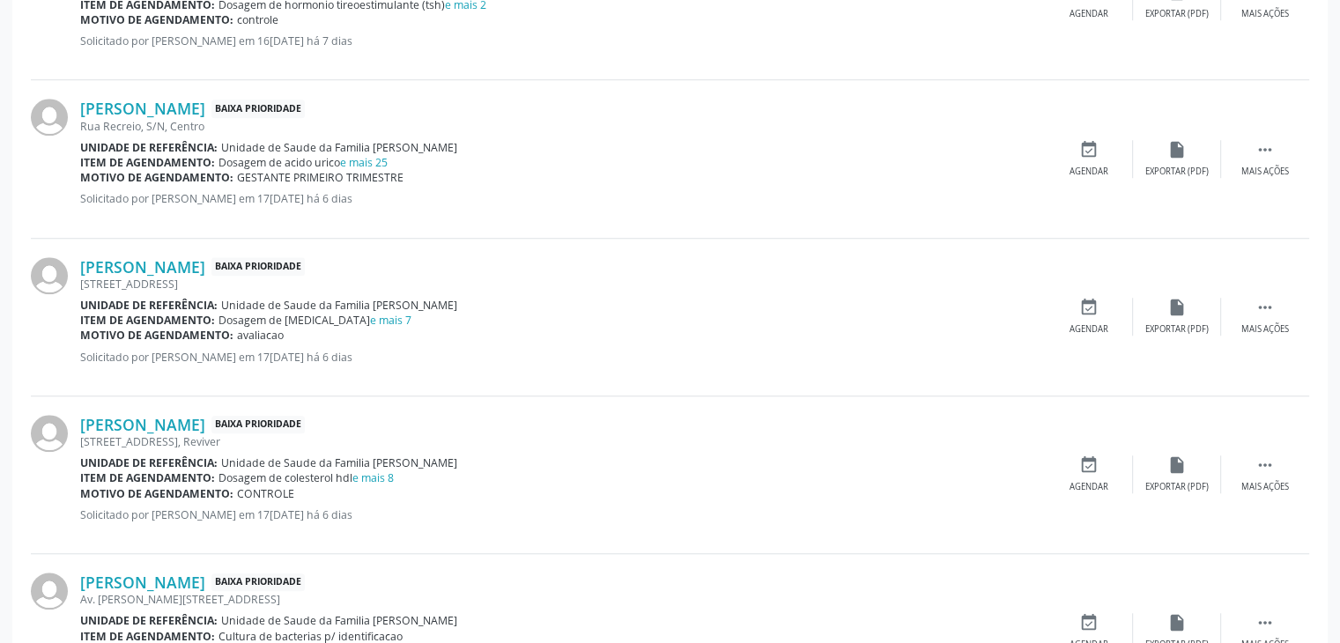
click at [372, 316] on div "Item de agendamento: Dosagem de [MEDICAL_DATA] e mais 7" at bounding box center [562, 320] width 965 height 15
click at [370, 320] on link "e mais 7" at bounding box center [390, 320] width 41 height 15
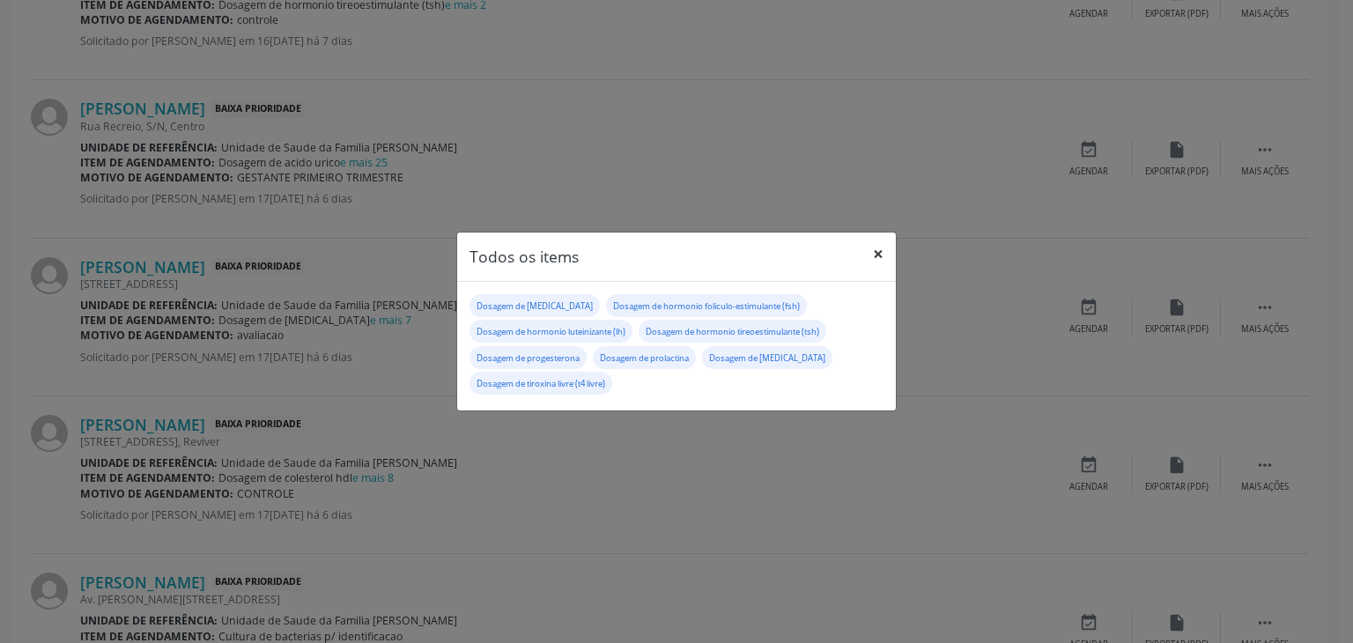
click at [875, 253] on button "×" at bounding box center [878, 254] width 35 height 43
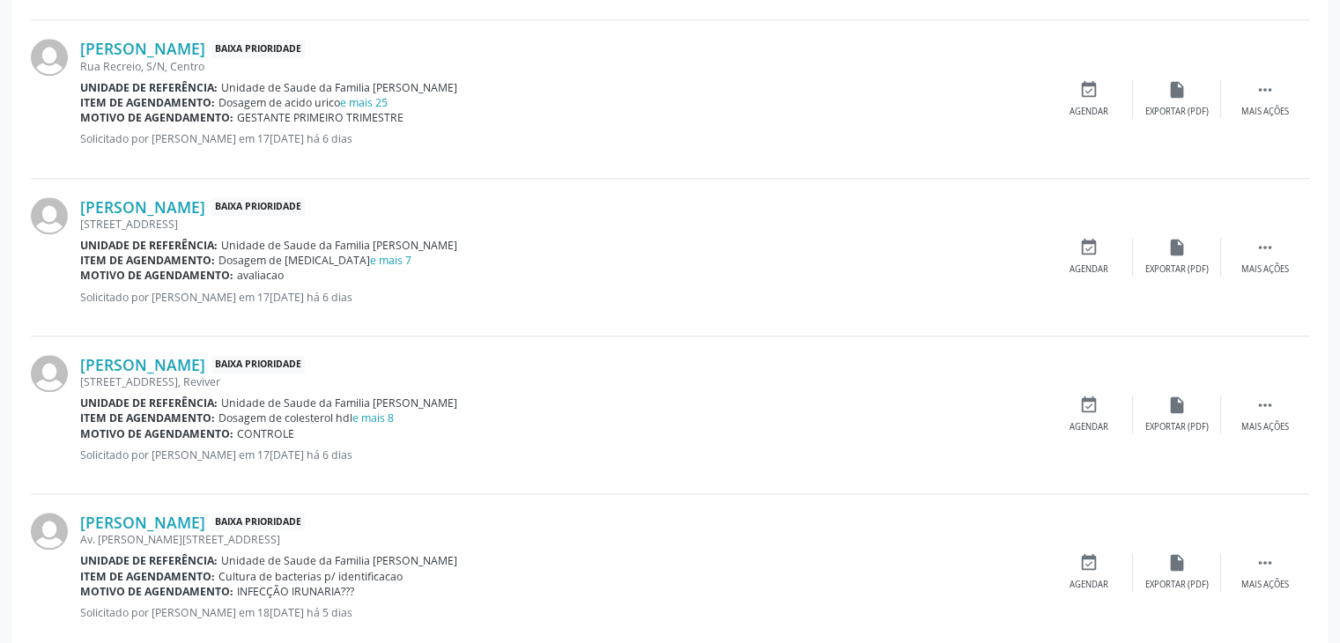
scroll to position [1585, 0]
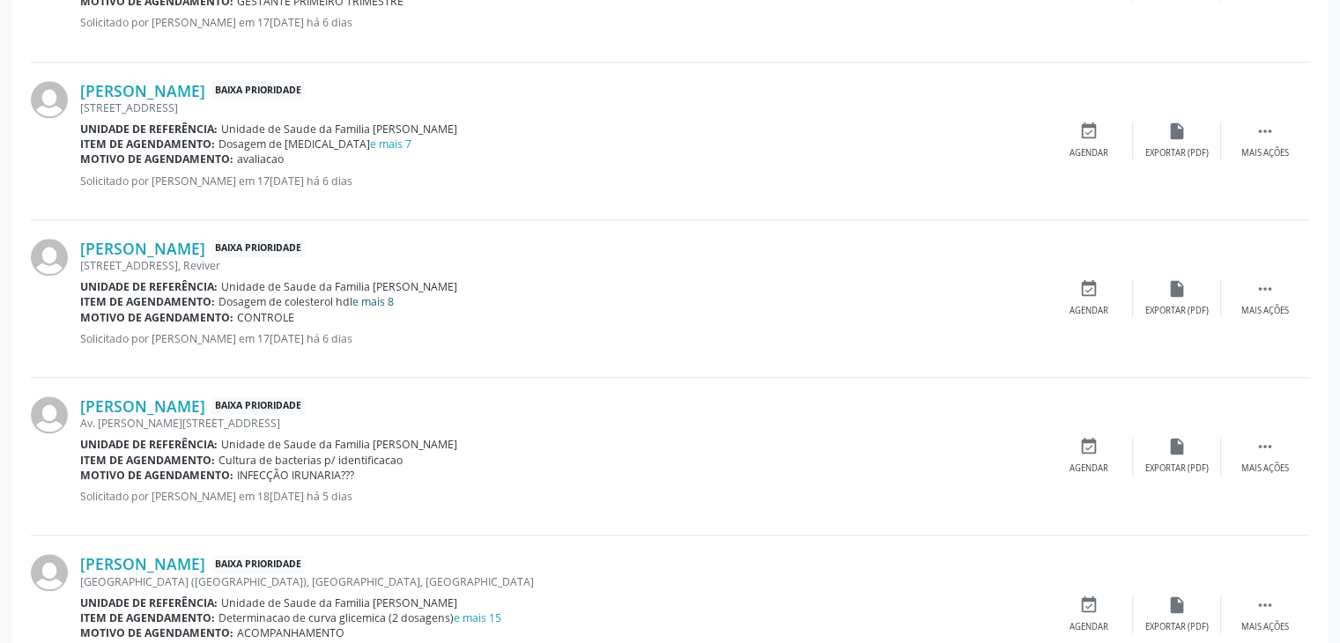
click at [392, 302] on link "e mais 8" at bounding box center [372, 301] width 41 height 15
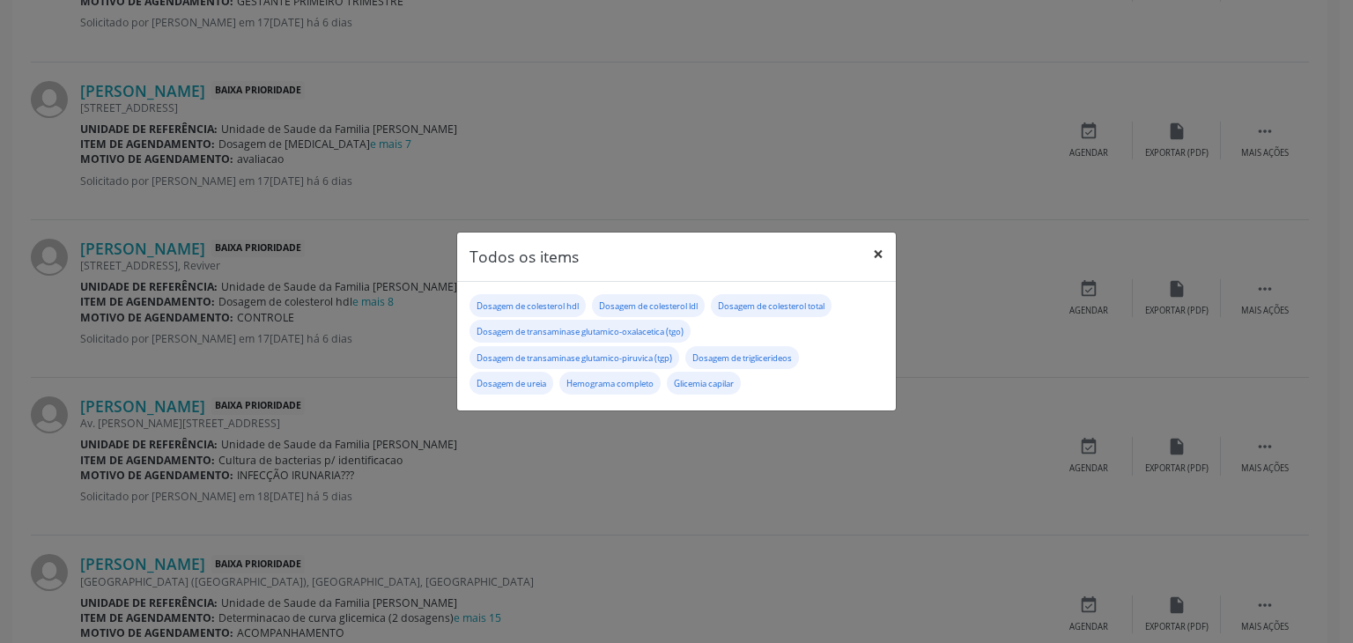
click at [883, 255] on button "×" at bounding box center [878, 254] width 35 height 43
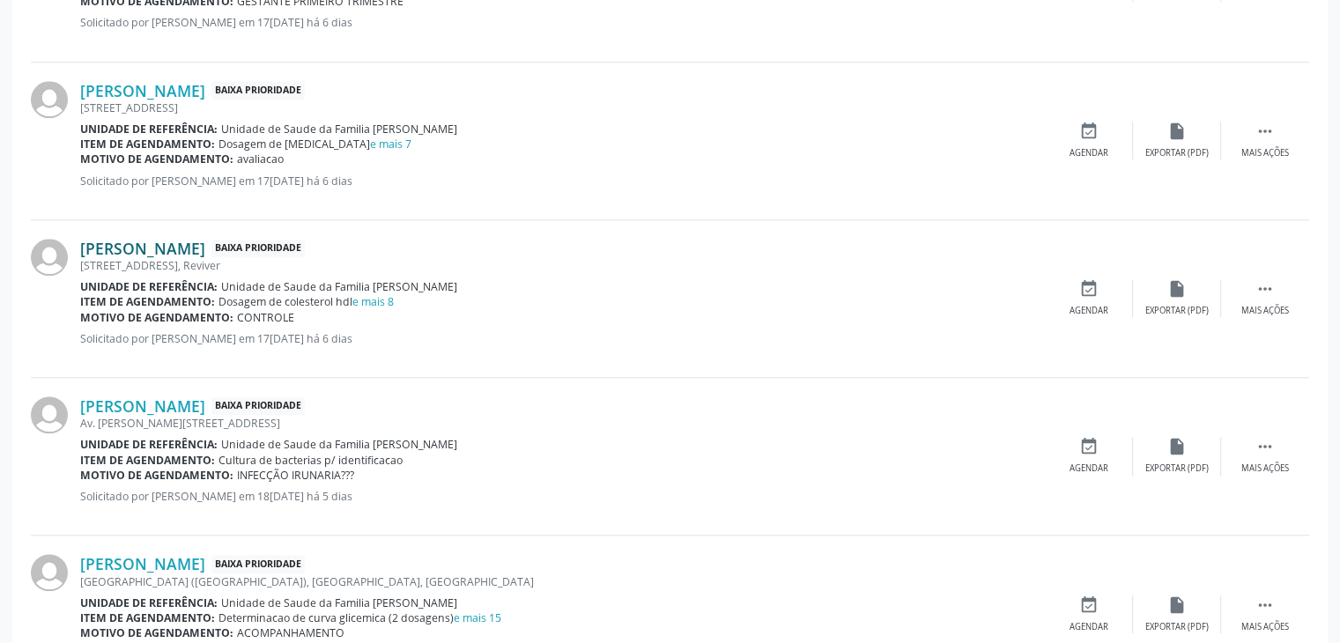
click at [205, 254] on link "[PERSON_NAME]" at bounding box center [142, 248] width 125 height 19
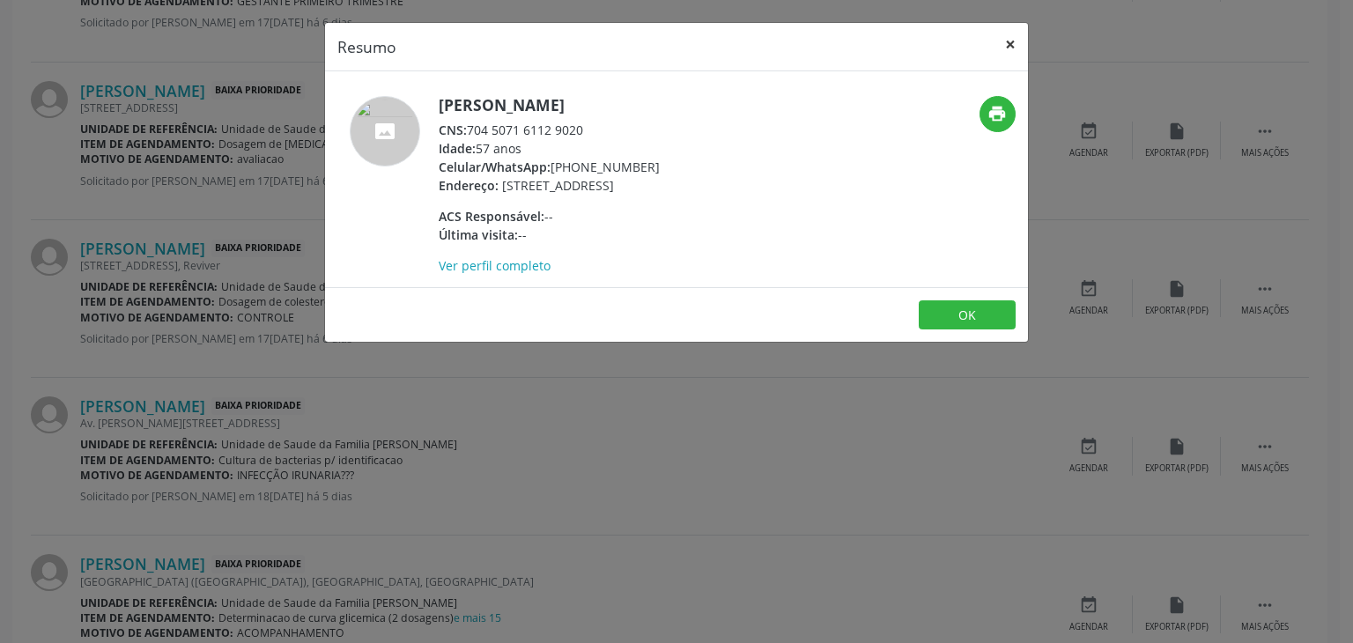
click at [1008, 48] on button "×" at bounding box center [1010, 44] width 35 height 43
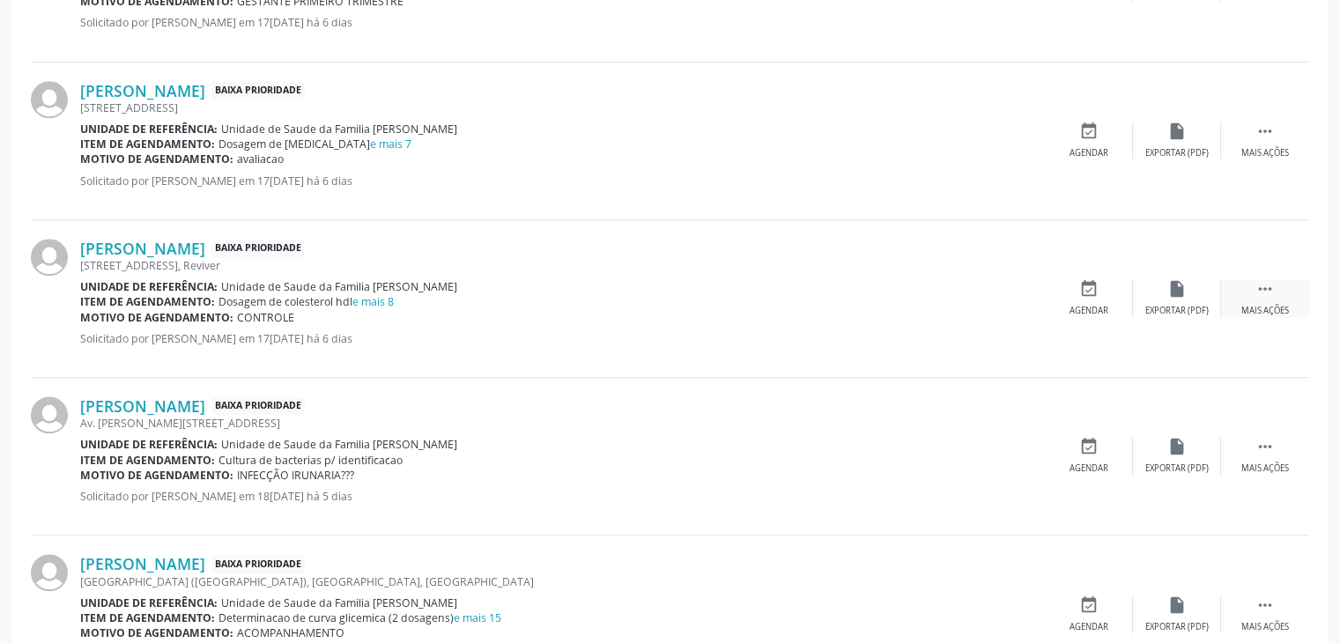
click at [1250, 292] on div " Mais ações" at bounding box center [1265, 298] width 88 height 38
click at [1204, 287] on div "edit Editar" at bounding box center [1177, 298] width 88 height 38
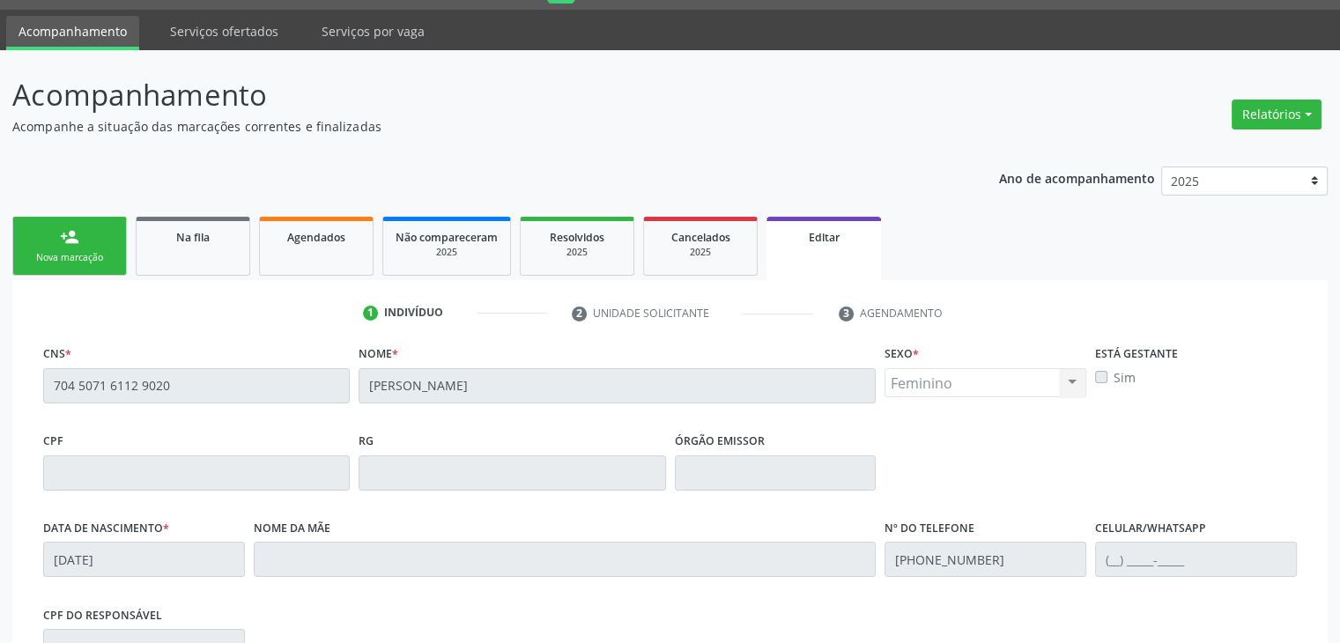
scroll to position [335, 0]
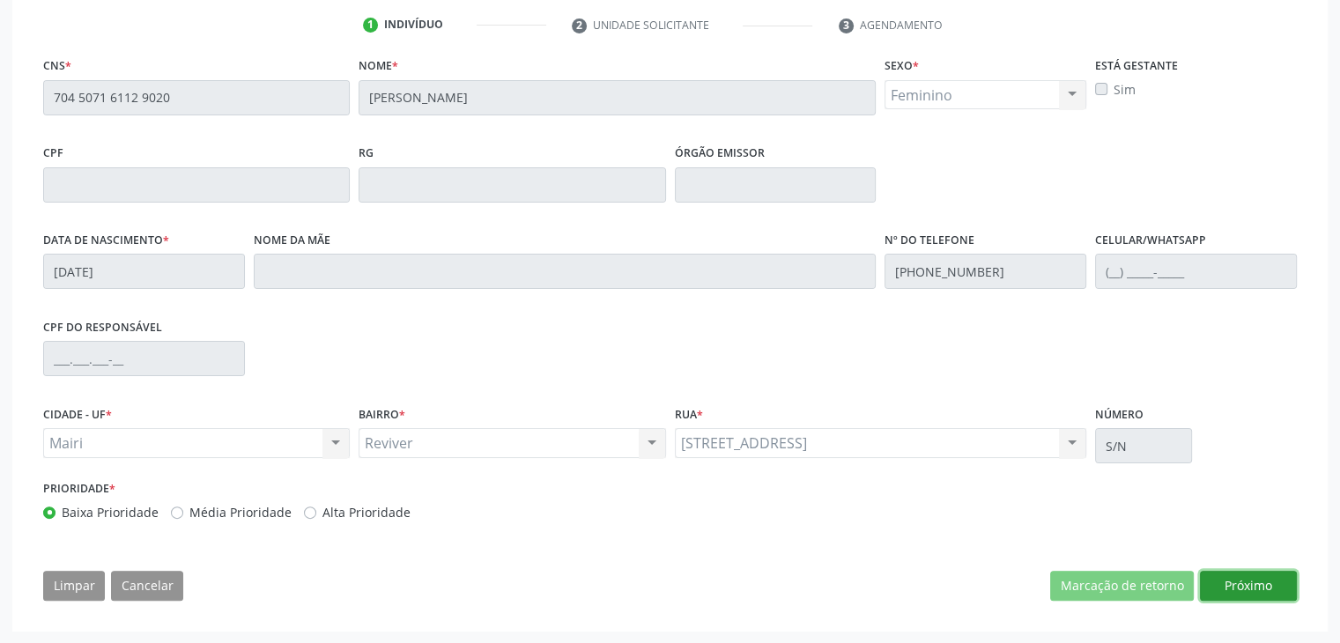
click at [1249, 575] on button "Próximo" at bounding box center [1248, 586] width 97 height 30
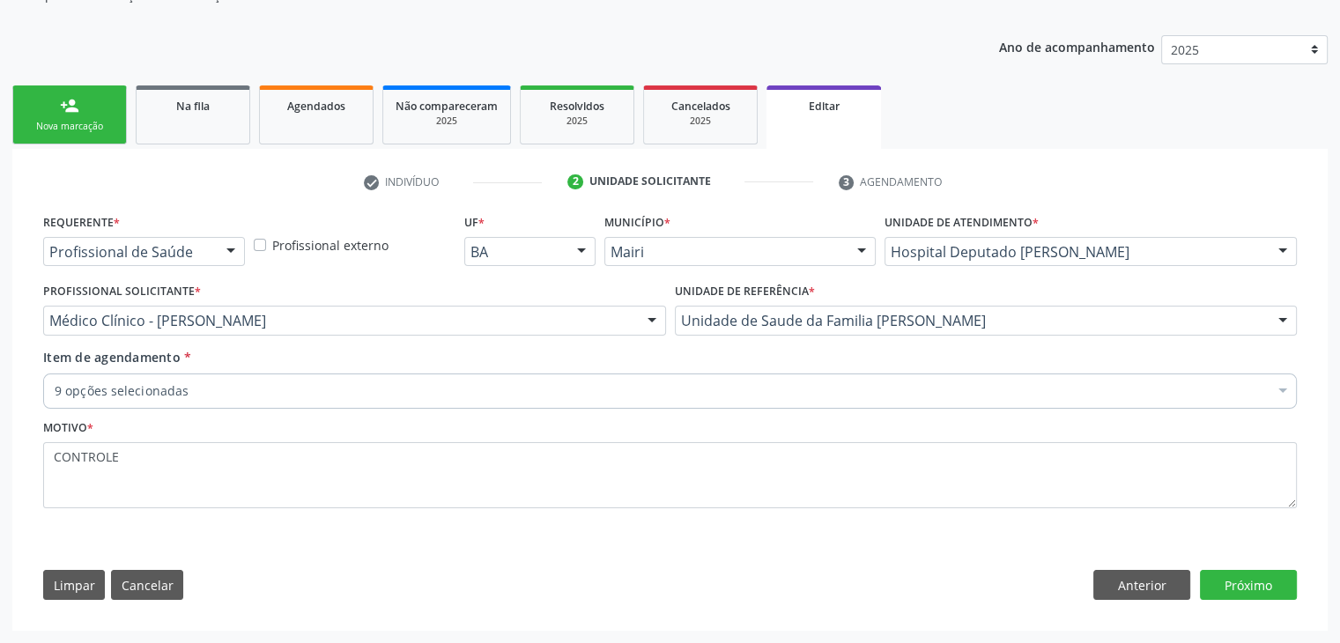
scroll to position [176, 0]
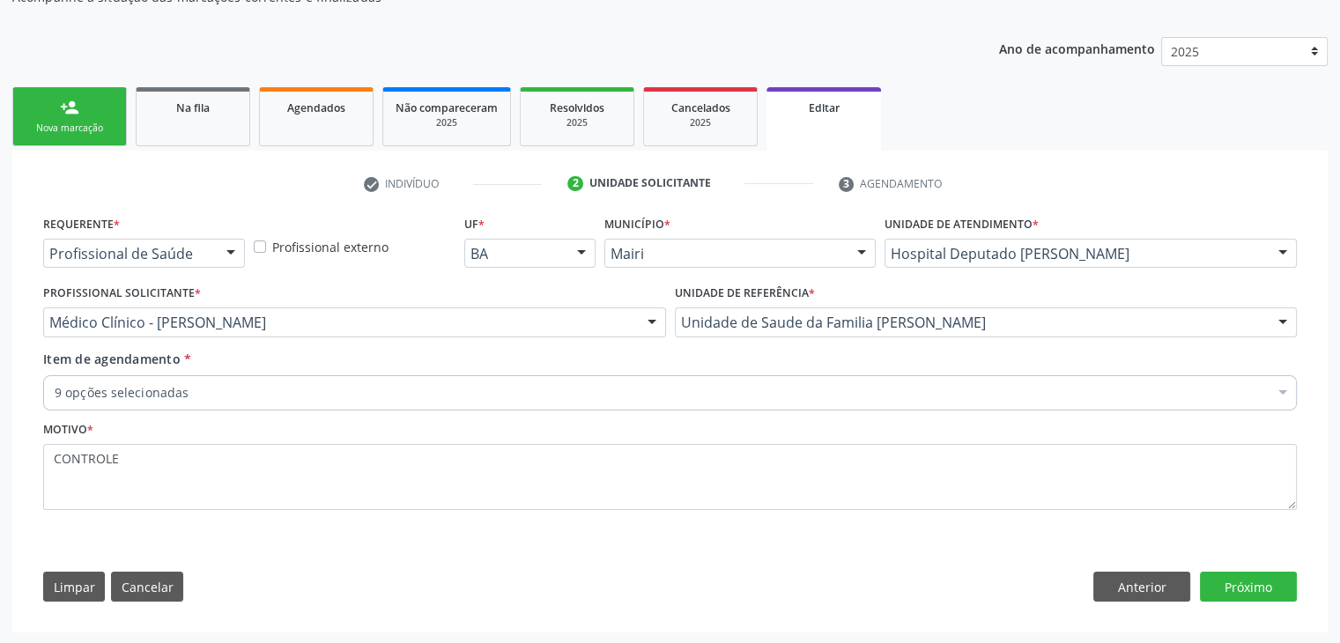
click at [216, 381] on div "9 opções selecionadas" at bounding box center [669, 392] width 1253 height 35
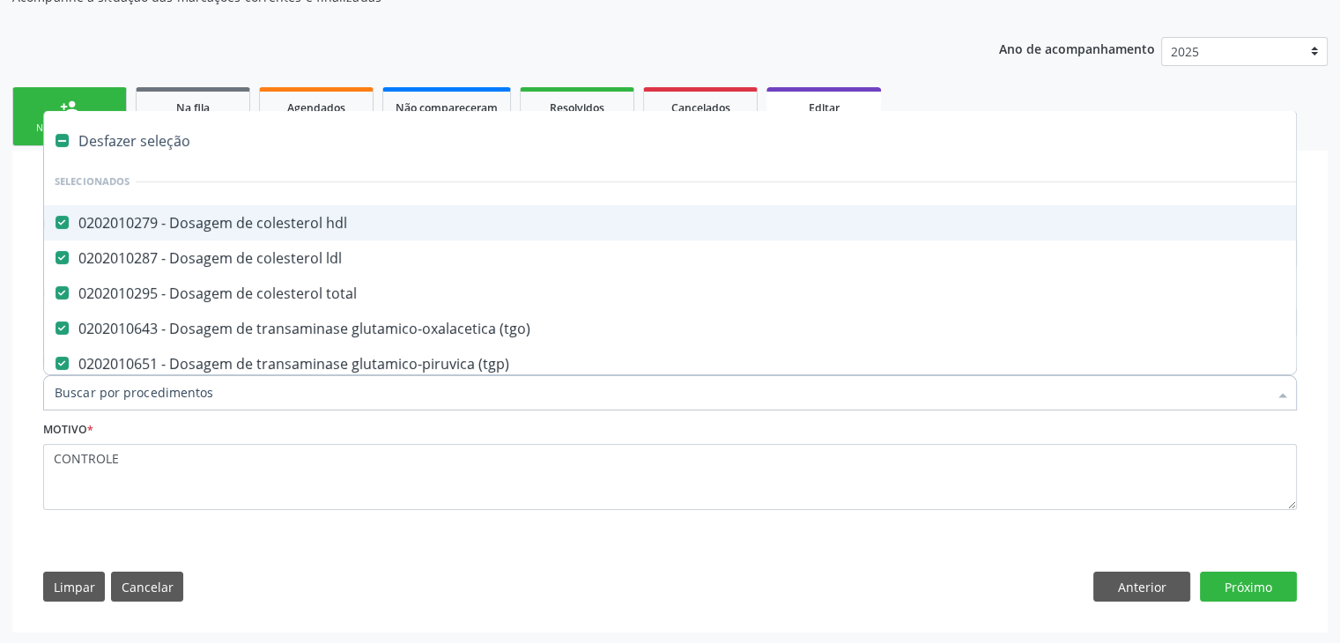
click at [124, 149] on div "Desfazer seleção" at bounding box center [732, 140] width 1377 height 35
checkbox hdl "false"
checkbox ldl "false"
checkbox total "false"
checkbox \(tgo\) "false"
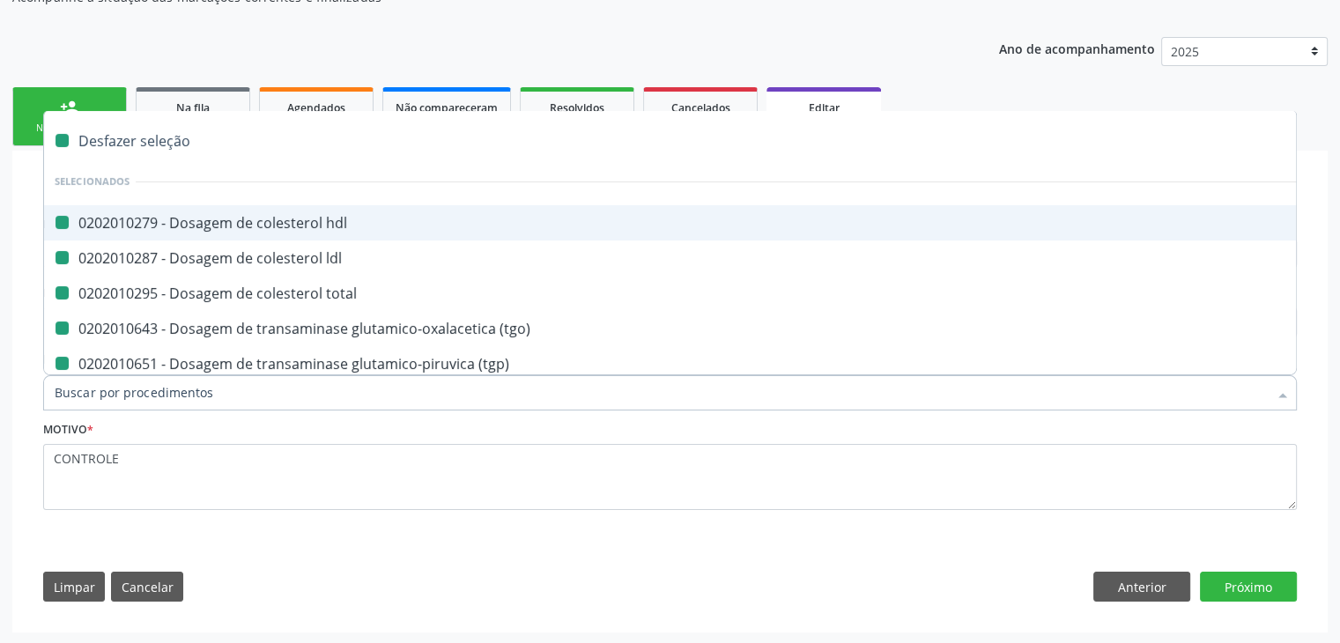
checkbox \(tgp\) "false"
checkbox triglicerideos "false"
checkbox ureia "false"
checkbox capilar "false"
checkbox completo "false"
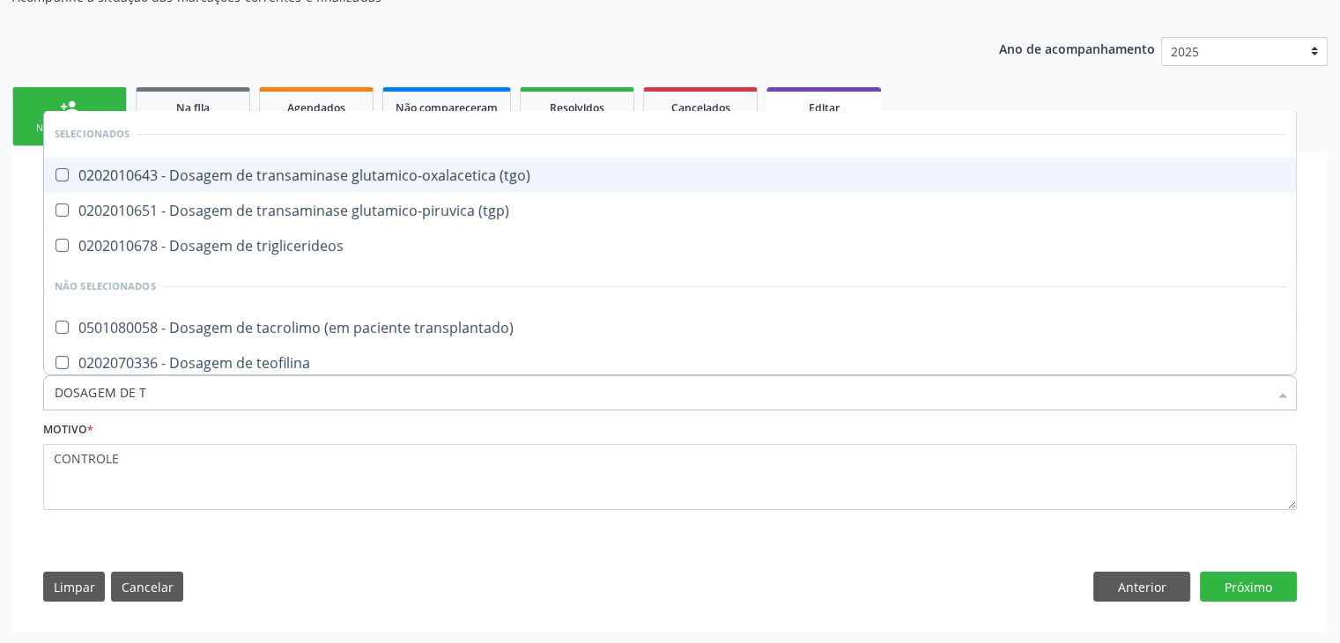
type input "DOSAGEM DE TS"
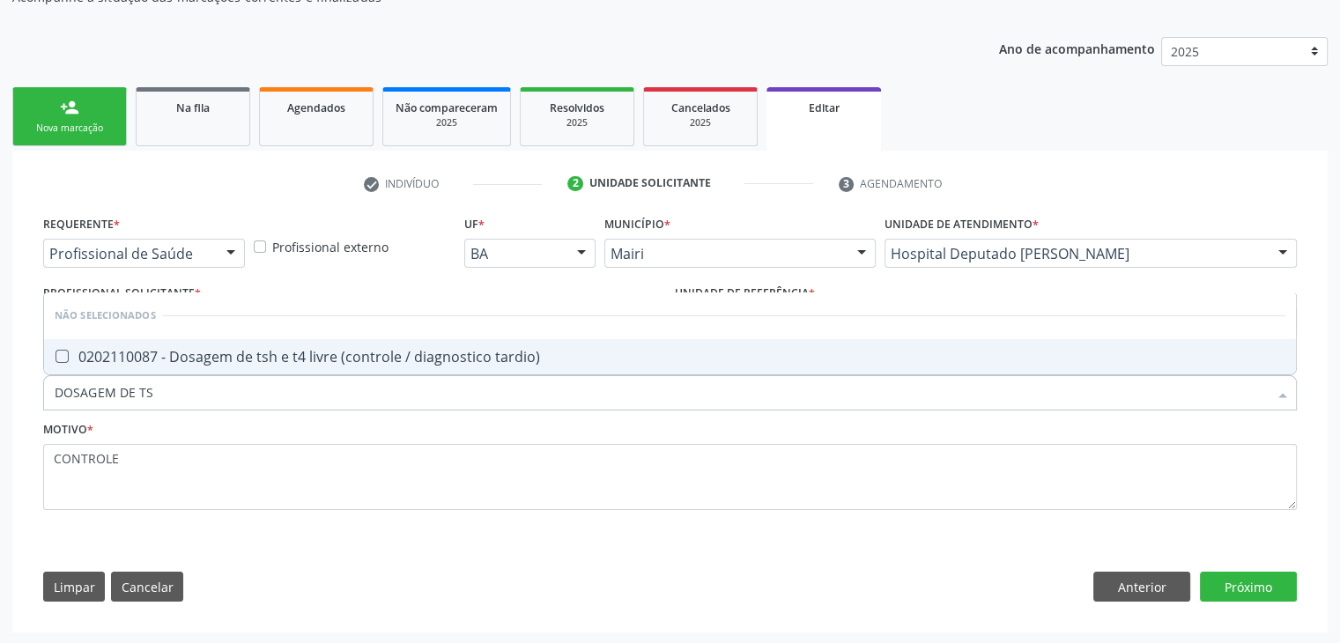
click at [207, 366] on span "0202110087 - Dosagem de tsh e t4 livre (controle / diagnostico tardio)" at bounding box center [670, 356] width 1252 height 35
checkbox tardio\) "true"
click at [1232, 589] on button "Próximo" at bounding box center [1248, 587] width 97 height 30
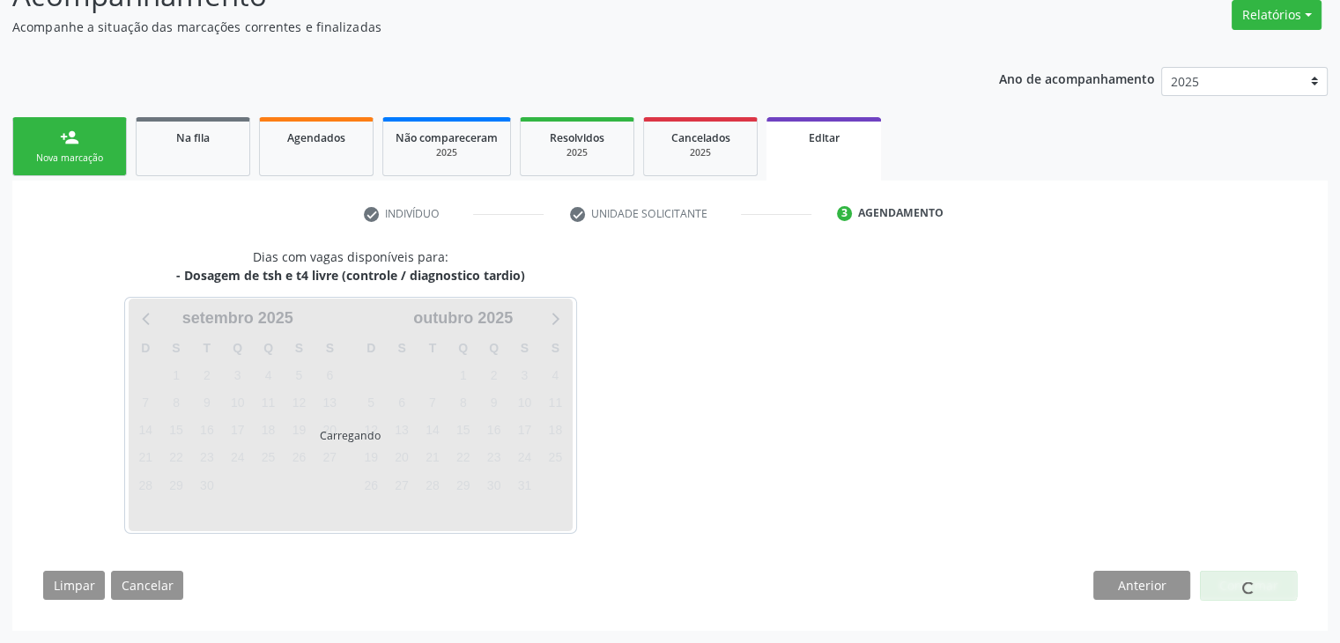
scroll to position [145, 0]
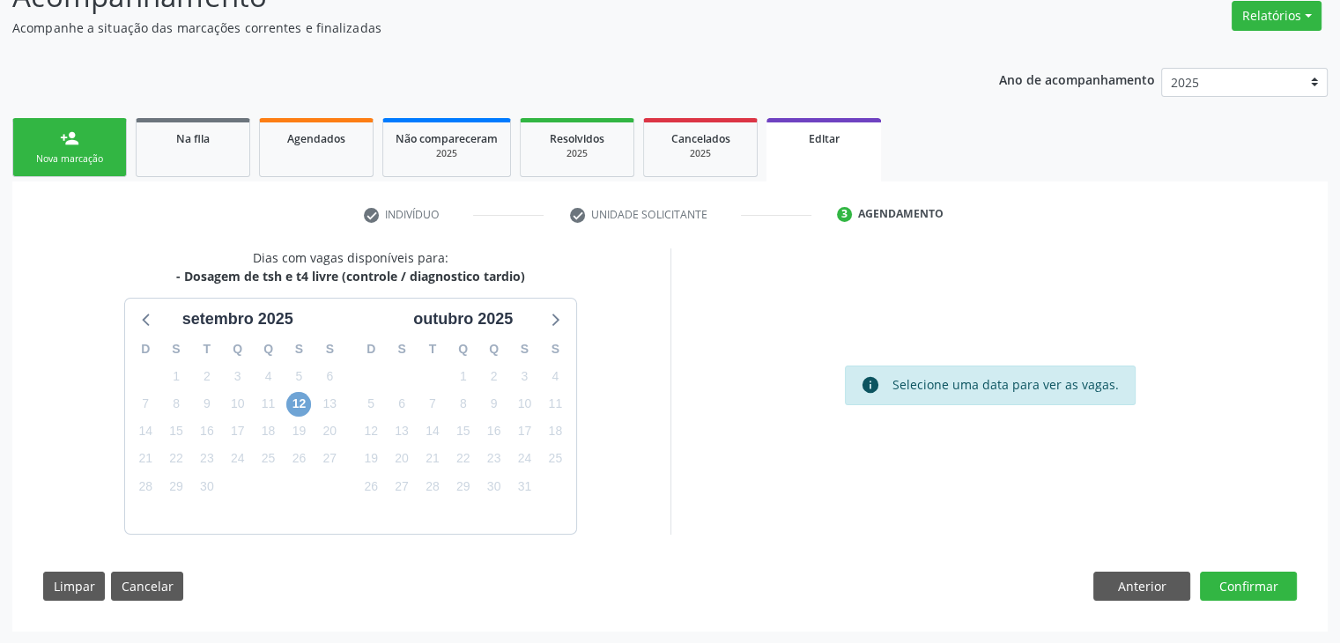
click at [307, 400] on span "12" at bounding box center [298, 404] width 25 height 25
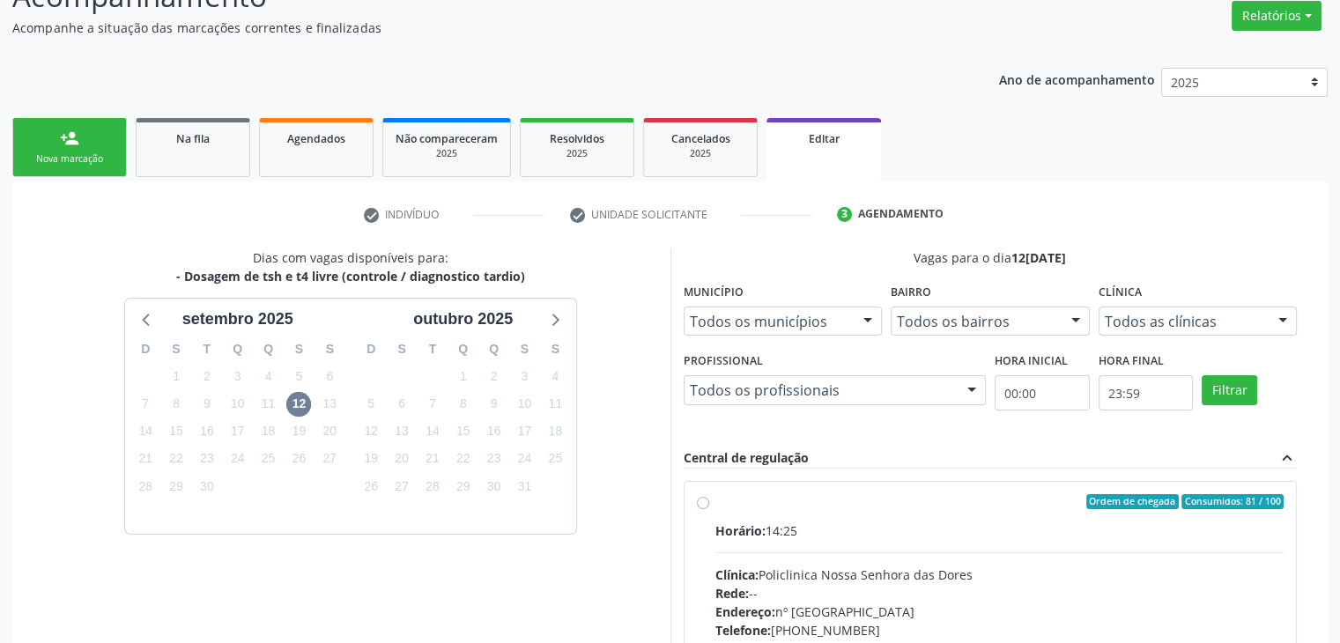
click at [906, 532] on div "Horário: 14:25" at bounding box center [999, 530] width 569 height 18
click at [709, 510] on input "Ordem de chegada Consumidos: 81 / 100 Horário: 14:25 Clínica: Policlinica Nossa…" at bounding box center [703, 502] width 12 height 16
radio input "true"
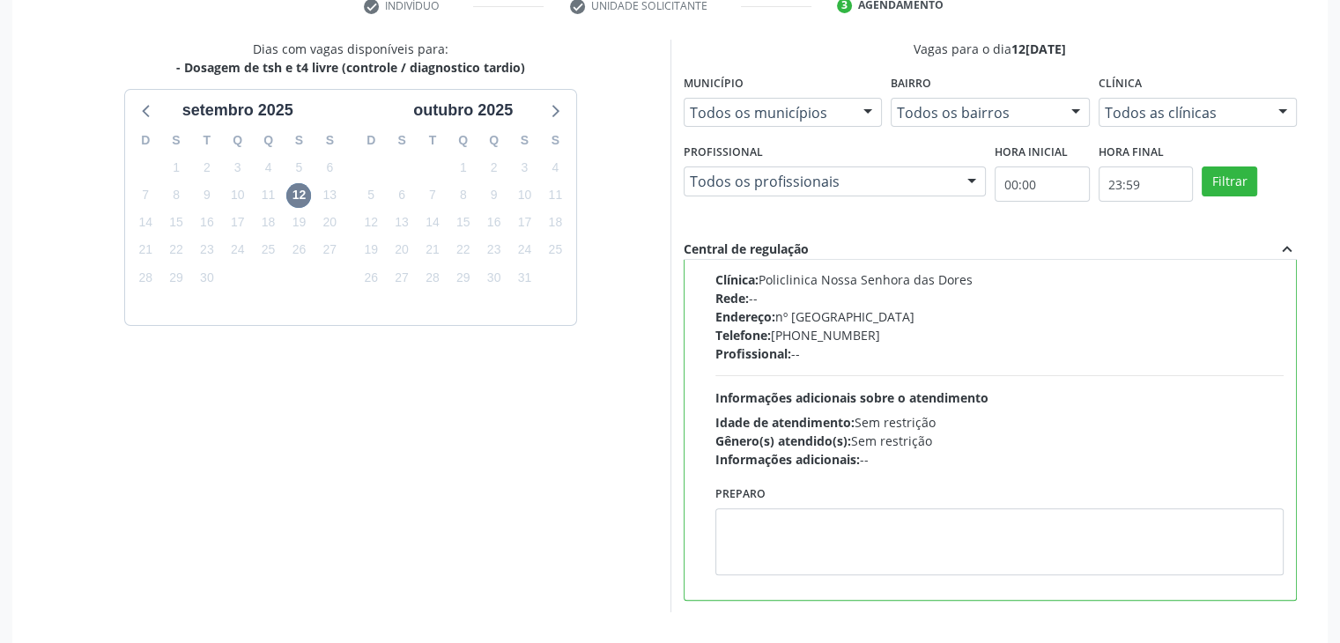
scroll to position [432, 0]
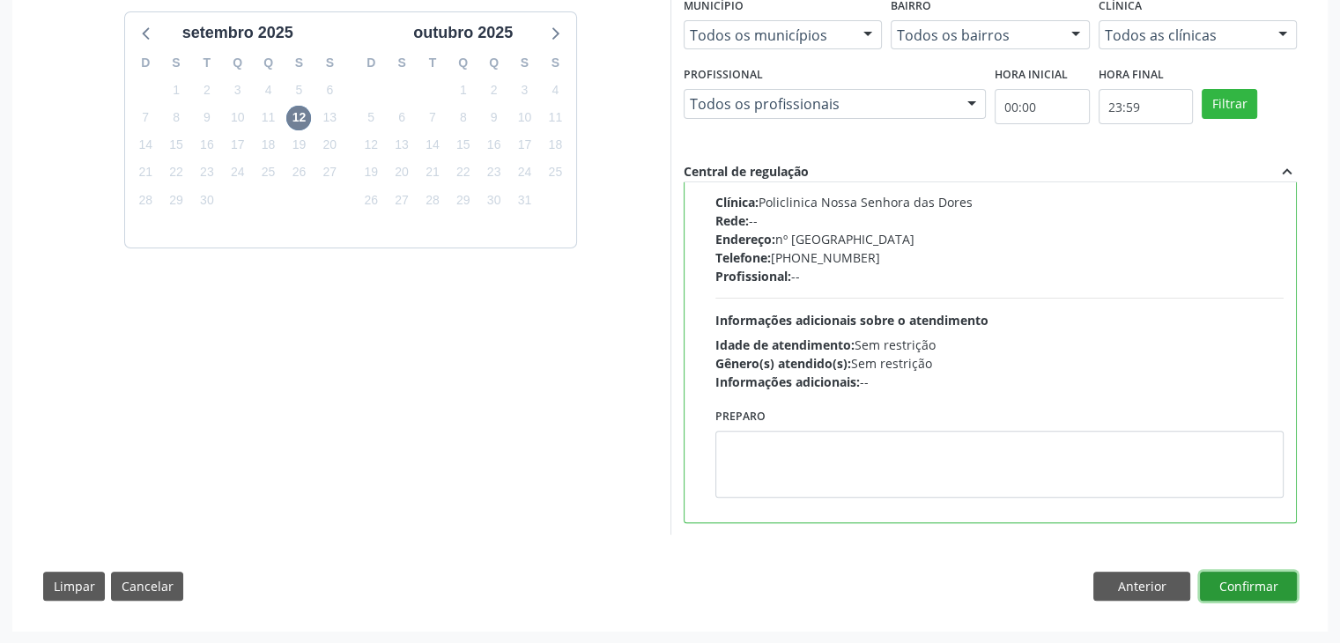
click at [1279, 580] on button "Confirmar" at bounding box center [1248, 587] width 97 height 30
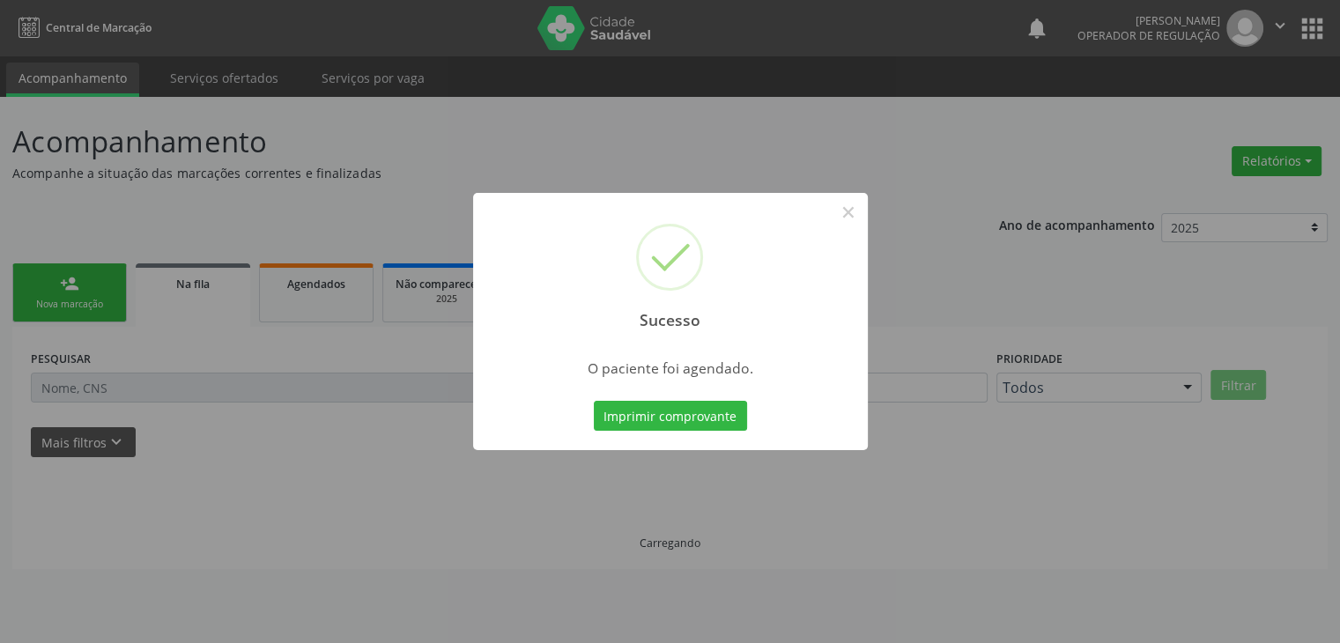
scroll to position [0, 0]
click at [858, 210] on button "×" at bounding box center [854, 212] width 30 height 30
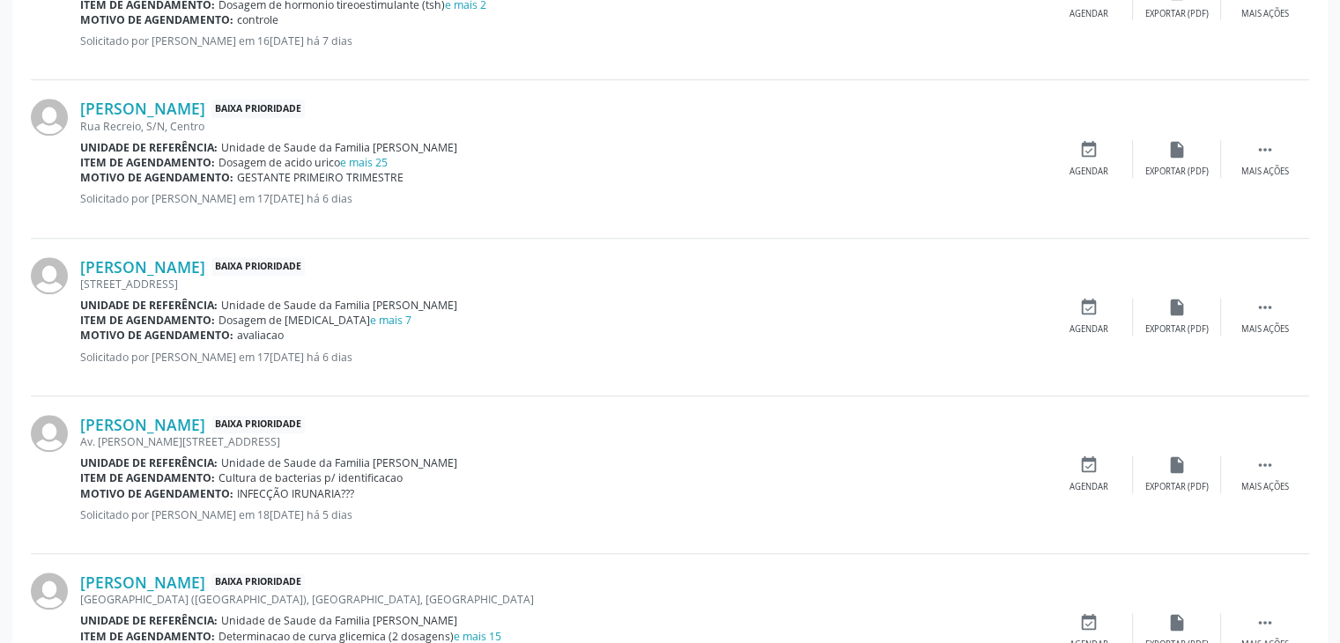
scroll to position [1585, 0]
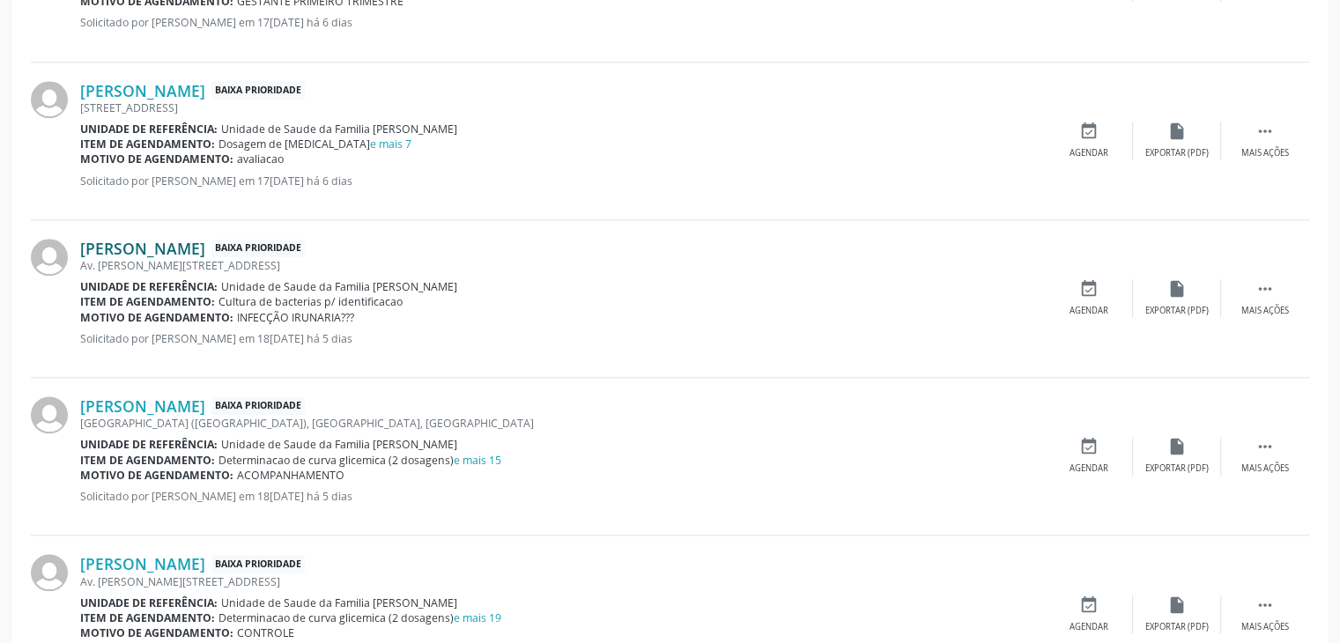
click at [169, 243] on link "[PERSON_NAME]" at bounding box center [142, 248] width 125 height 19
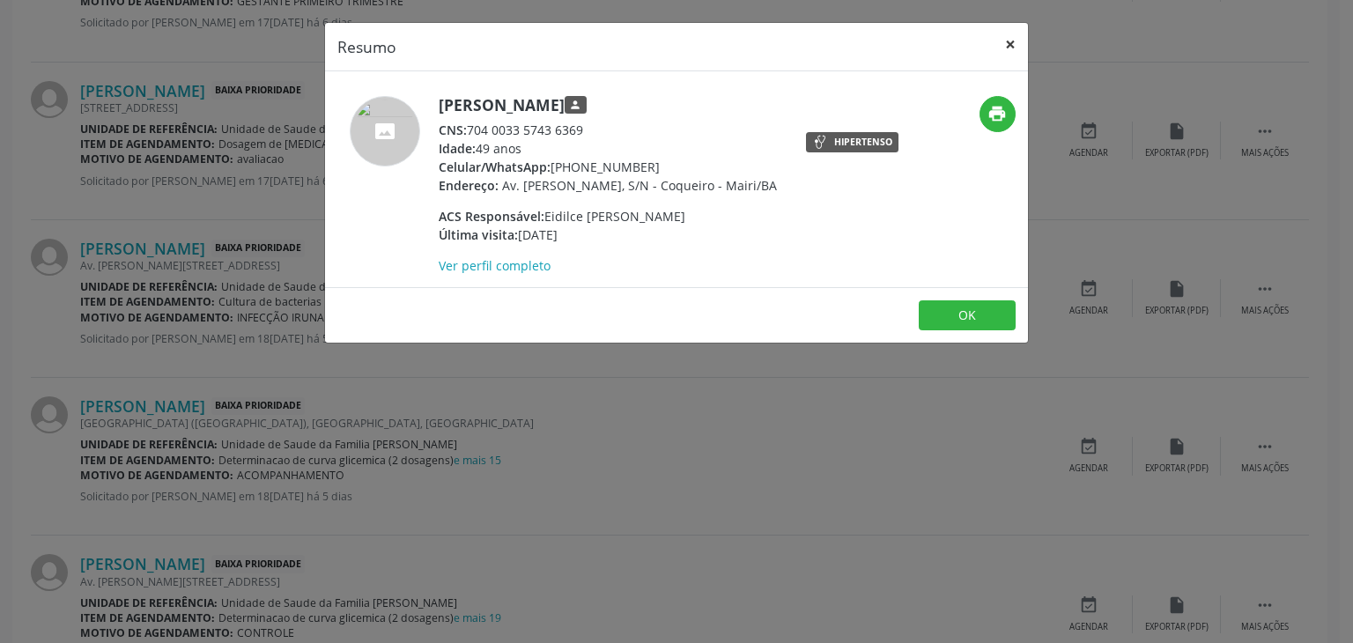
click at [1015, 30] on button "×" at bounding box center [1010, 44] width 35 height 43
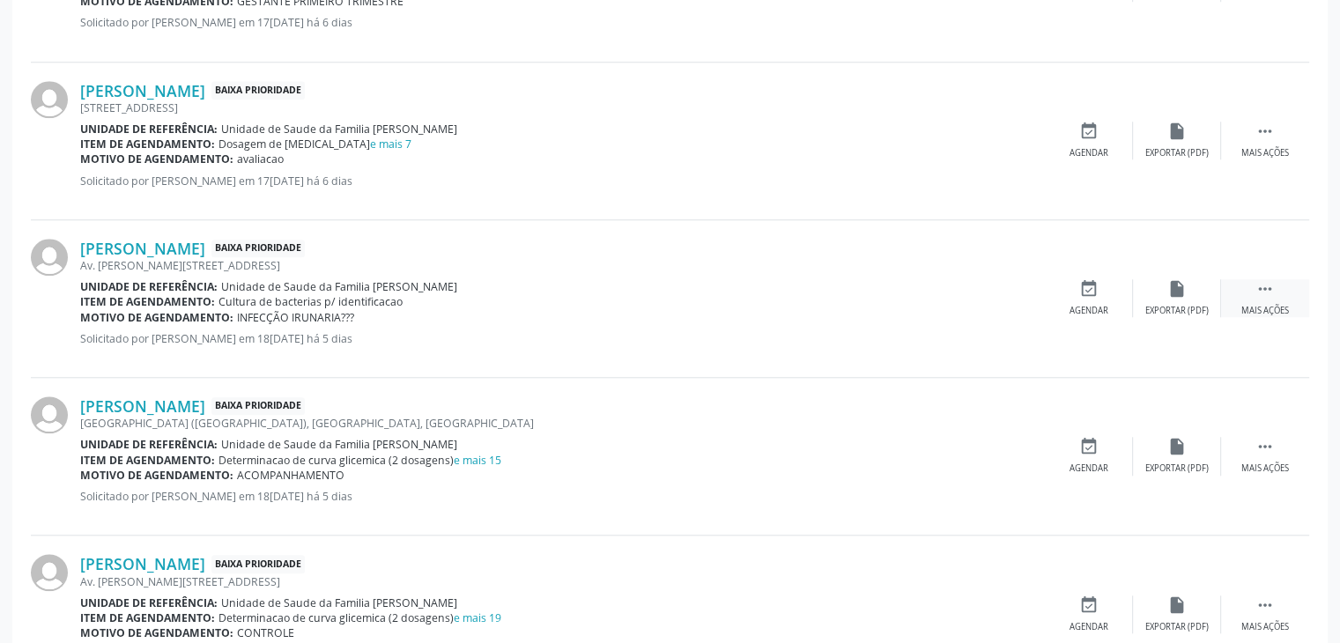
click at [1280, 305] on div "Mais ações" at bounding box center [1265, 311] width 48 height 12
click at [1164, 305] on div "Editar" at bounding box center [1177, 311] width 28 height 12
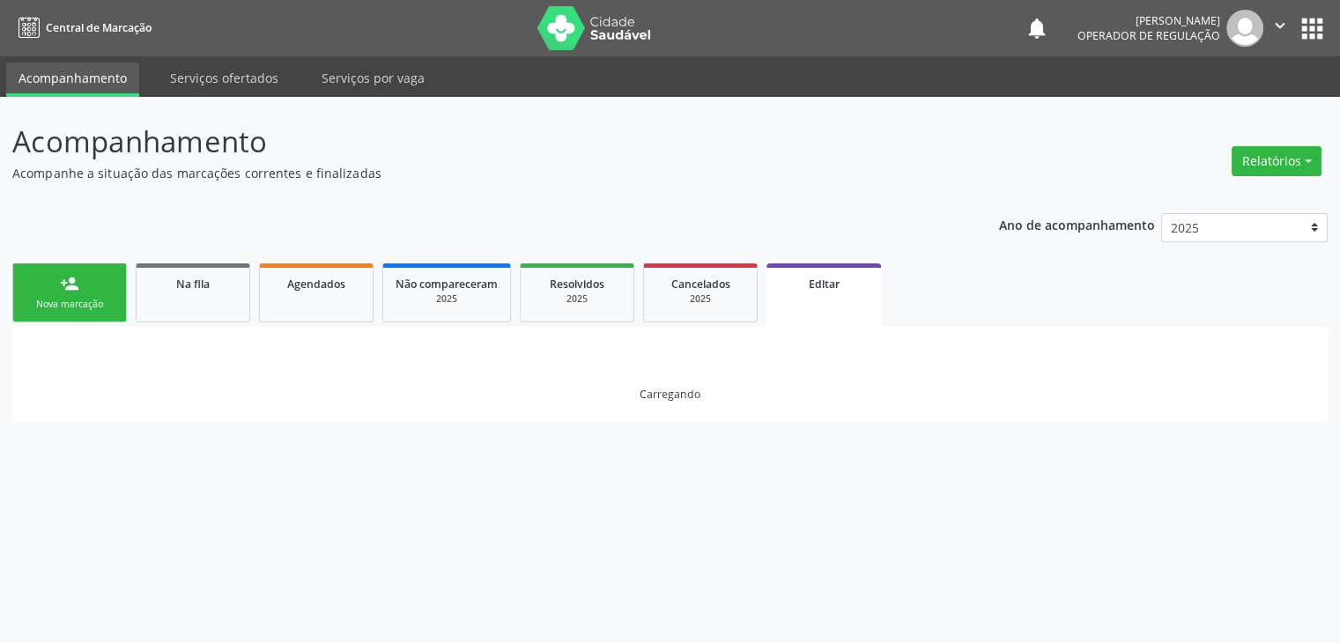
scroll to position [0, 0]
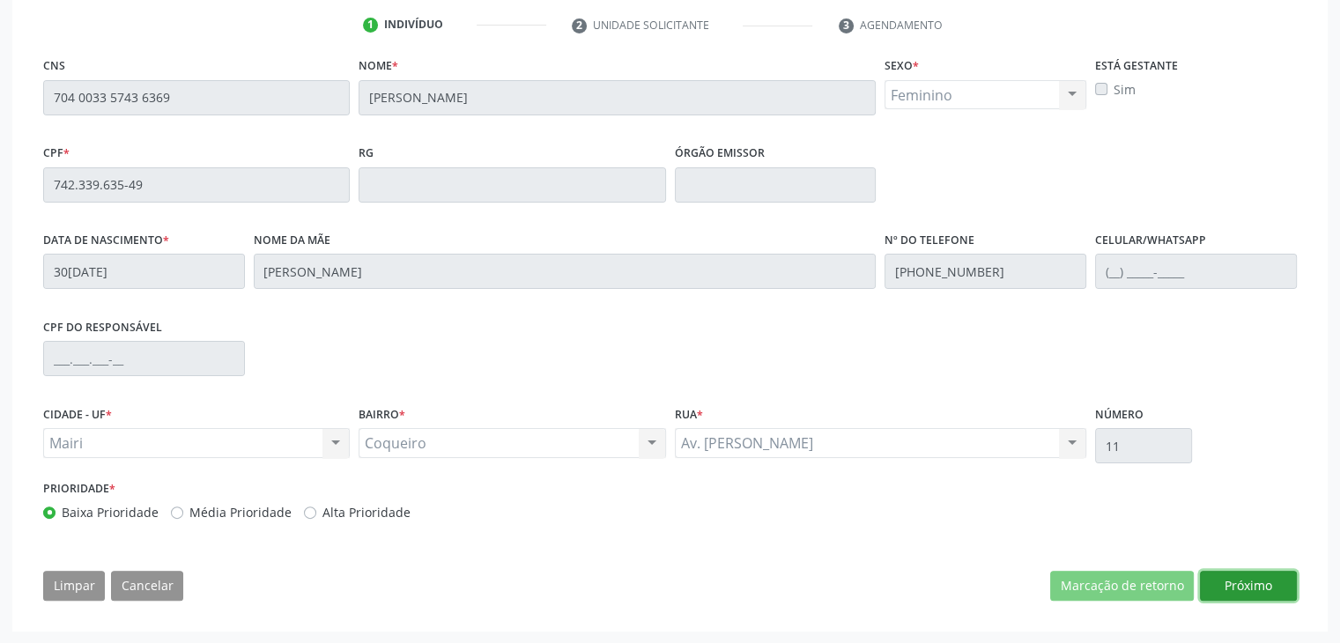
click at [1244, 585] on button "Próximo" at bounding box center [1248, 586] width 97 height 30
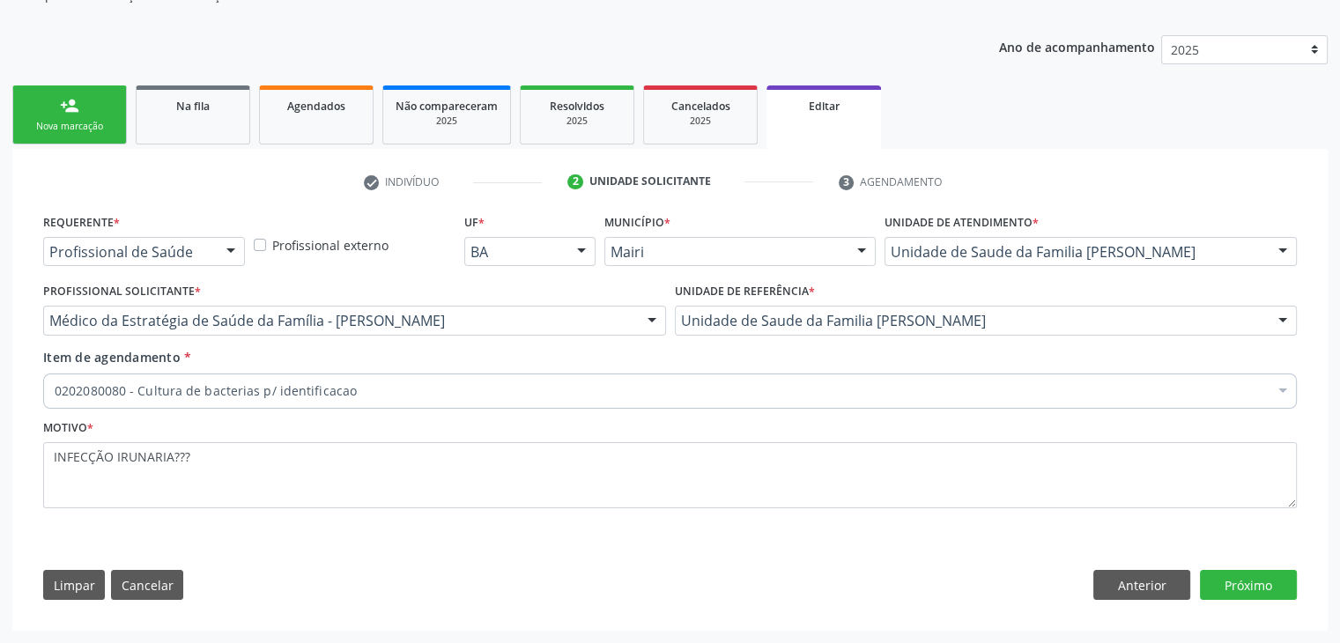
scroll to position [176, 0]
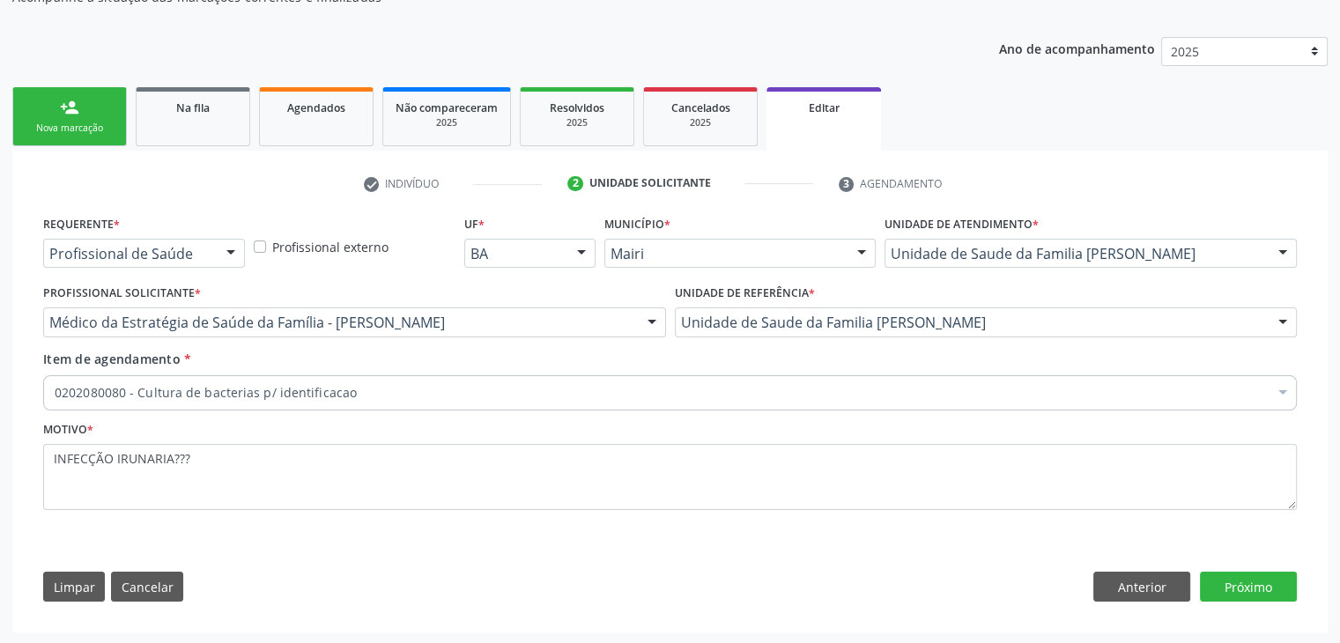
click at [296, 403] on div "0202080080 - Cultura de bacterias p/ identificacao" at bounding box center [669, 392] width 1253 height 35
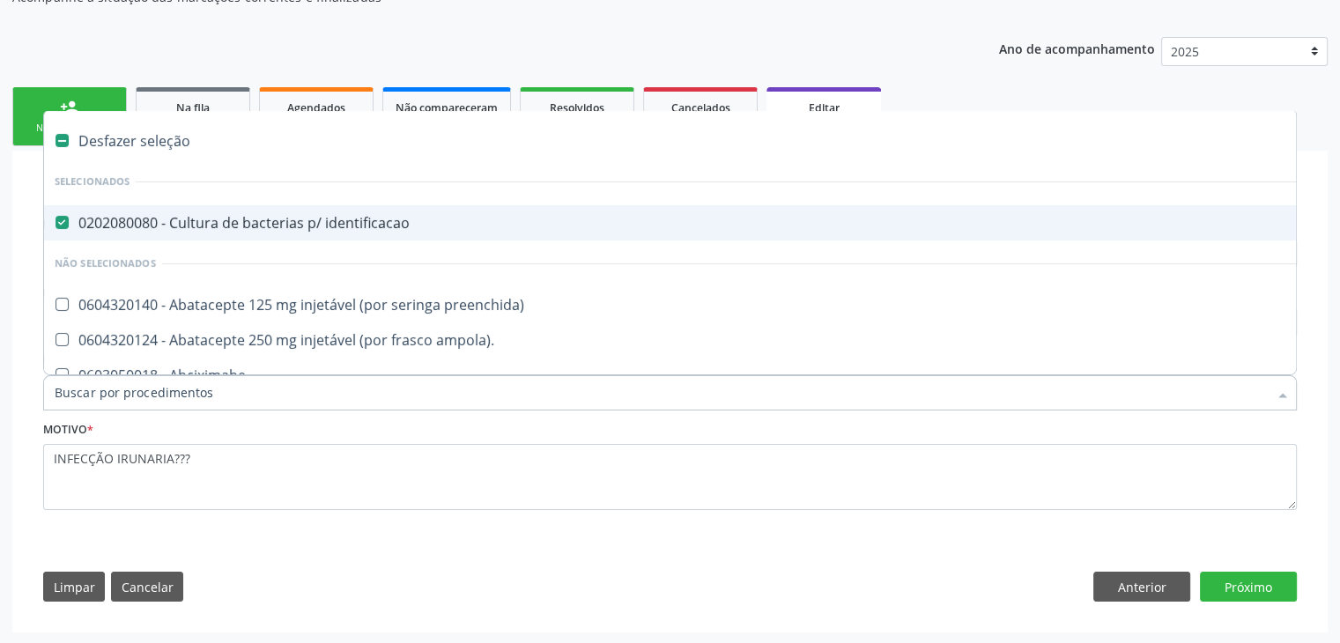
click at [239, 206] on span "0202080080 - Cultura de bacterias p/ identificacao" at bounding box center [732, 222] width 1377 height 35
checkbox identificacao "false"
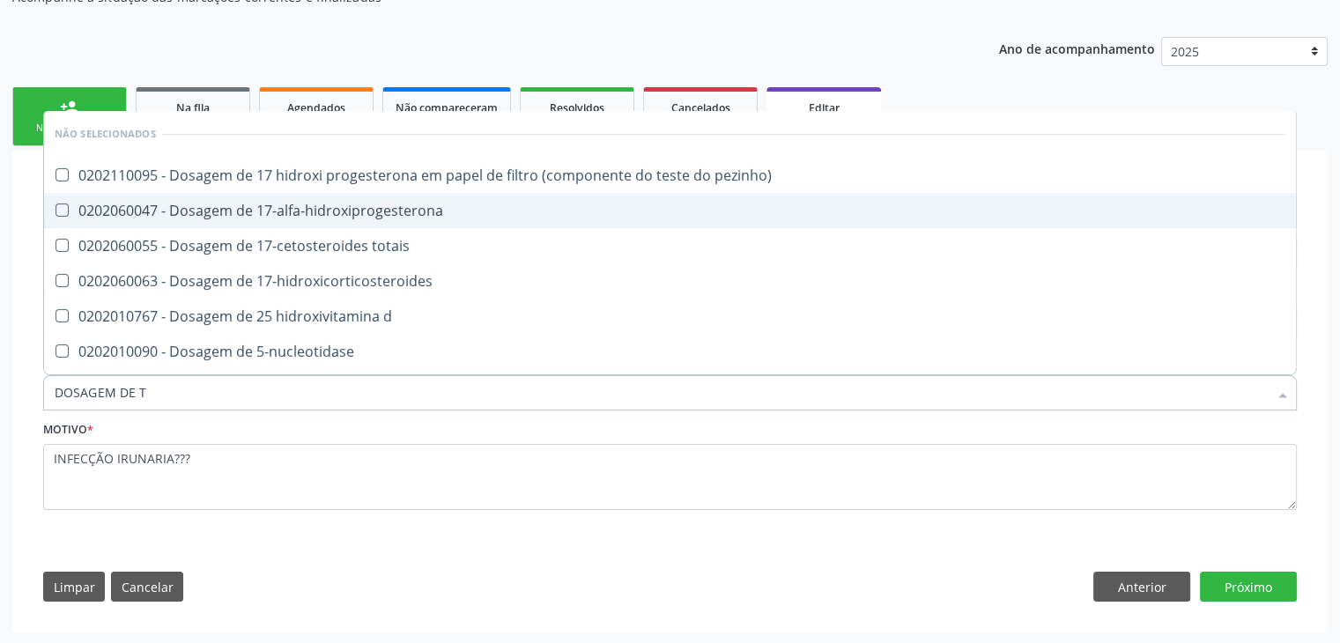
type input "DOSAGEM DE TS"
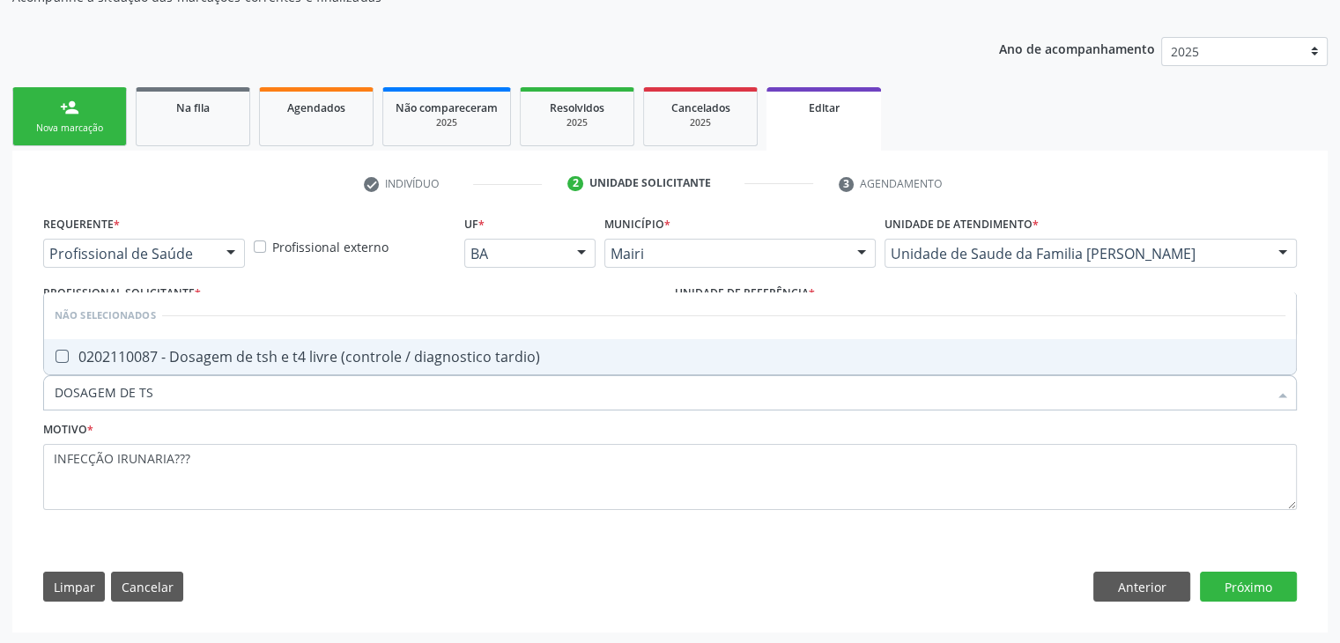
click at [321, 342] on span "0202110087 - Dosagem de tsh e t4 livre (controle / diagnostico tardio)" at bounding box center [670, 356] width 1252 height 35
checkbox tardio\) "true"
click at [1234, 586] on button "Próximo" at bounding box center [1248, 587] width 97 height 30
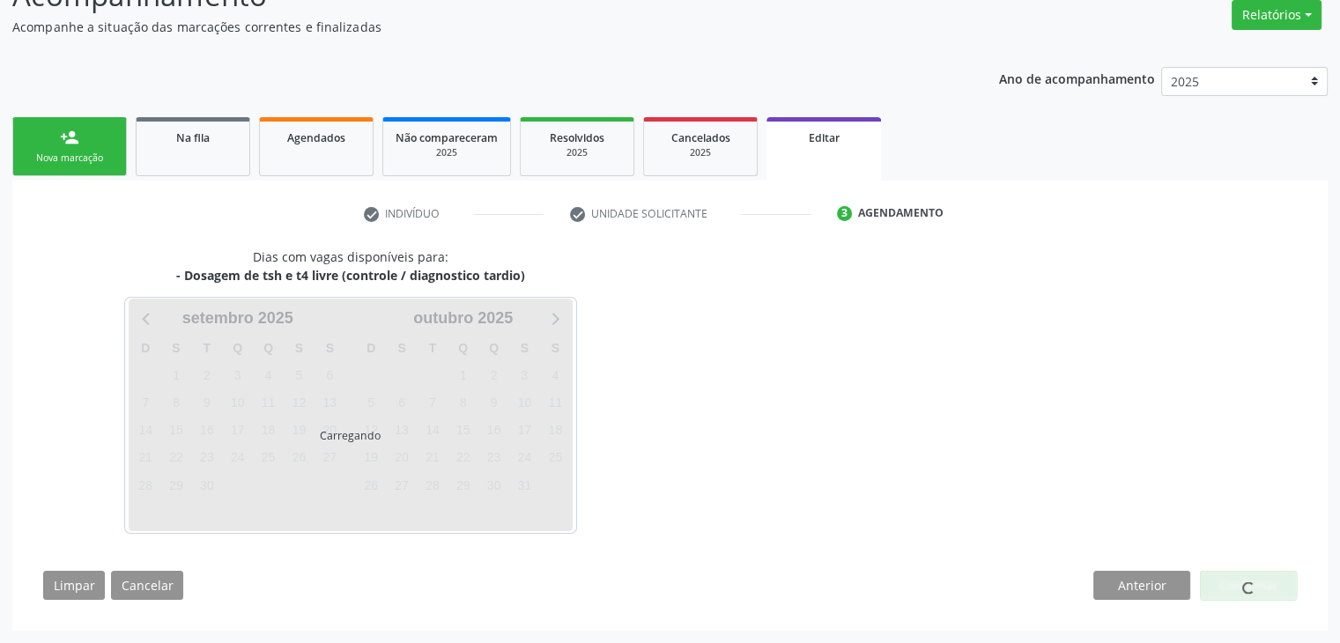
scroll to position [145, 0]
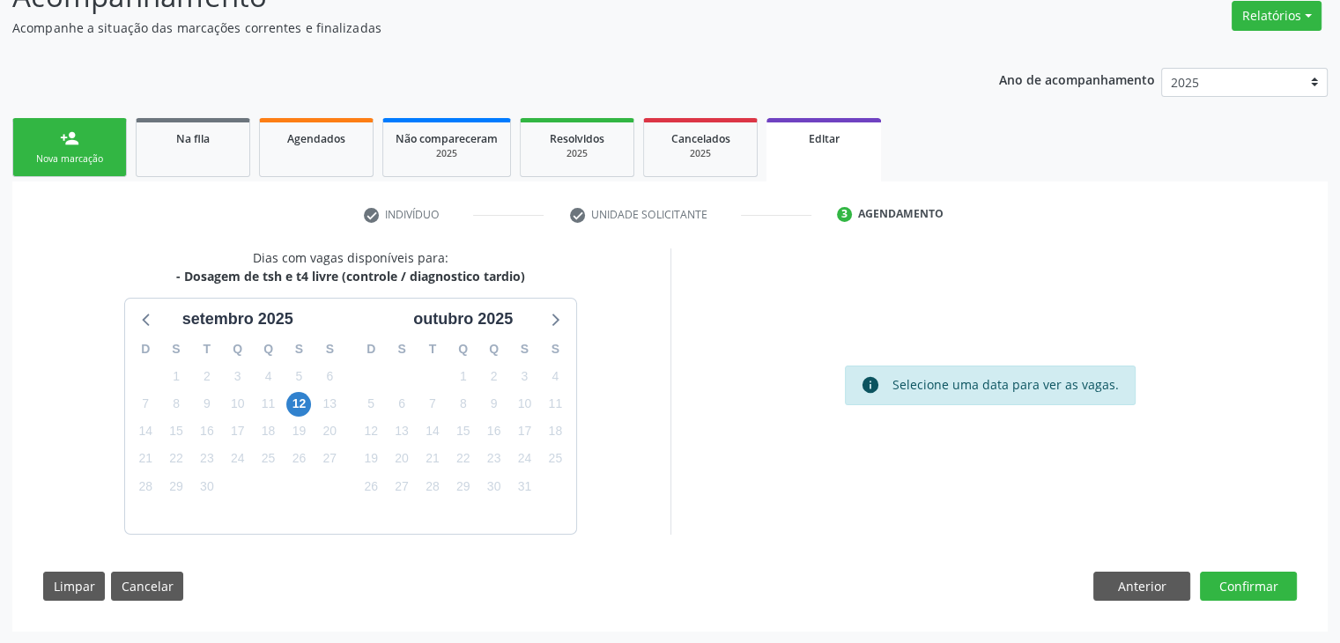
click at [305, 413] on div "12" at bounding box center [298, 403] width 25 height 27
click at [305, 400] on span "12" at bounding box center [298, 404] width 25 height 25
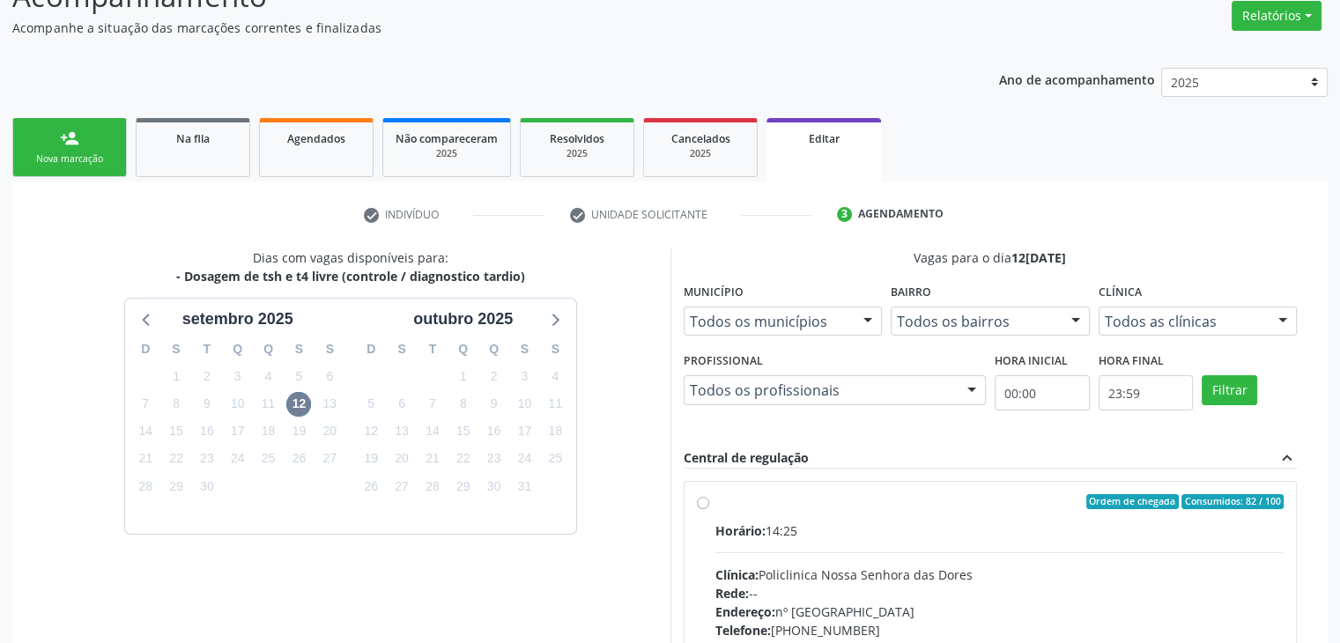
click at [883, 571] on div "Clínica: Policlinica Nossa Senhora das Dores" at bounding box center [999, 574] width 569 height 18
click at [709, 510] on input "Ordem de chegada Consumidos: 82 / 100 Horário: 14:25 Clínica: Policlinica Nossa…" at bounding box center [703, 502] width 12 height 16
radio input "true"
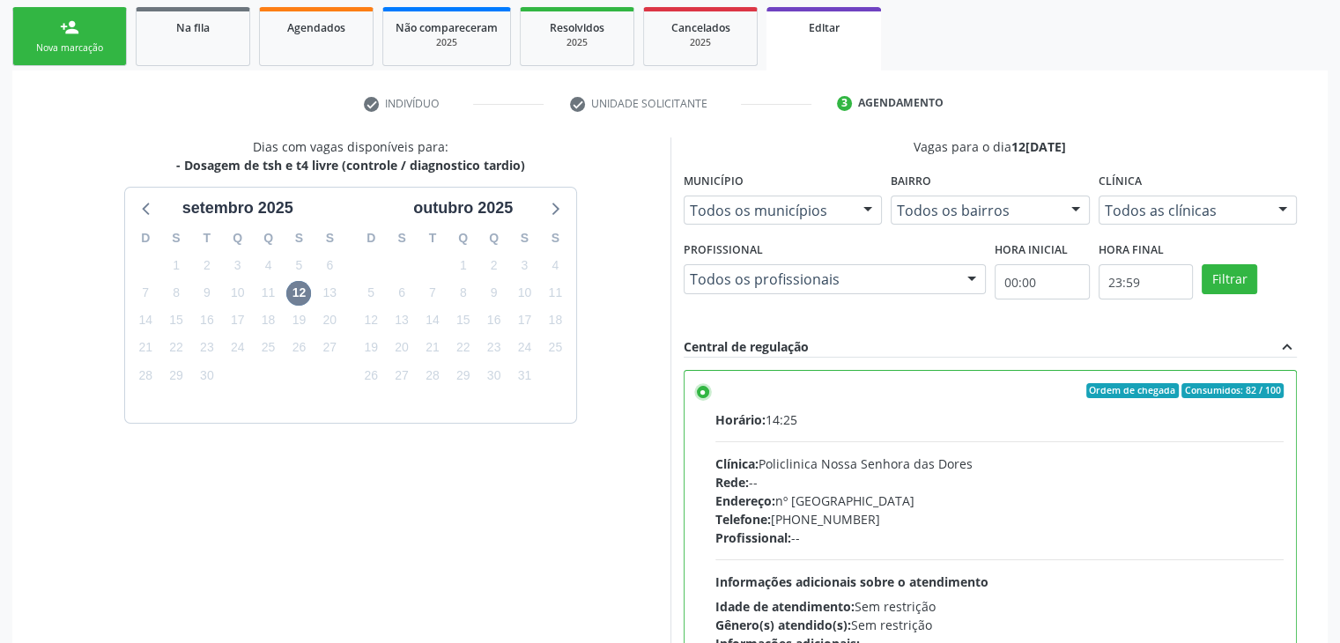
scroll to position [432, 0]
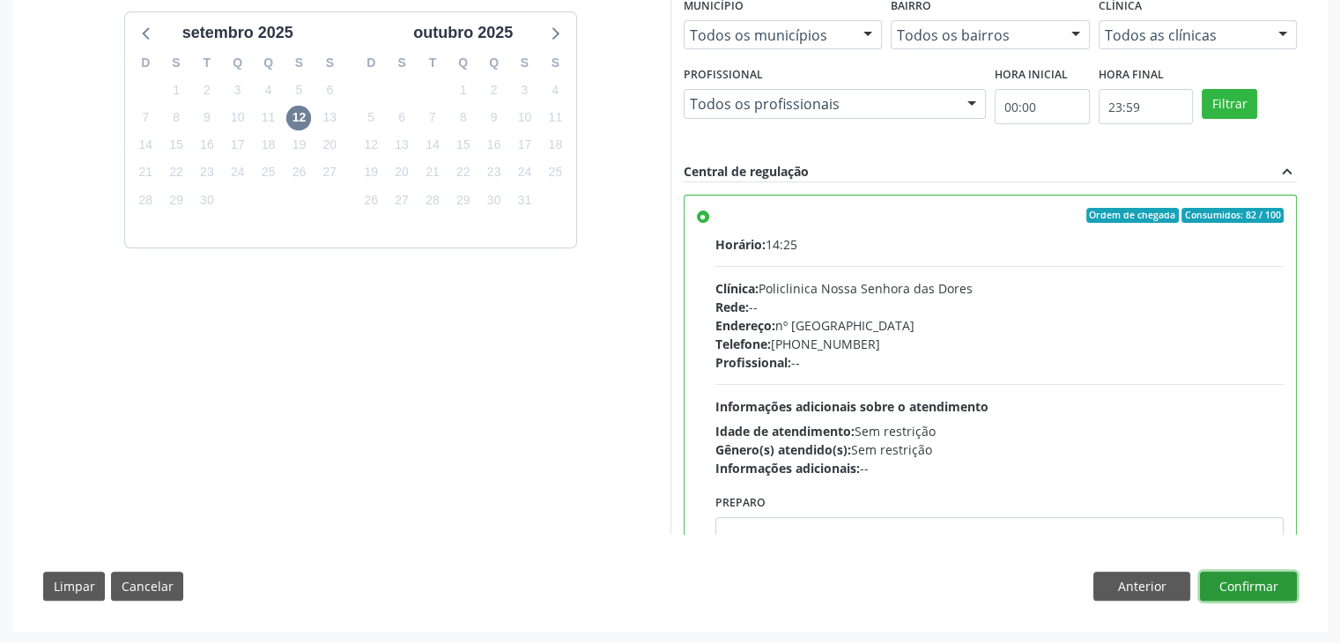
click at [1280, 580] on button "Confirmar" at bounding box center [1248, 587] width 97 height 30
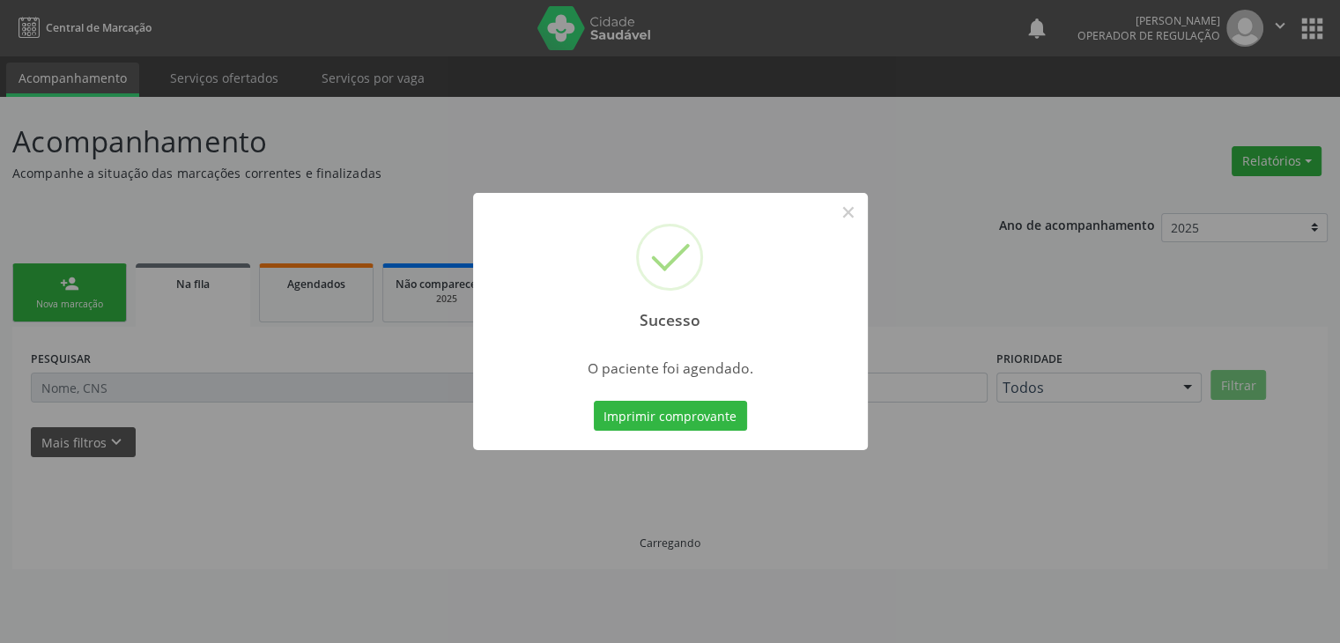
scroll to position [0, 0]
click at [860, 211] on button "×" at bounding box center [854, 212] width 30 height 30
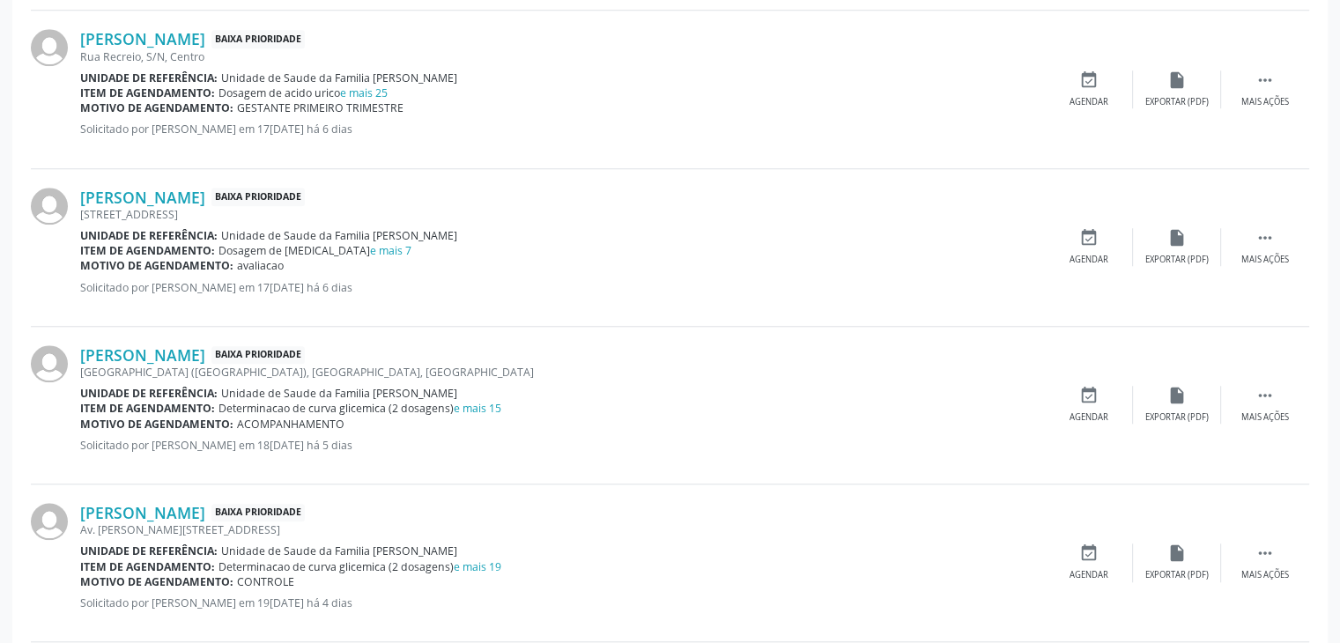
scroll to position [1497, 0]
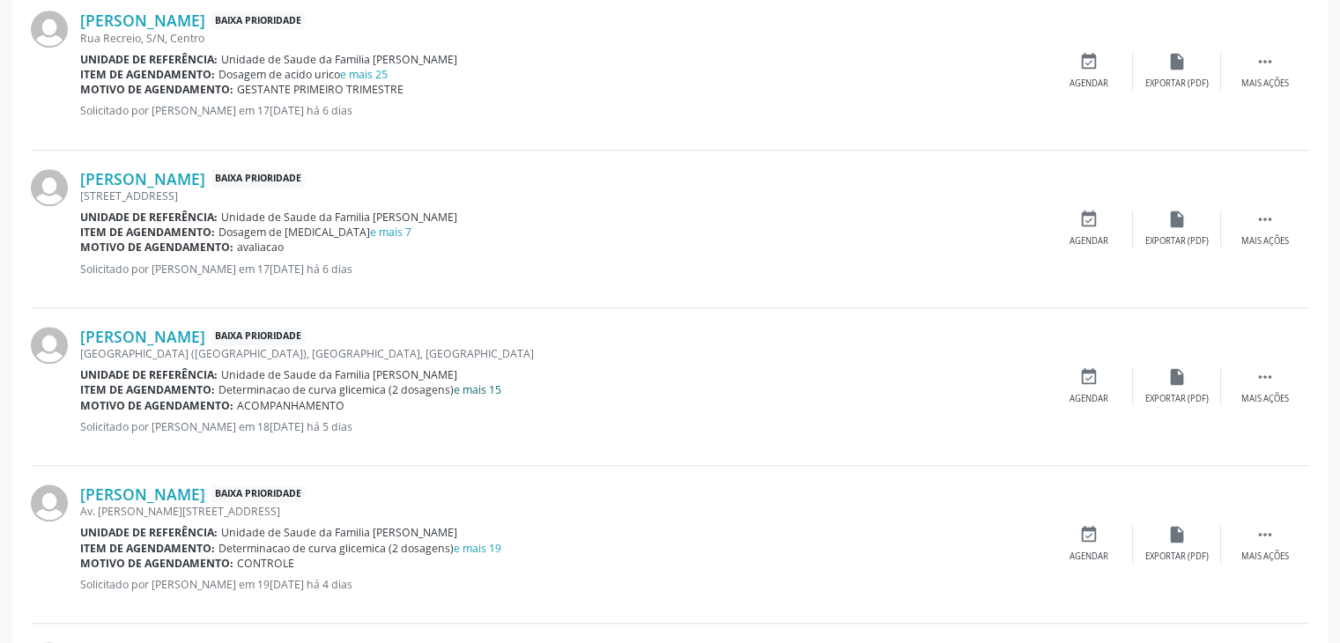
click at [479, 383] on link "e mais 15" at bounding box center [478, 389] width 48 height 15
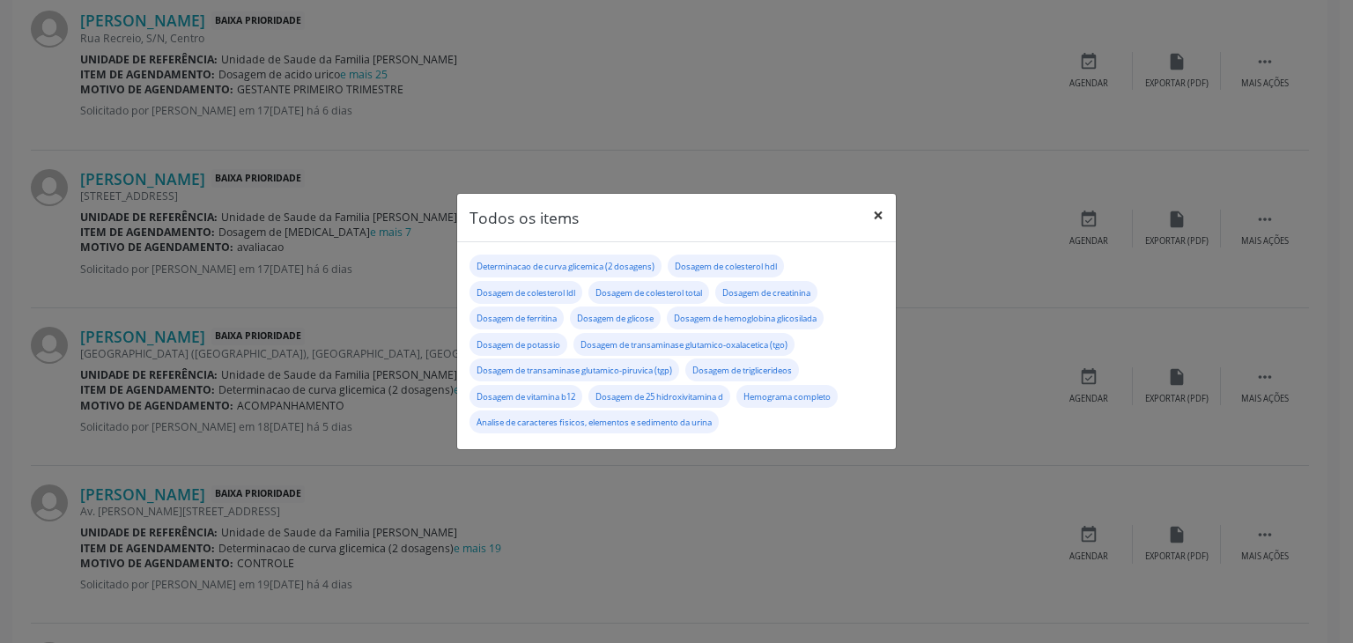
click at [879, 214] on button "×" at bounding box center [878, 215] width 35 height 43
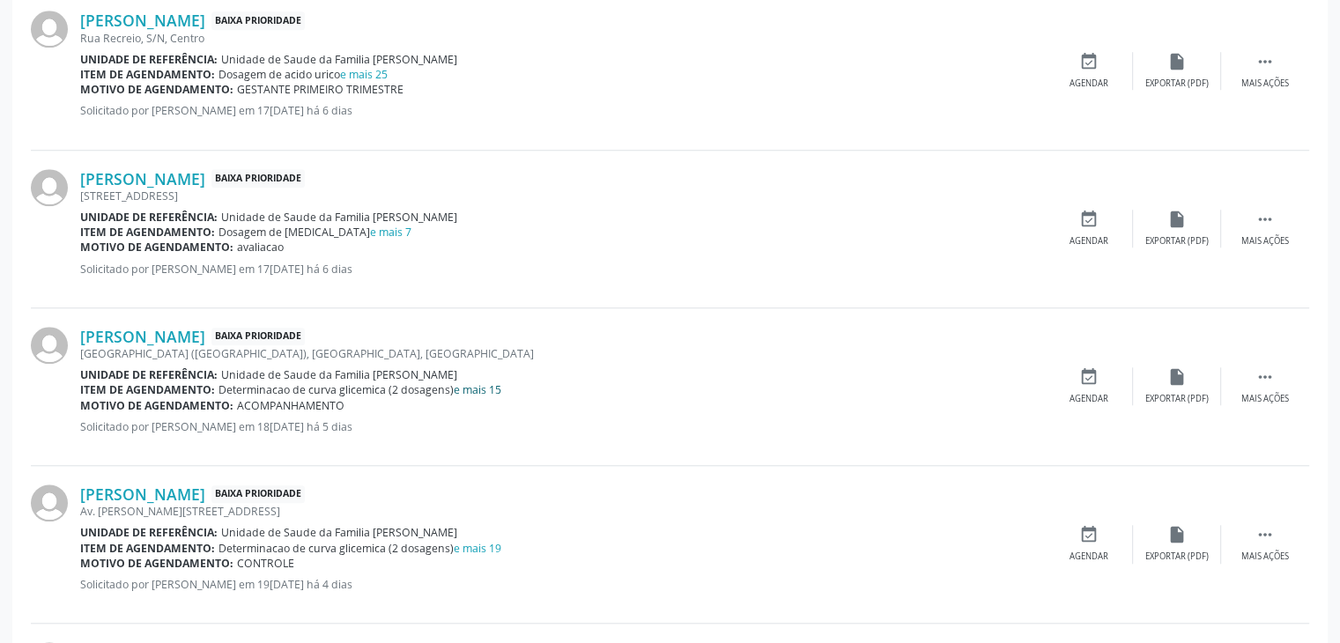
click at [486, 386] on link "e mais 15" at bounding box center [478, 389] width 48 height 15
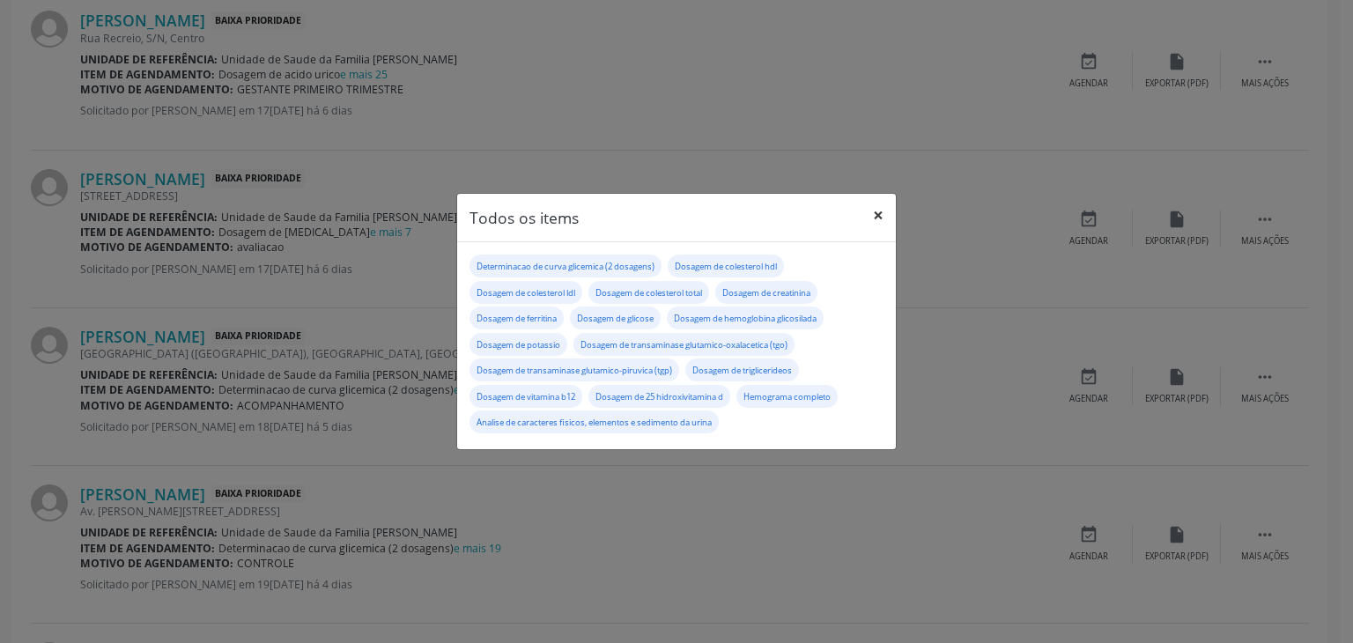
click at [877, 207] on button "×" at bounding box center [878, 215] width 35 height 43
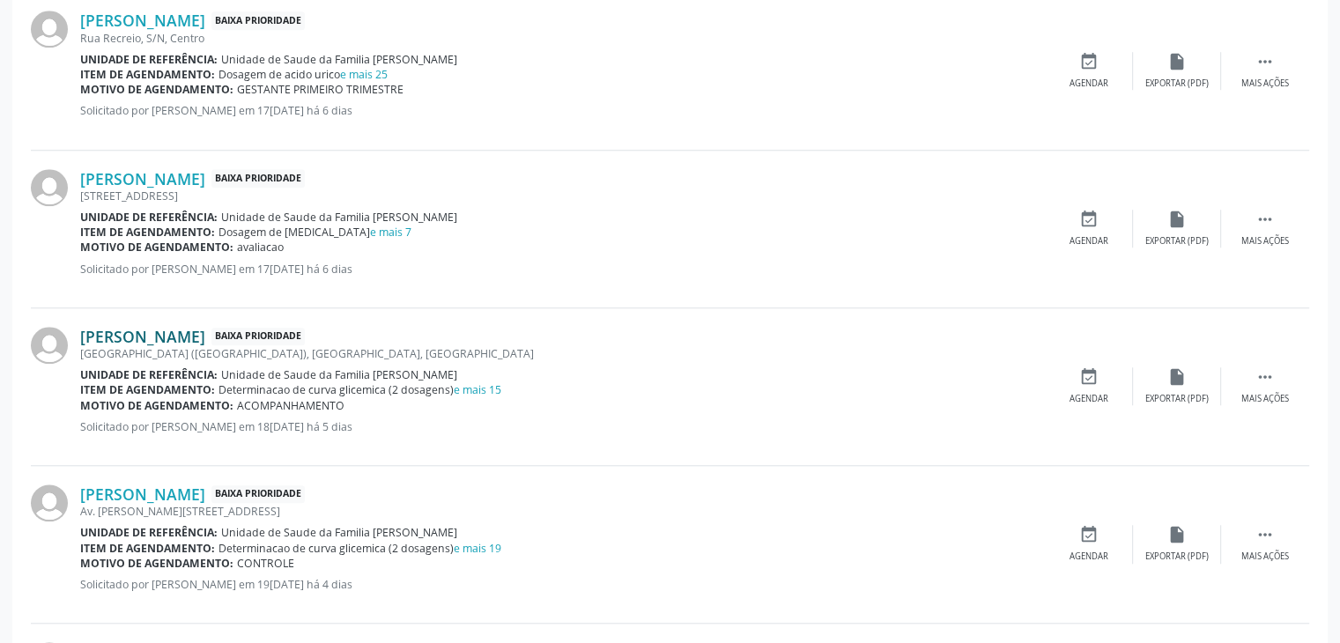
click at [205, 328] on link "[PERSON_NAME]" at bounding box center [142, 336] width 125 height 19
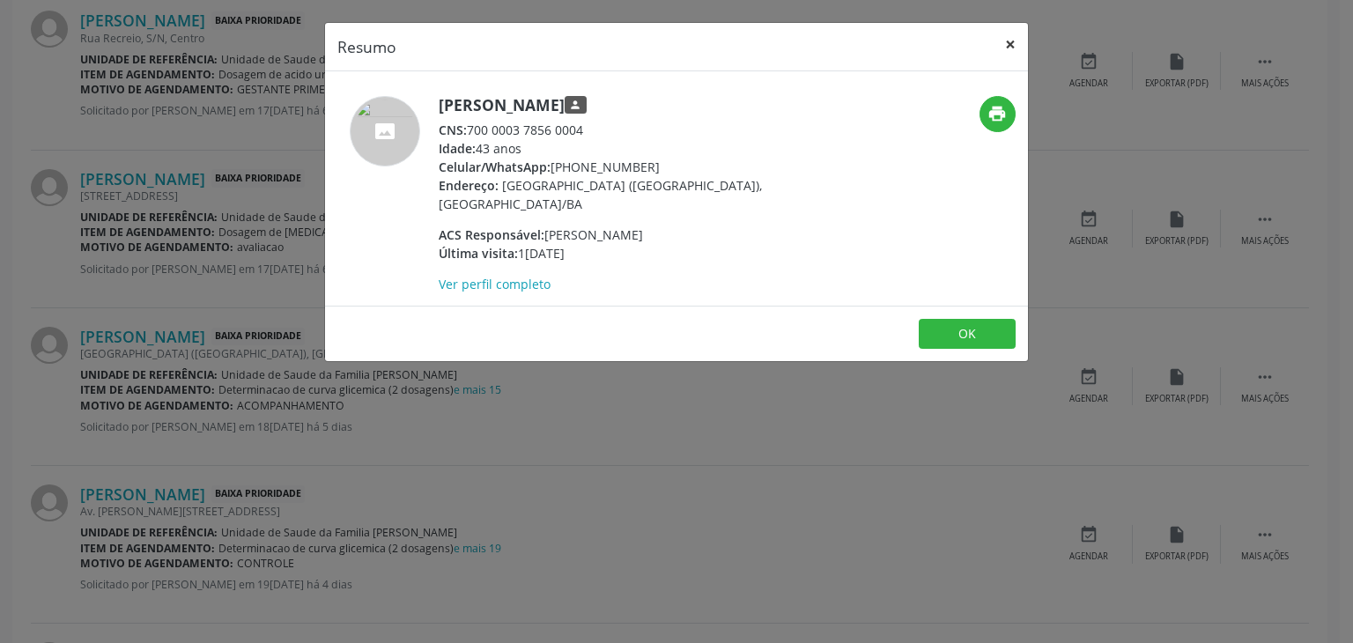
click at [1015, 35] on button "×" at bounding box center [1010, 44] width 35 height 43
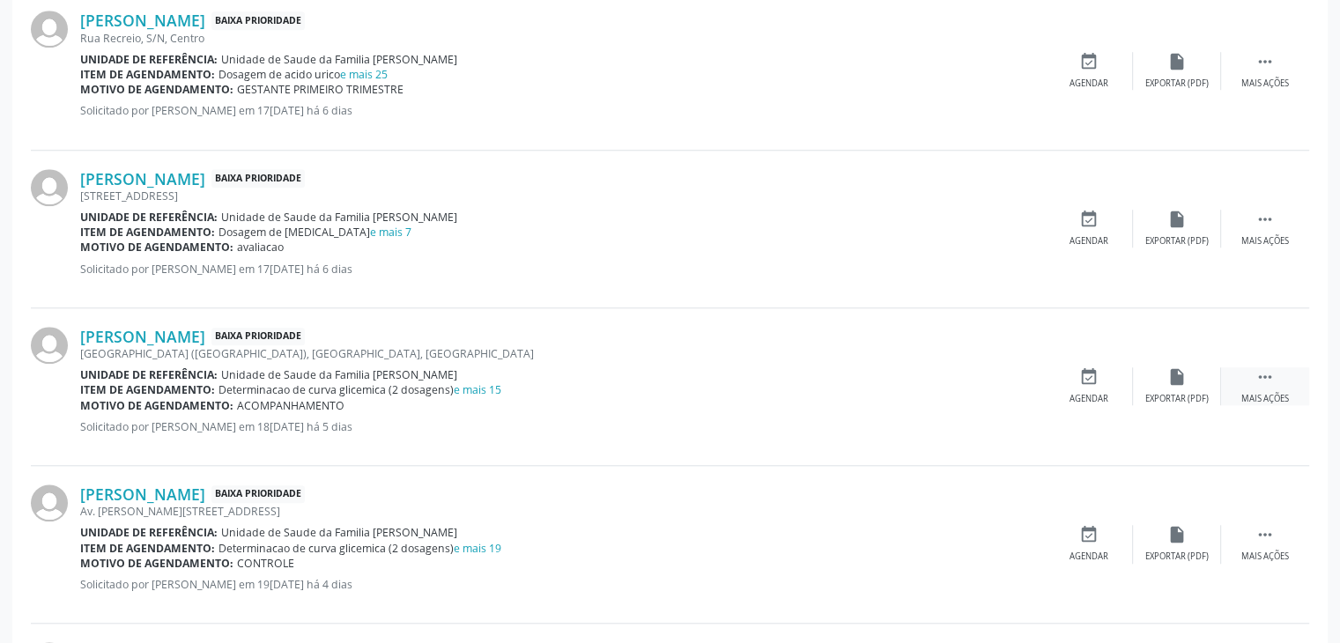
click at [1268, 380] on icon "" at bounding box center [1264, 376] width 19 height 19
click at [1148, 388] on div "edit Editar" at bounding box center [1177, 386] width 88 height 38
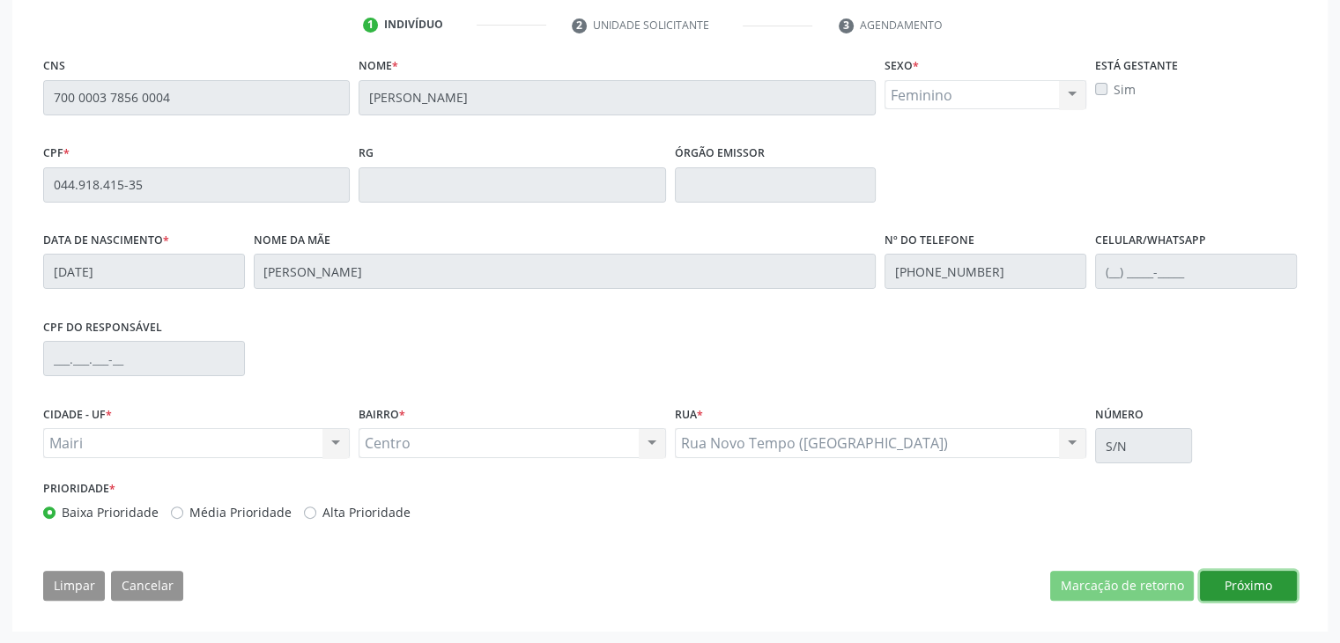
click at [1239, 577] on button "Próximo" at bounding box center [1248, 586] width 97 height 30
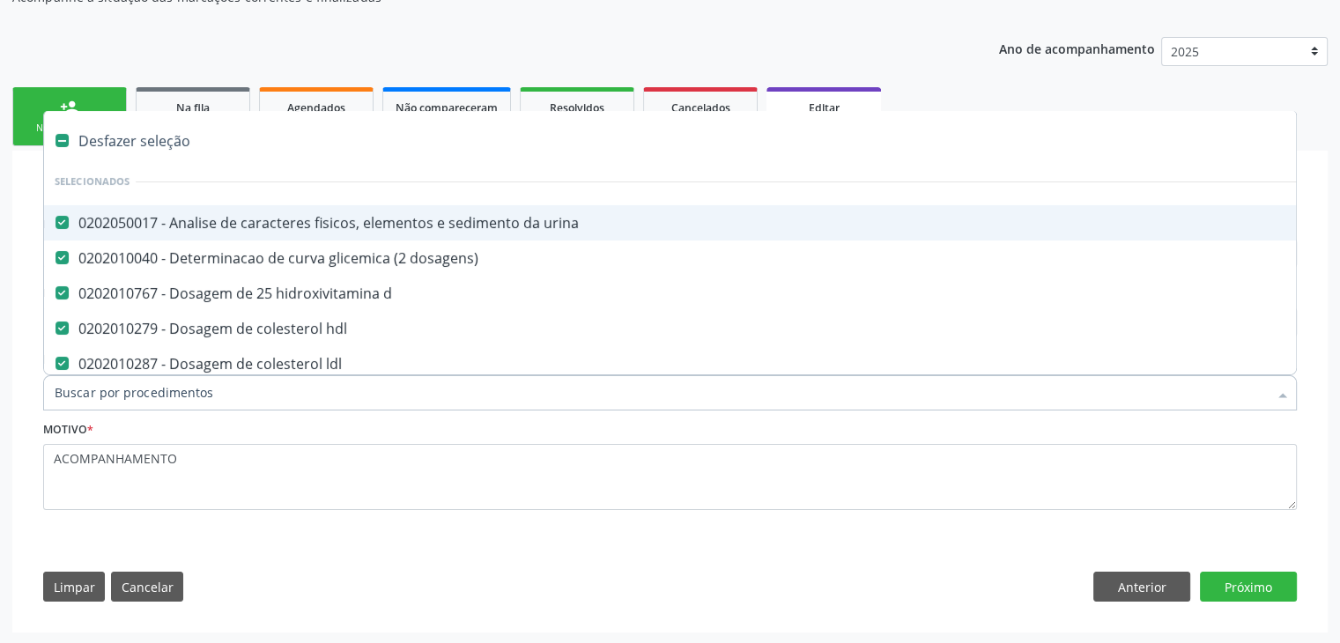
click at [138, 144] on div "Desfazer seleção" at bounding box center [732, 140] width 1377 height 35
checkbox urina "false"
checkbox dosagens\) "false"
checkbox d "false"
checkbox hdl "false"
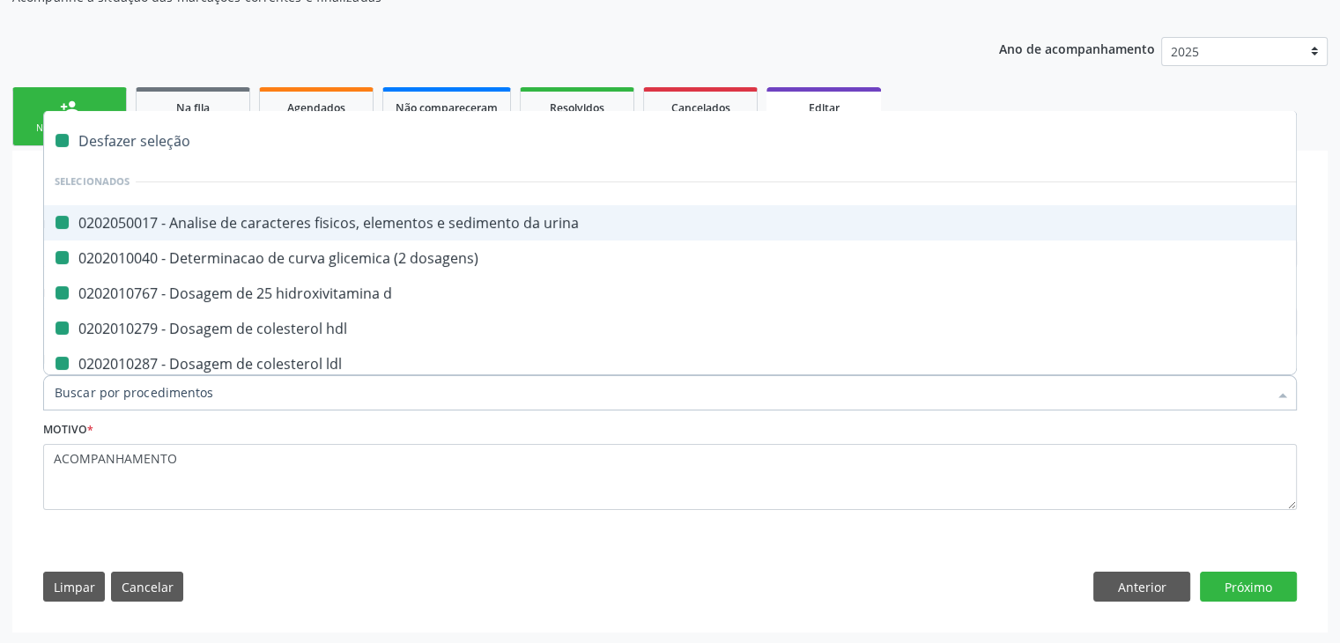
checkbox ldl "false"
checkbox total "false"
checkbox creatinina "false"
checkbox ferritina "false"
checkbox glicose "false"
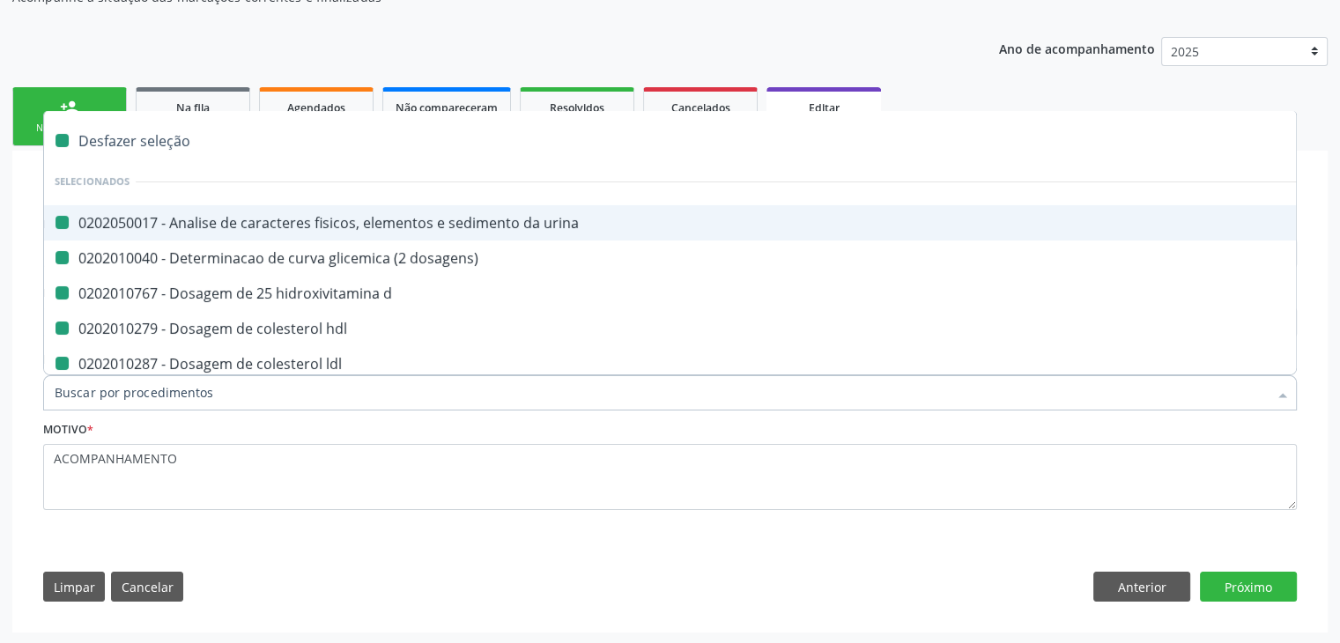
checkbox glicosilada "false"
checkbox potassio "false"
checkbox \(tgo\) "false"
checkbox \(tgp\) "false"
checkbox triglicerideos "false"
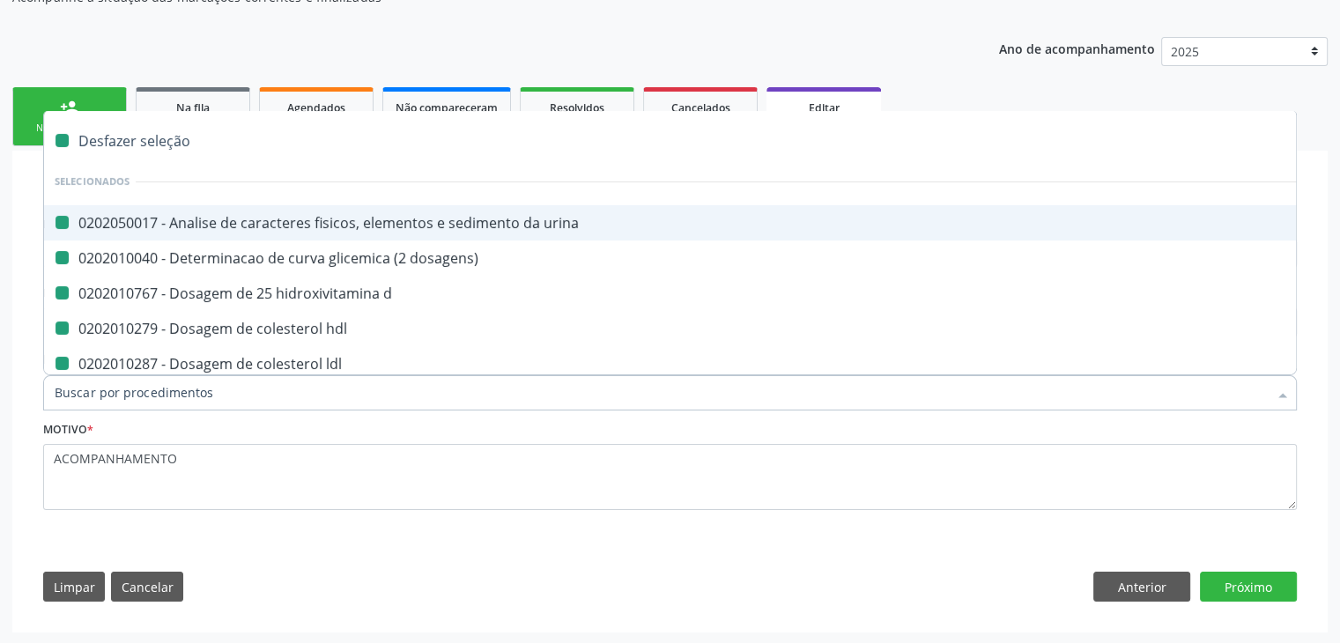
checkbox b12 "false"
checkbox completo "false"
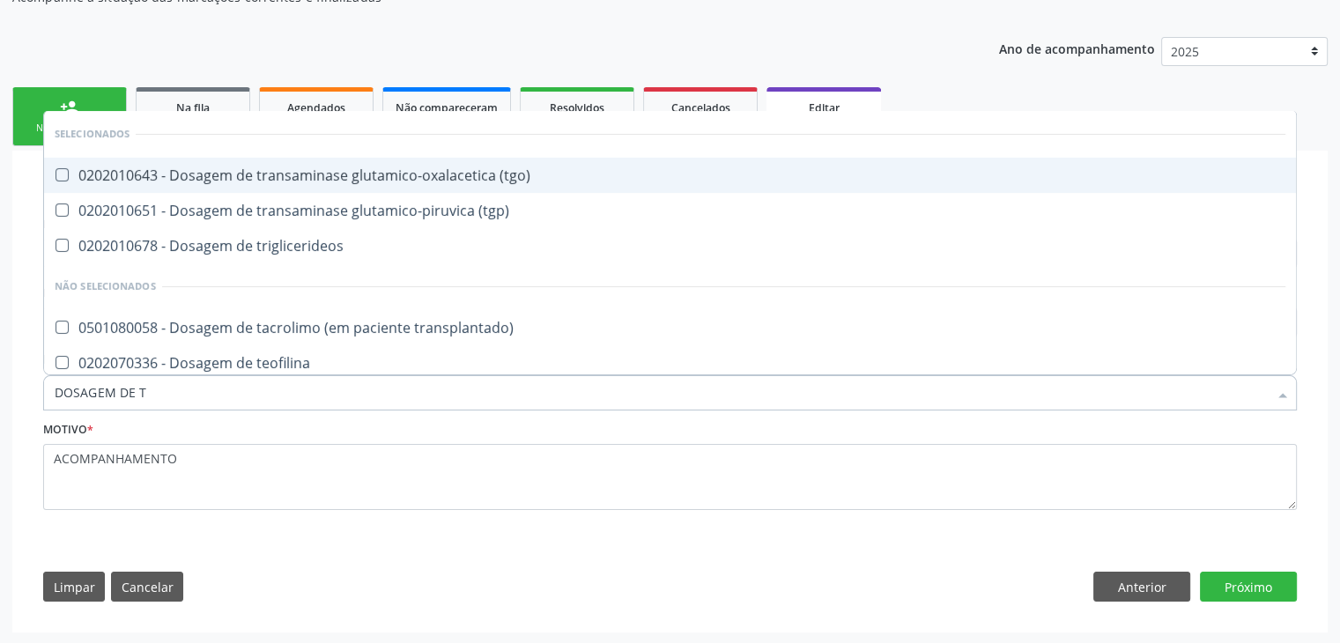
type input "DOSAGEM DE TS"
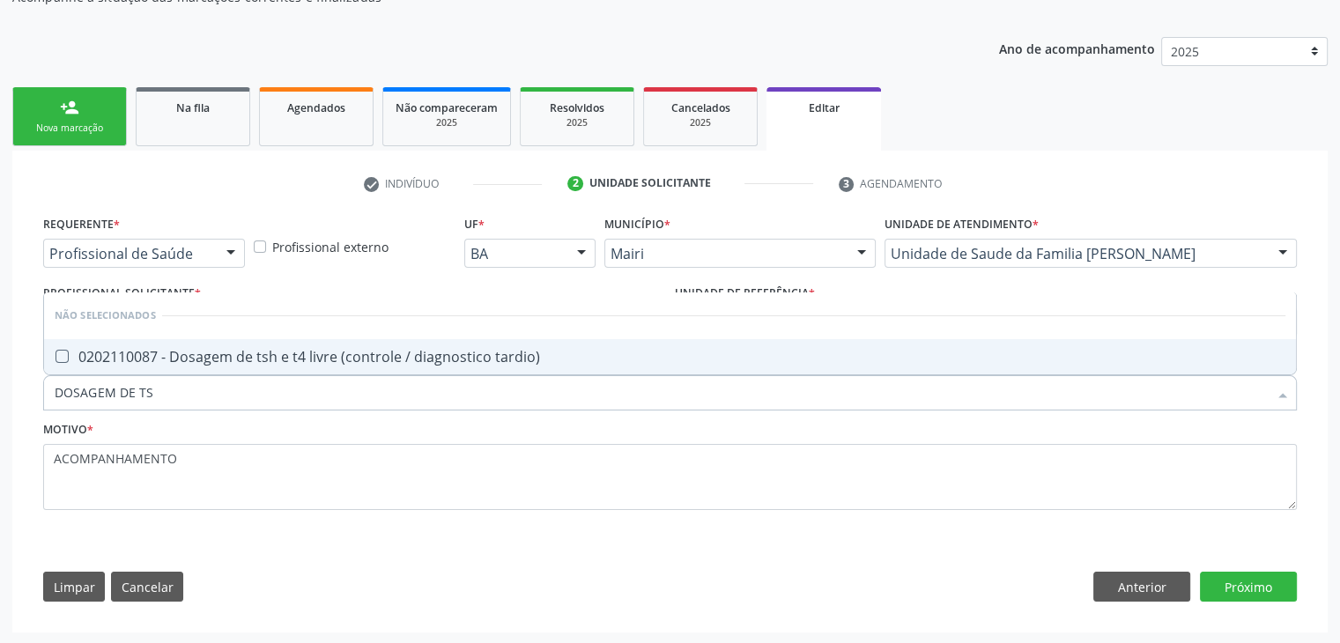
click at [185, 350] on div "0202110087 - Dosagem de tsh e t4 livre (controle / diagnostico tardio)" at bounding box center [670, 357] width 1231 height 14
checkbox tardio\) "true"
click at [1260, 586] on button "Próximo" at bounding box center [1248, 587] width 97 height 30
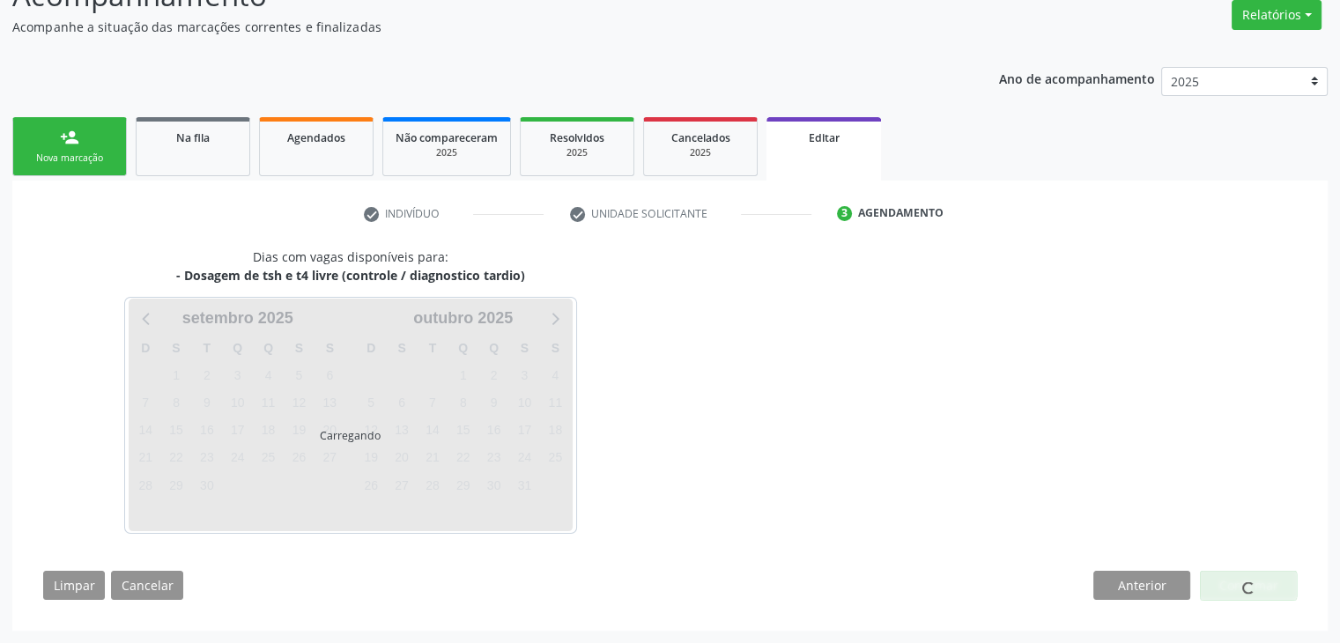
scroll to position [145, 0]
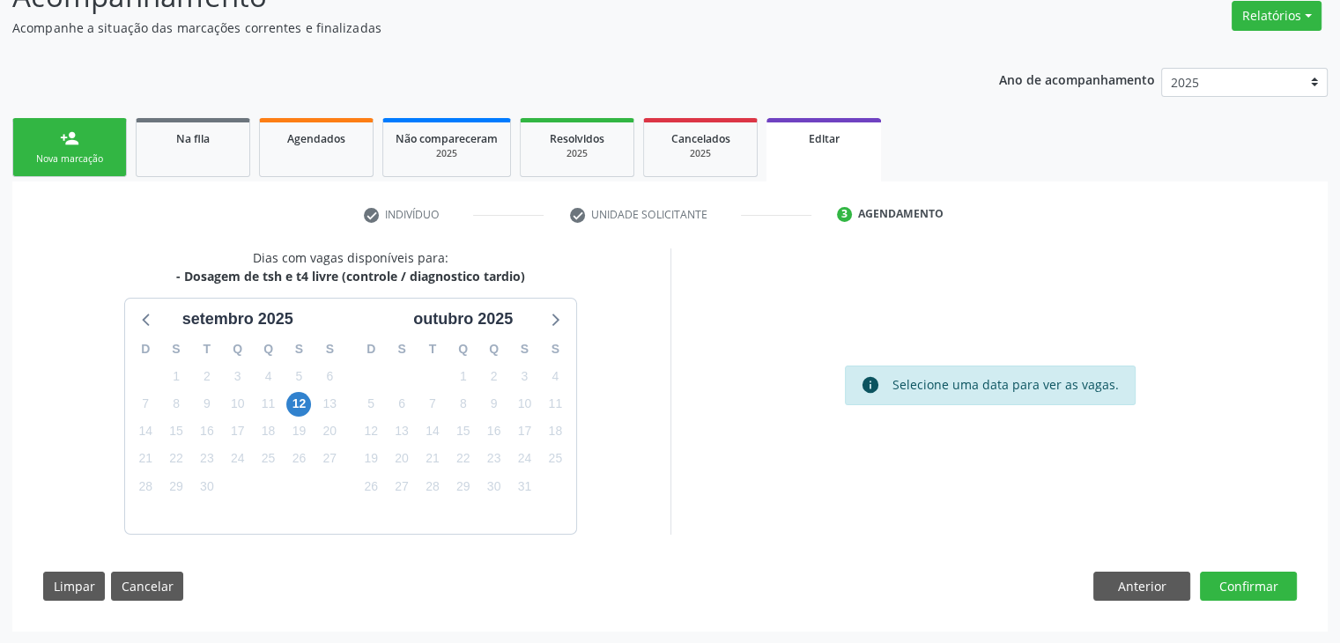
click at [308, 418] on div "19" at bounding box center [298, 431] width 25 height 27
click at [301, 395] on span "12" at bounding box center [298, 404] width 25 height 25
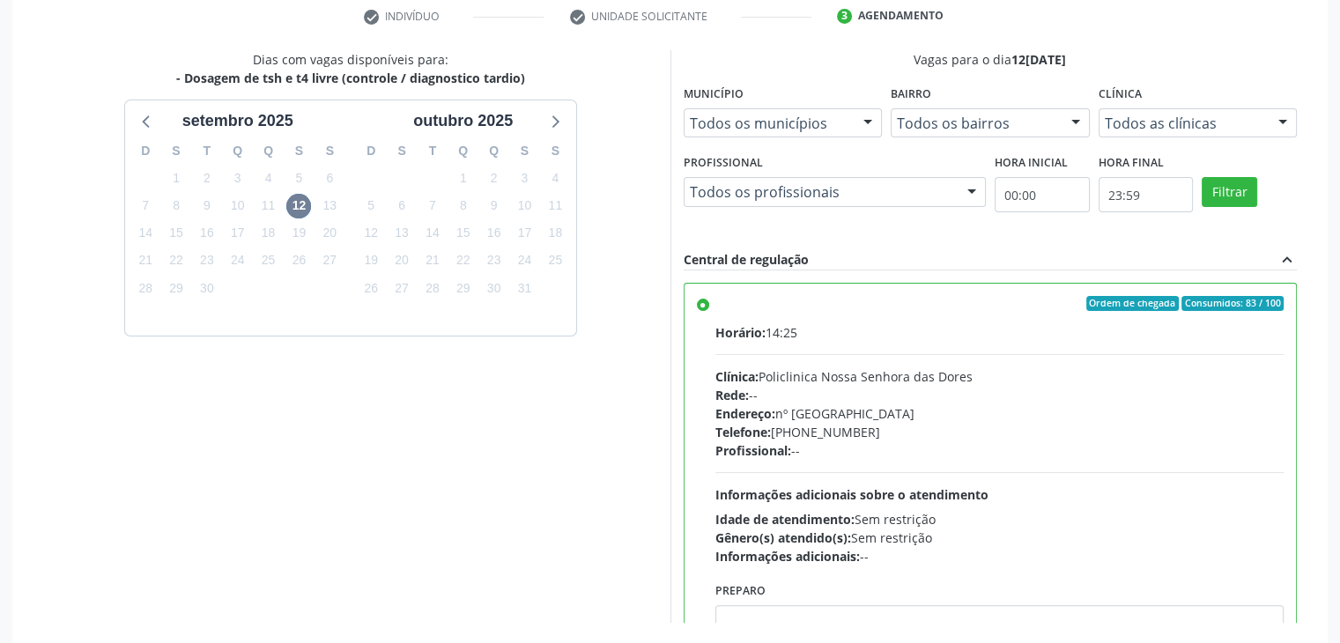
scroll to position [432, 0]
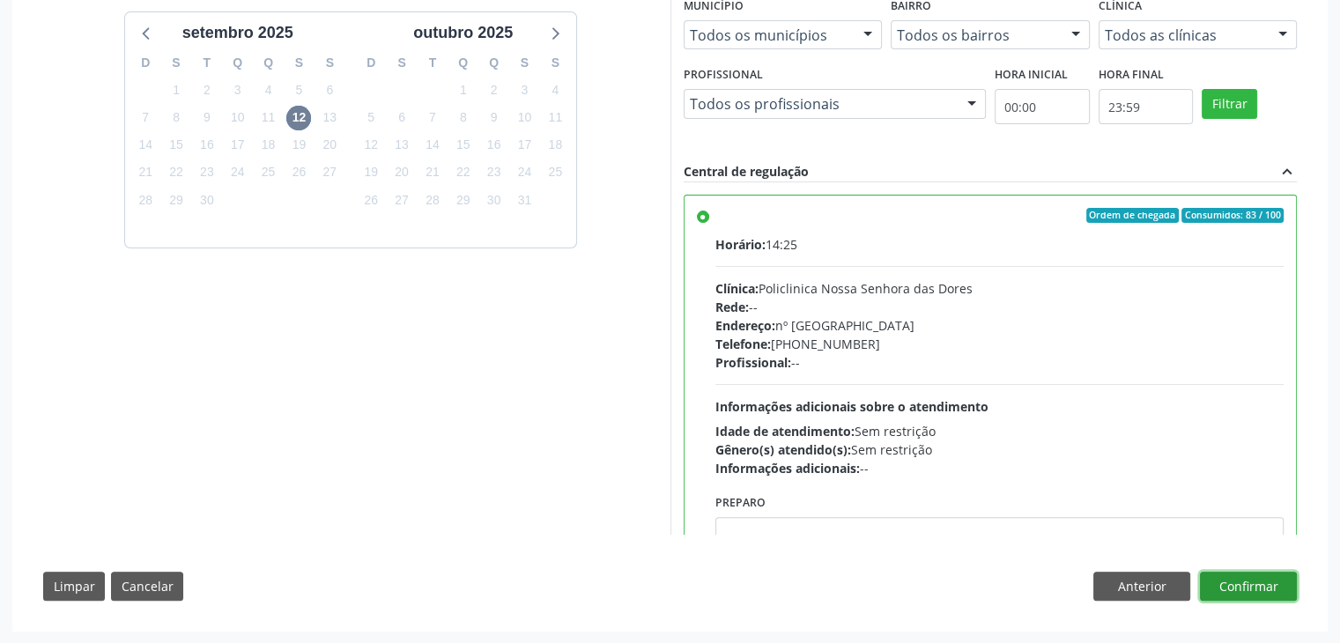
click at [1240, 586] on button "Confirmar" at bounding box center [1248, 587] width 97 height 30
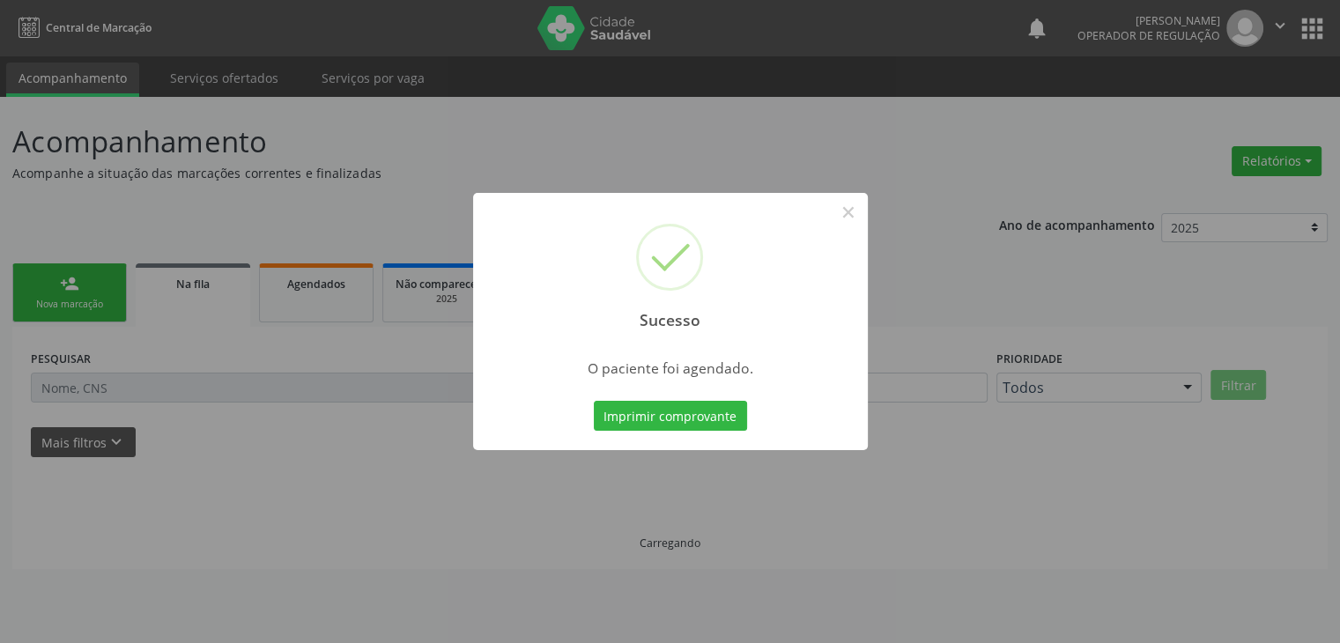
scroll to position [0, 0]
click at [845, 211] on button "×" at bounding box center [854, 212] width 30 height 30
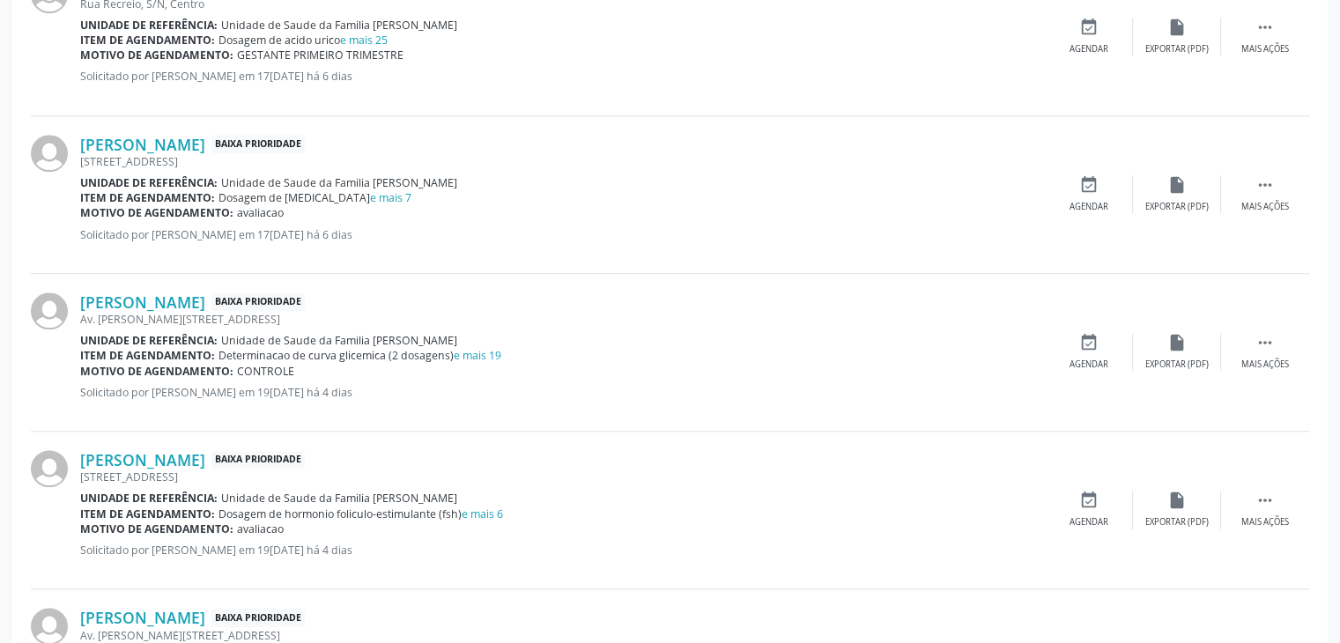
scroll to position [1585, 0]
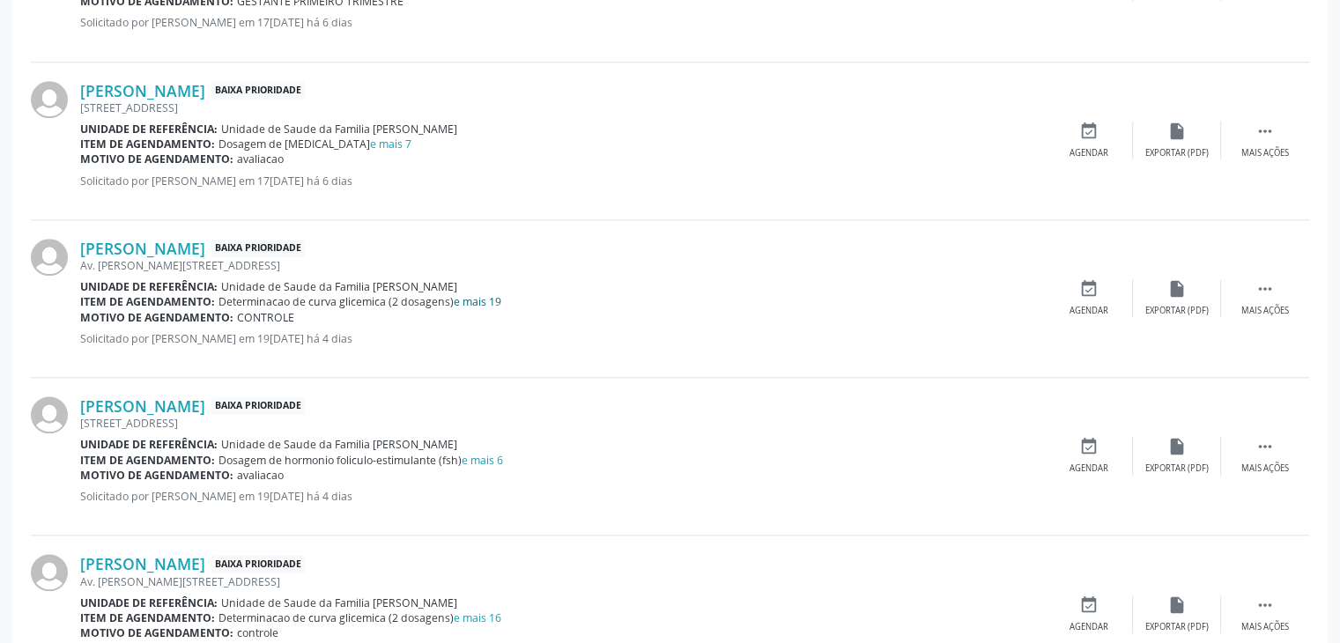
click at [462, 297] on link "e mais 19" at bounding box center [478, 301] width 48 height 15
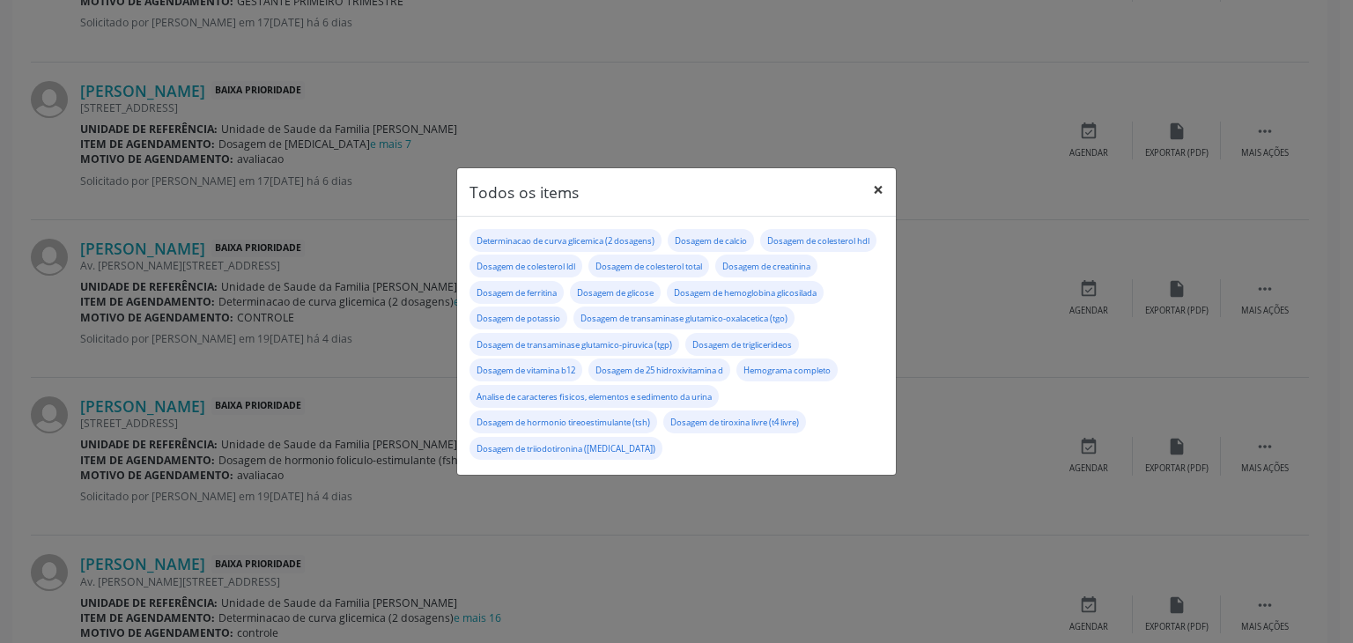
click at [884, 174] on button "×" at bounding box center [878, 189] width 35 height 43
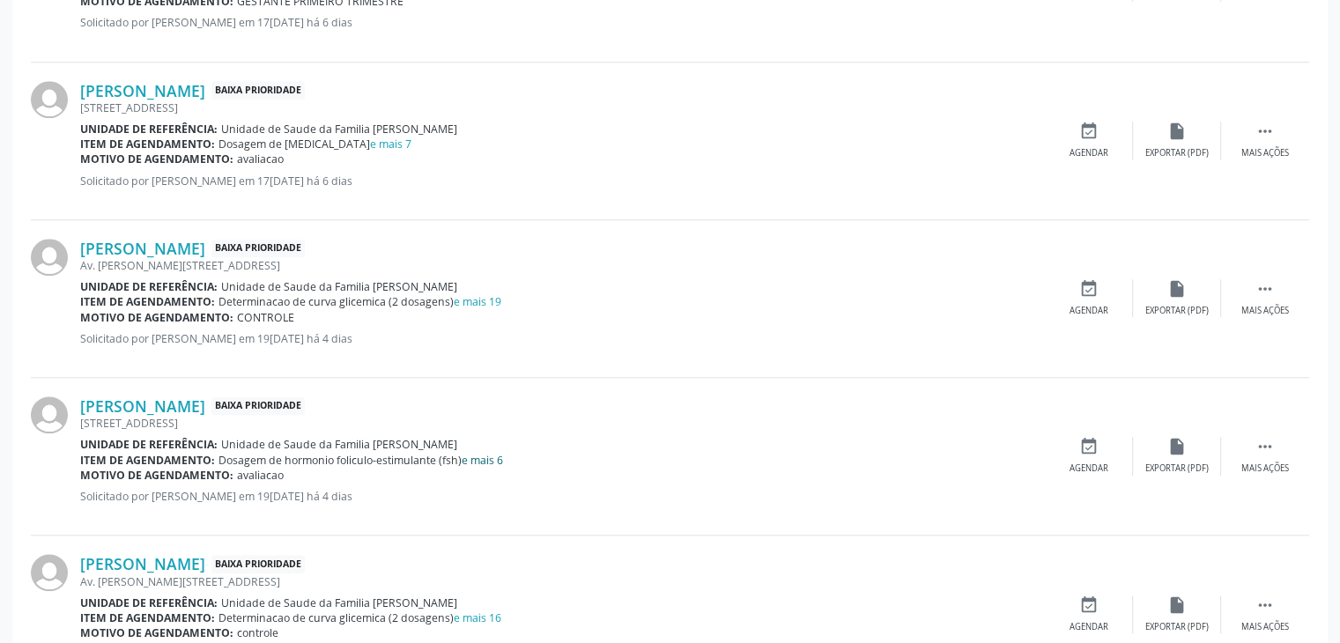
click at [484, 460] on link "e mais 6" at bounding box center [482, 460] width 41 height 15
click at [482, 453] on link "e mais 6" at bounding box center [482, 460] width 41 height 15
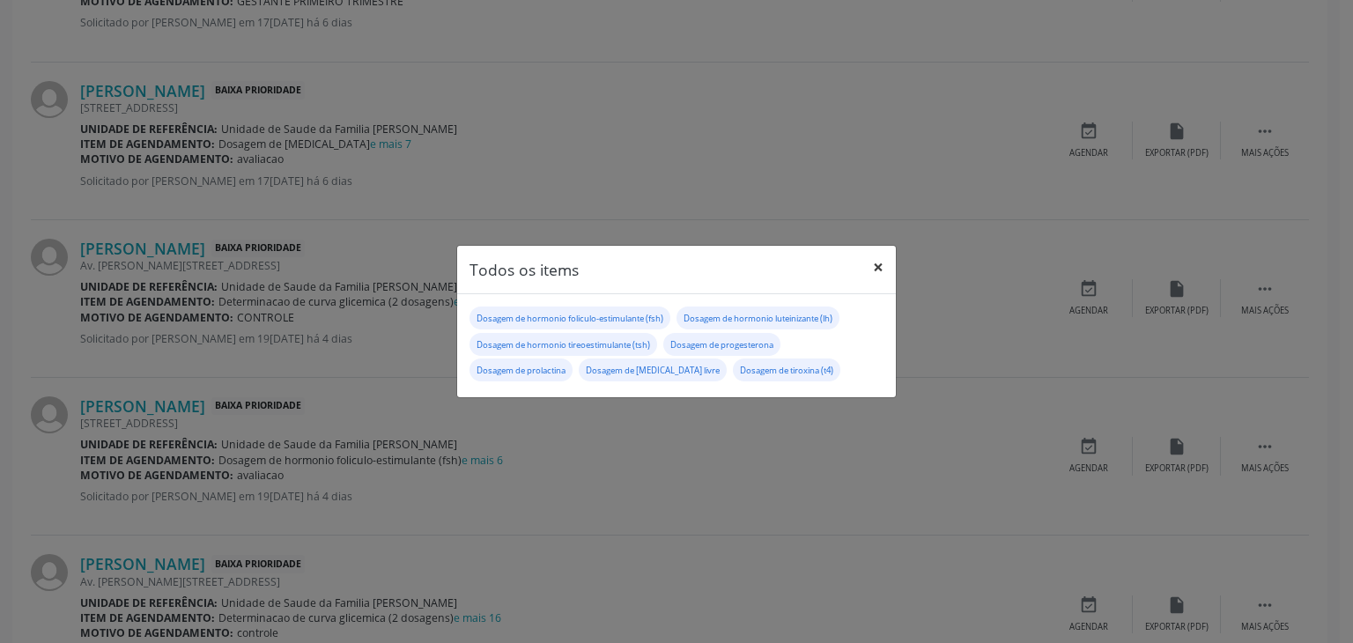
click at [877, 267] on button "×" at bounding box center [878, 267] width 35 height 43
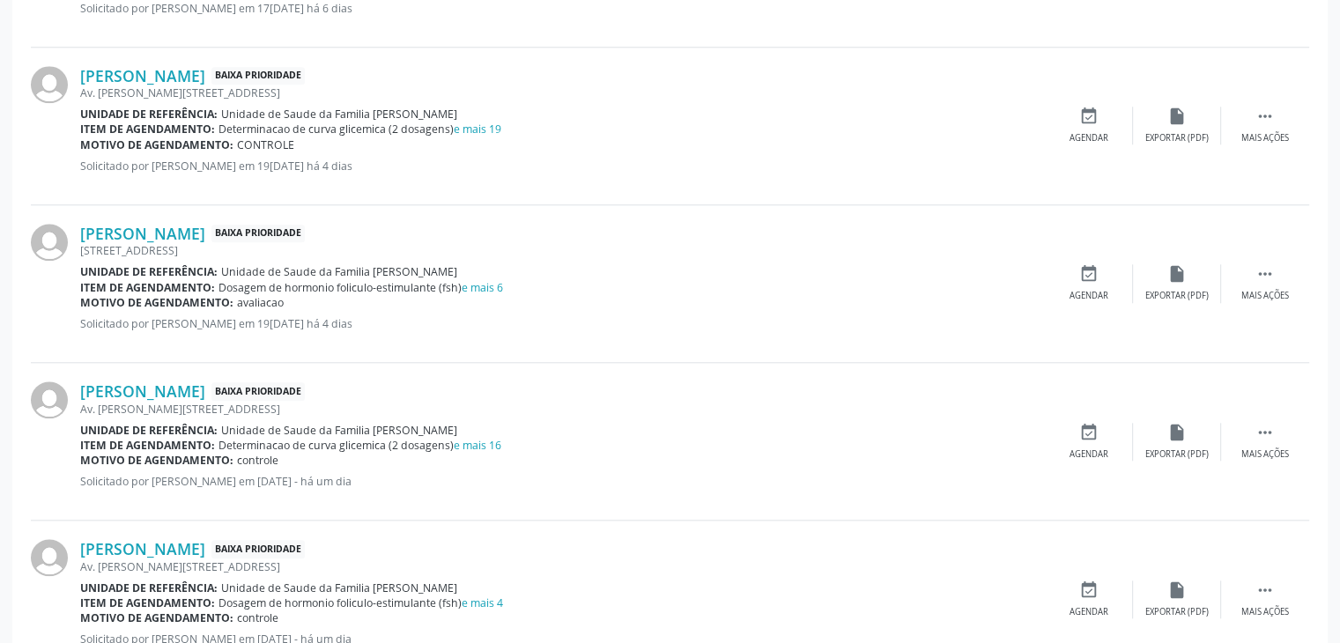
scroll to position [1762, 0]
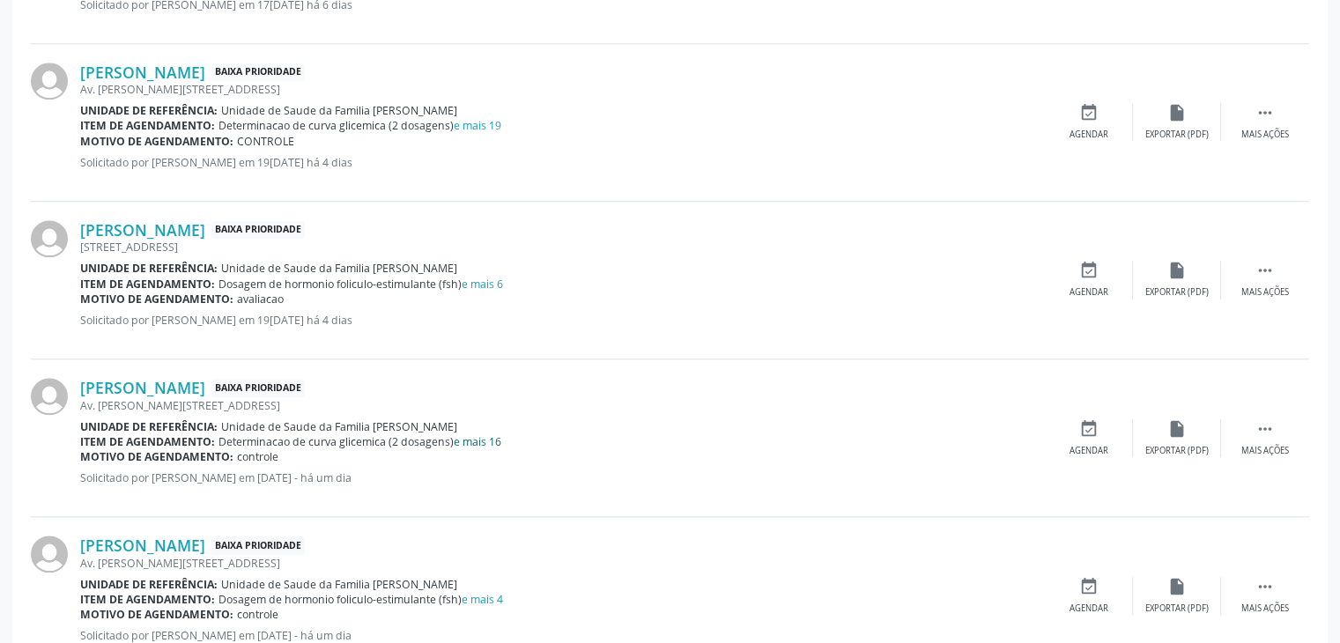
click at [482, 444] on link "e mais 16" at bounding box center [478, 441] width 48 height 15
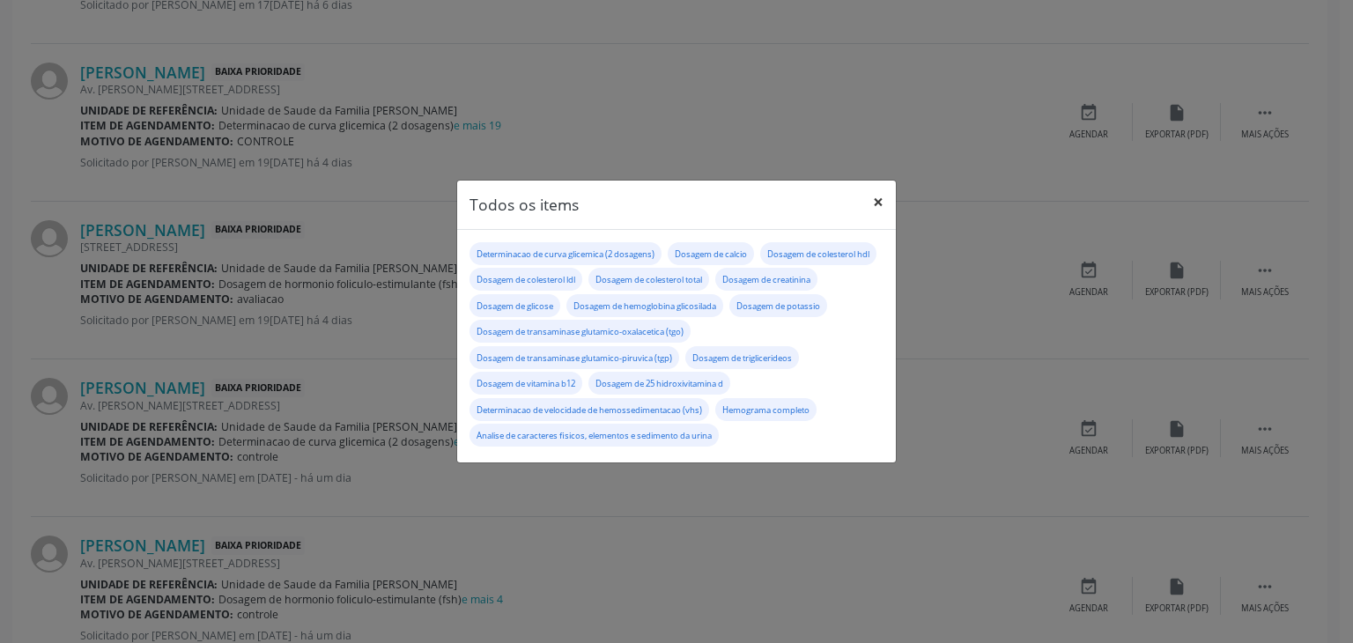
click at [877, 206] on button "×" at bounding box center [878, 202] width 35 height 43
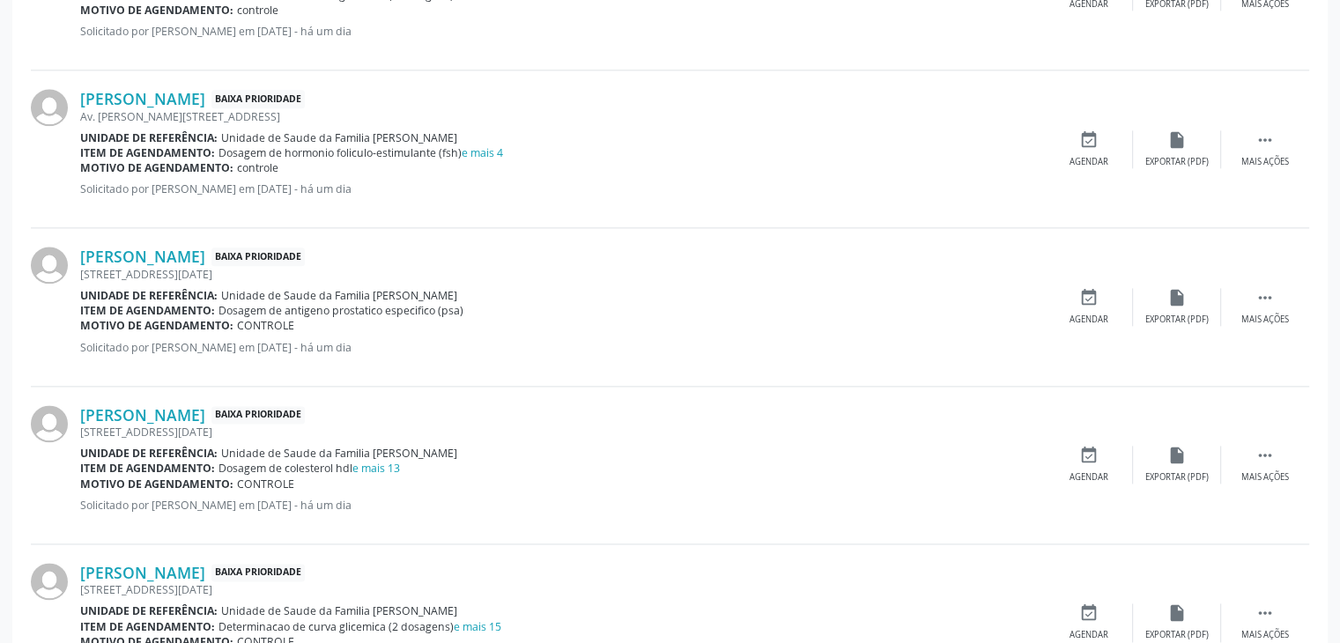
scroll to position [2343, 0]
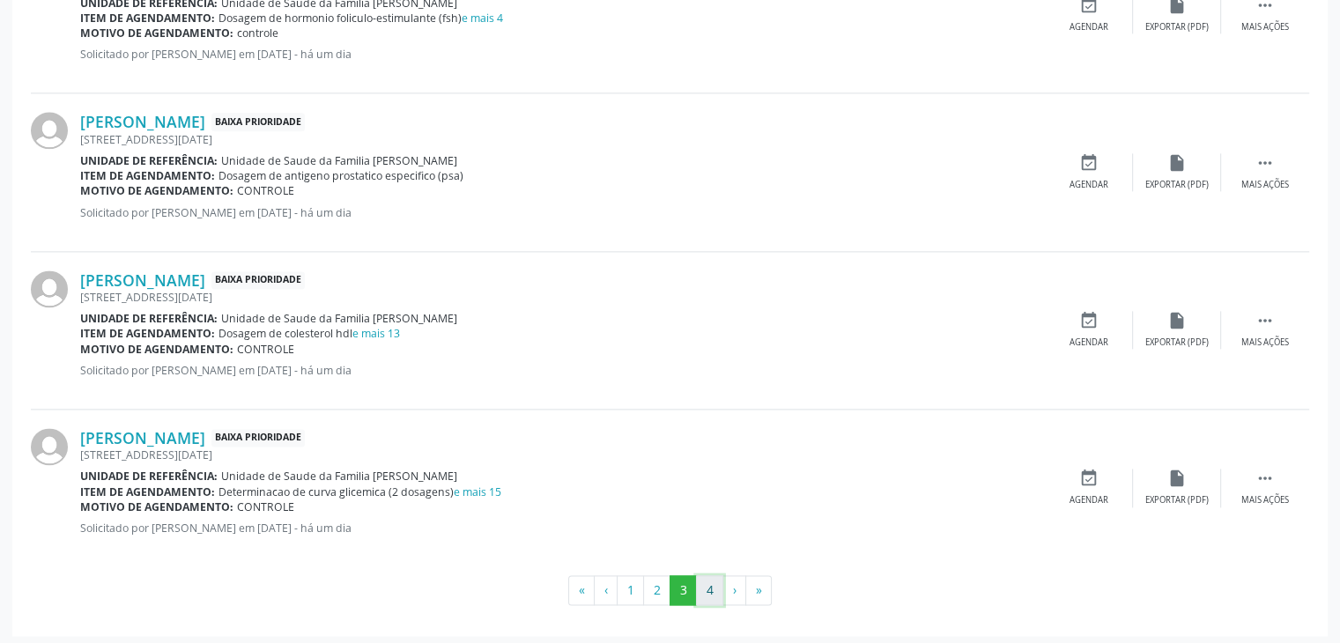
click at [702, 588] on button "4" at bounding box center [709, 590] width 27 height 30
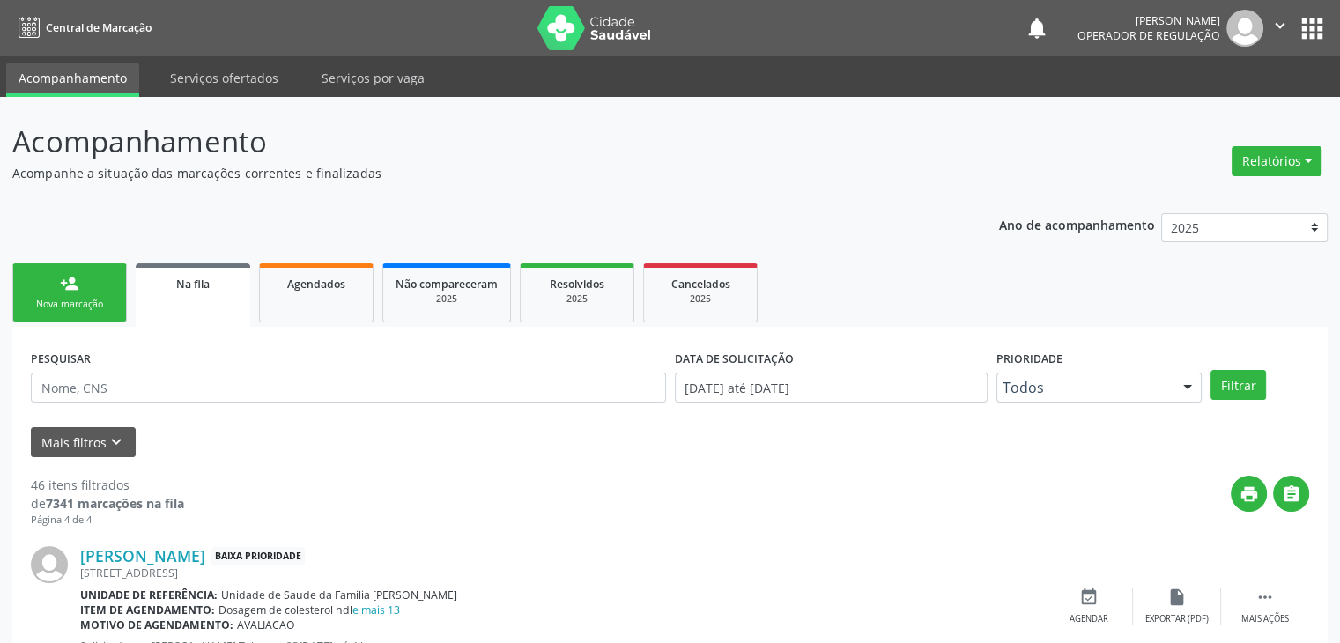
scroll to position [122, 0]
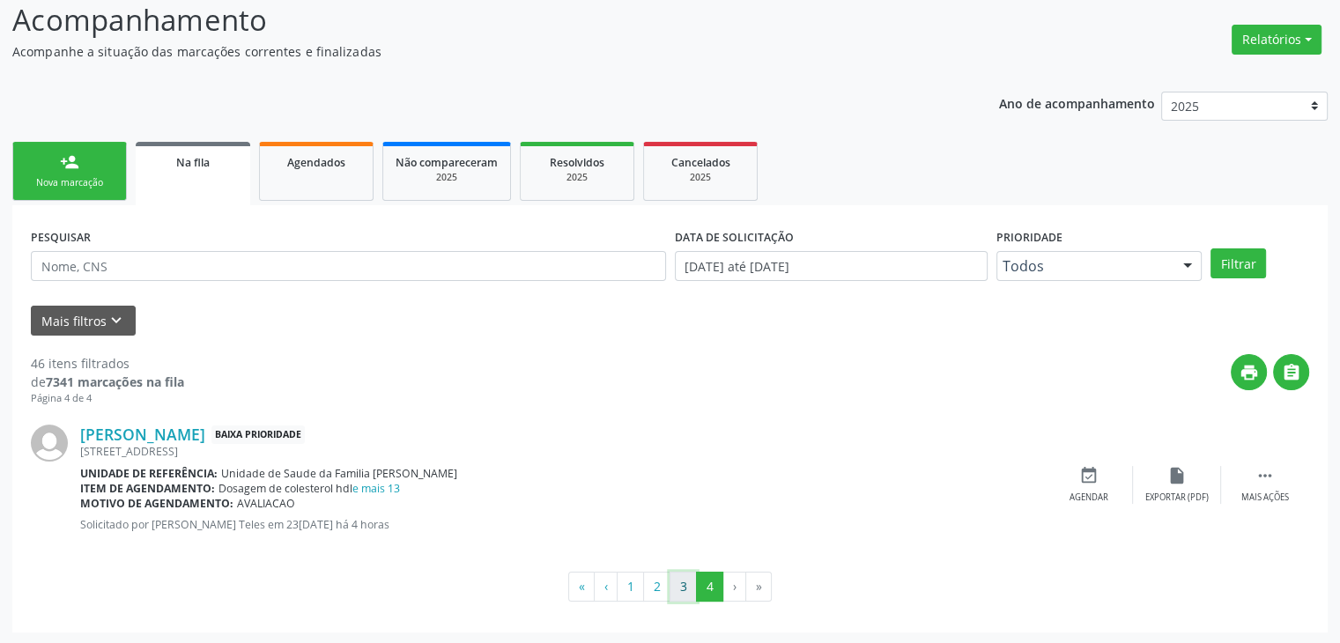
click at [686, 594] on button "3" at bounding box center [682, 587] width 27 height 30
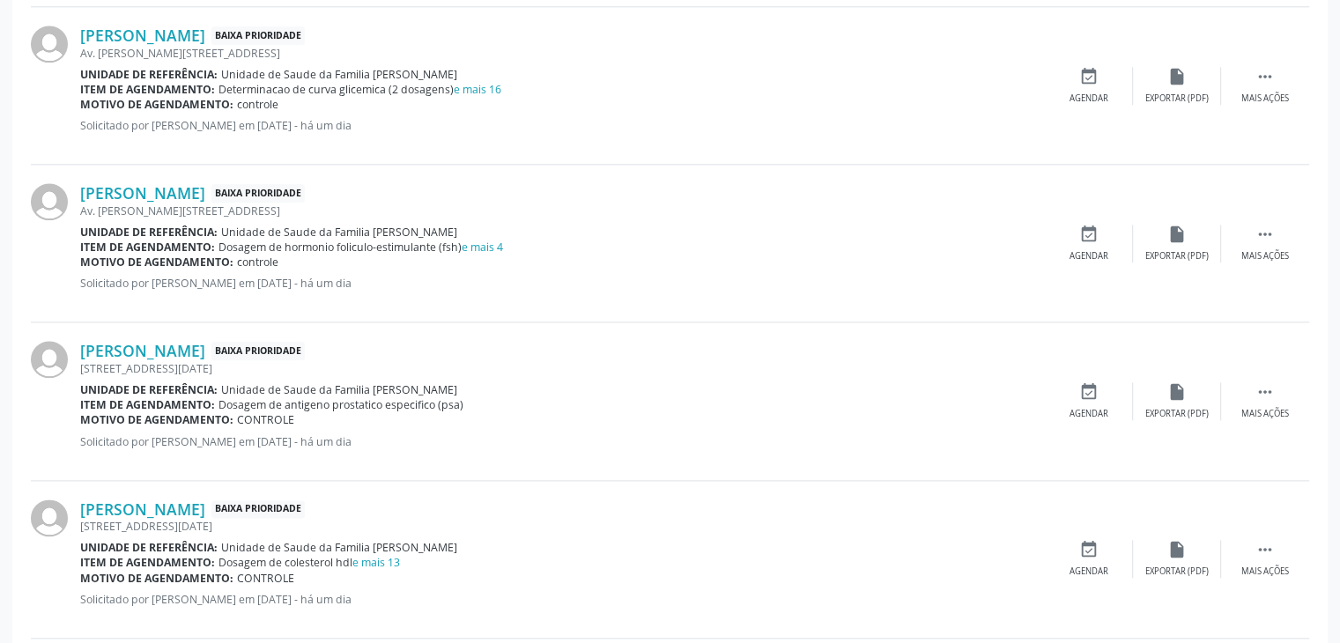
scroll to position [2343, 0]
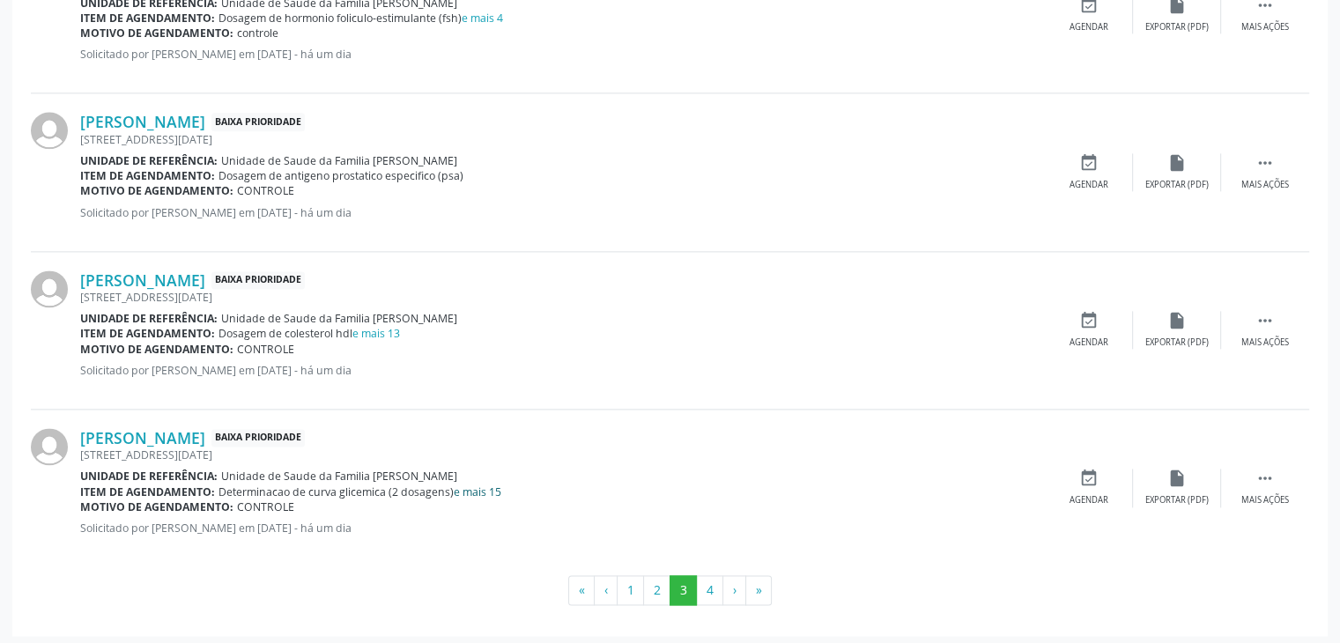
click at [494, 484] on link "e mais 15" at bounding box center [478, 491] width 48 height 15
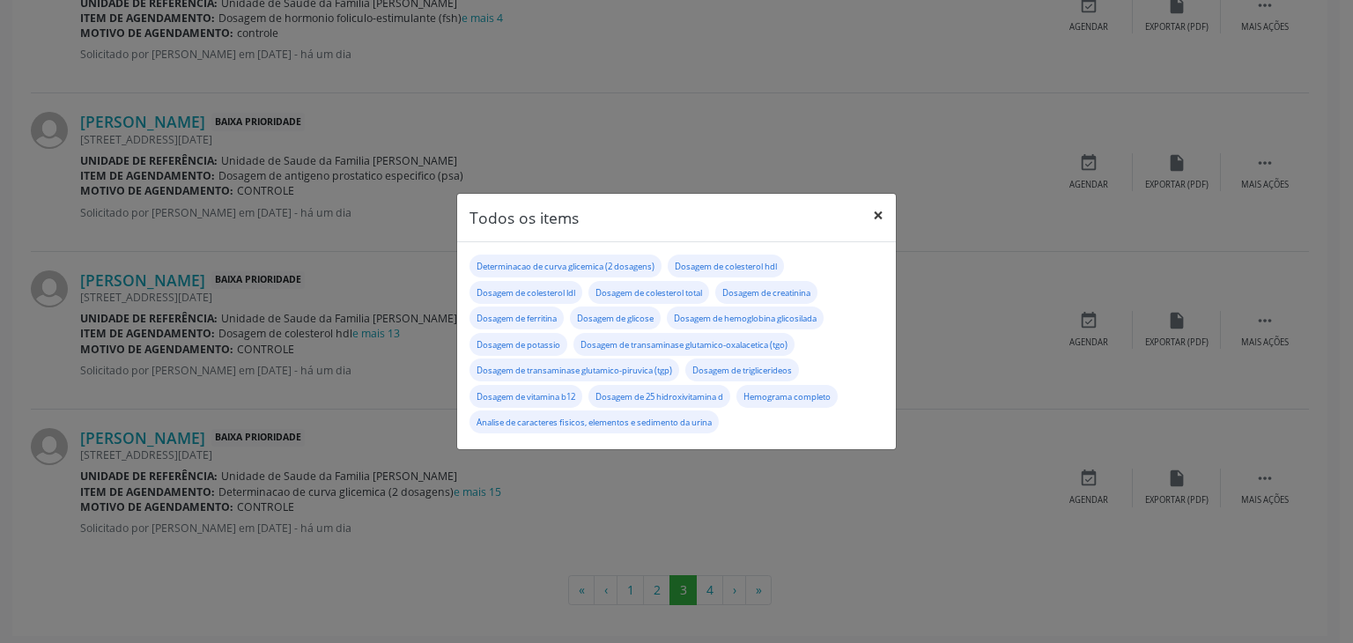
click at [877, 213] on button "×" at bounding box center [878, 215] width 35 height 43
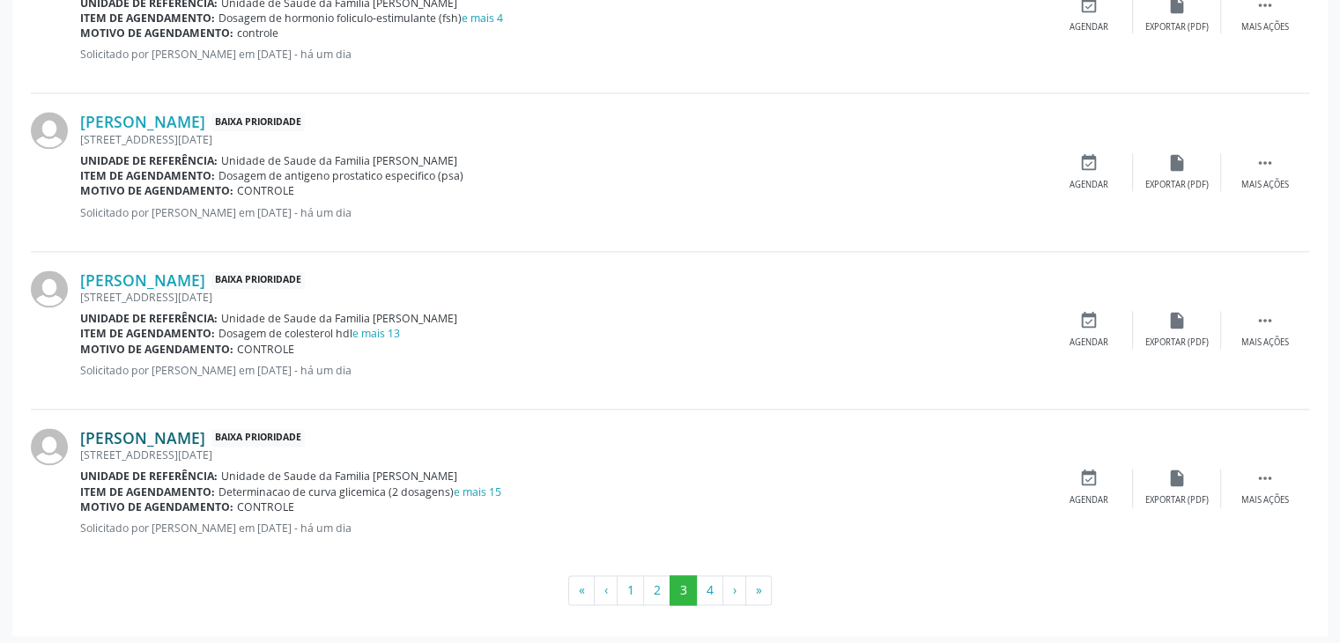
click at [134, 430] on link "[PERSON_NAME]" at bounding box center [142, 437] width 125 height 19
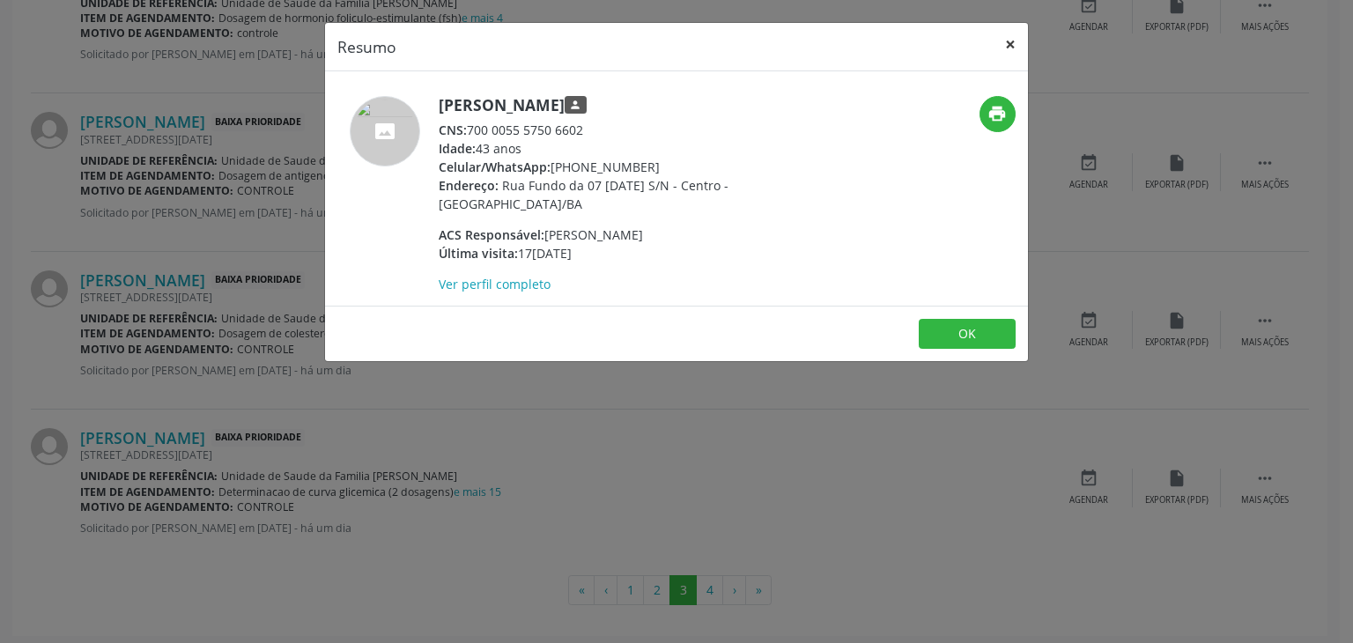
click at [1004, 43] on button "×" at bounding box center [1010, 44] width 35 height 43
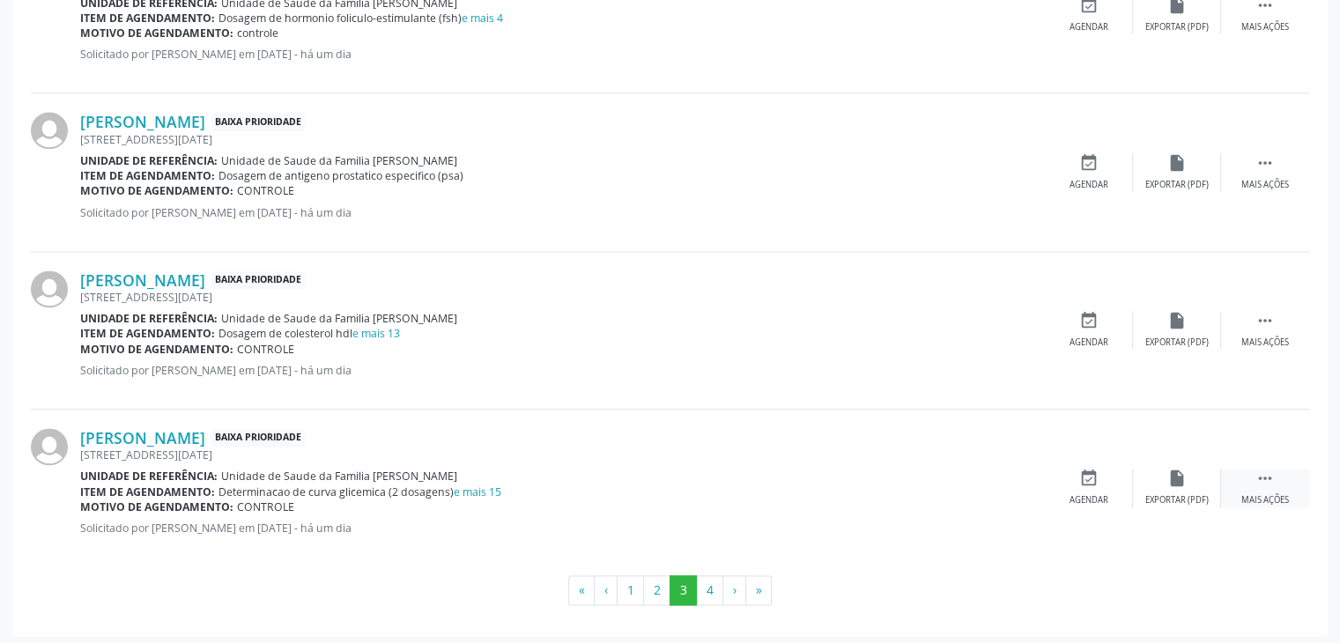
click at [1238, 477] on div " Mais ações" at bounding box center [1265, 488] width 88 height 38
click at [1201, 477] on div "edit Editar" at bounding box center [1177, 488] width 88 height 38
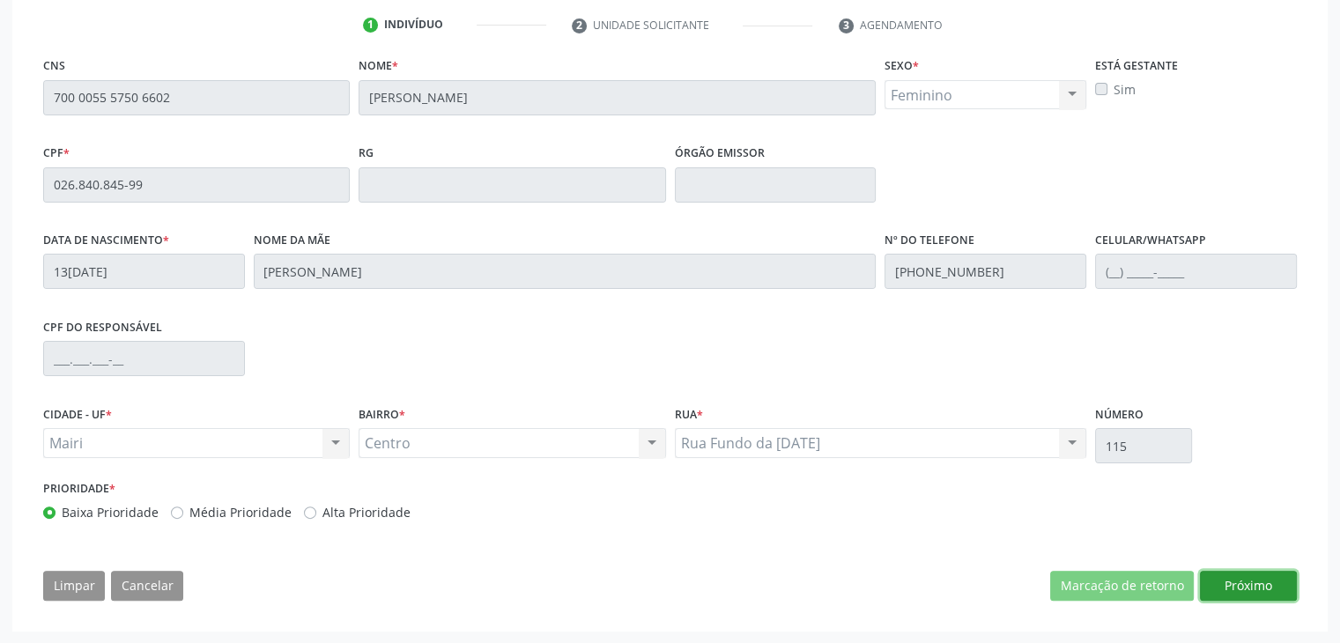
click at [1246, 582] on button "Próximo" at bounding box center [1248, 586] width 97 height 30
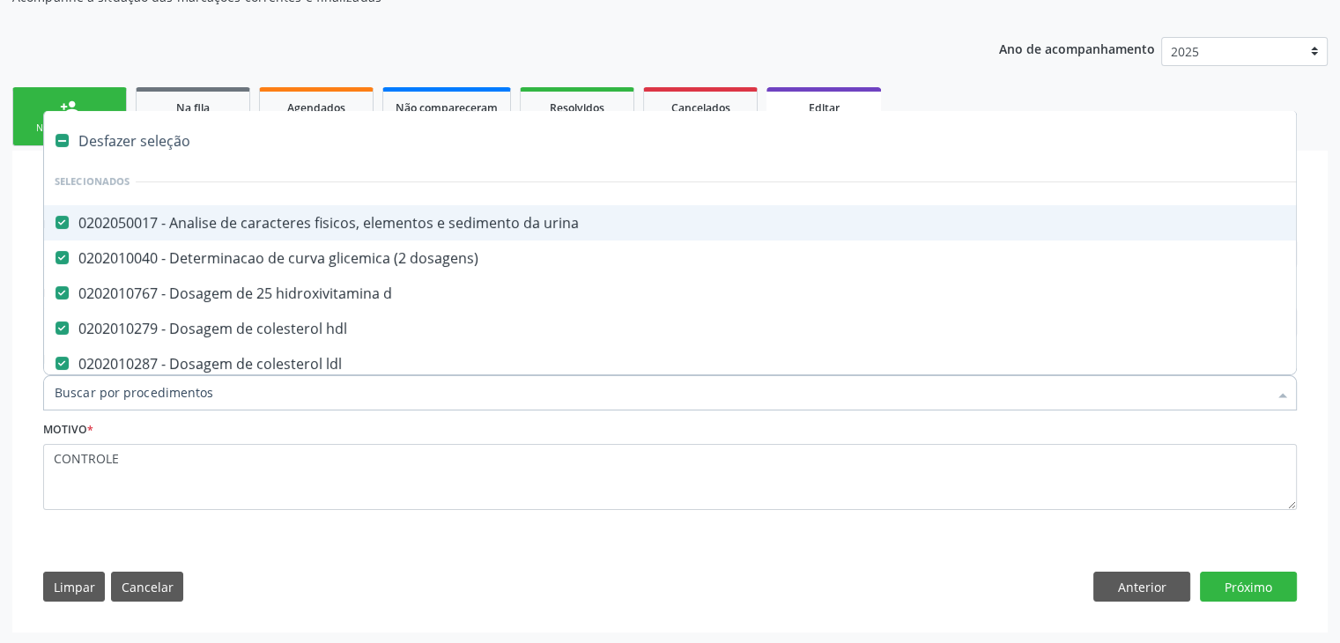
click at [137, 147] on div "Desfazer seleção" at bounding box center [732, 140] width 1377 height 35
checkbox urina "false"
checkbox dosagens\) "false"
checkbox d "false"
checkbox hdl "false"
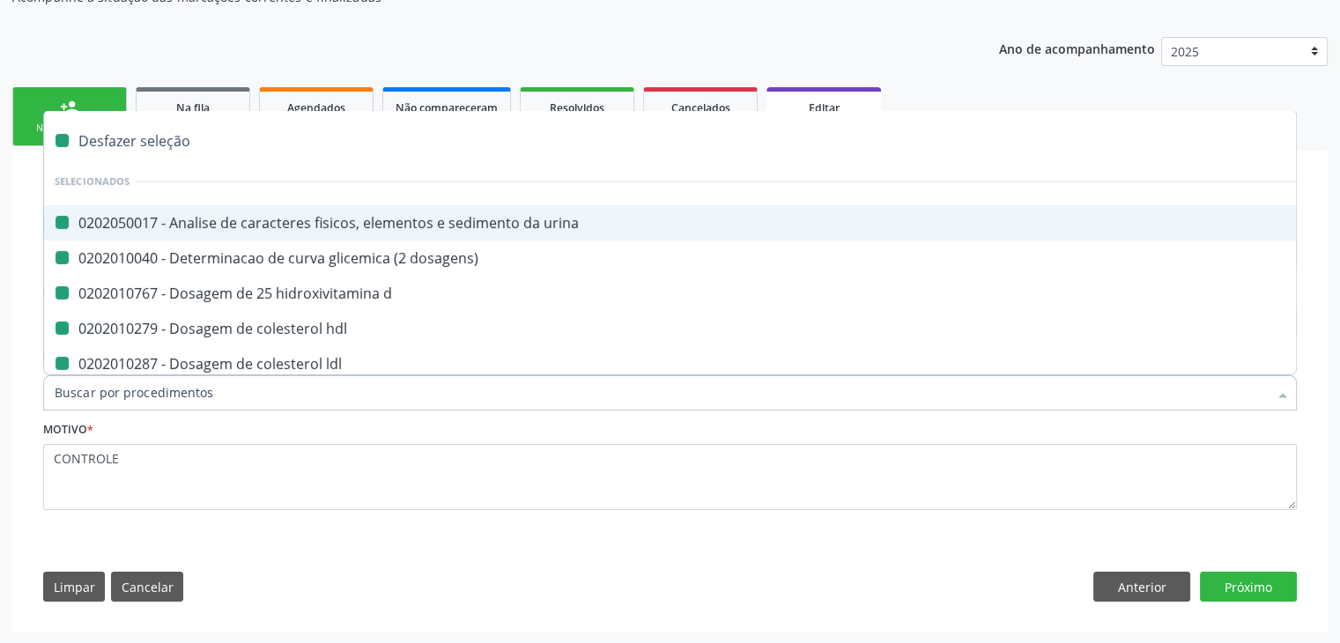
checkbox ldl "false"
checkbox total "false"
checkbox creatinina "false"
checkbox ferritina "false"
checkbox glicose "false"
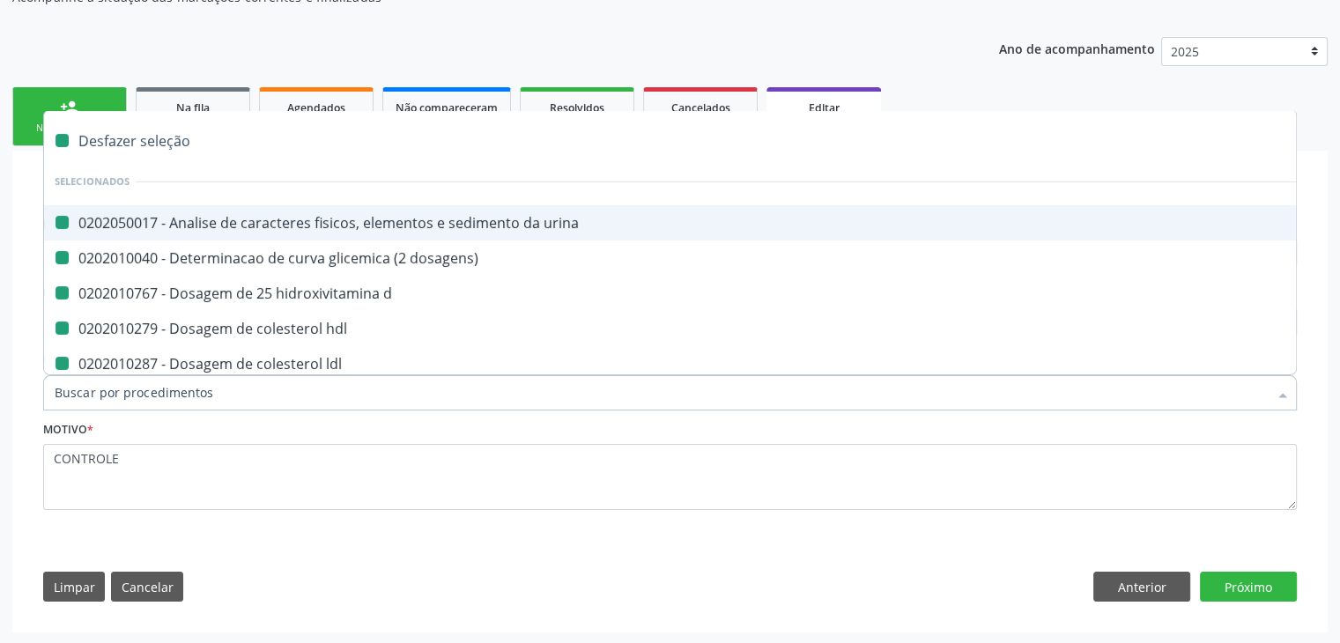
checkbox glicosilada "false"
checkbox potassio "false"
checkbox \(tgo\) "false"
checkbox \(tgp\) "false"
checkbox triglicerideos "false"
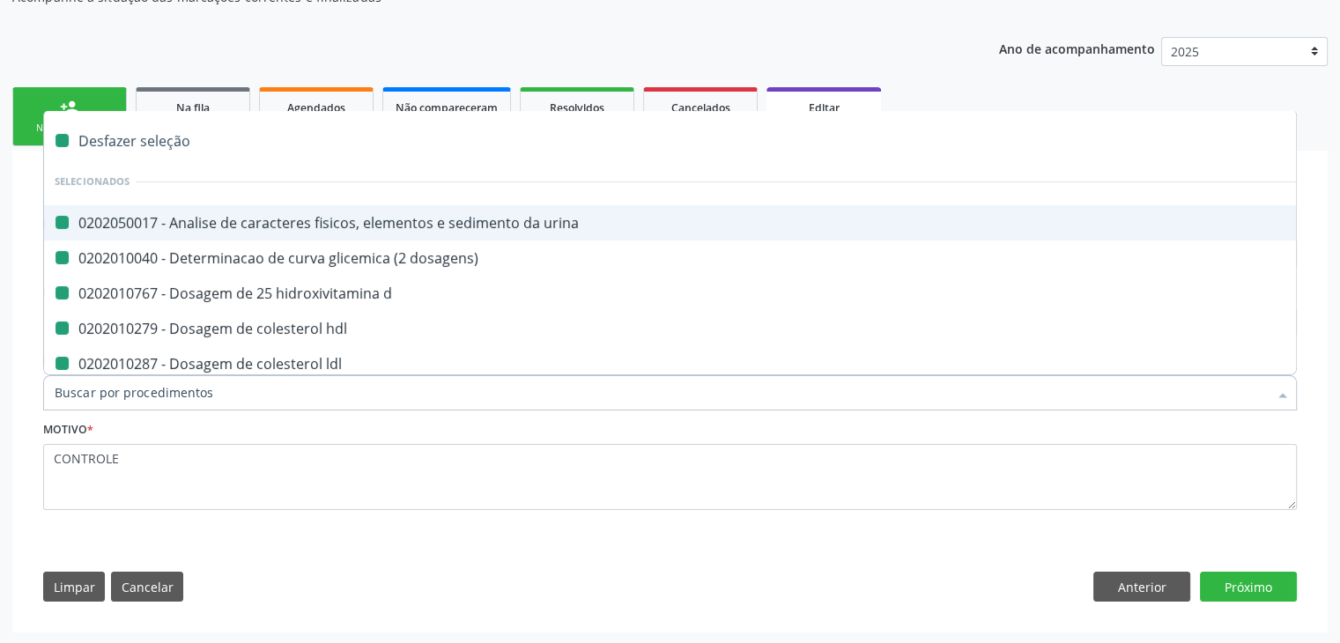
checkbox b12 "false"
checkbox completo "false"
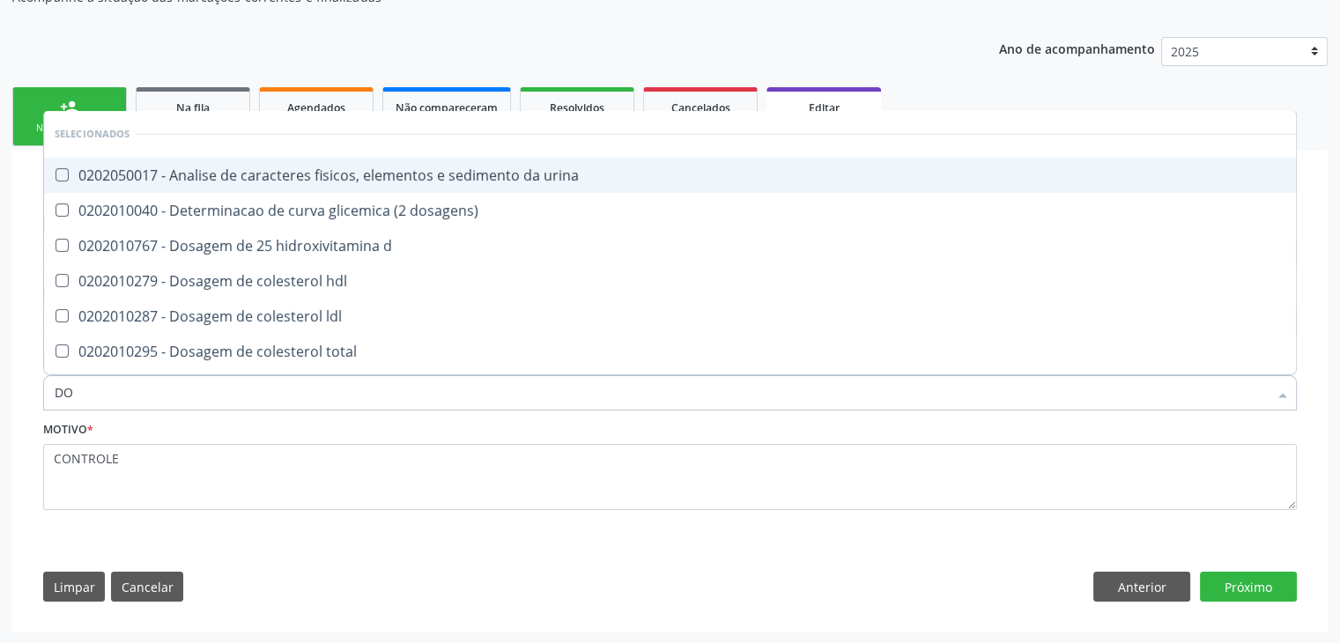
type input "DOS"
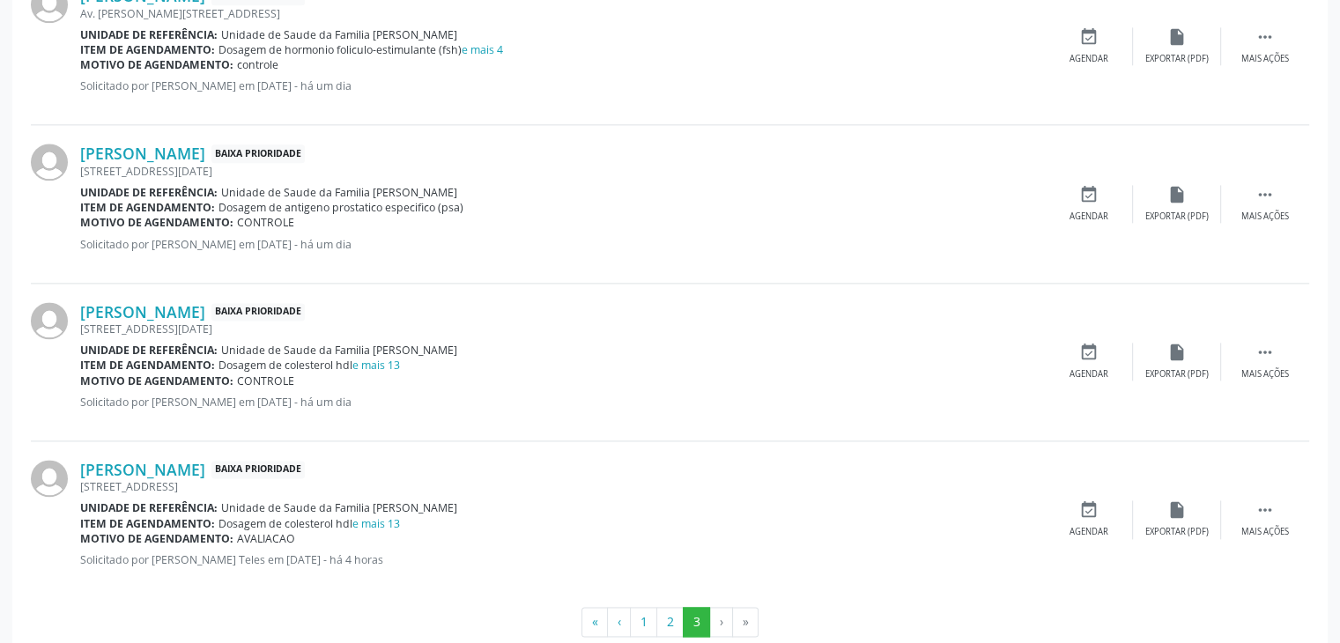
scroll to position [2343, 0]
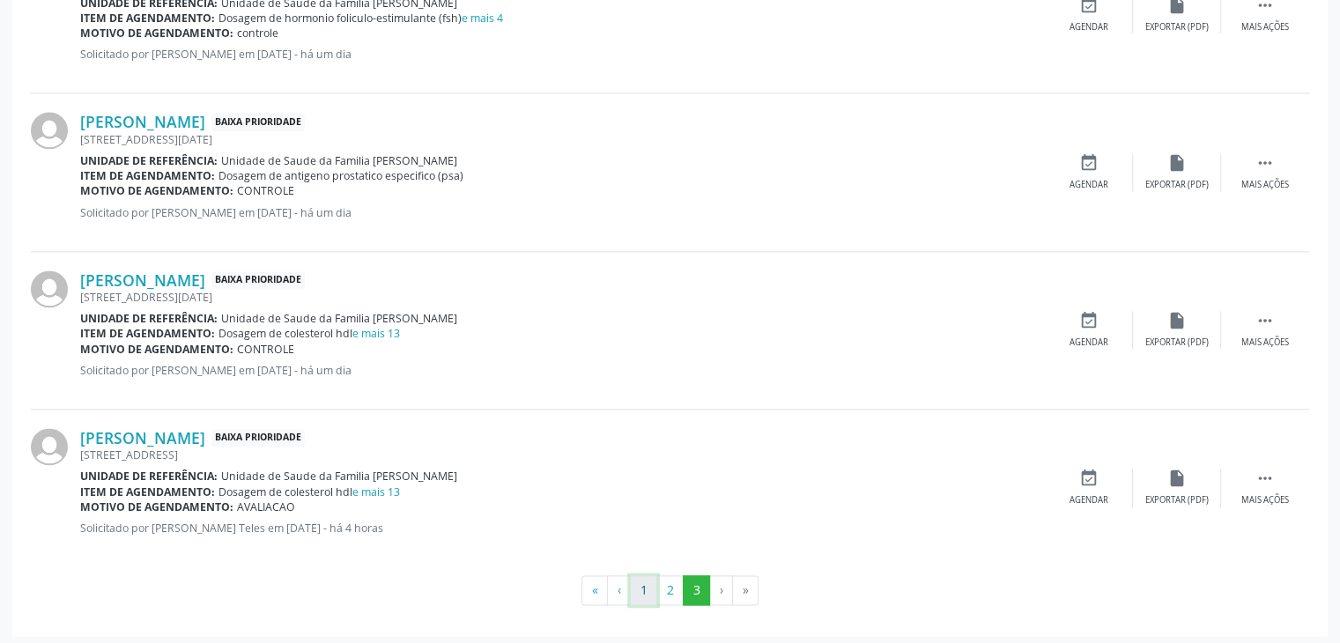
click at [650, 579] on button "1" at bounding box center [643, 590] width 27 height 30
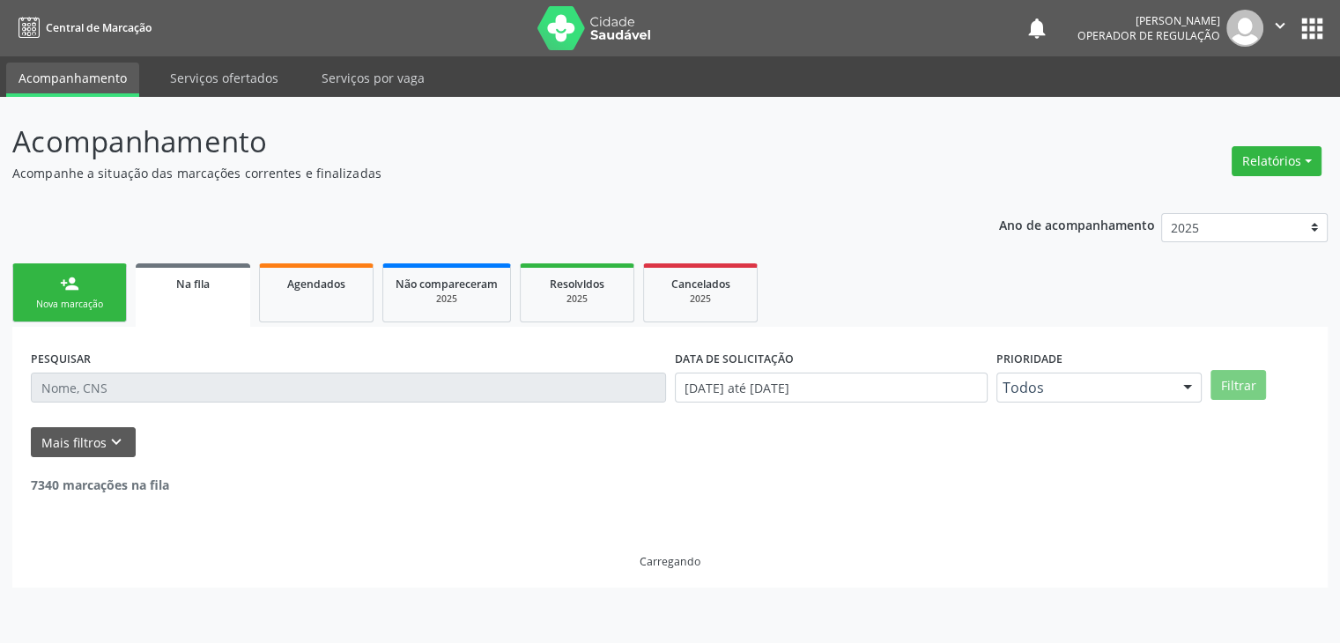
scroll to position [0, 0]
